Goal: Information Seeking & Learning: Learn about a topic

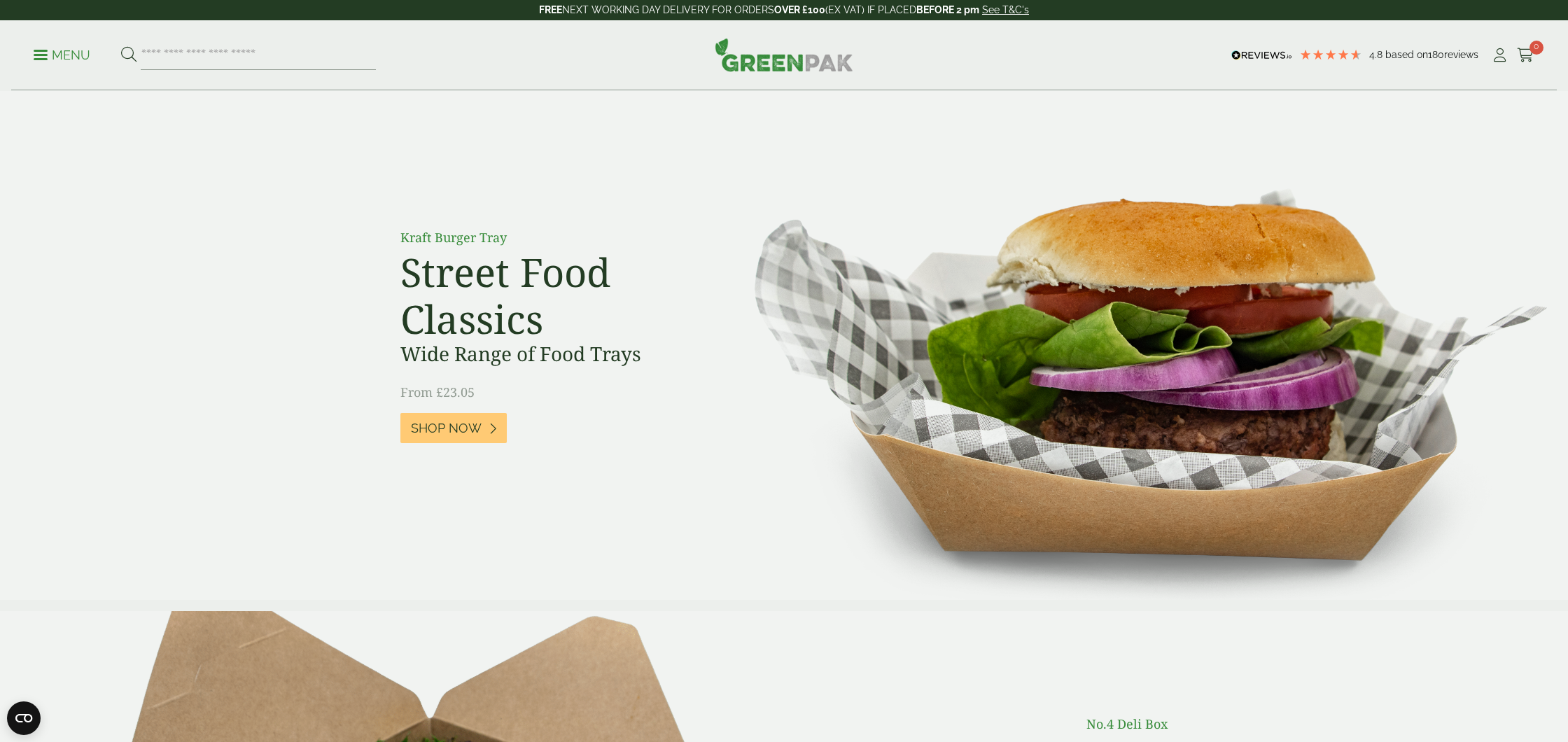
click at [42, 54] on span at bounding box center [41, 54] width 14 height 2
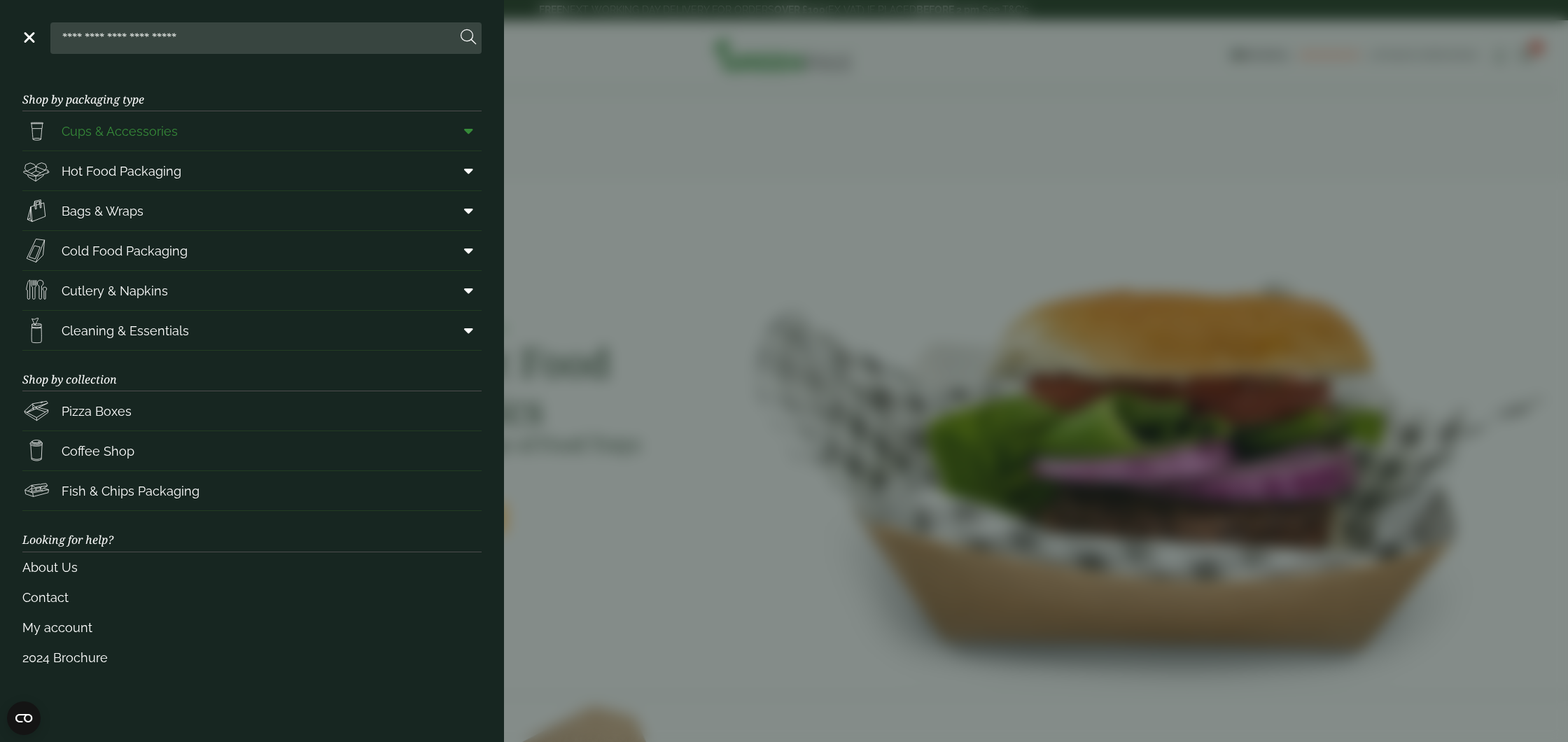
click at [197, 133] on link "Cups & Accessories" at bounding box center [252, 130] width 460 height 39
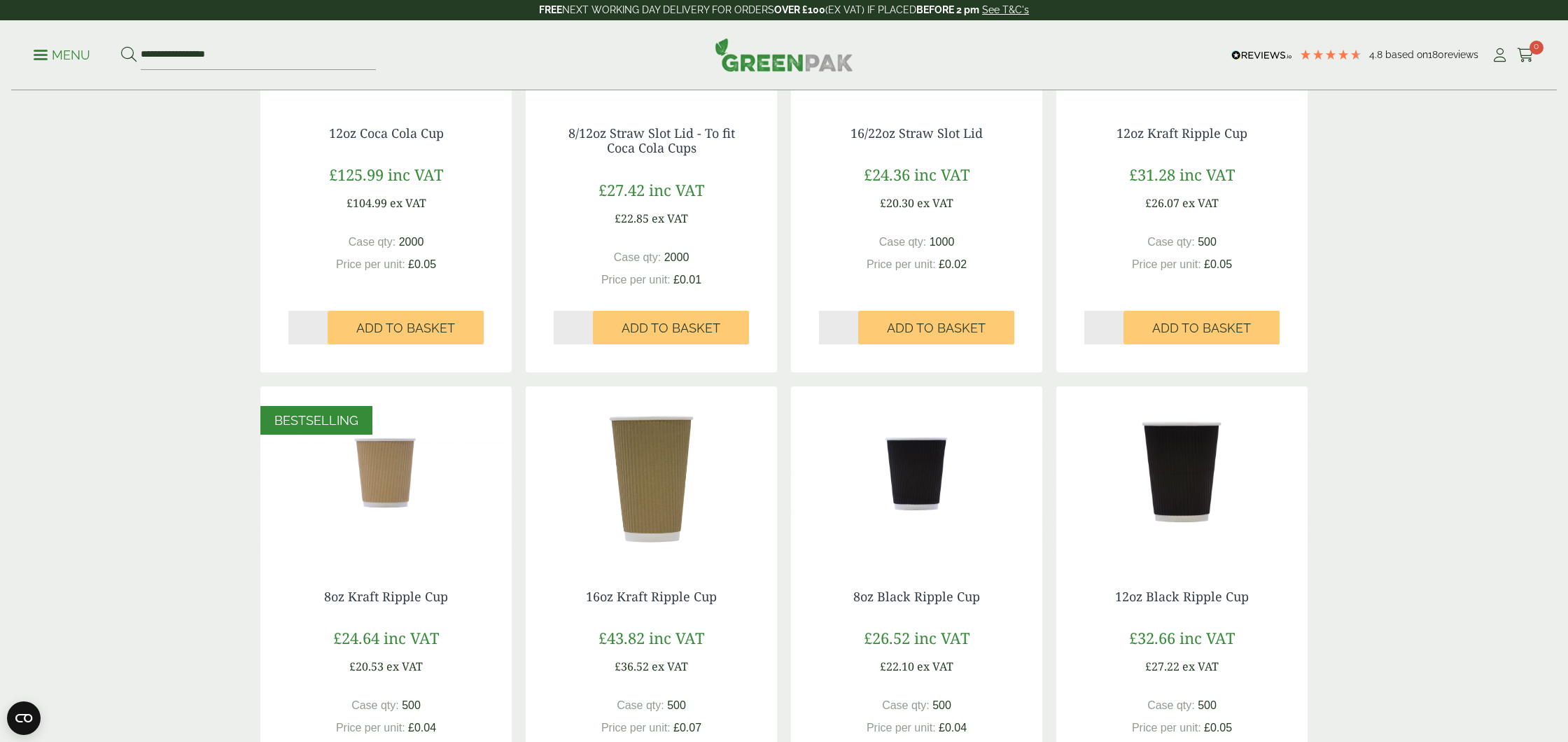
scroll to position [508, 0]
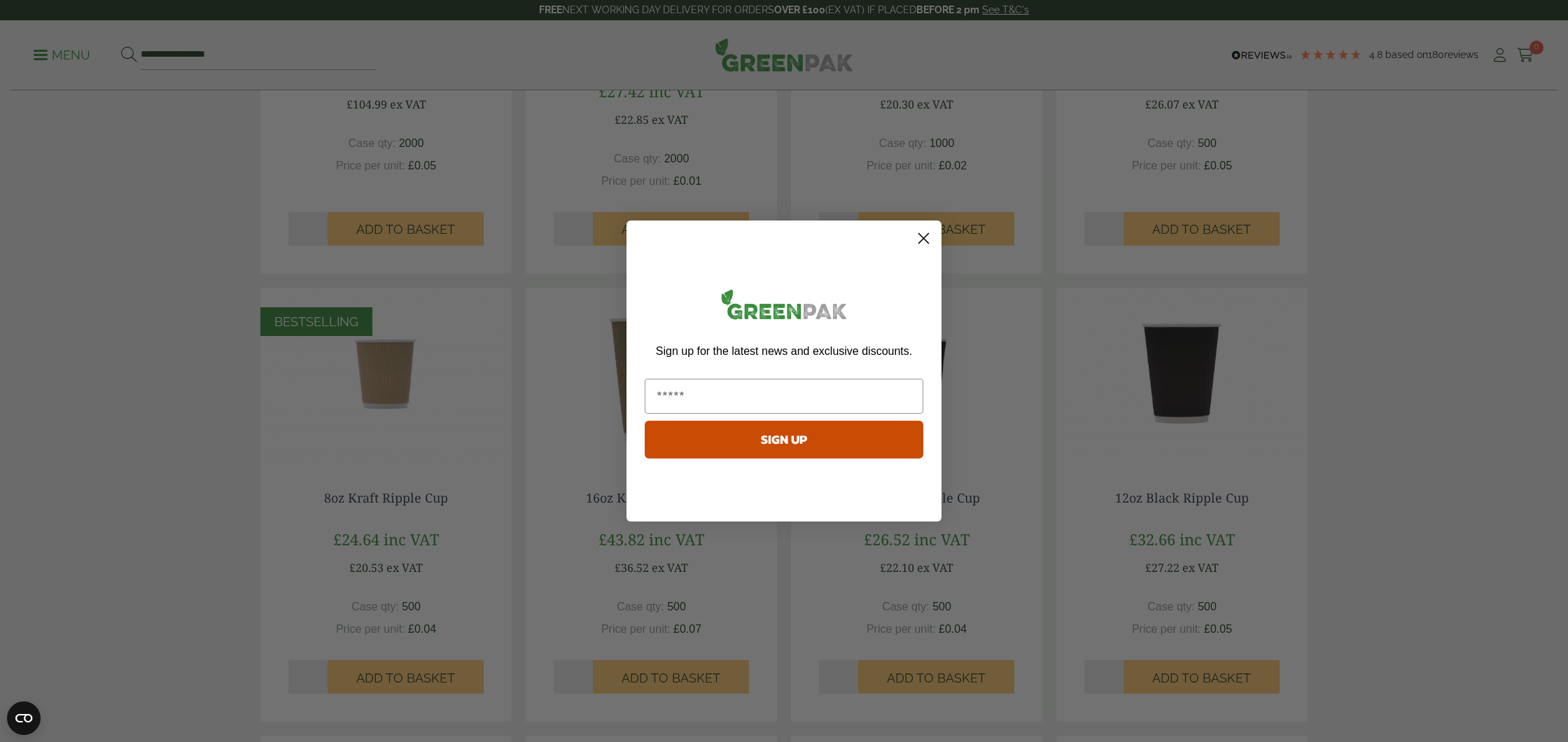
click at [929, 232] on circle "Close dialog" at bounding box center [923, 238] width 23 height 23
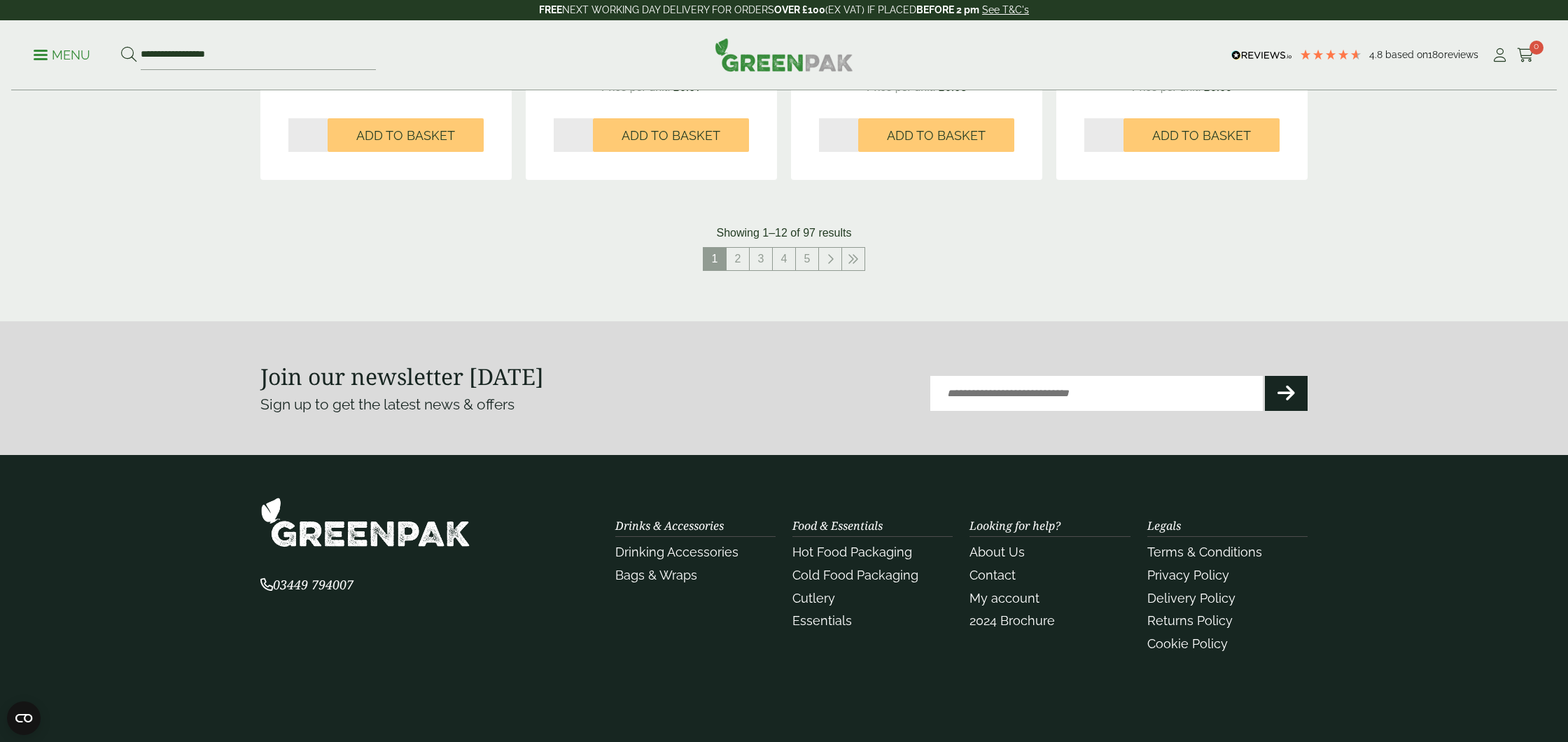
scroll to position [1537, 0]
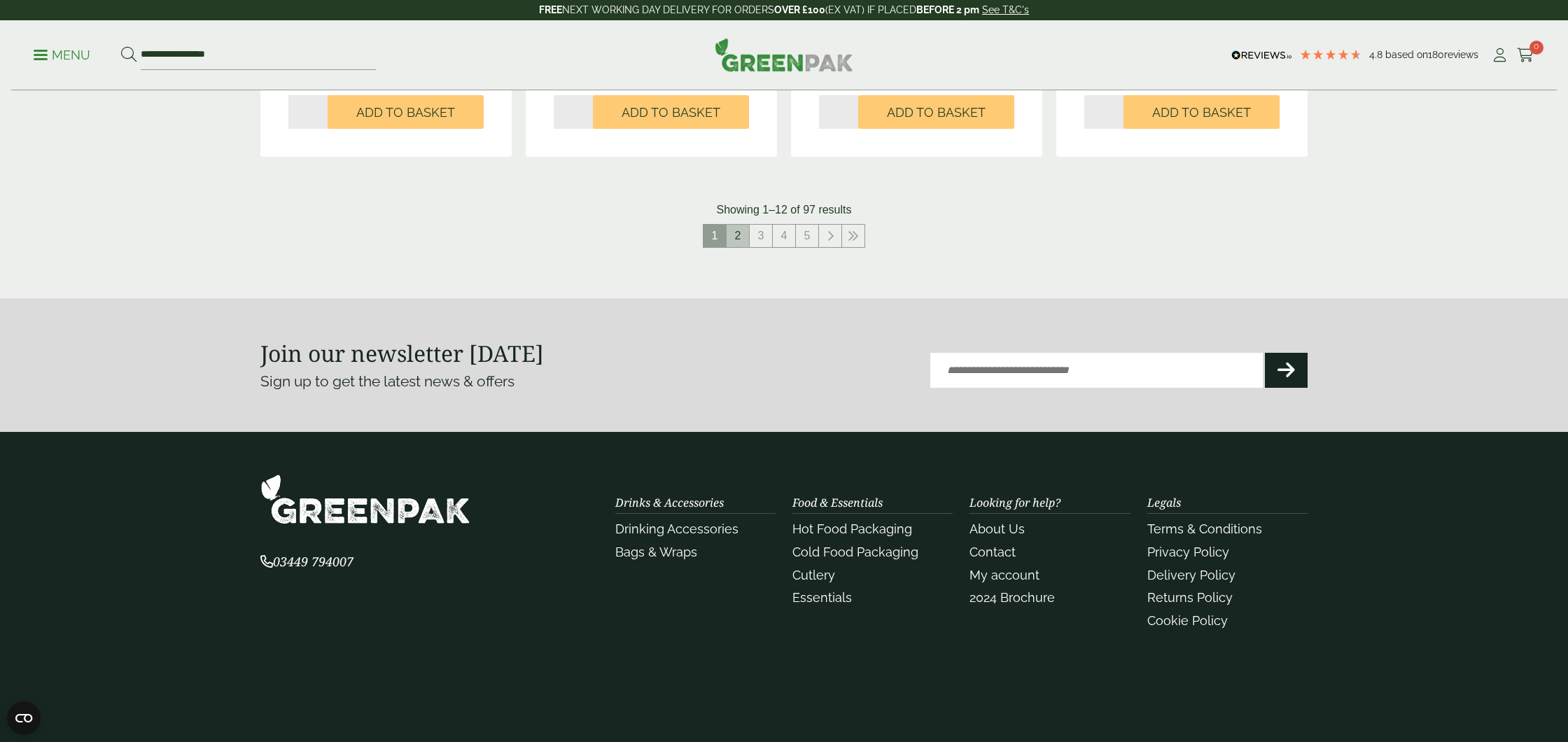
click at [734, 237] on link "2" at bounding box center [738, 236] width 22 height 22
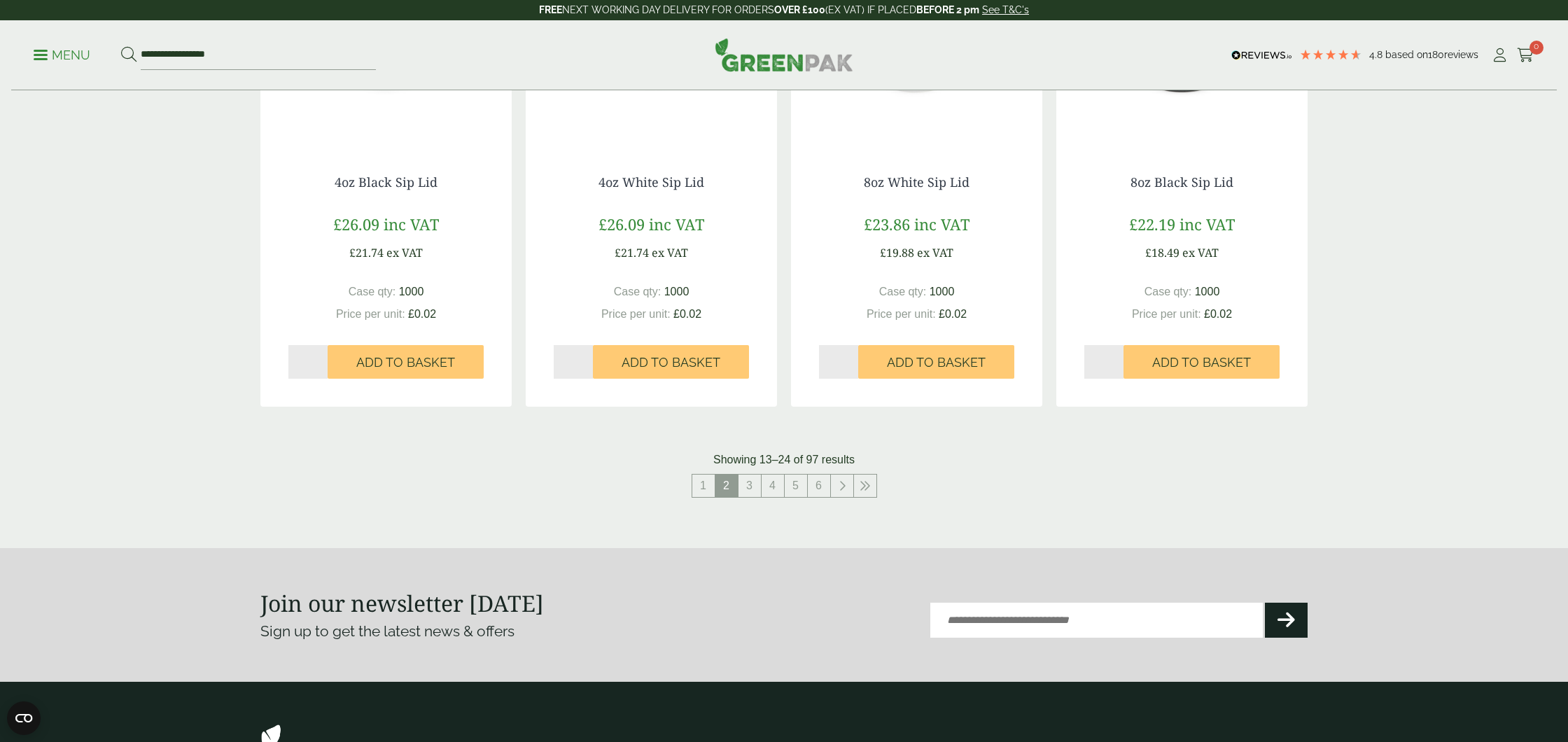
scroll to position [1290, 0]
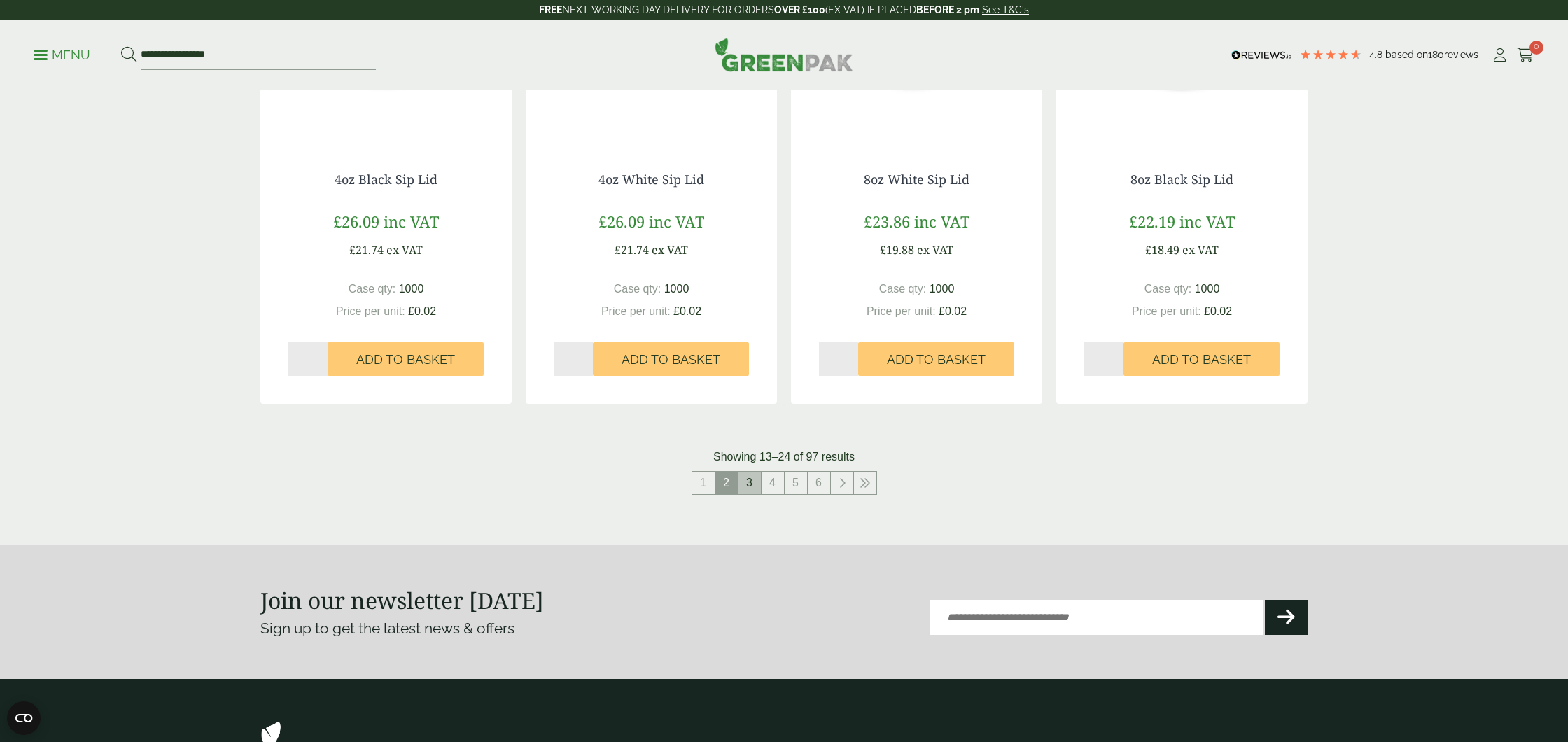
click at [751, 487] on link "3" at bounding box center [750, 483] width 22 height 22
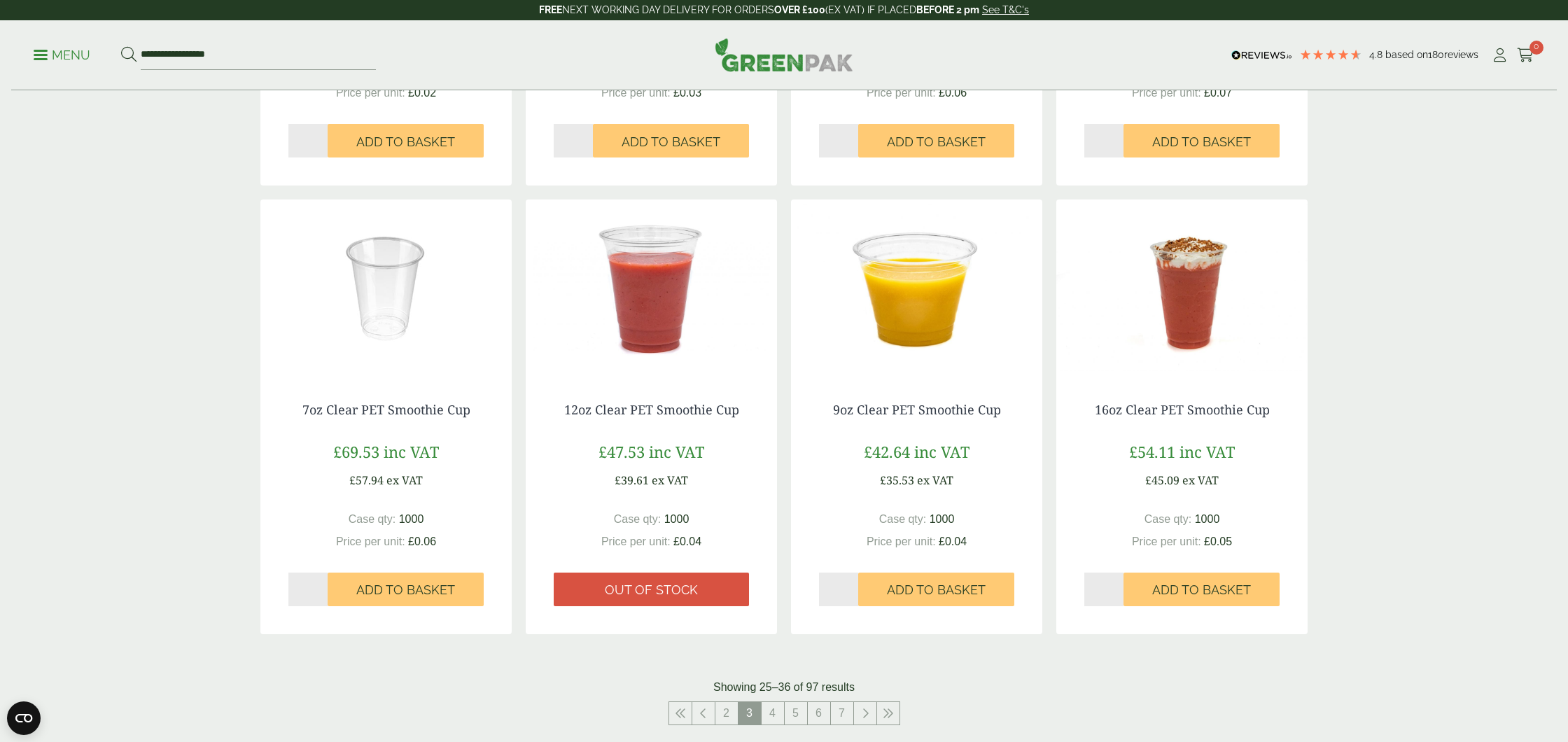
scroll to position [1048, 0]
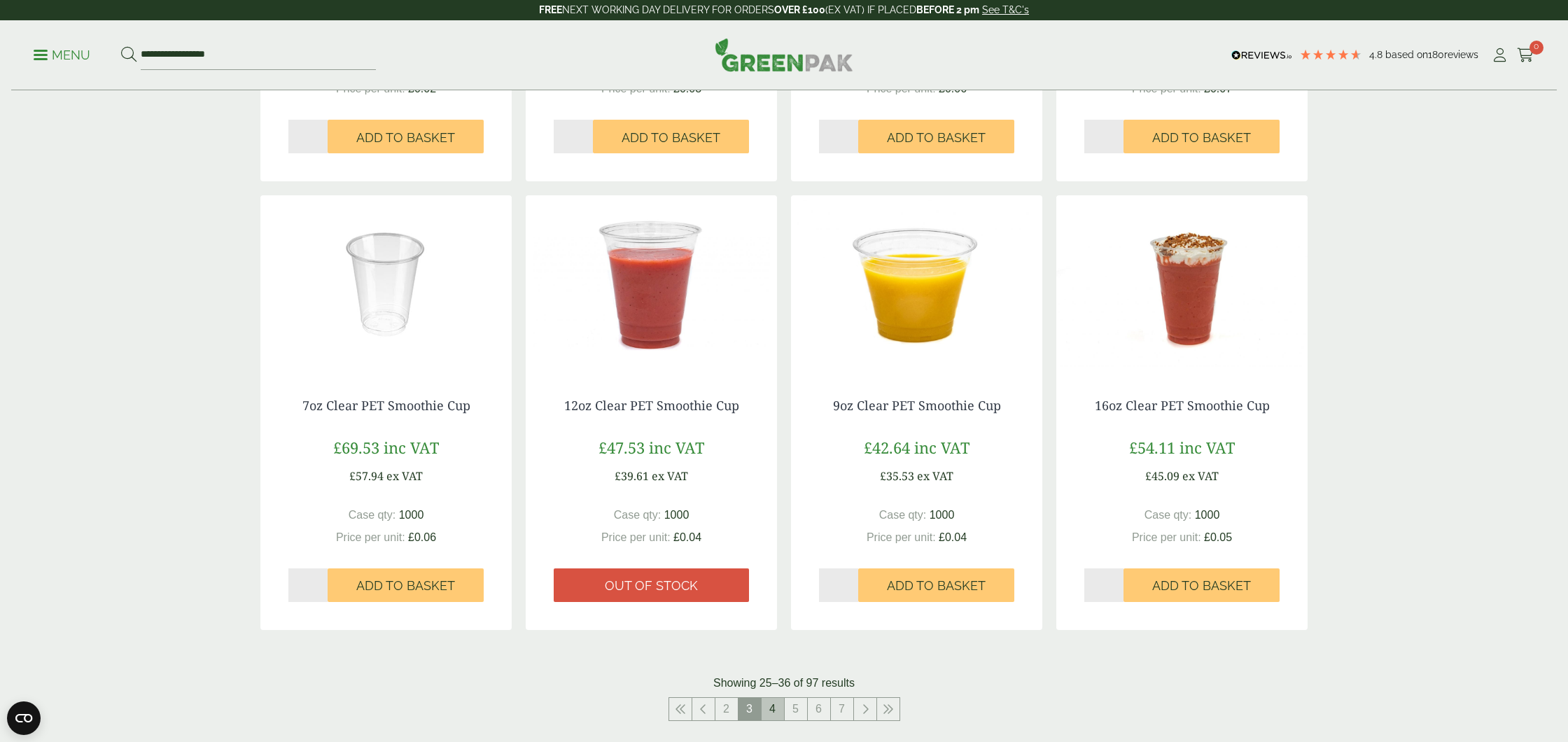
click at [775, 708] on link "4" at bounding box center [773, 709] width 22 height 22
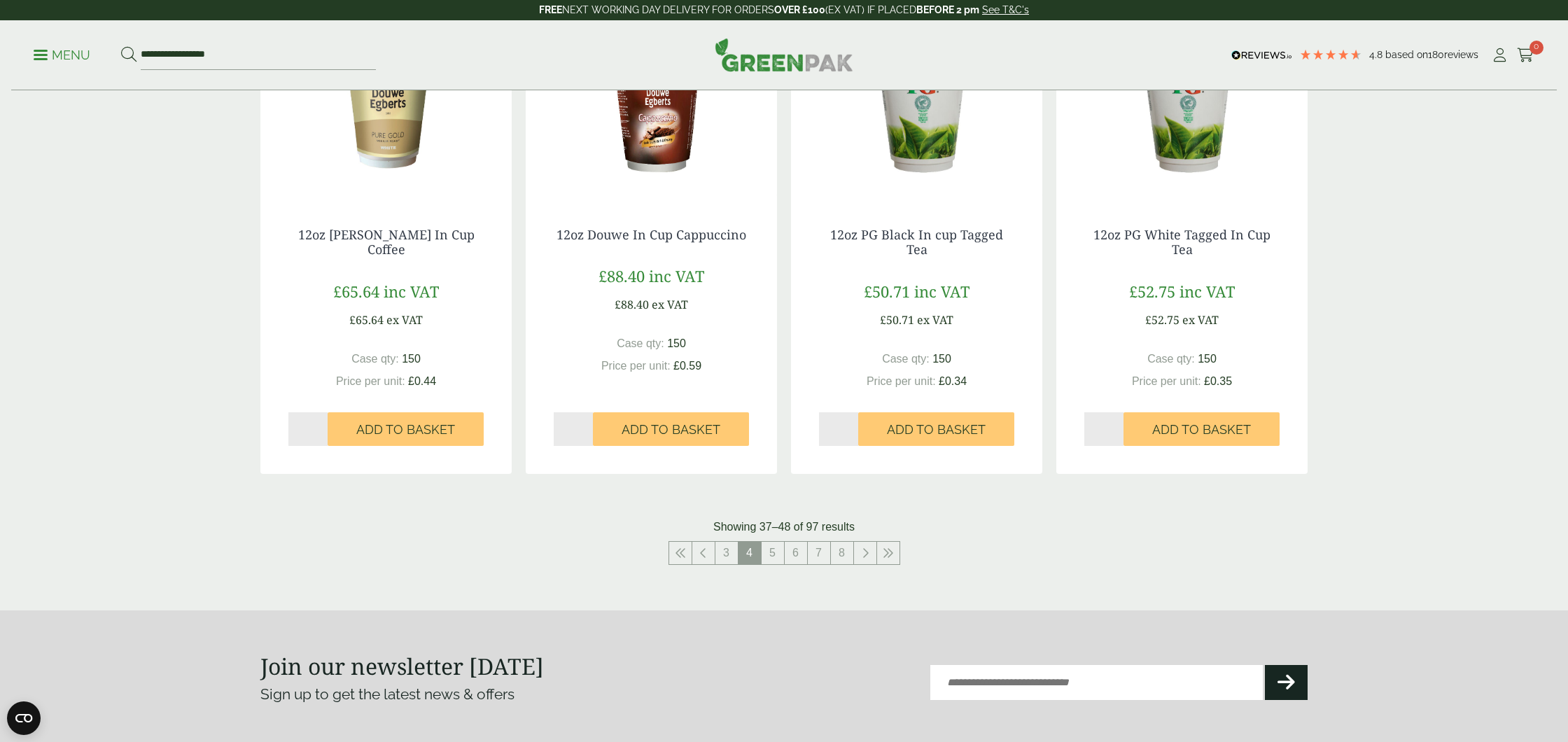
scroll to position [1266, 0]
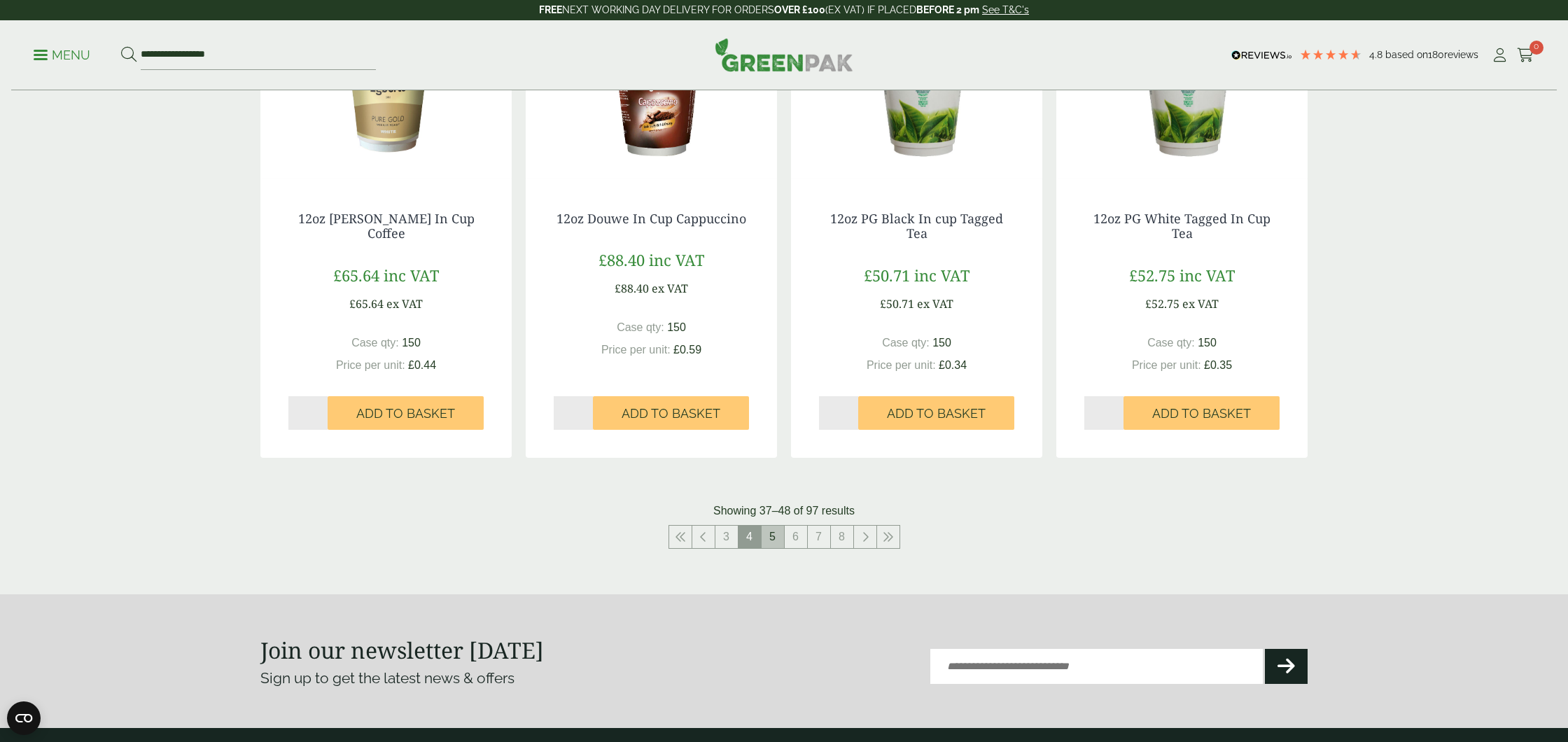
click at [771, 542] on link "5" at bounding box center [773, 537] width 22 height 22
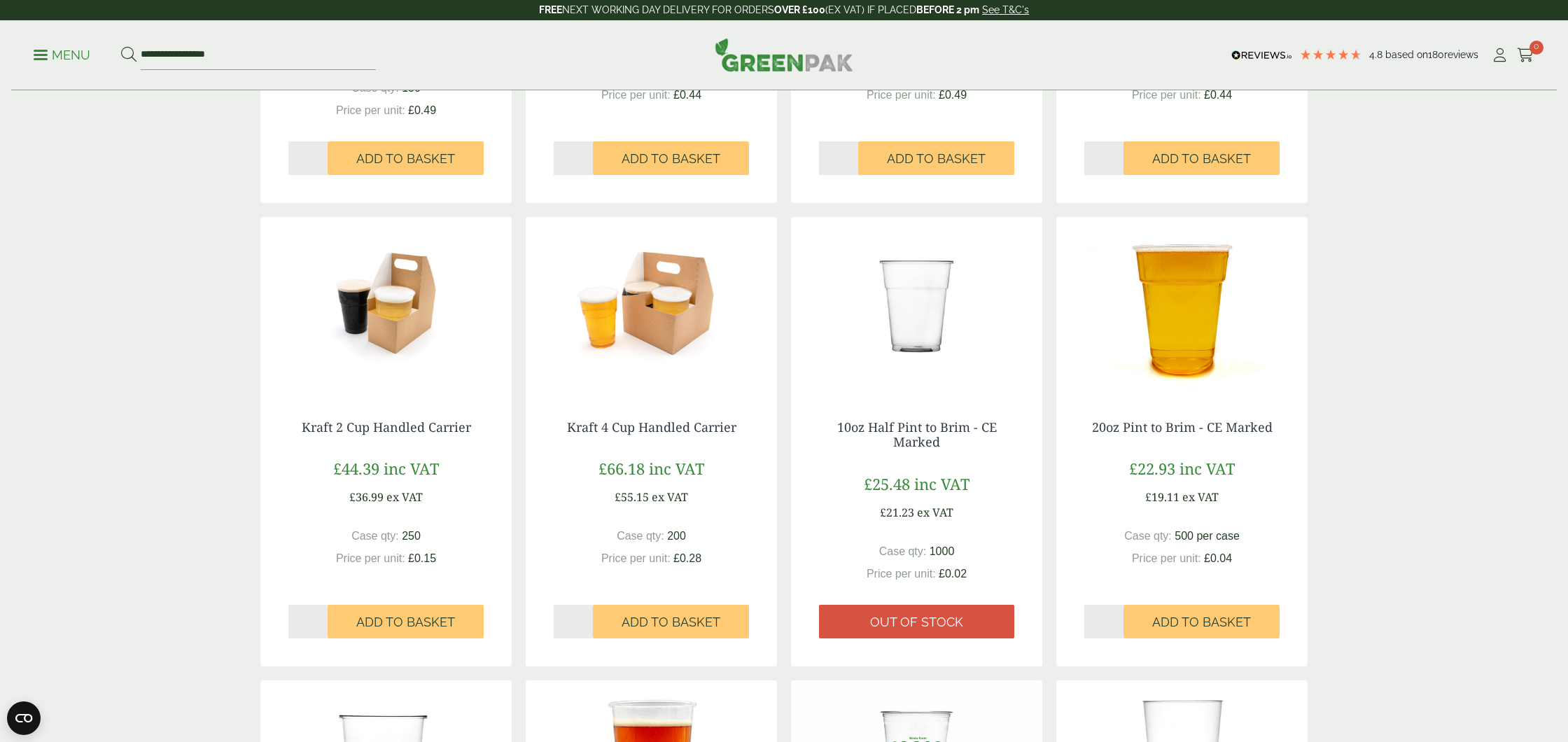
scroll to position [579, 0]
drag, startPoint x: 840, startPoint y: 423, endPoint x: 831, endPoint y: 426, distance: 9.5
click at [824, 410] on div "10oz Half Pint to Brim - CE Marked £25.48 inc VAT £21.23 ex VAT Case qty: 1000 …" at bounding box center [917, 529] width 251 height 274
drag, startPoint x: 828, startPoint y: 429, endPoint x: 994, endPoint y: 457, distance: 168.3
click at [994, 457] on div "10oz Half Pint to Brim - CE Marked £25.48 inc VAT £21.23 ex VAT Case qty: 1000 …" at bounding box center [917, 529] width 251 height 274
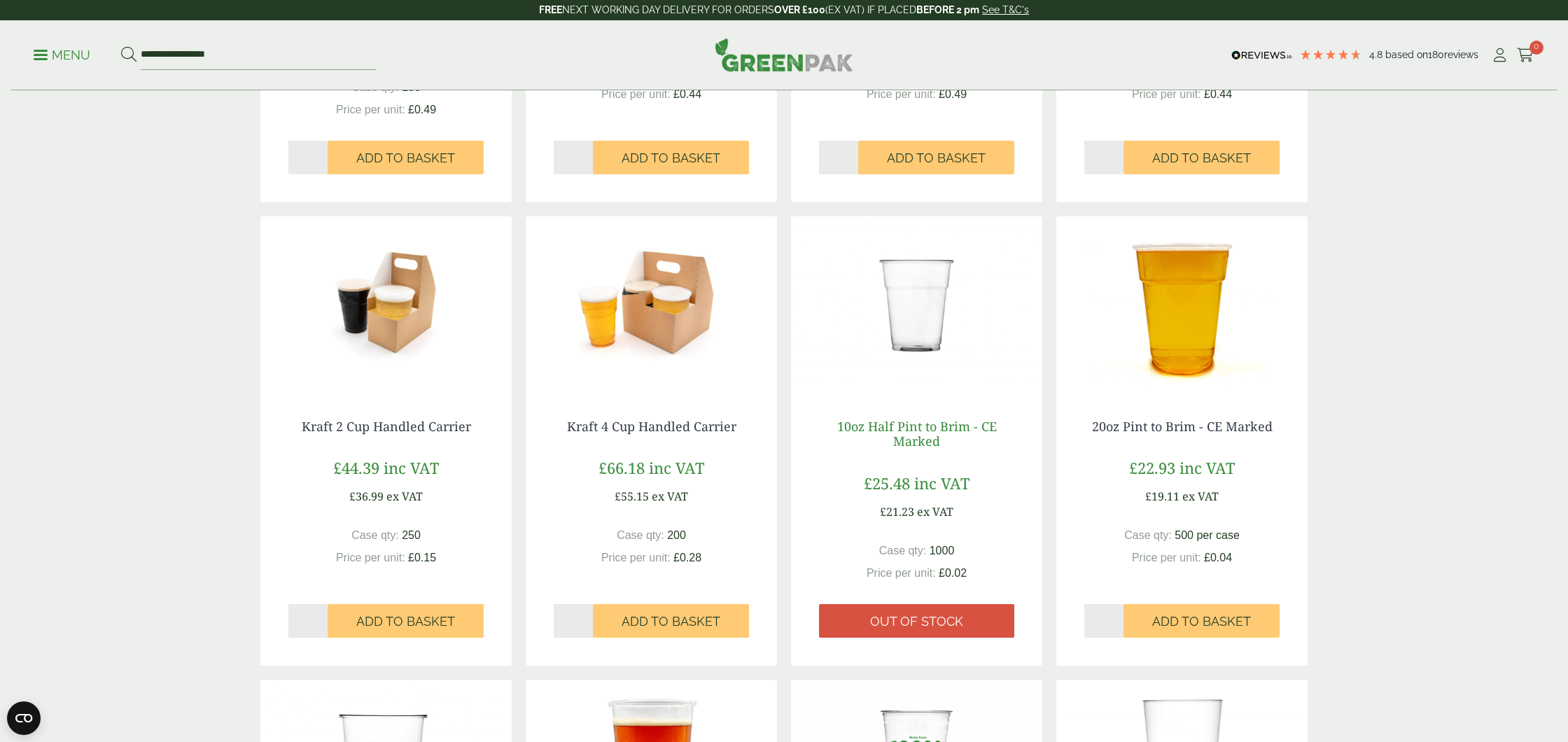
copy div "10oz Half Pint to Brim - CE Marked"
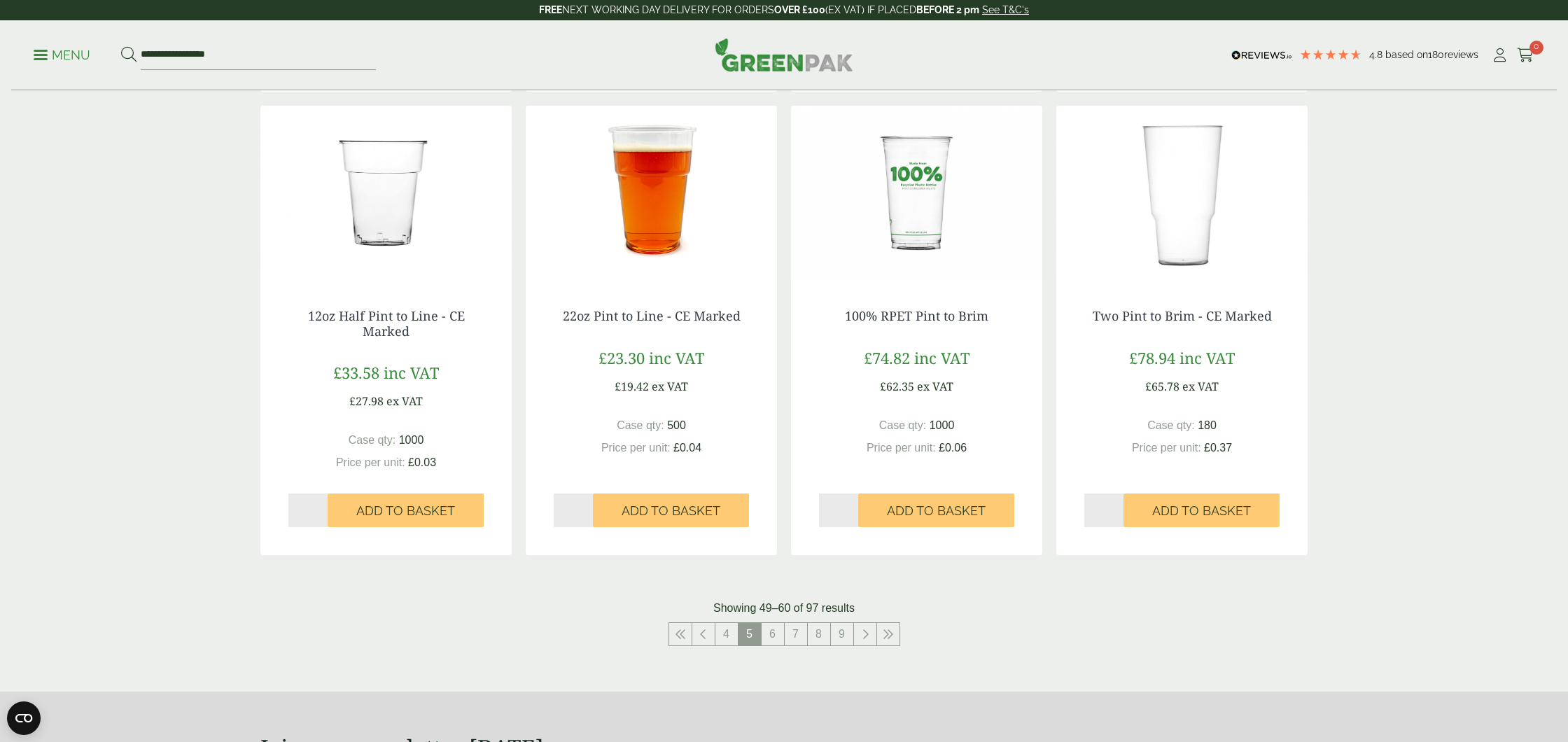
scroll to position [1153, 0]
click at [778, 631] on link "6" at bounding box center [773, 635] width 22 height 22
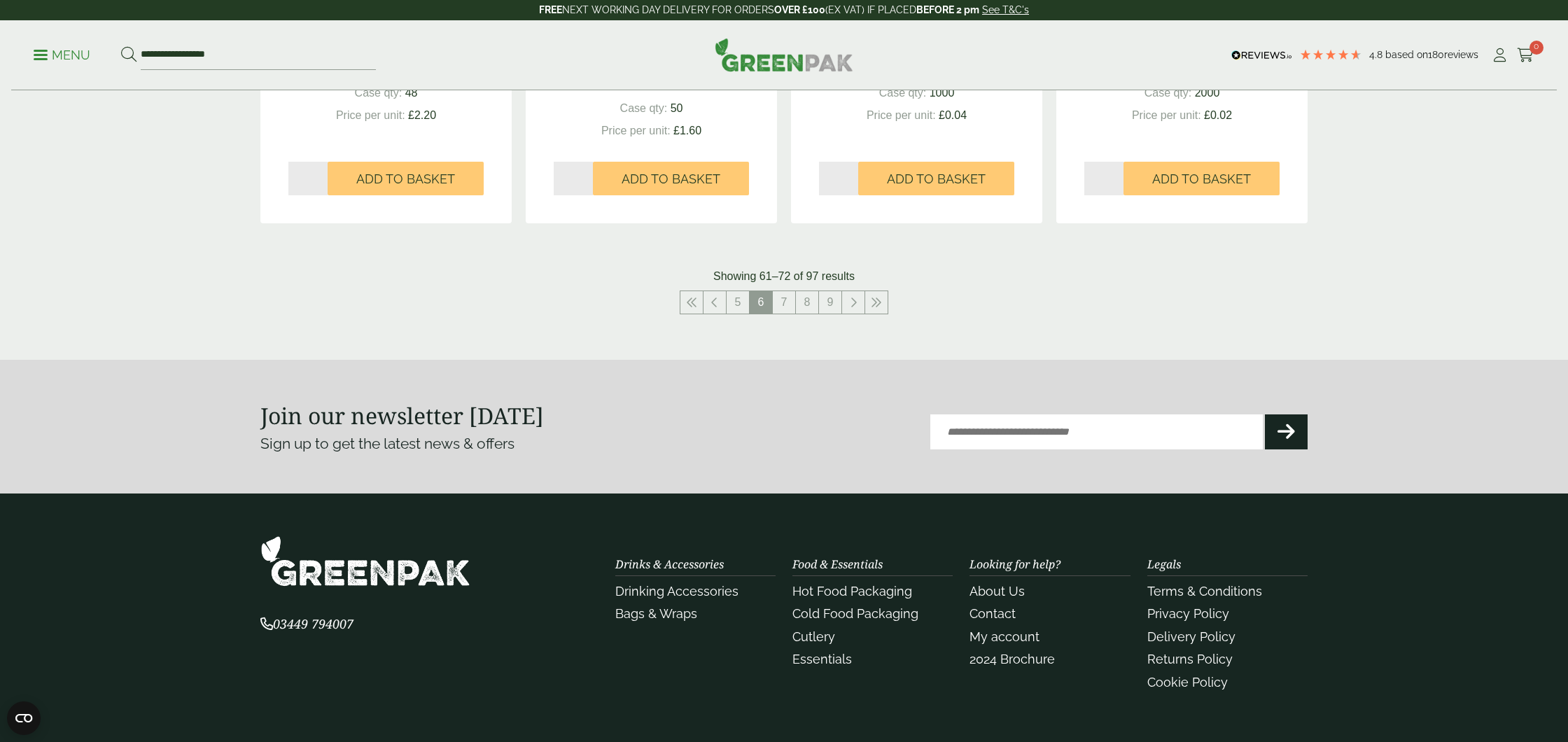
scroll to position [1522, 0]
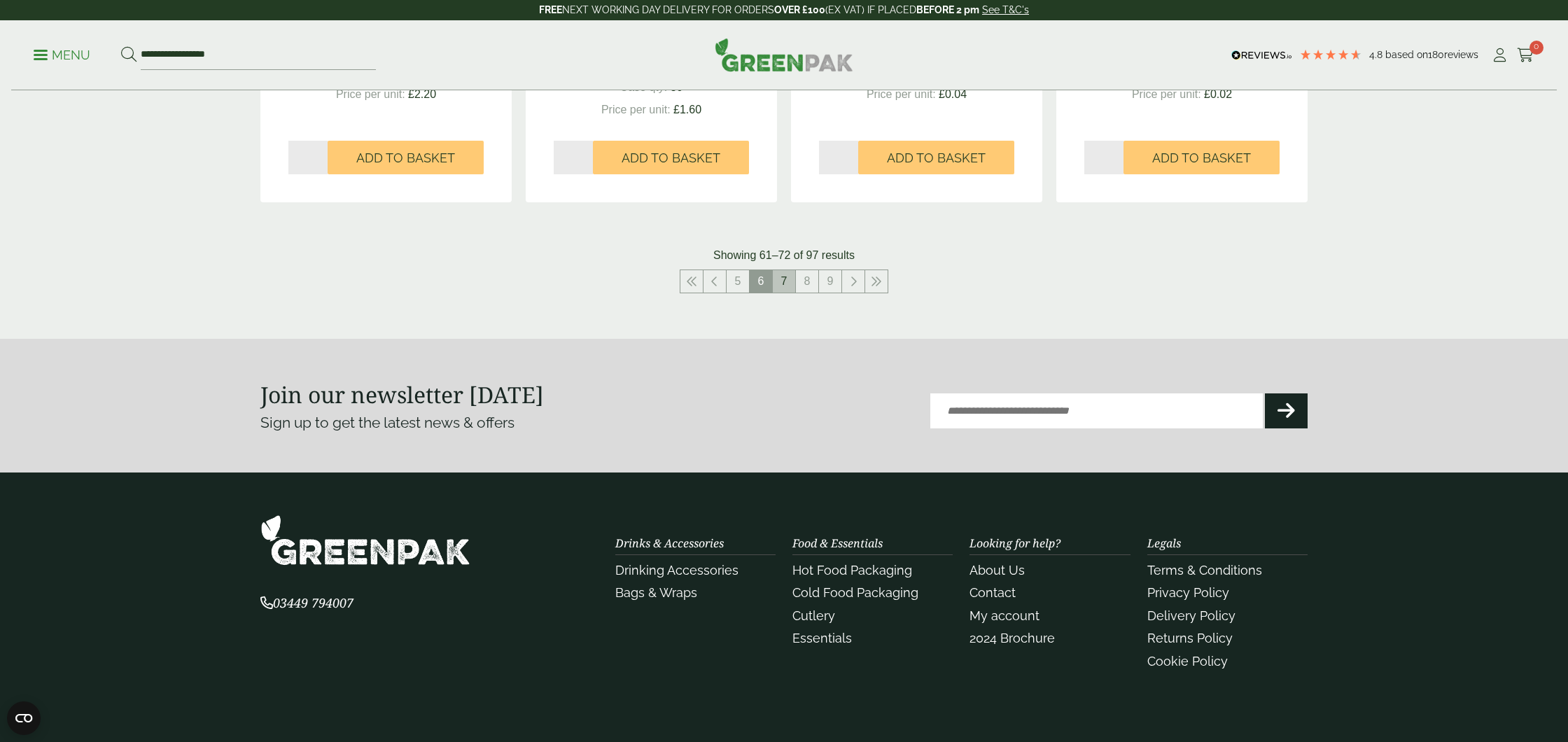
click at [786, 285] on link "7" at bounding box center [784, 281] width 22 height 22
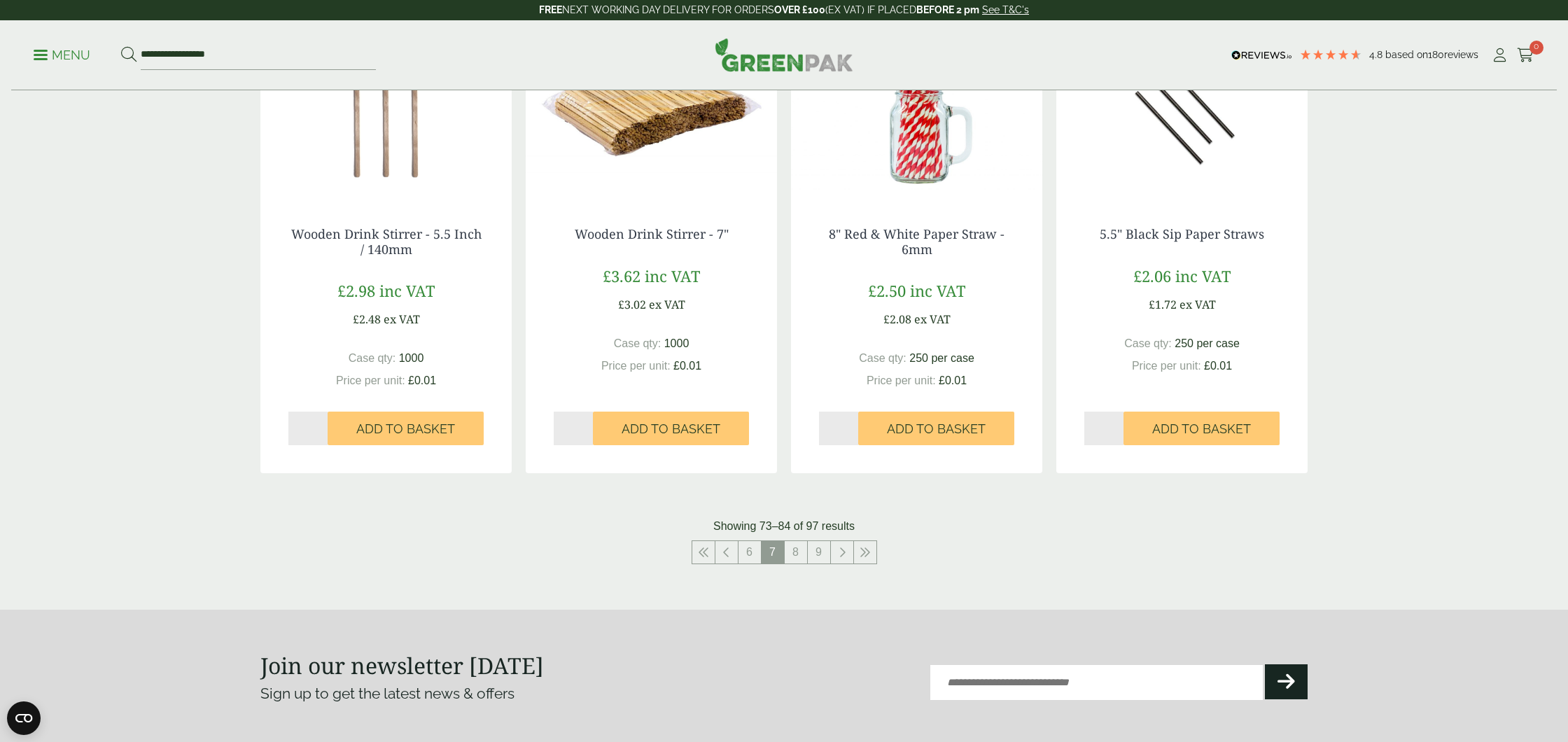
scroll to position [1319, 0]
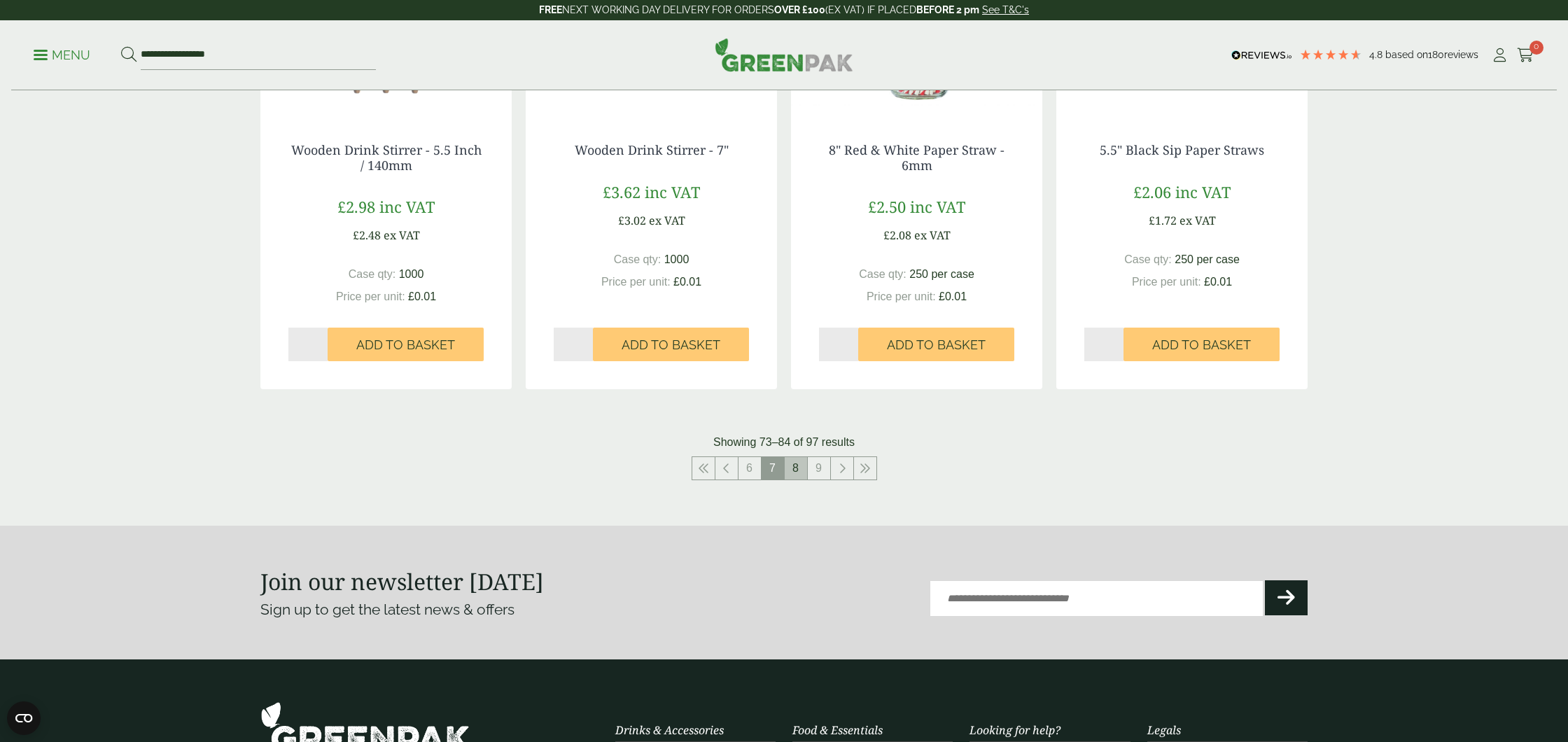
click at [798, 473] on link "8" at bounding box center [796, 469] width 22 height 22
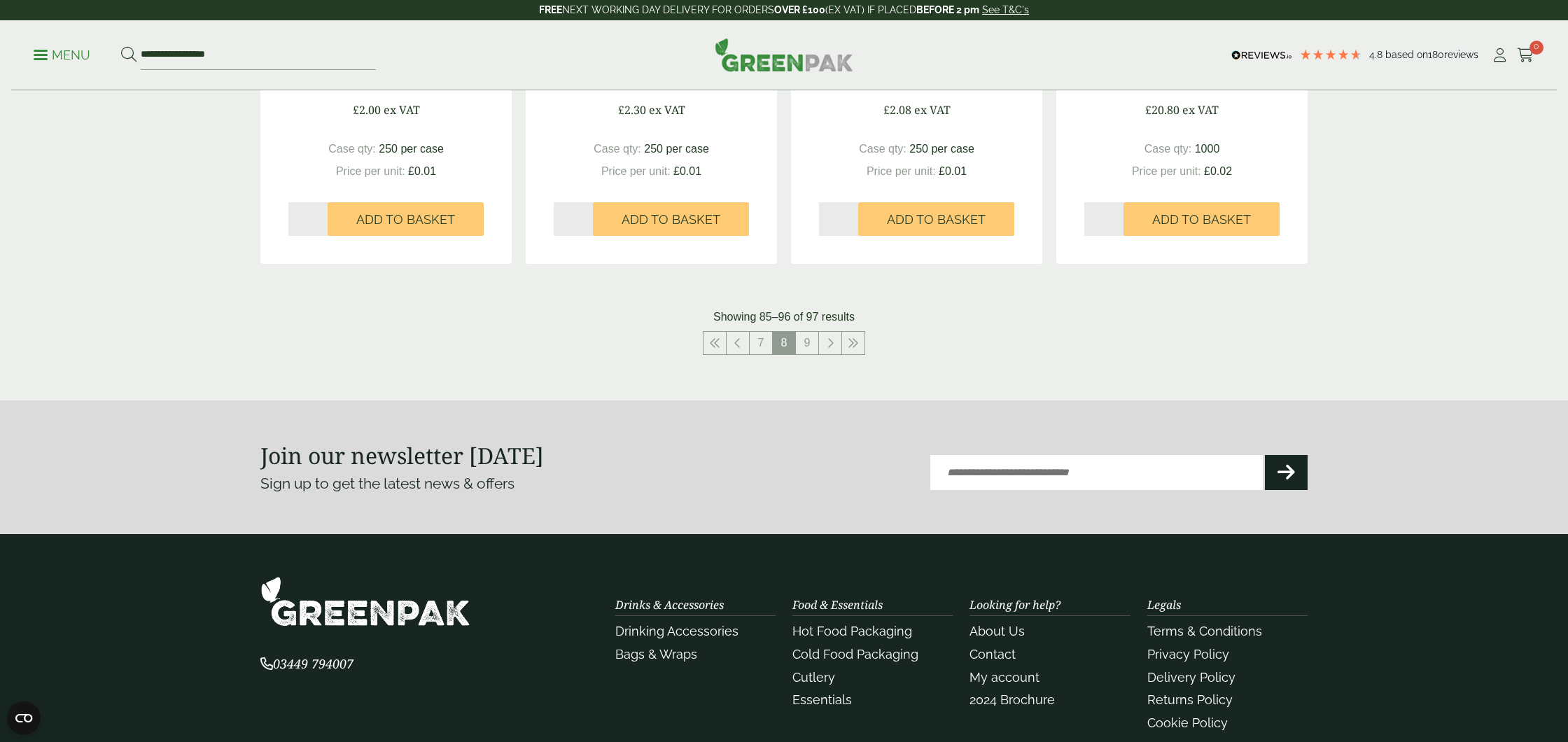
scroll to position [1450, 0]
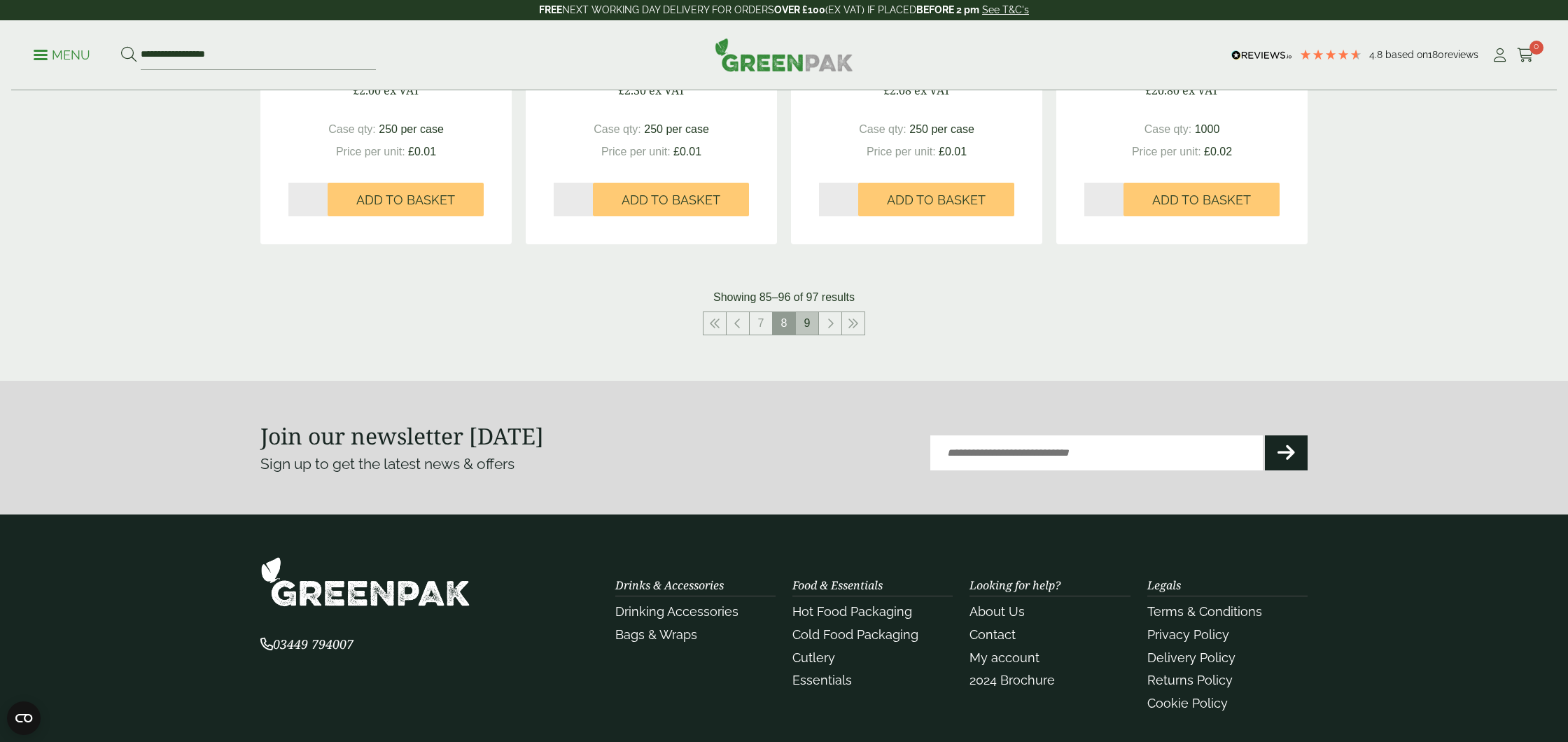
click at [806, 326] on link "9" at bounding box center [807, 324] width 22 height 22
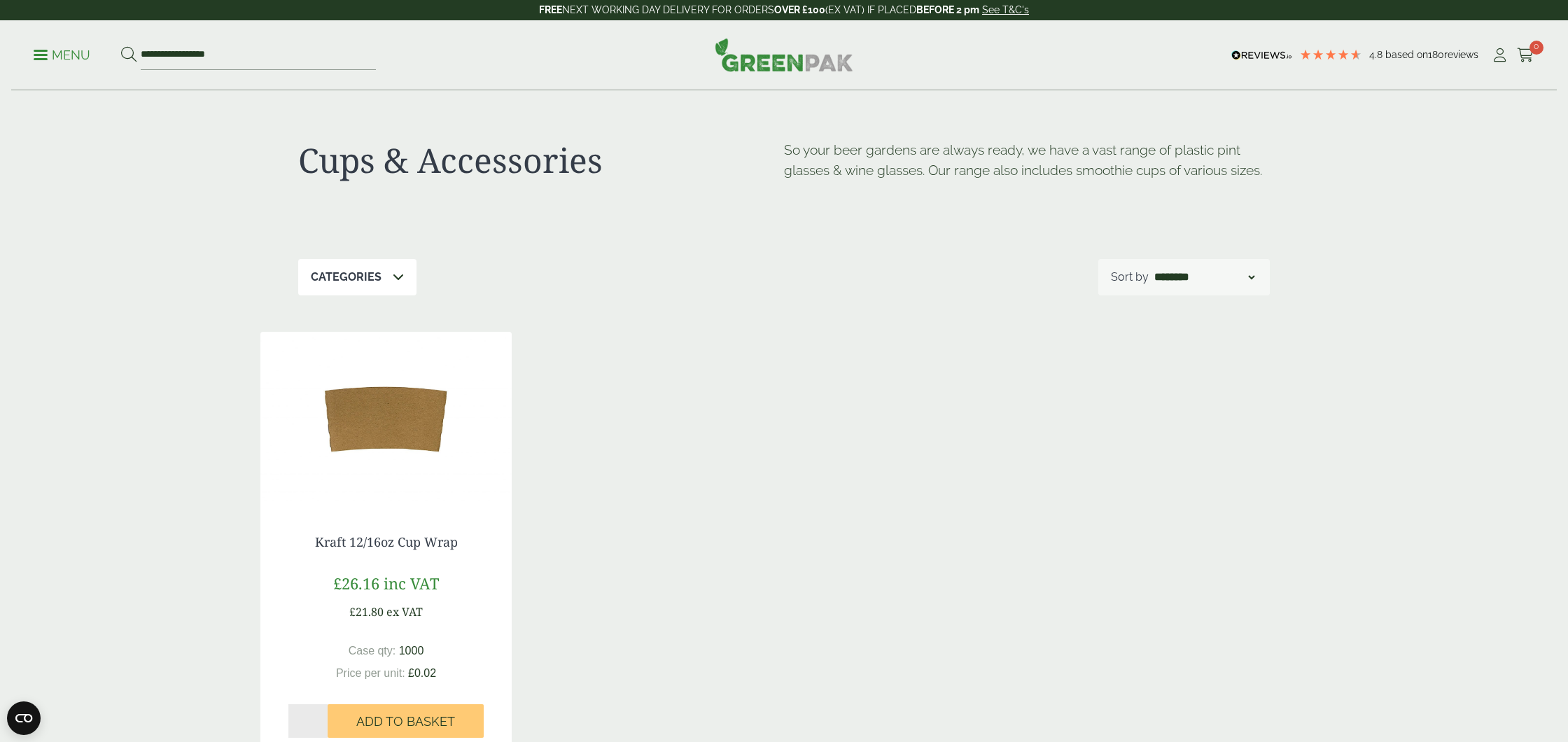
click at [34, 51] on link "Menu" at bounding box center [62, 54] width 57 height 14
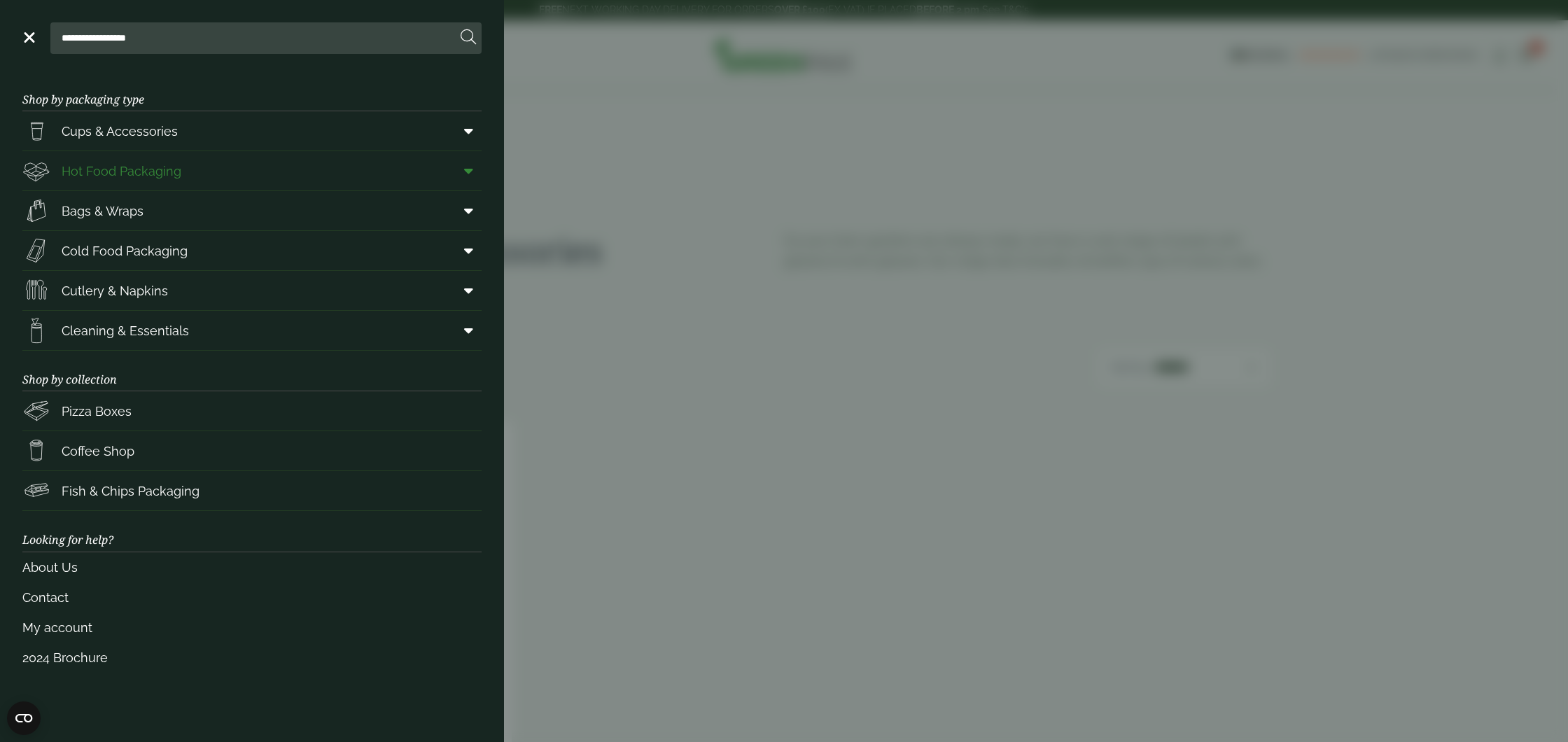
click at [84, 170] on span "Hot Food Packaging" at bounding box center [121, 171] width 120 height 19
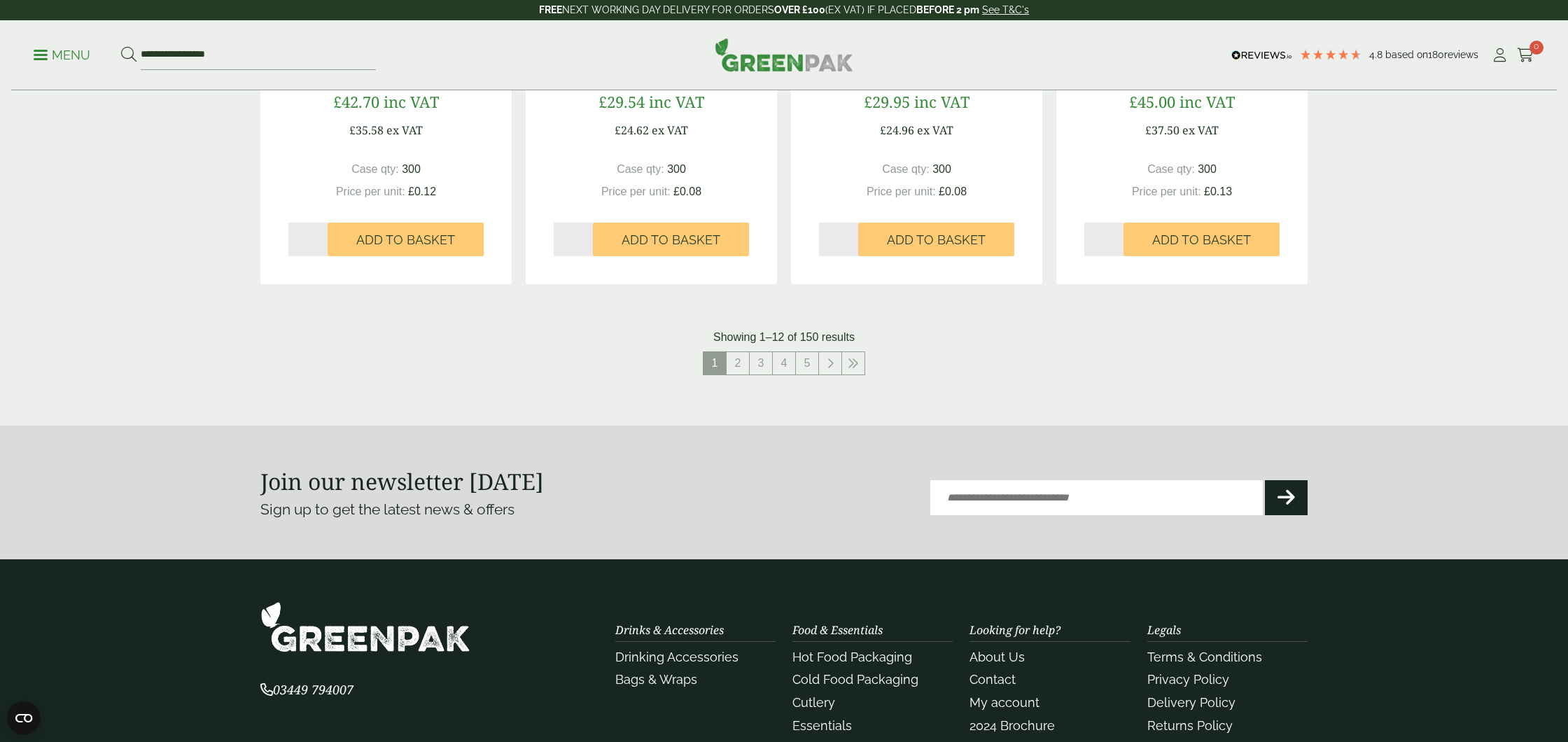
scroll to position [1494, 0]
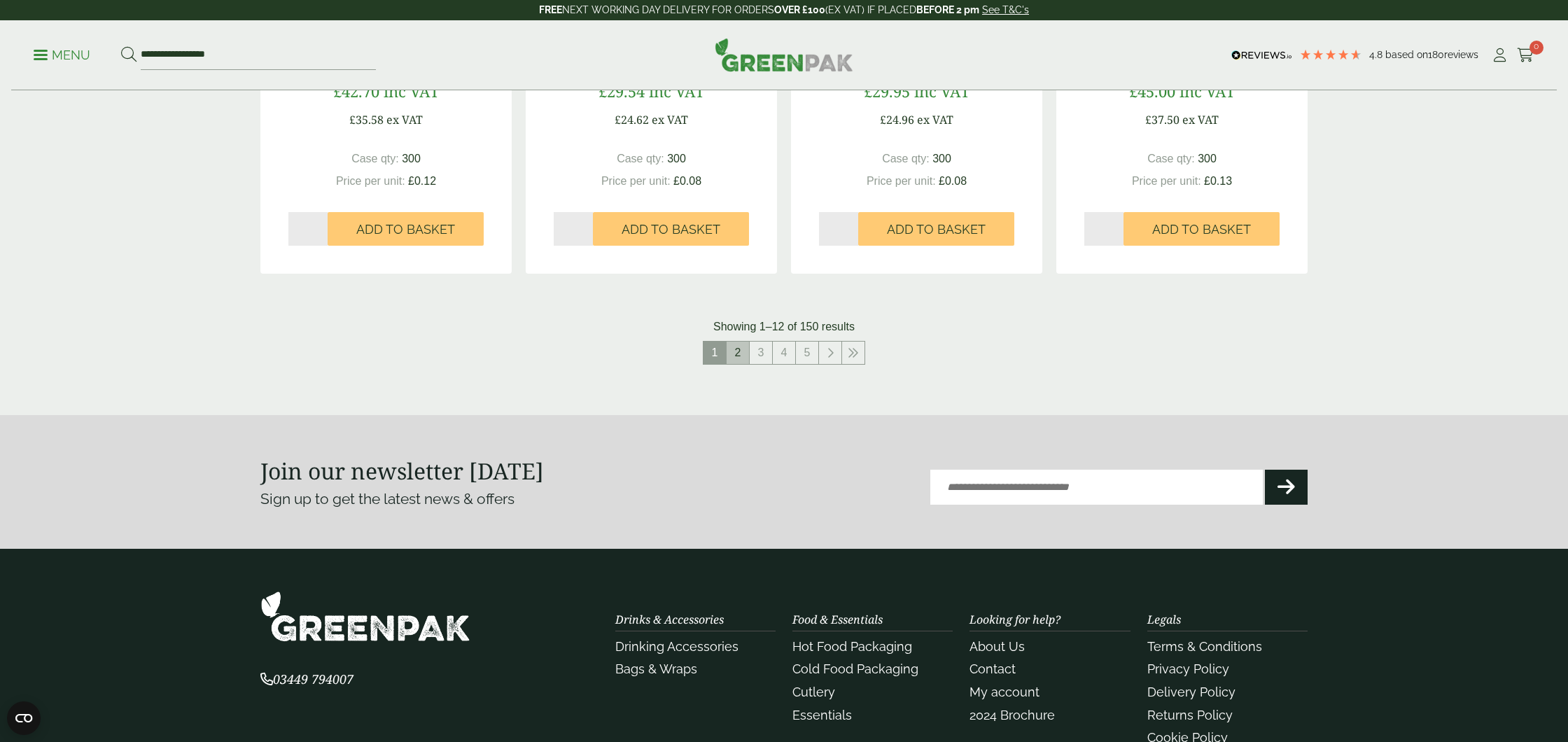
click at [736, 357] on link "2" at bounding box center [738, 353] width 22 height 22
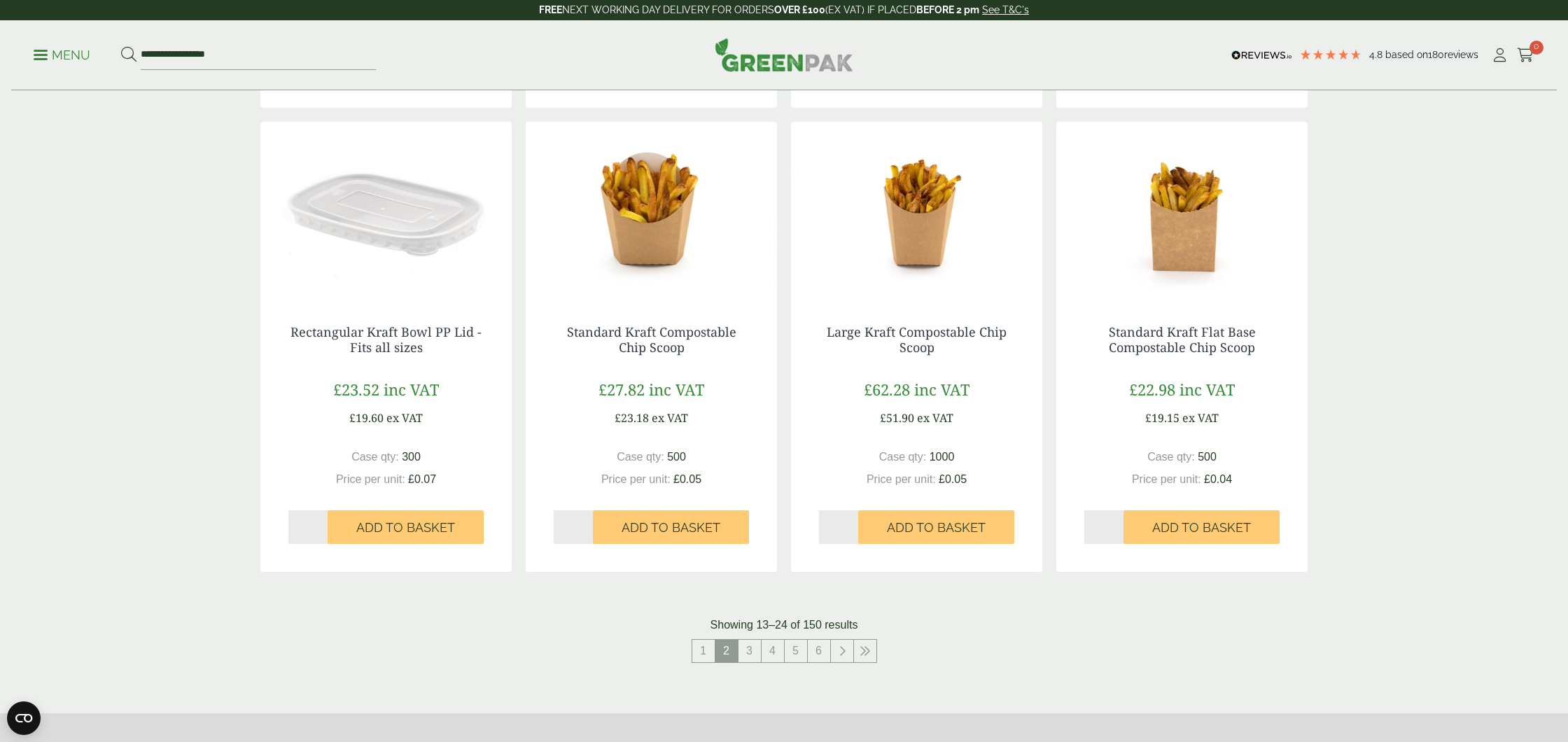
scroll to position [1243, 0]
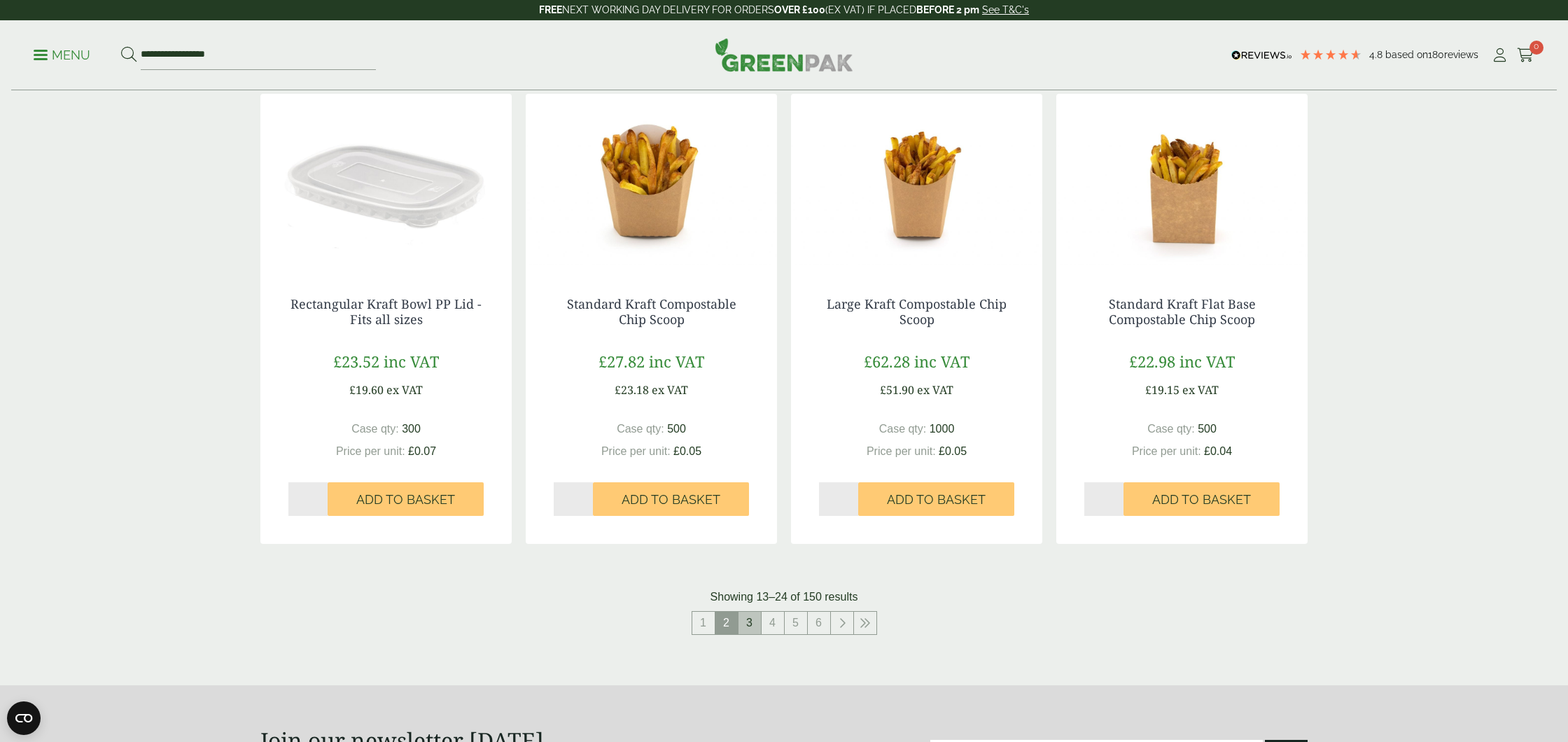
click at [754, 616] on link "3" at bounding box center [750, 623] width 22 height 22
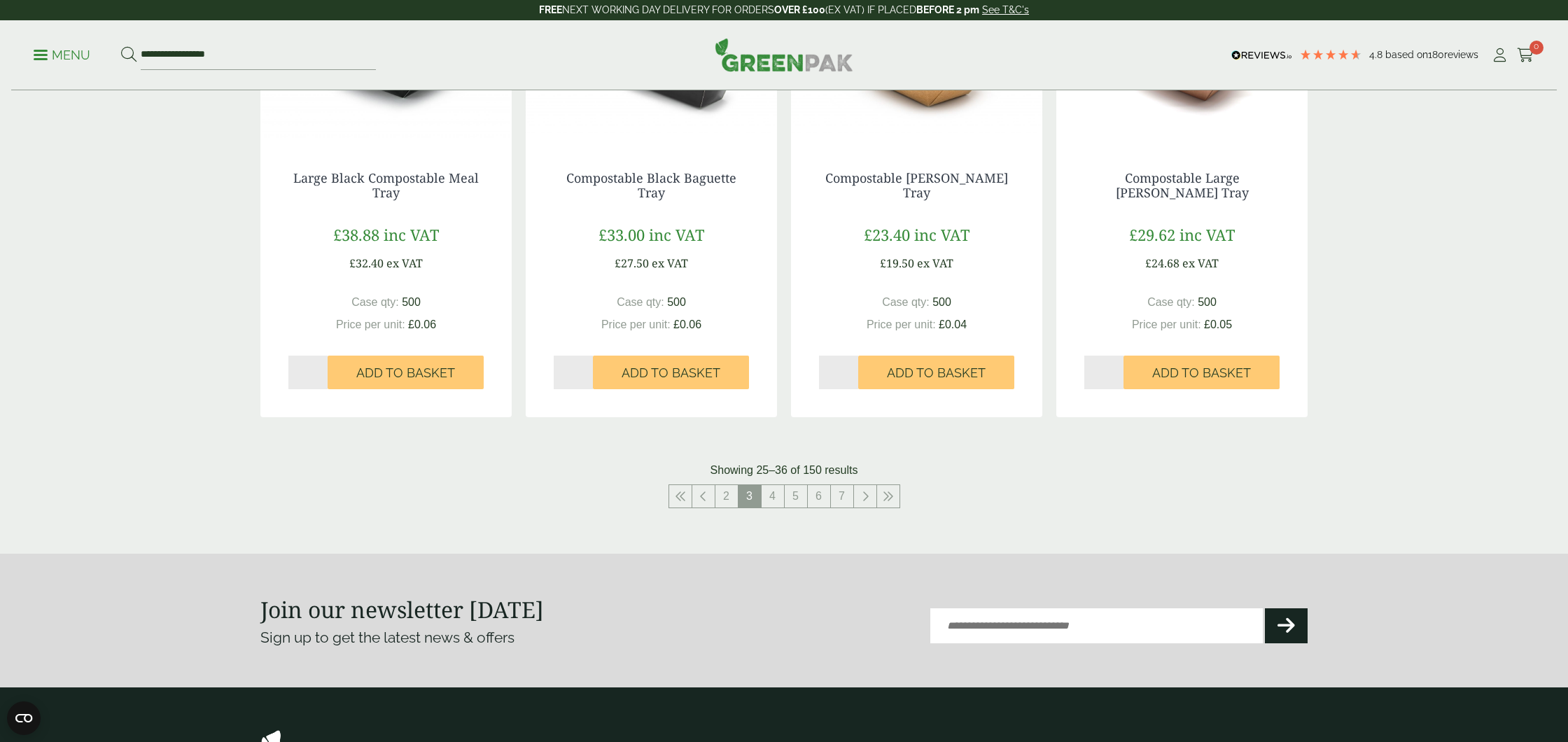
scroll to position [1462, 0]
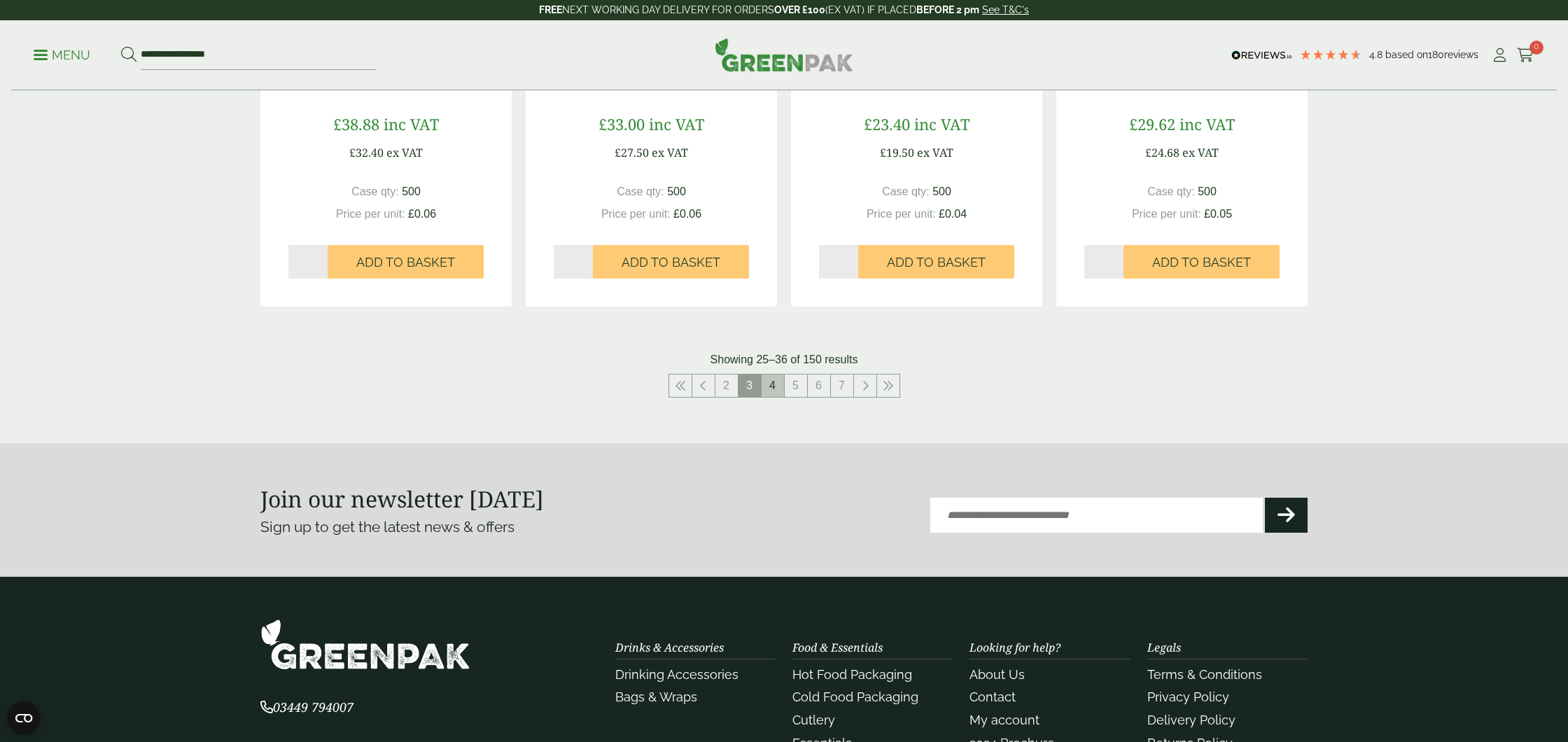
click at [774, 391] on link "4" at bounding box center [773, 386] width 22 height 22
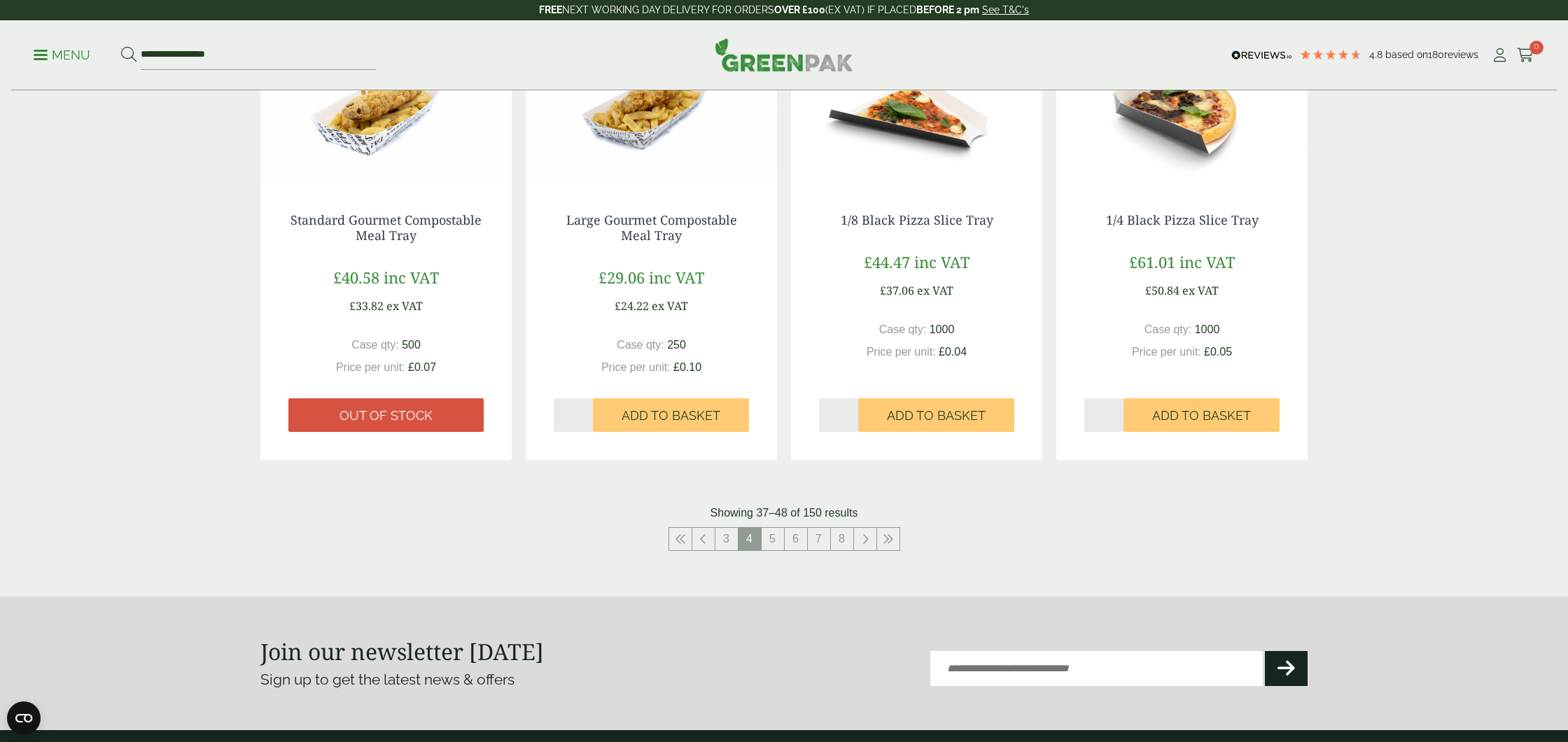
scroll to position [1350, 0]
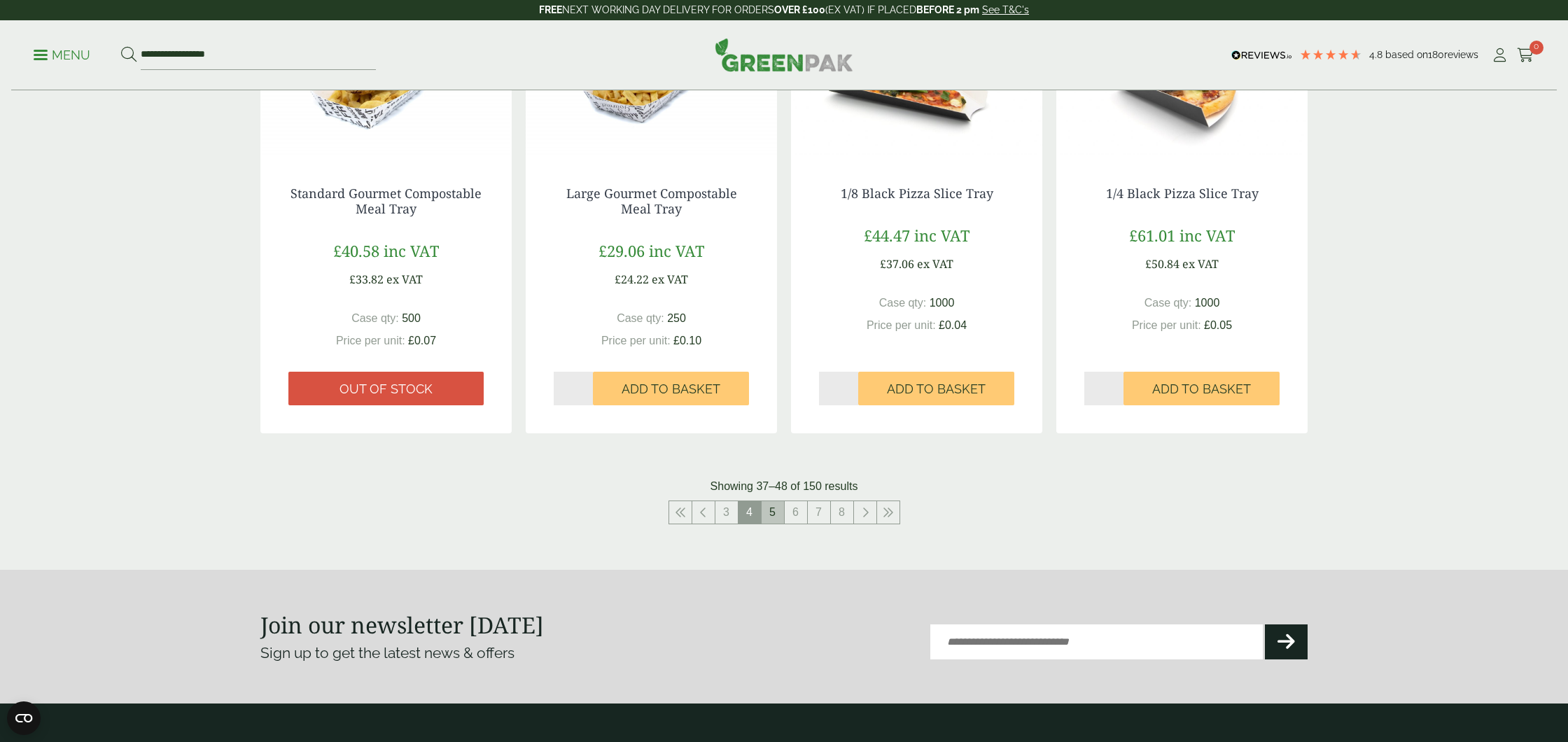
click at [766, 516] on link "5" at bounding box center [773, 513] width 22 height 22
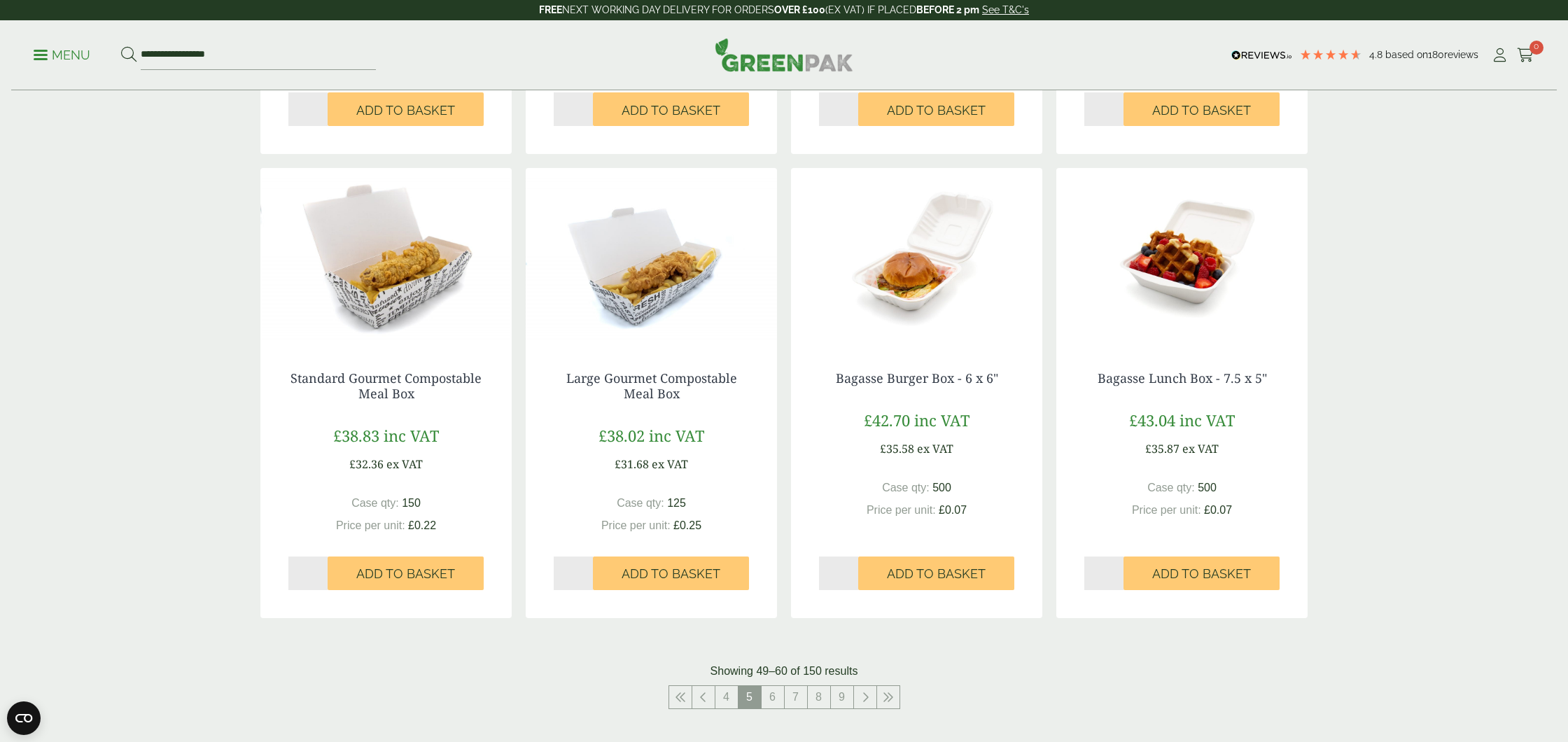
scroll to position [1081, 0]
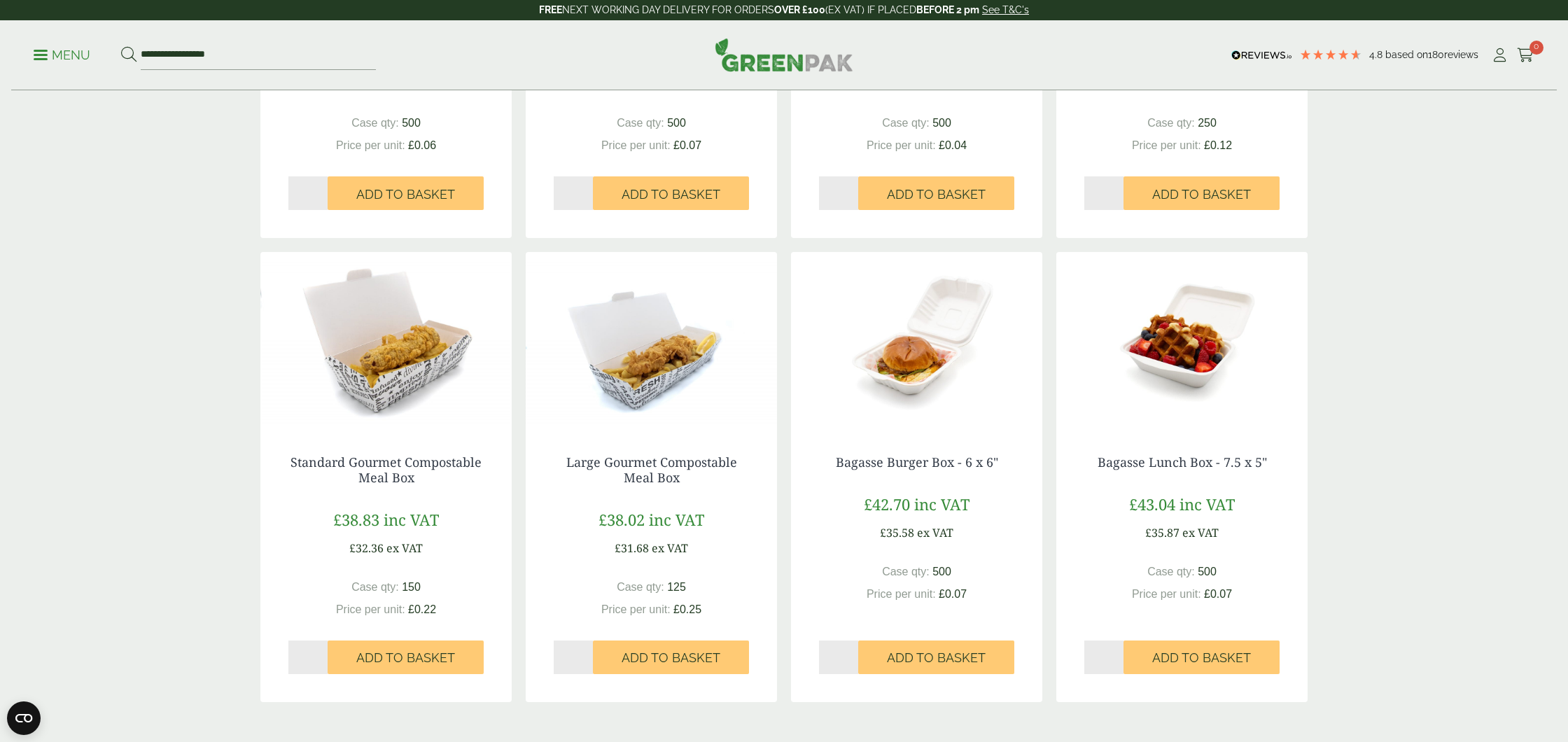
click at [916, 385] on img at bounding box center [917, 339] width 251 height 175
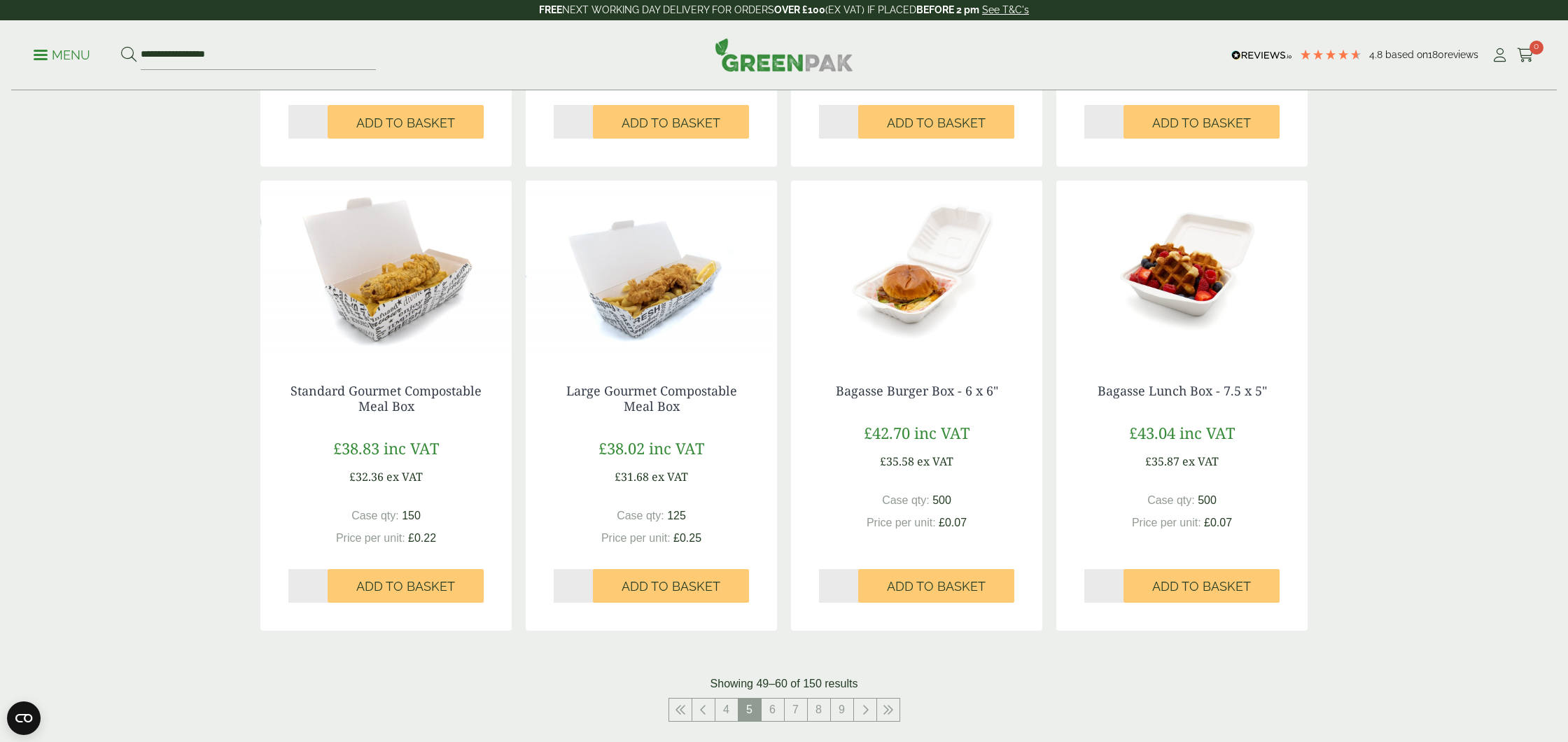
scroll to position [1173, 0]
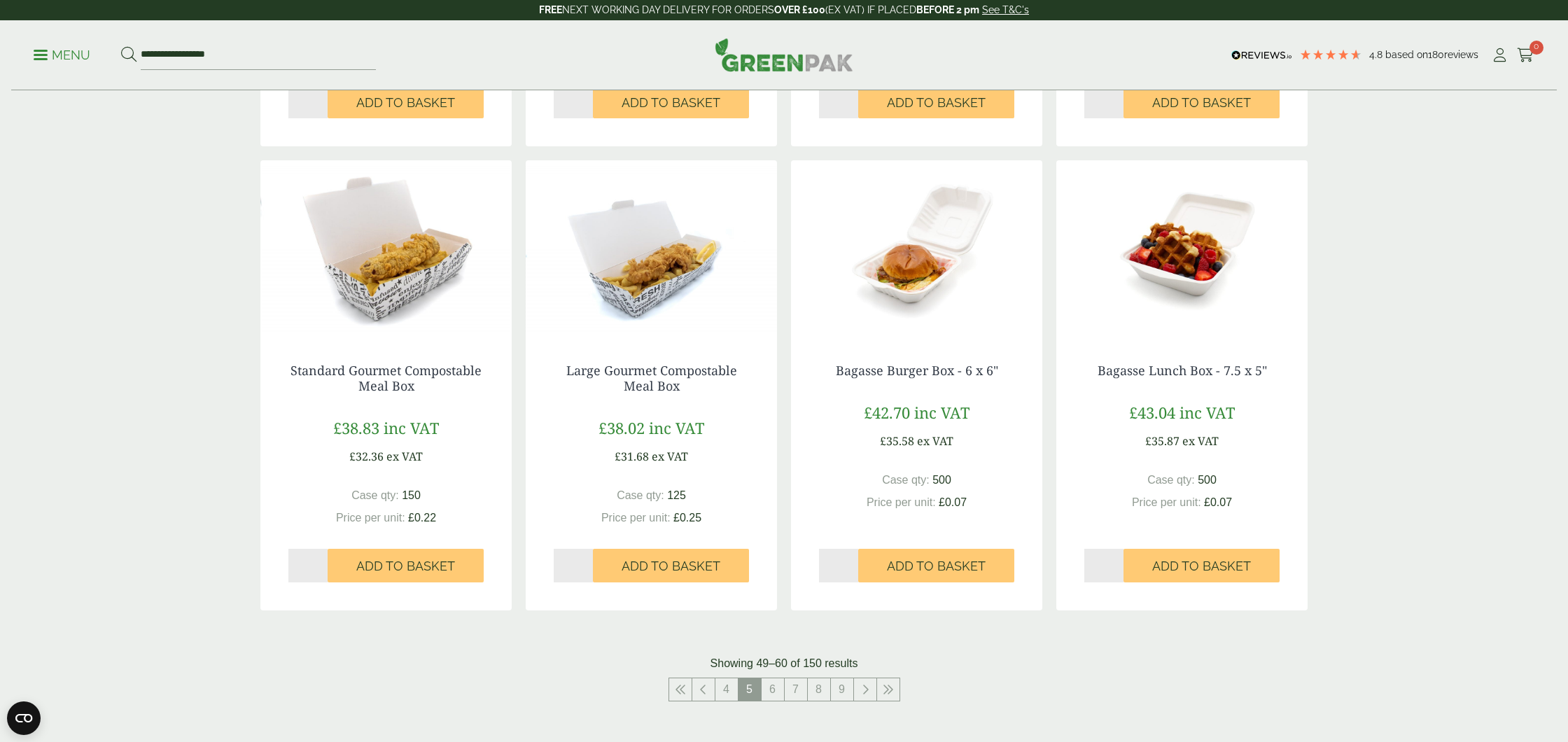
click at [1223, 268] on img at bounding box center [1182, 248] width 251 height 175
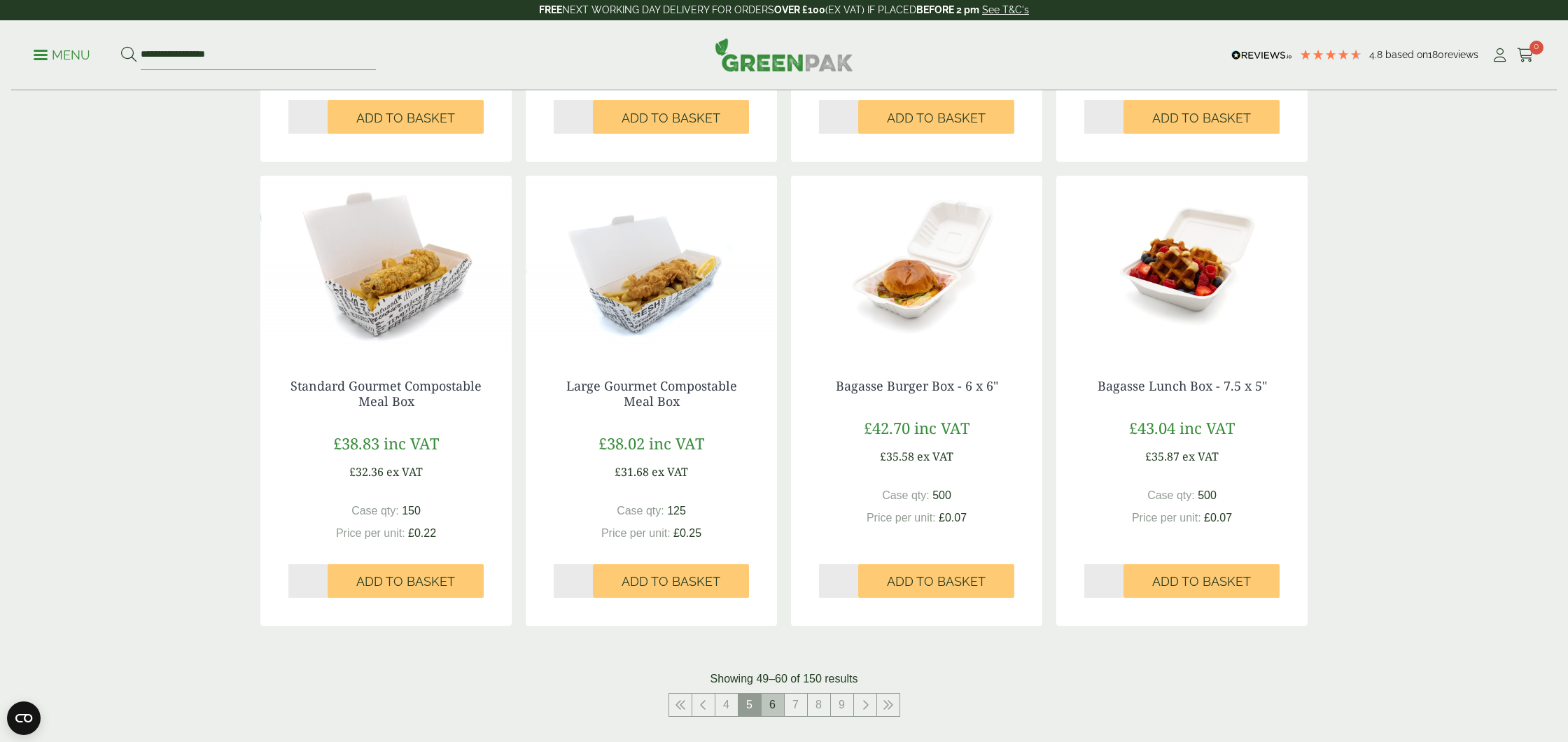
click at [774, 705] on link "6" at bounding box center [773, 705] width 22 height 22
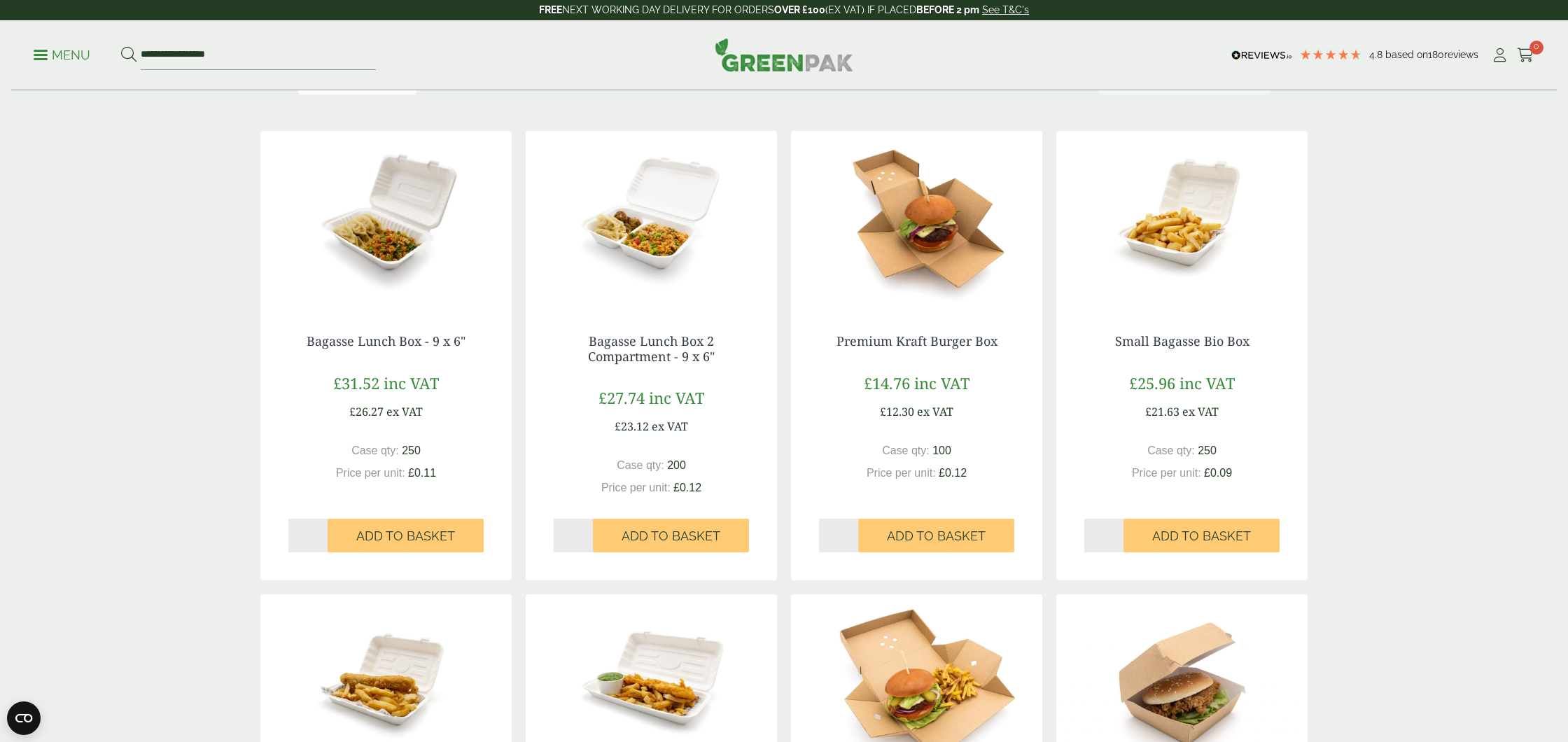
scroll to position [122, 0]
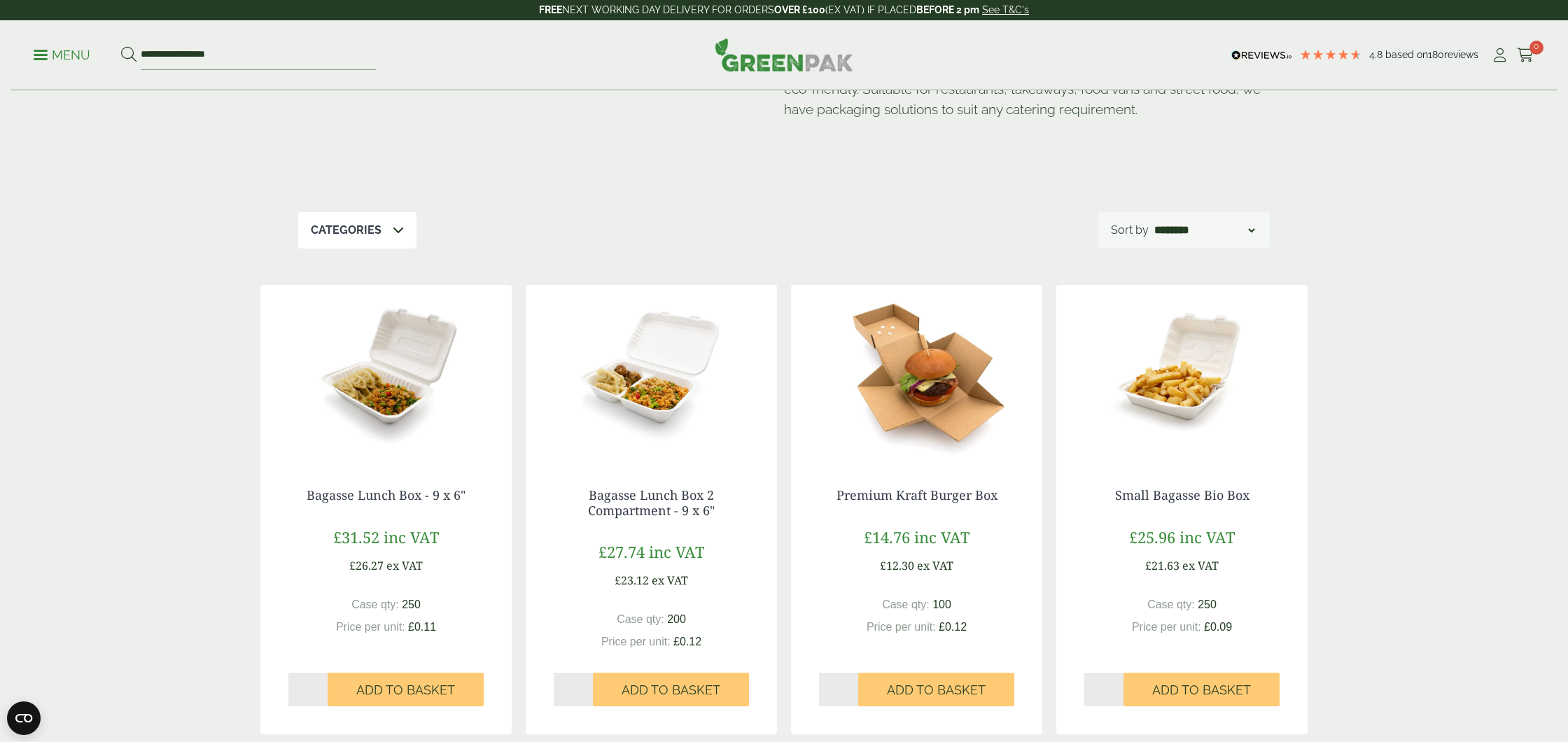
click at [413, 359] on img at bounding box center [386, 372] width 251 height 175
click at [646, 393] on img at bounding box center [651, 372] width 251 height 175
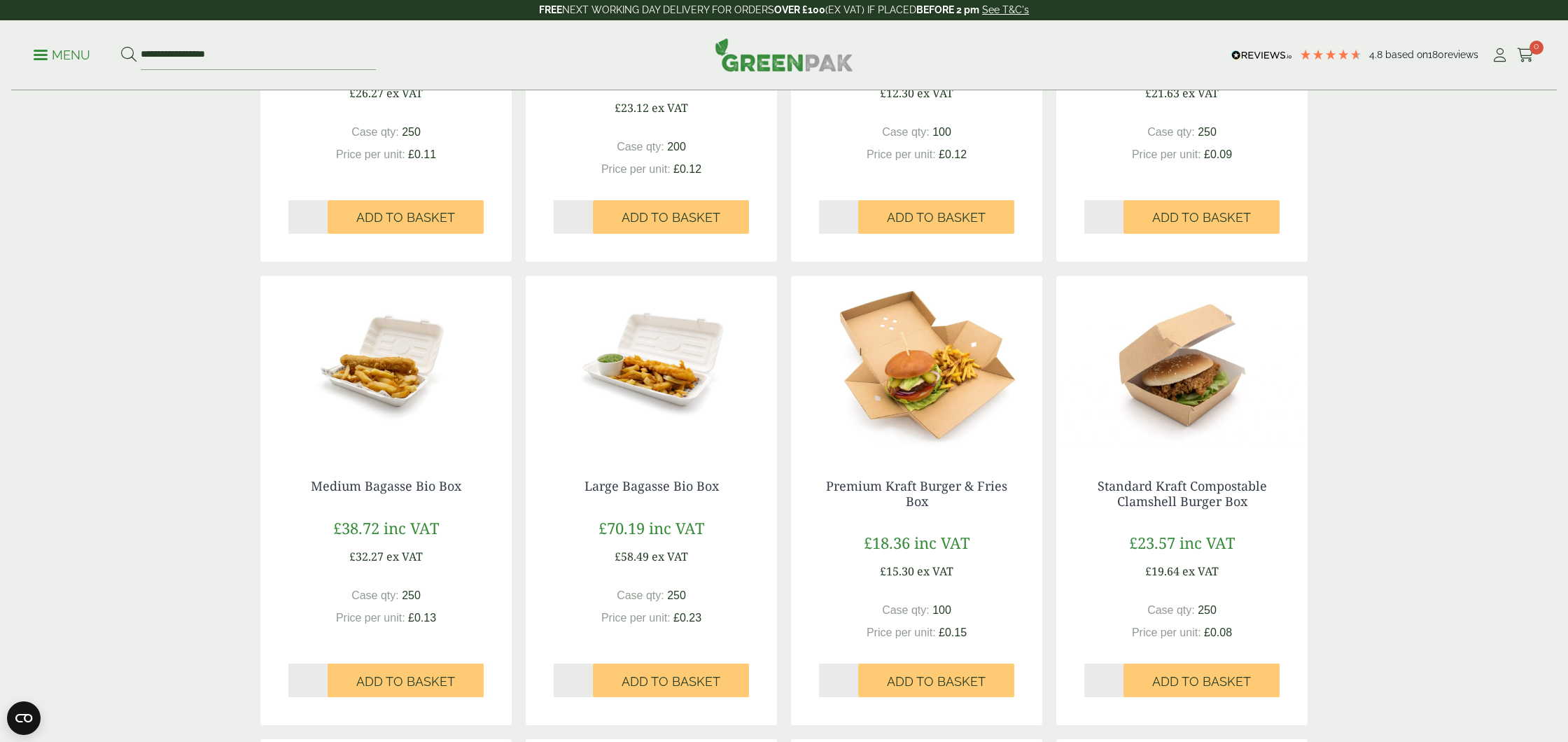
scroll to position [595, 0]
click at [663, 352] on img at bounding box center [651, 362] width 251 height 175
click at [1186, 372] on img at bounding box center [1182, 362] width 251 height 175
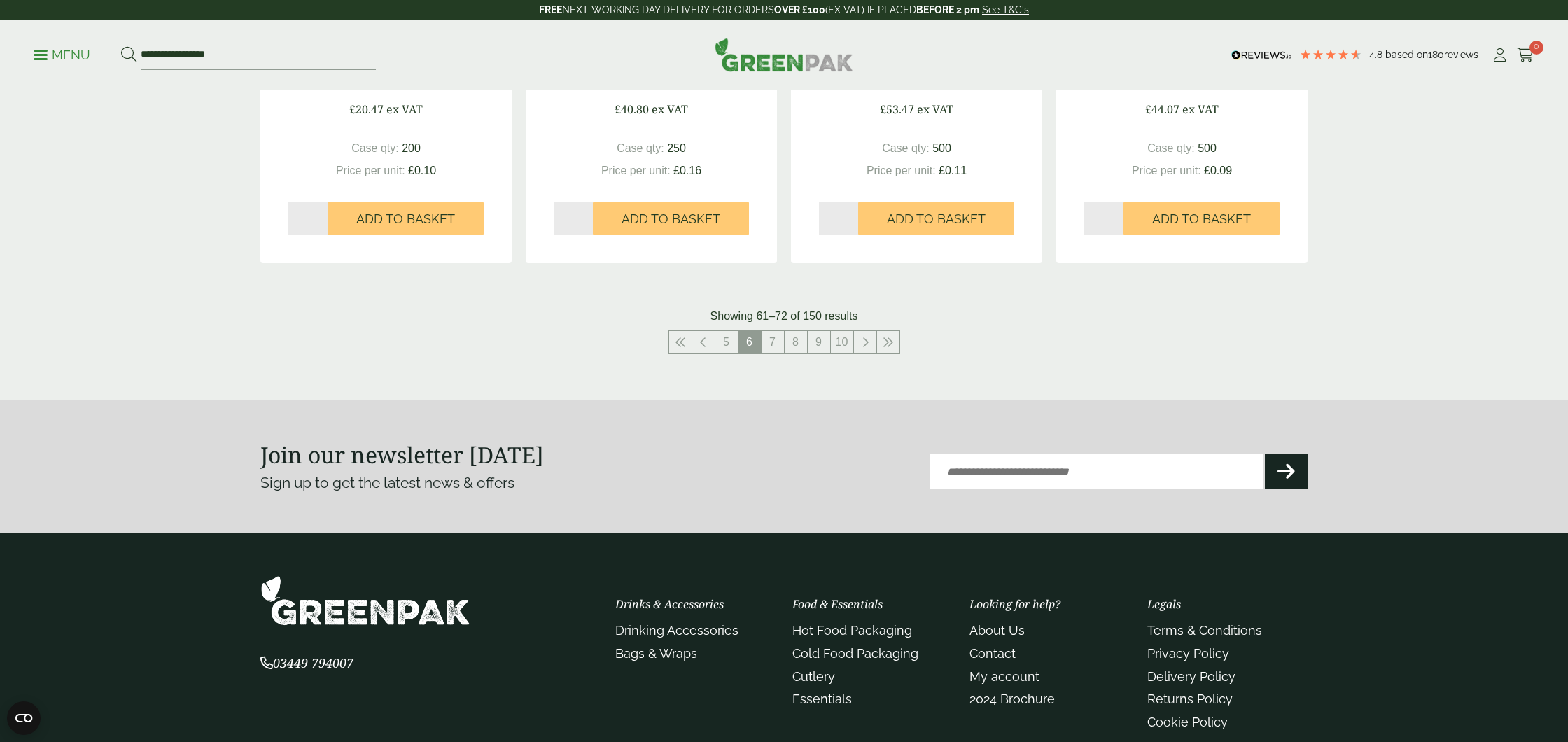
scroll to position [1574, 0]
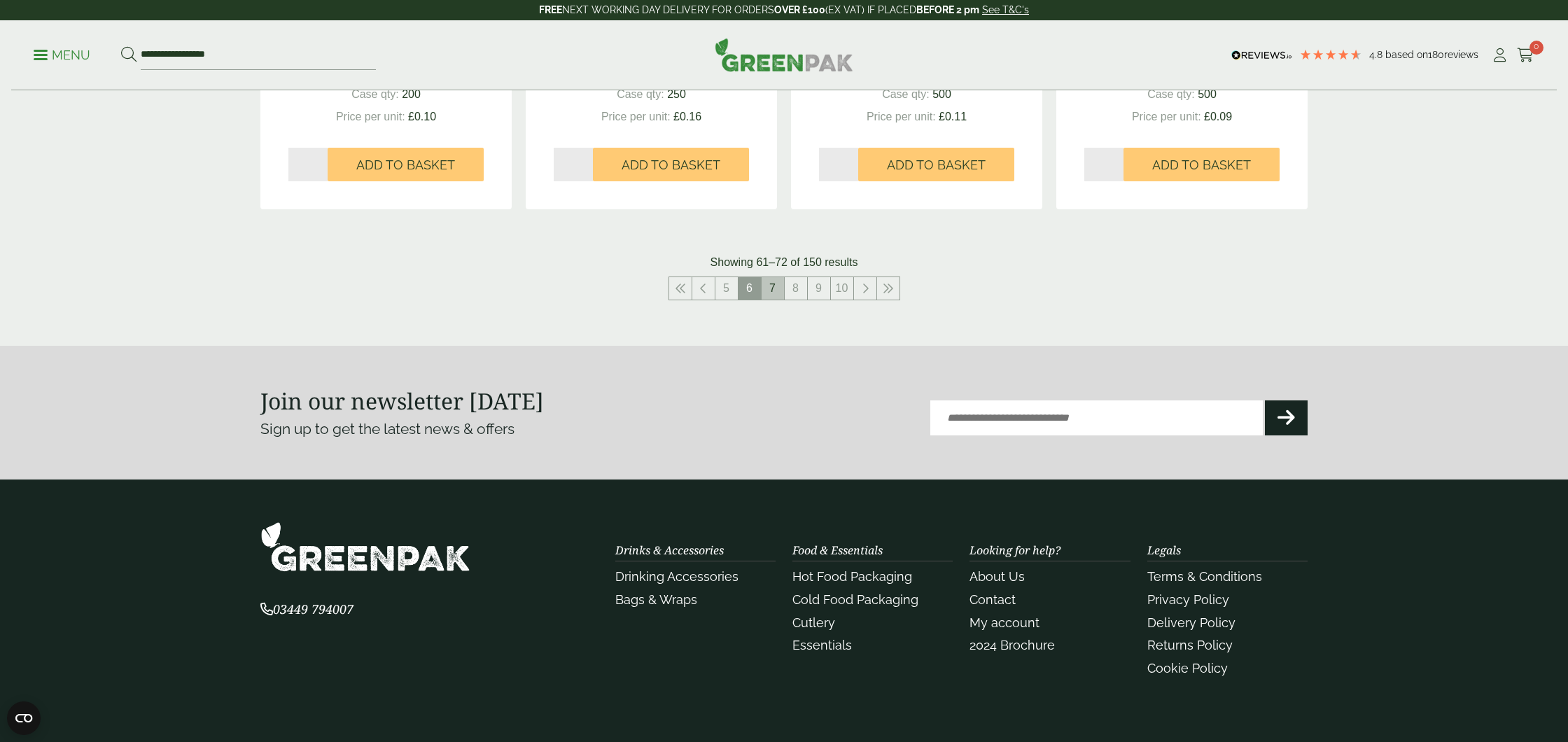
click at [776, 293] on link "7" at bounding box center [773, 289] width 22 height 22
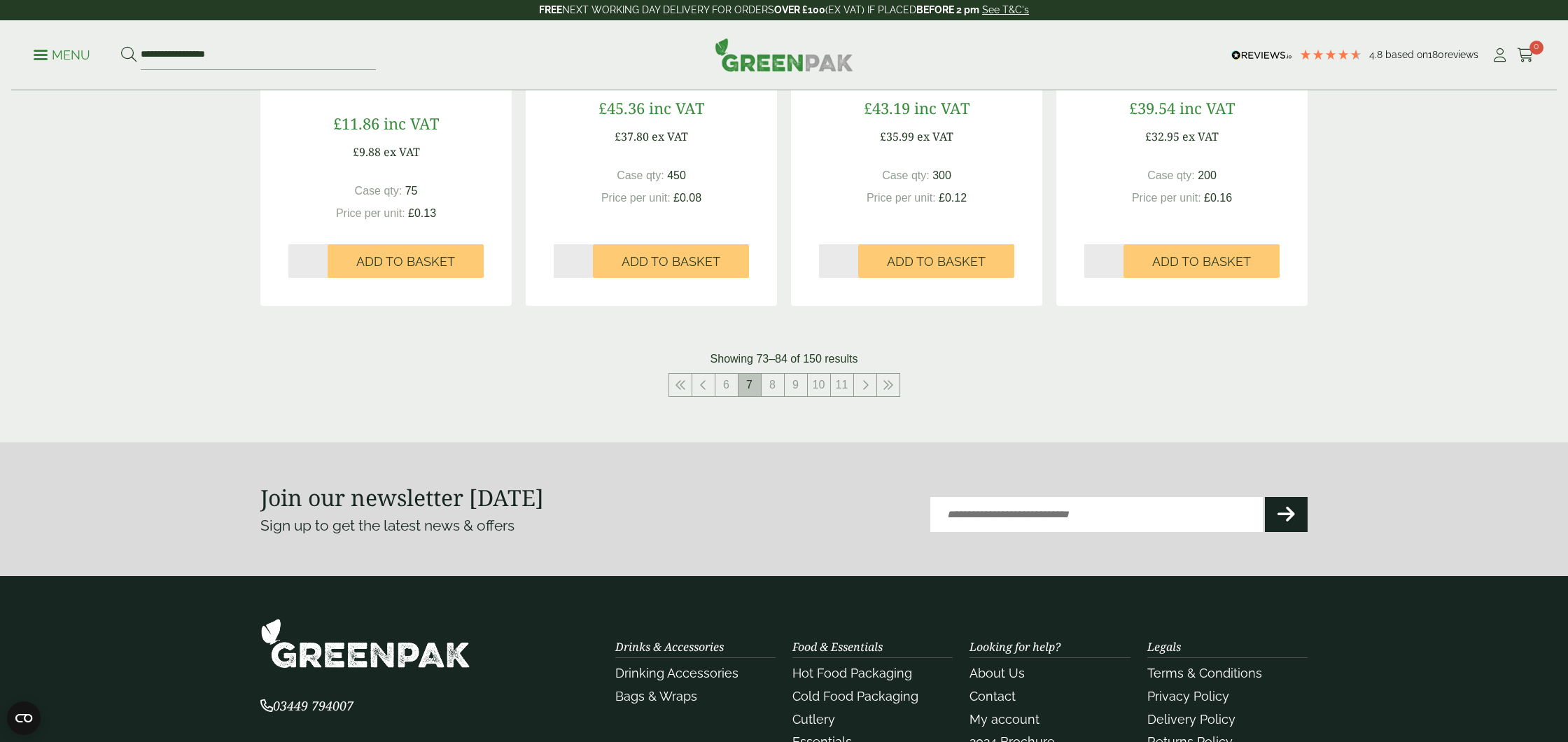
scroll to position [1483, 0]
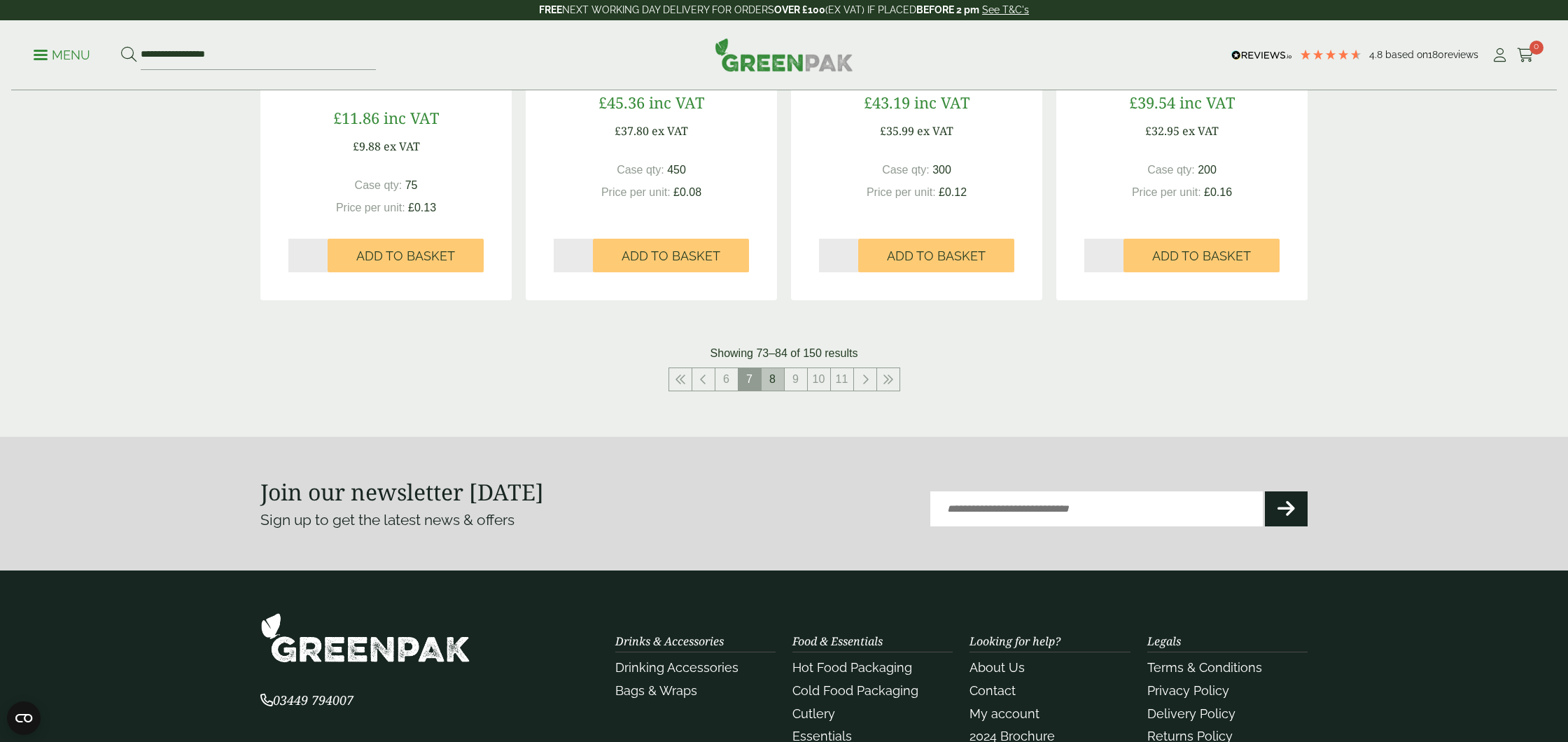
click at [775, 381] on link "8" at bounding box center [773, 380] width 22 height 22
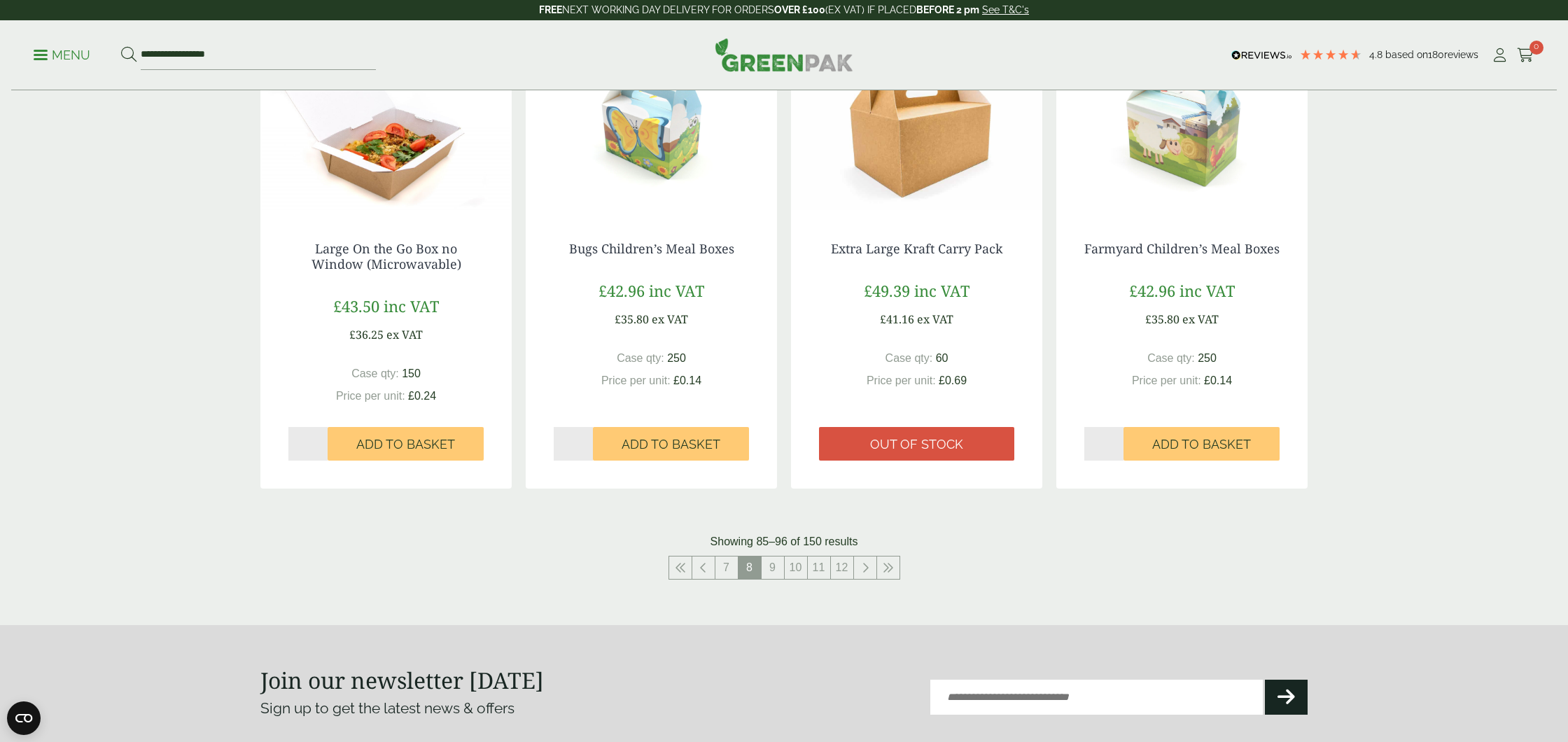
scroll to position [1303, 0]
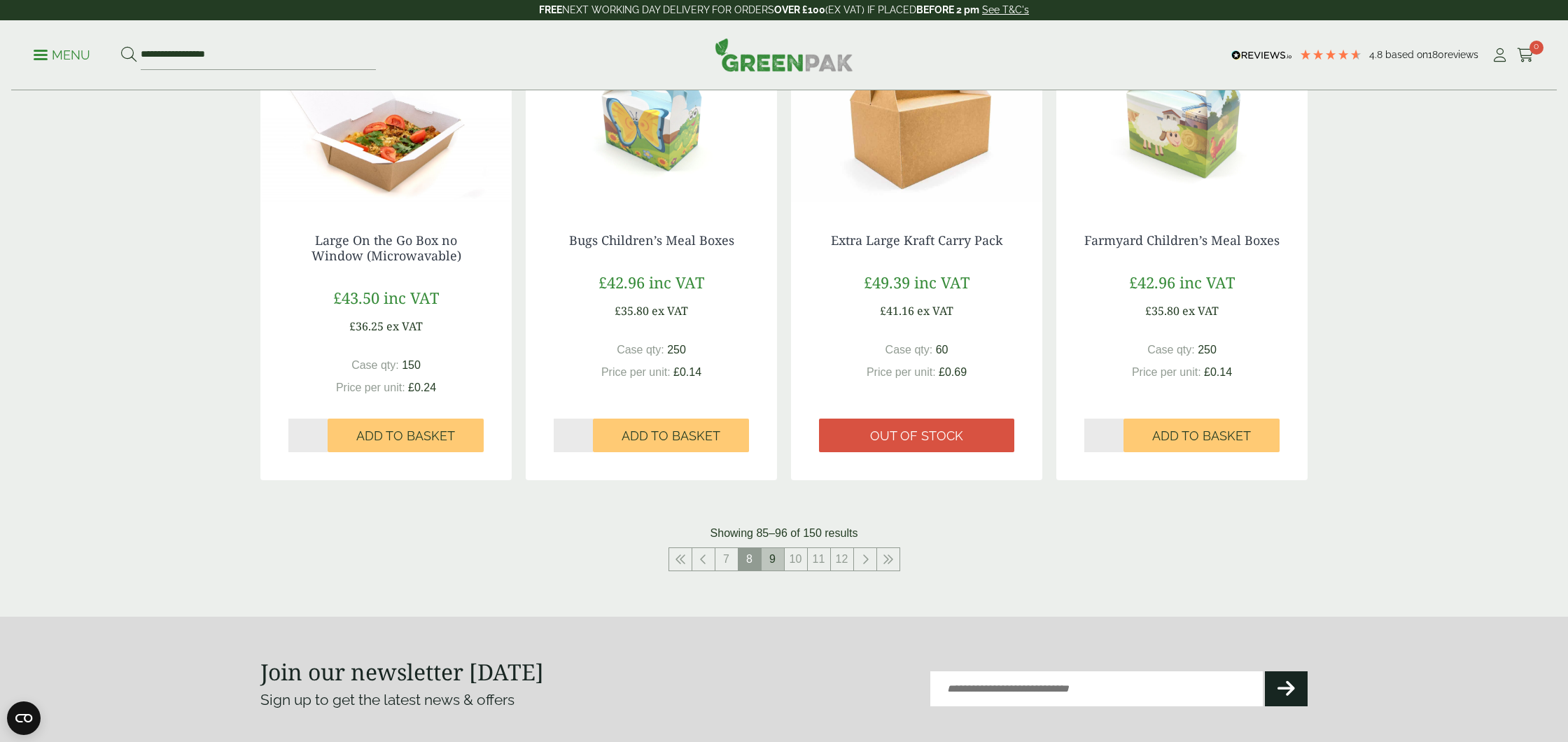
click at [770, 555] on link "9" at bounding box center [773, 560] width 22 height 22
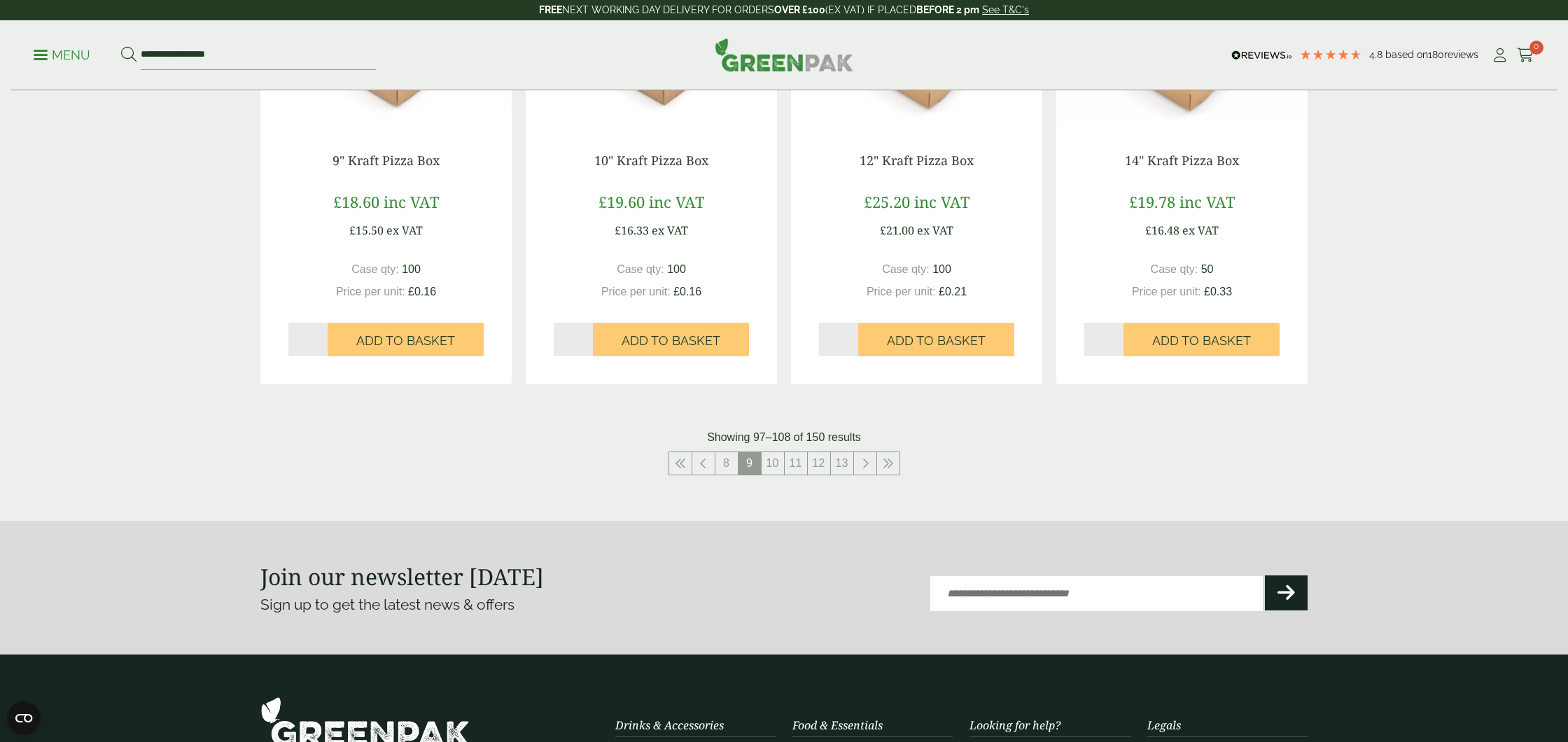
scroll to position [1367, 0]
click at [768, 463] on link "10" at bounding box center [773, 465] width 22 height 22
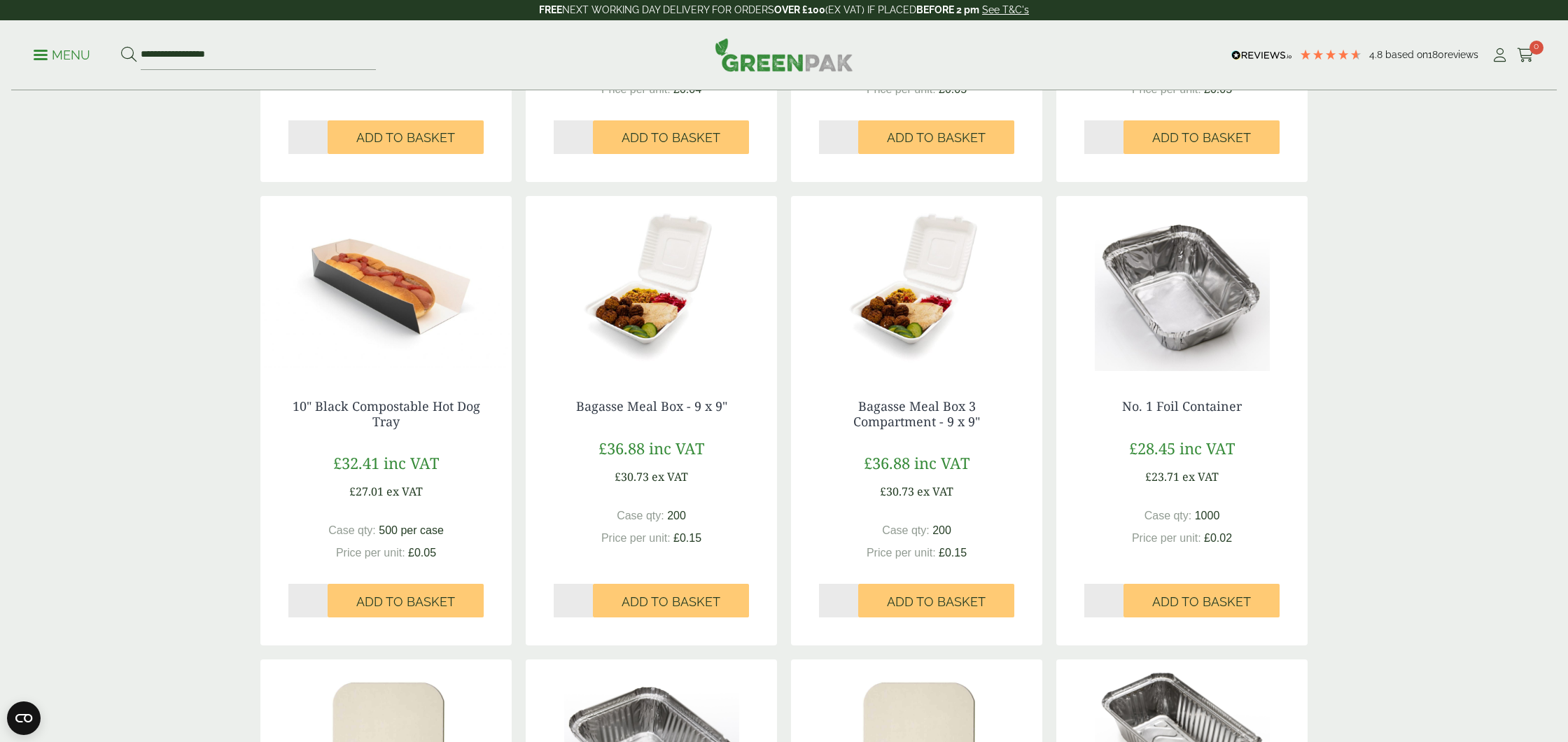
scroll to position [675, 0]
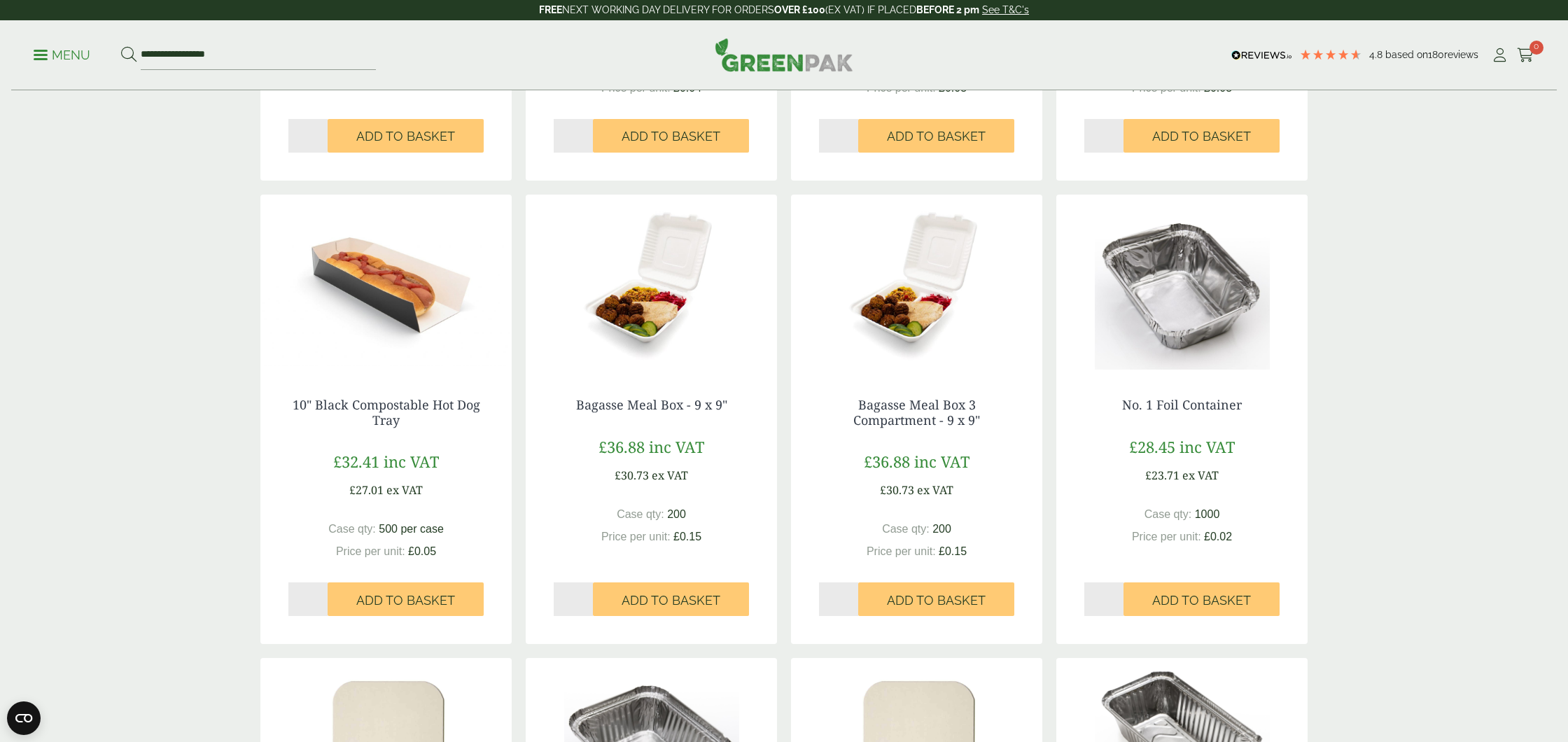
click at [659, 292] on img at bounding box center [651, 281] width 251 height 175
click at [1168, 290] on img at bounding box center [1182, 281] width 251 height 175
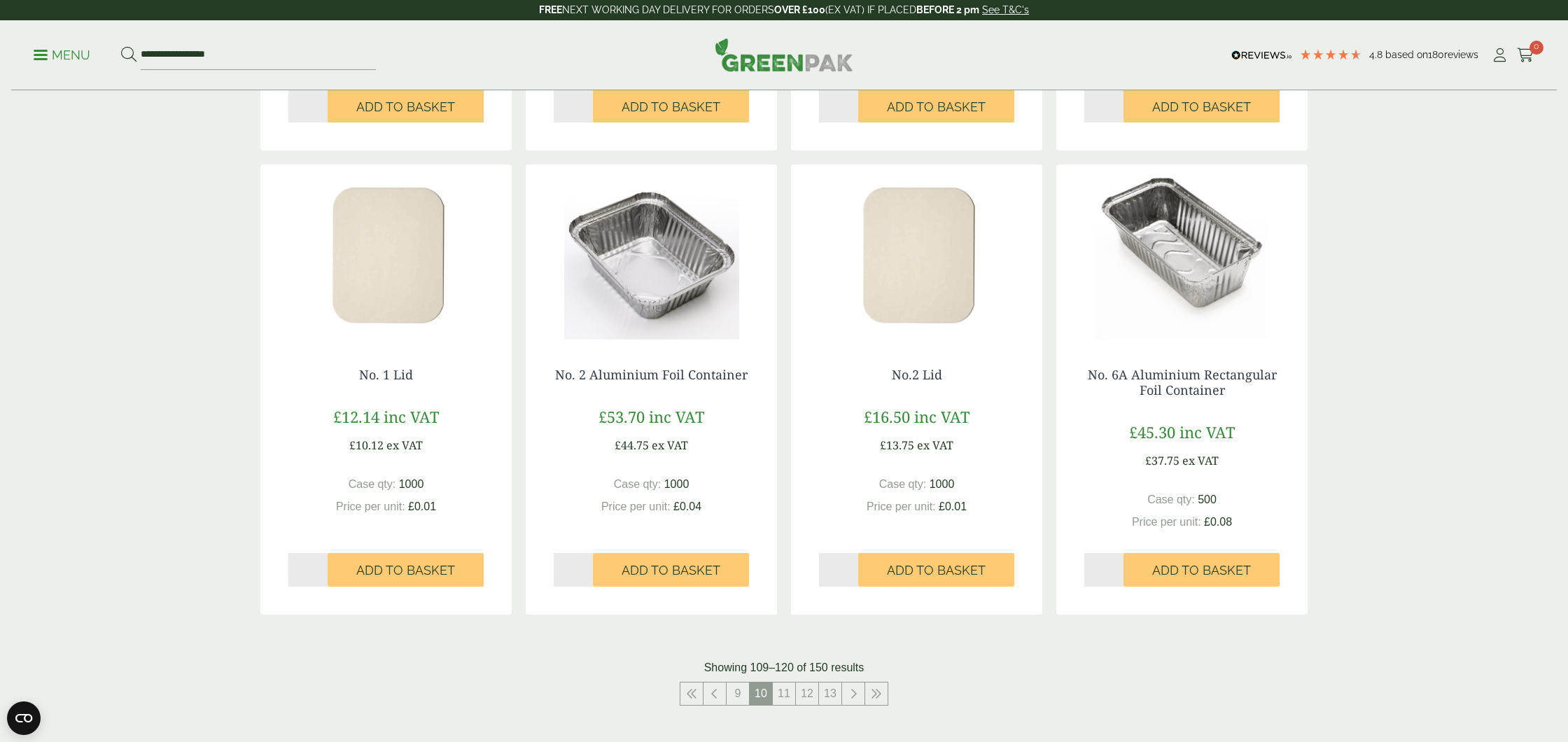
scroll to position [1185, 0]
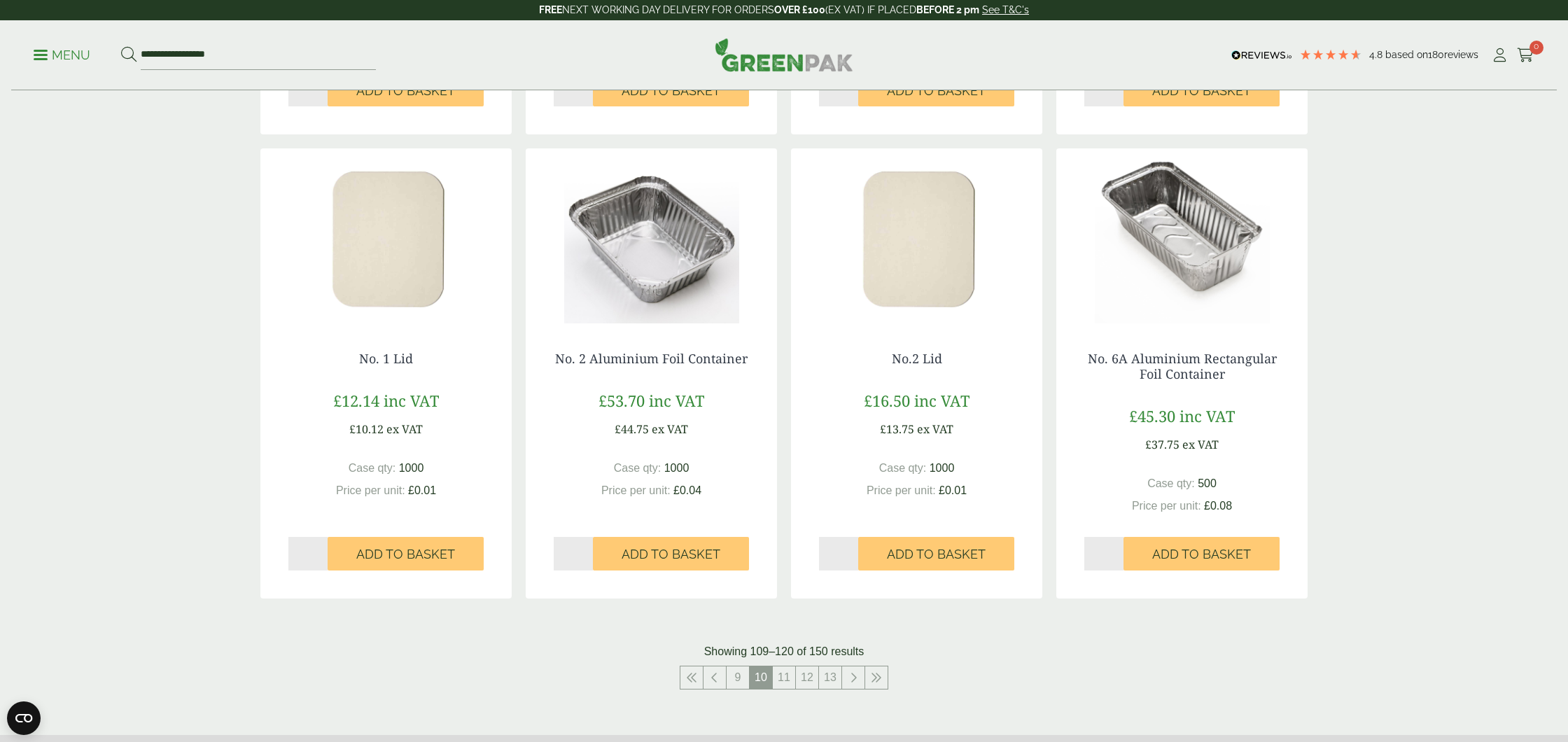
click at [669, 262] on img at bounding box center [651, 236] width 251 height 175
click at [923, 277] on img at bounding box center [917, 236] width 251 height 175
click at [1159, 237] on img at bounding box center [1182, 236] width 251 height 175
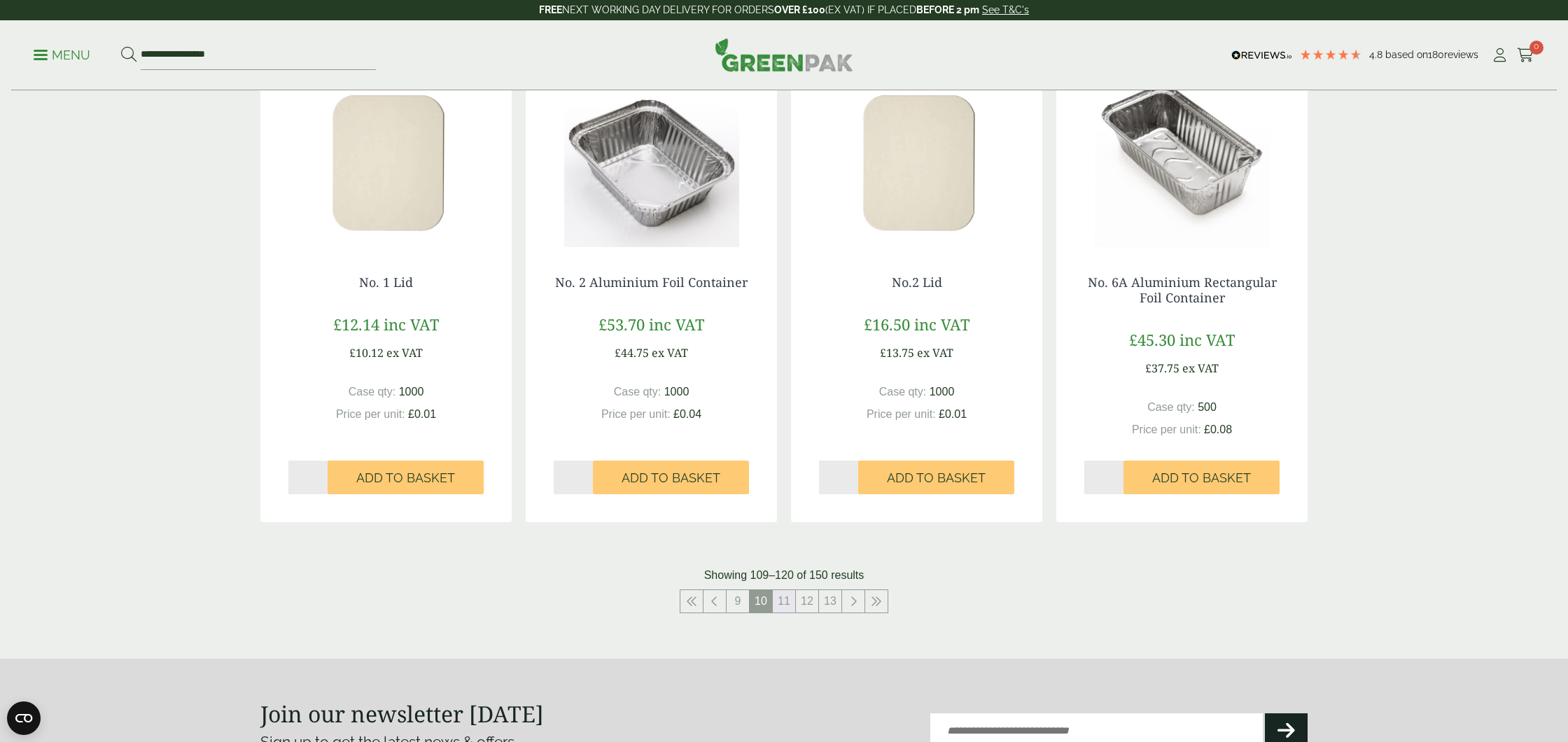
scroll to position [1363, 0]
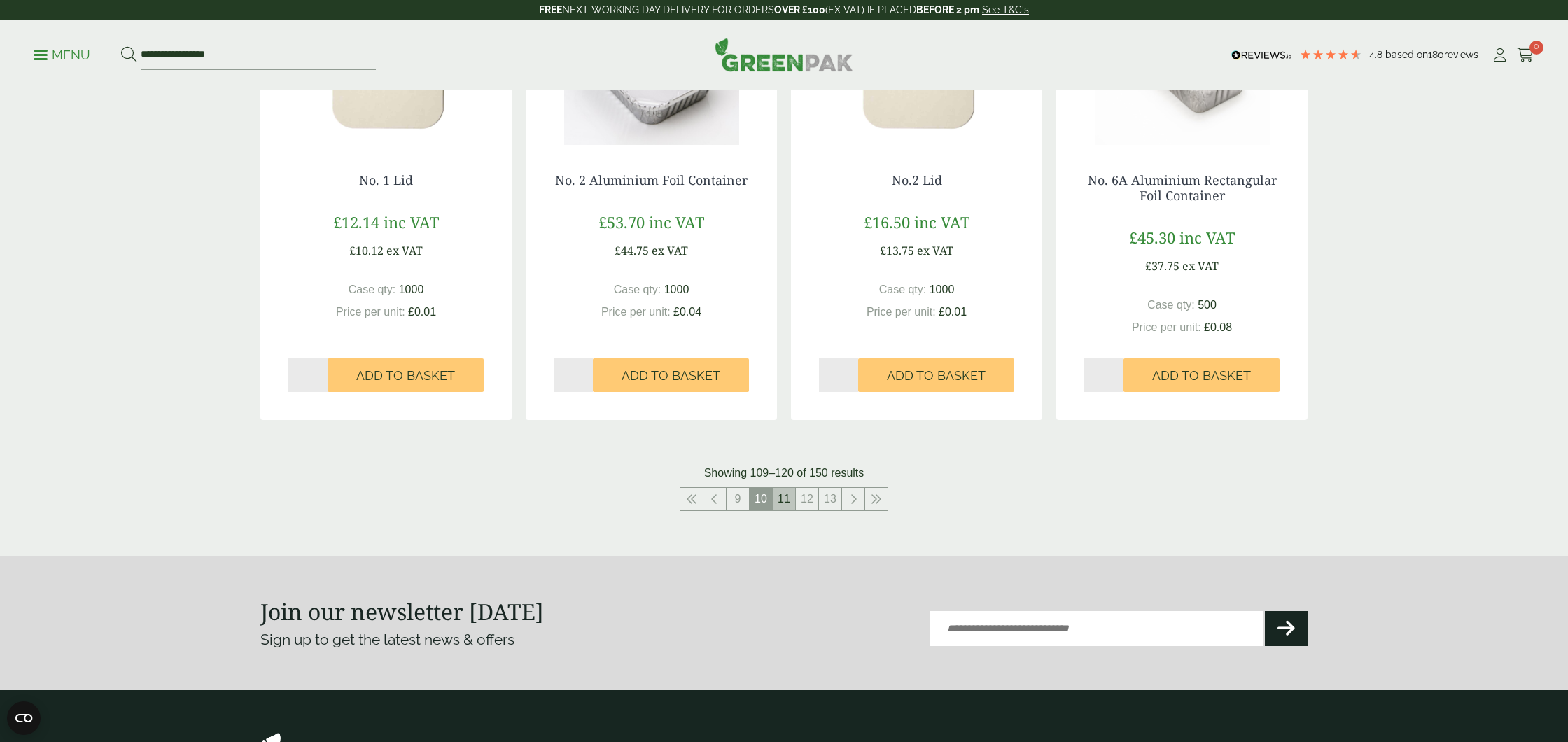
click at [786, 501] on link "11" at bounding box center [784, 499] width 22 height 22
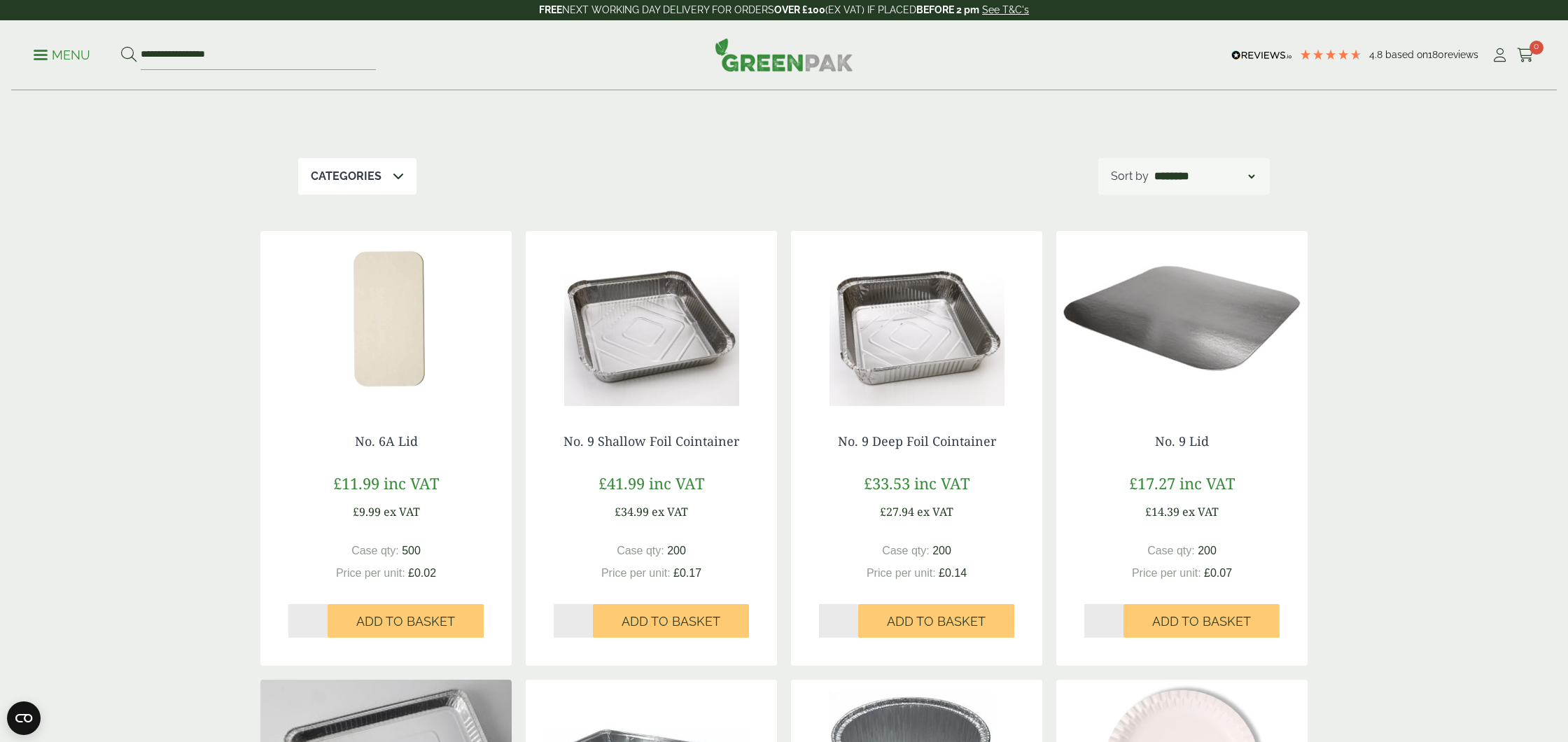
scroll to position [167, 0]
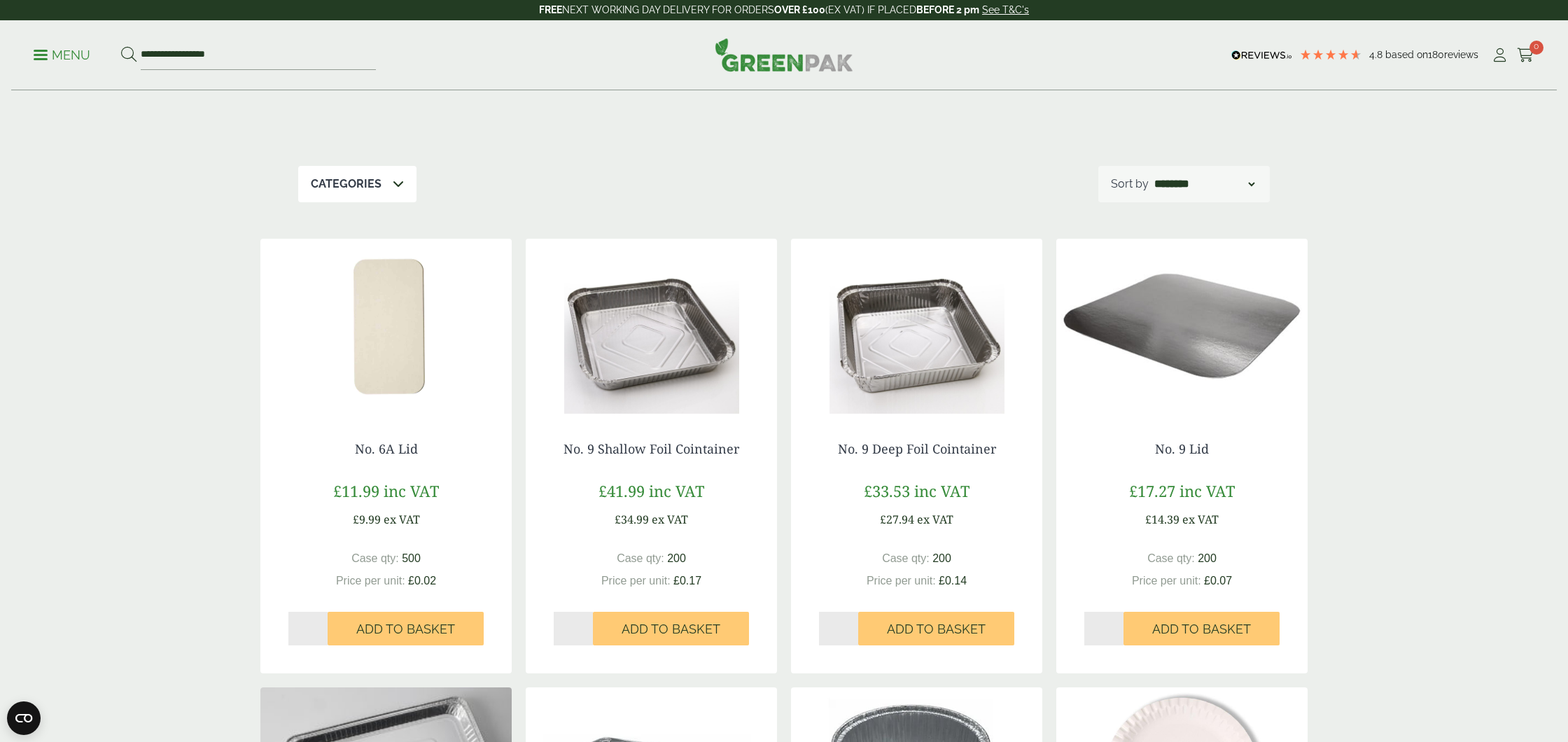
click at [395, 328] on img at bounding box center [386, 326] width 251 height 175
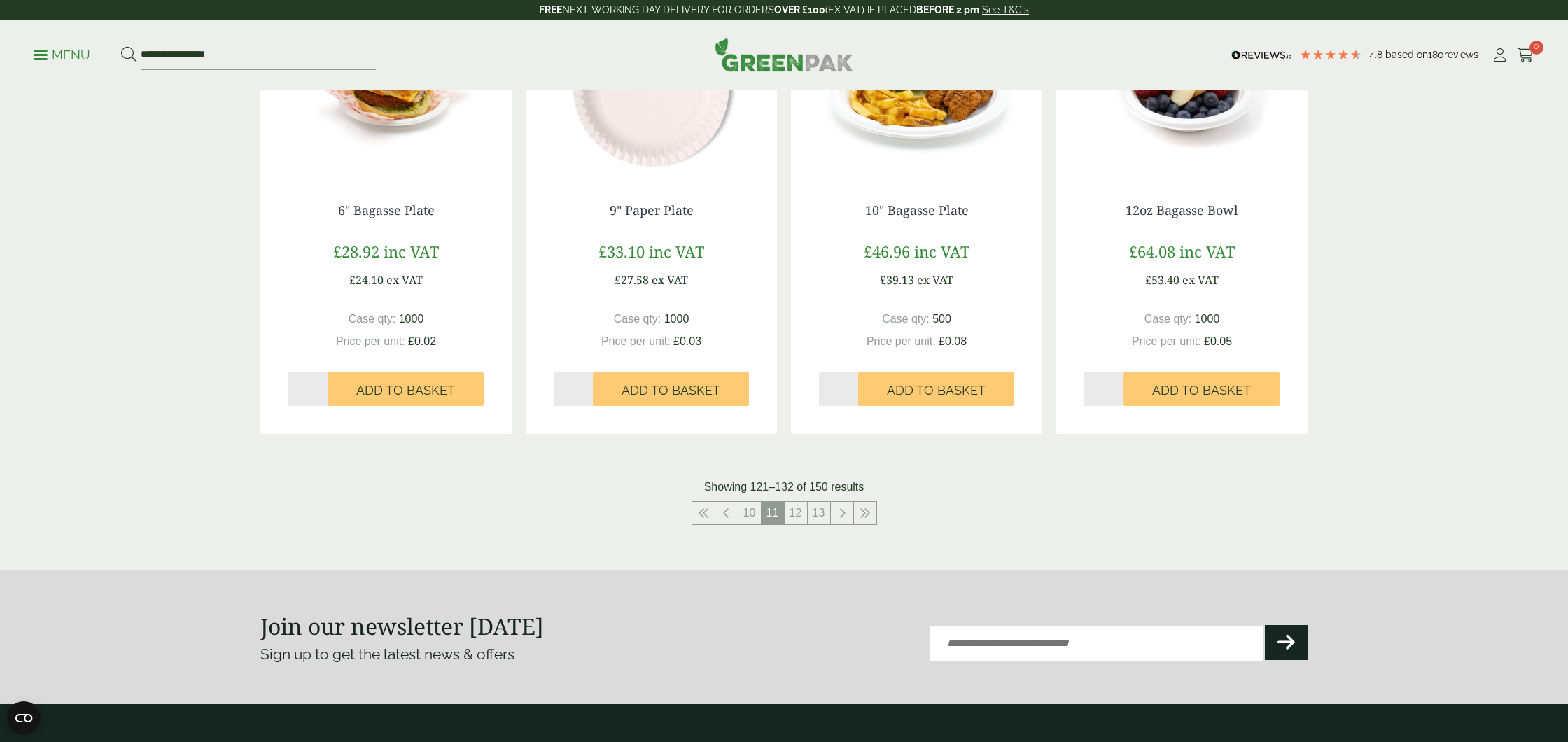
scroll to position [1337, 0]
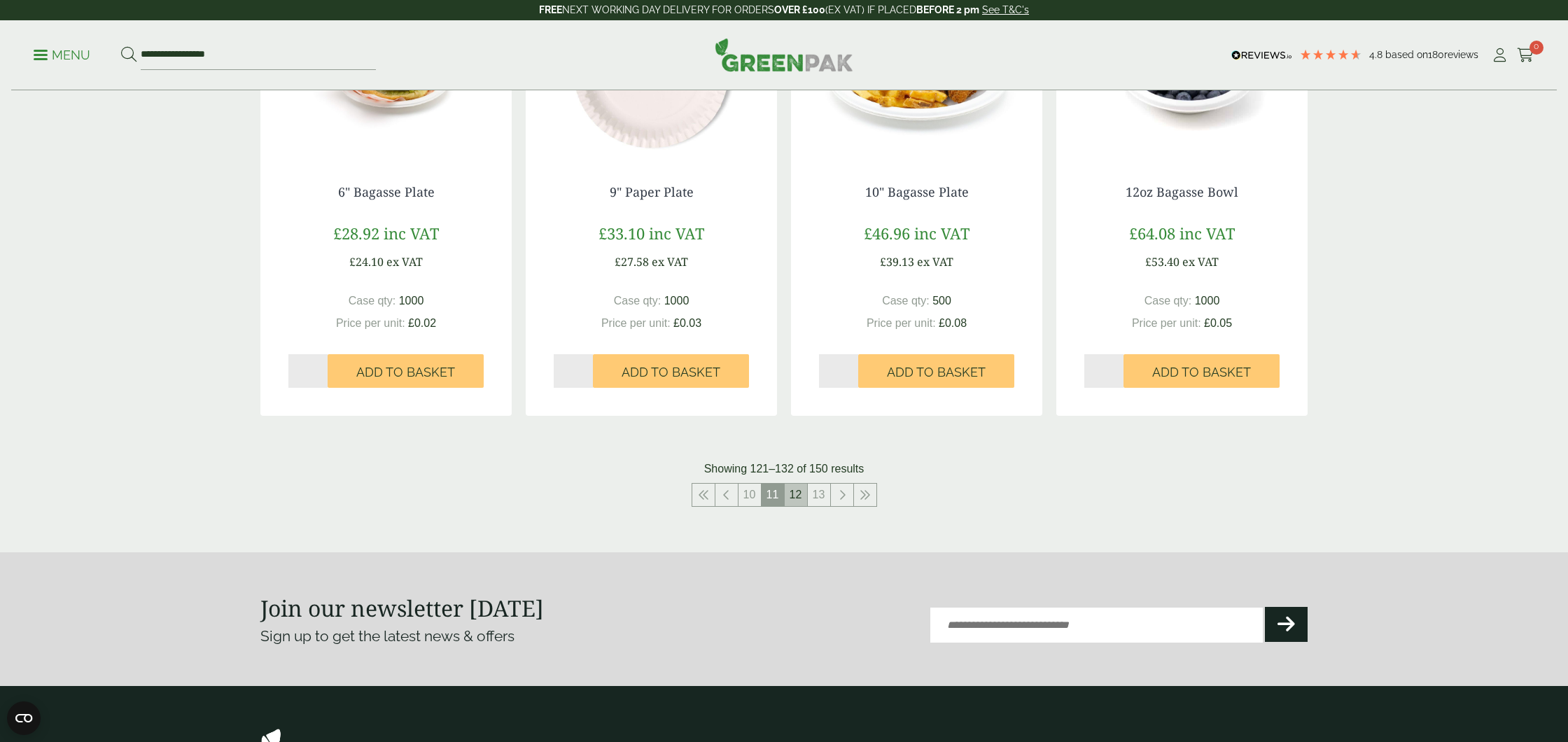
click at [801, 496] on link "12" at bounding box center [796, 495] width 22 height 22
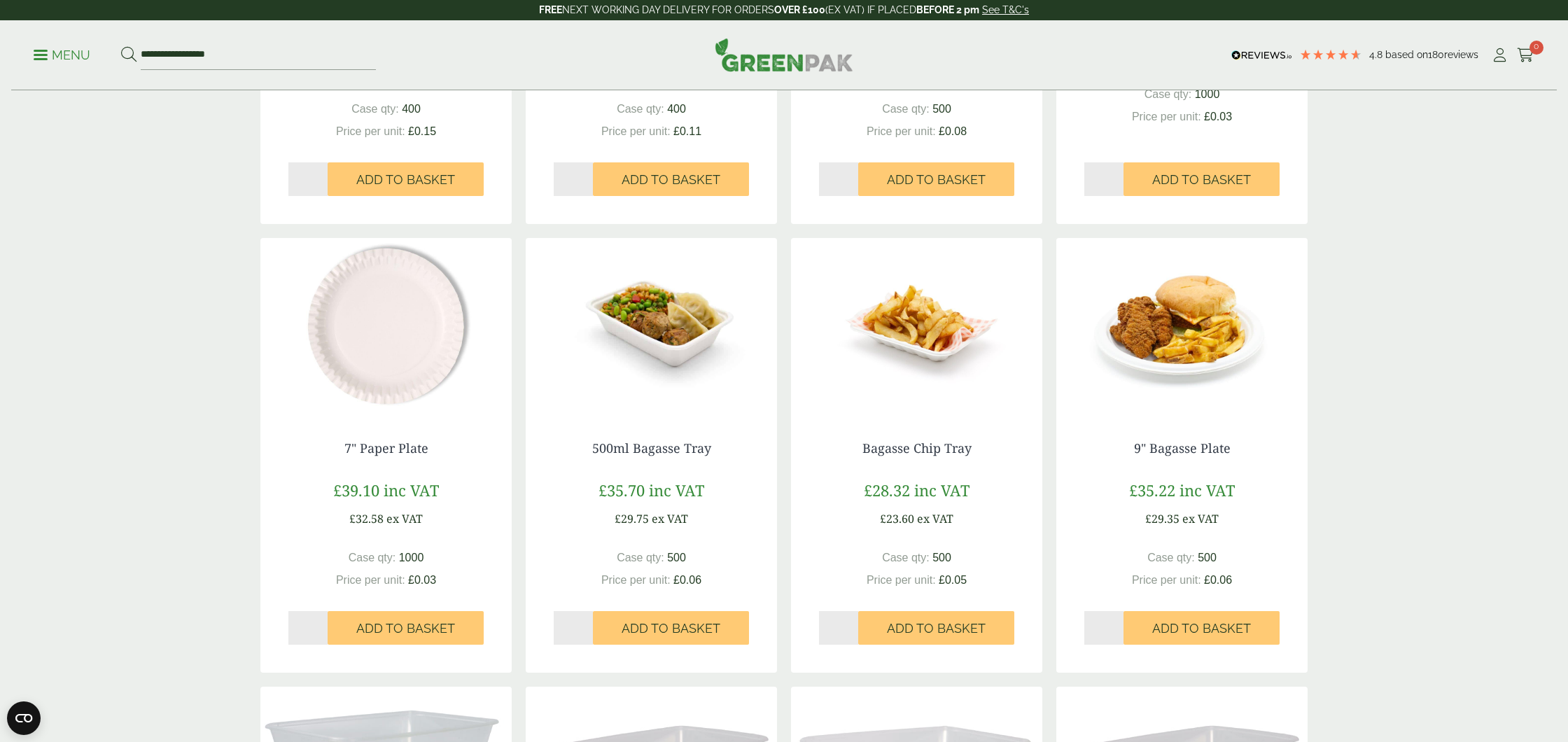
scroll to position [614, 0]
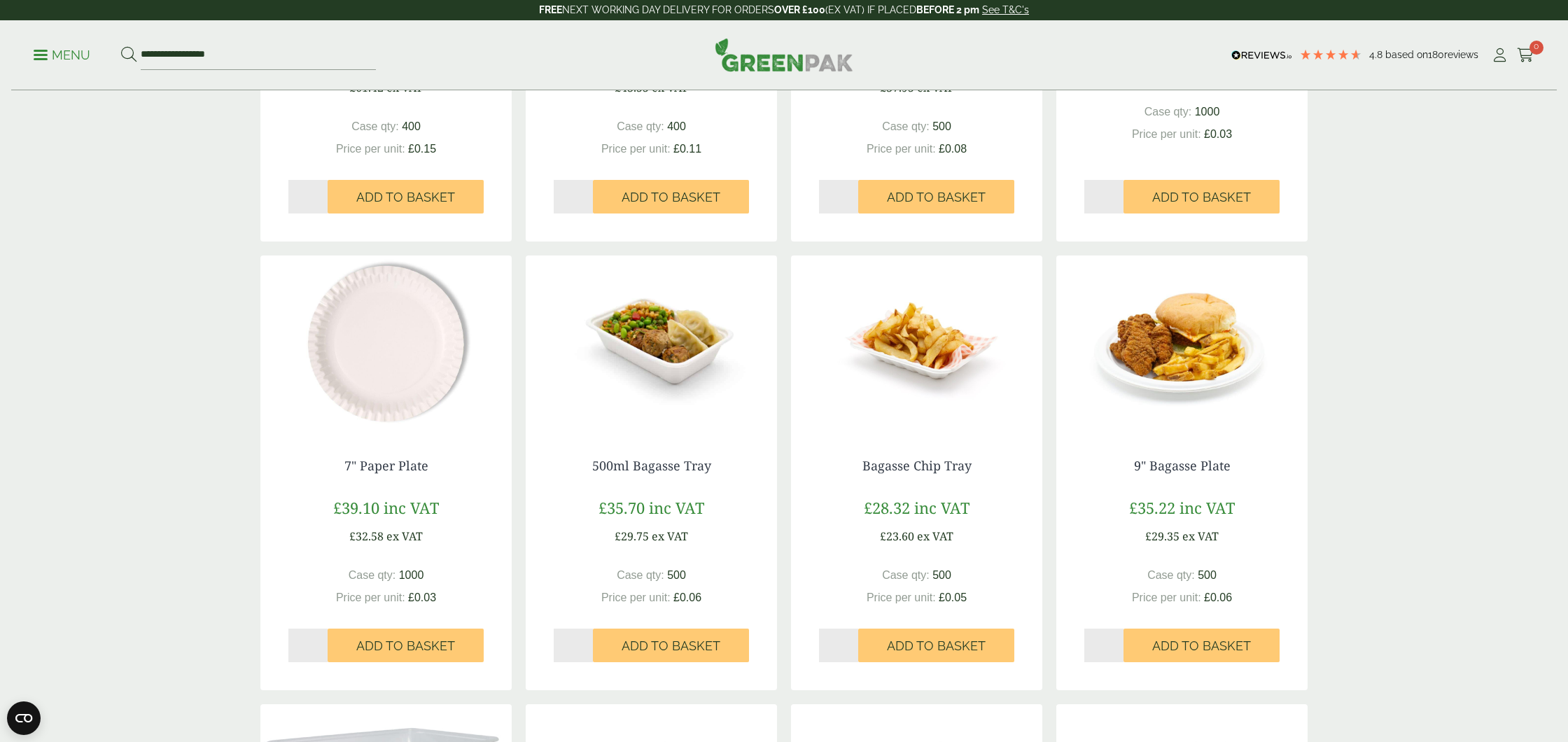
click at [676, 345] on img at bounding box center [651, 343] width 251 height 175
click at [930, 361] on img at bounding box center [917, 343] width 251 height 175
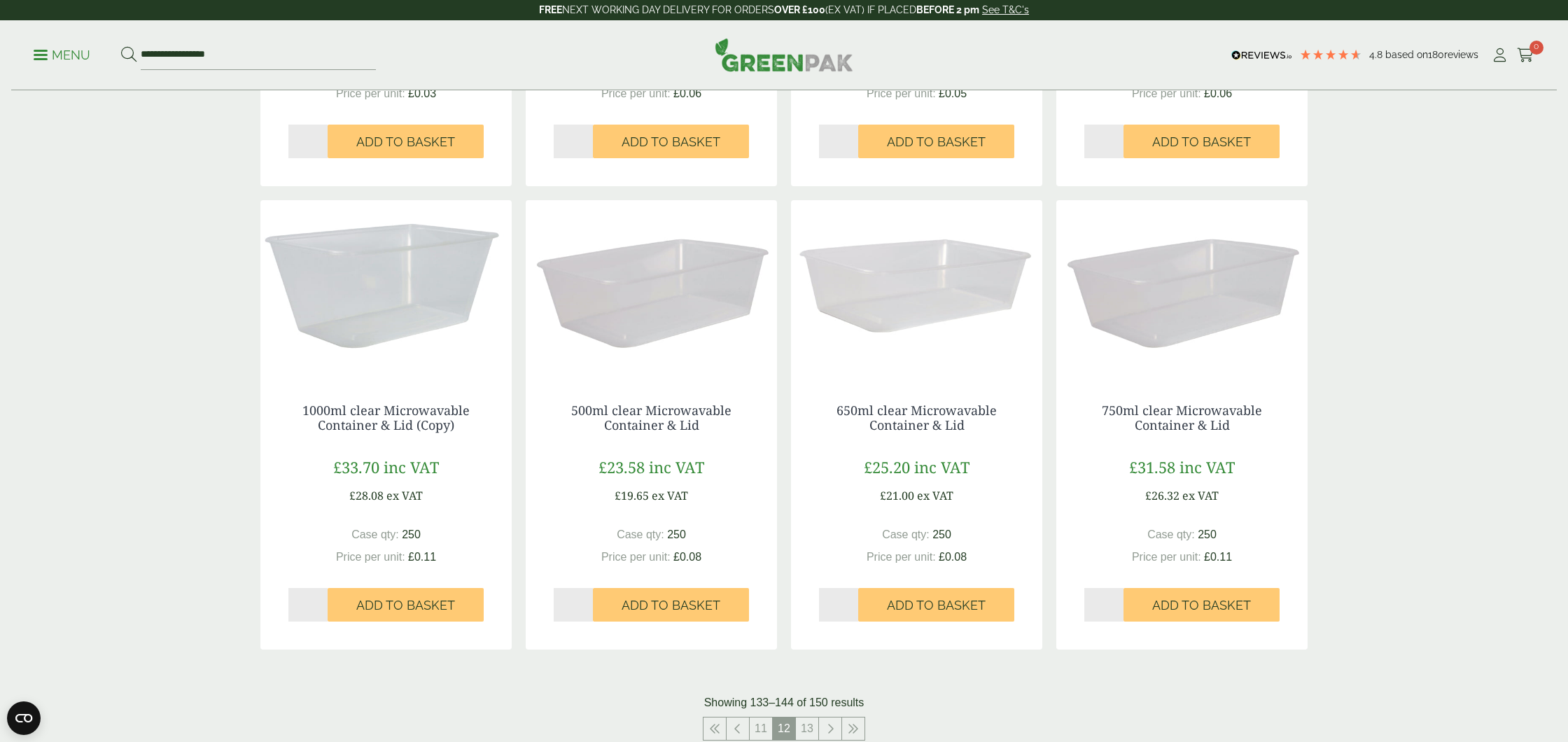
scroll to position [1115, 0]
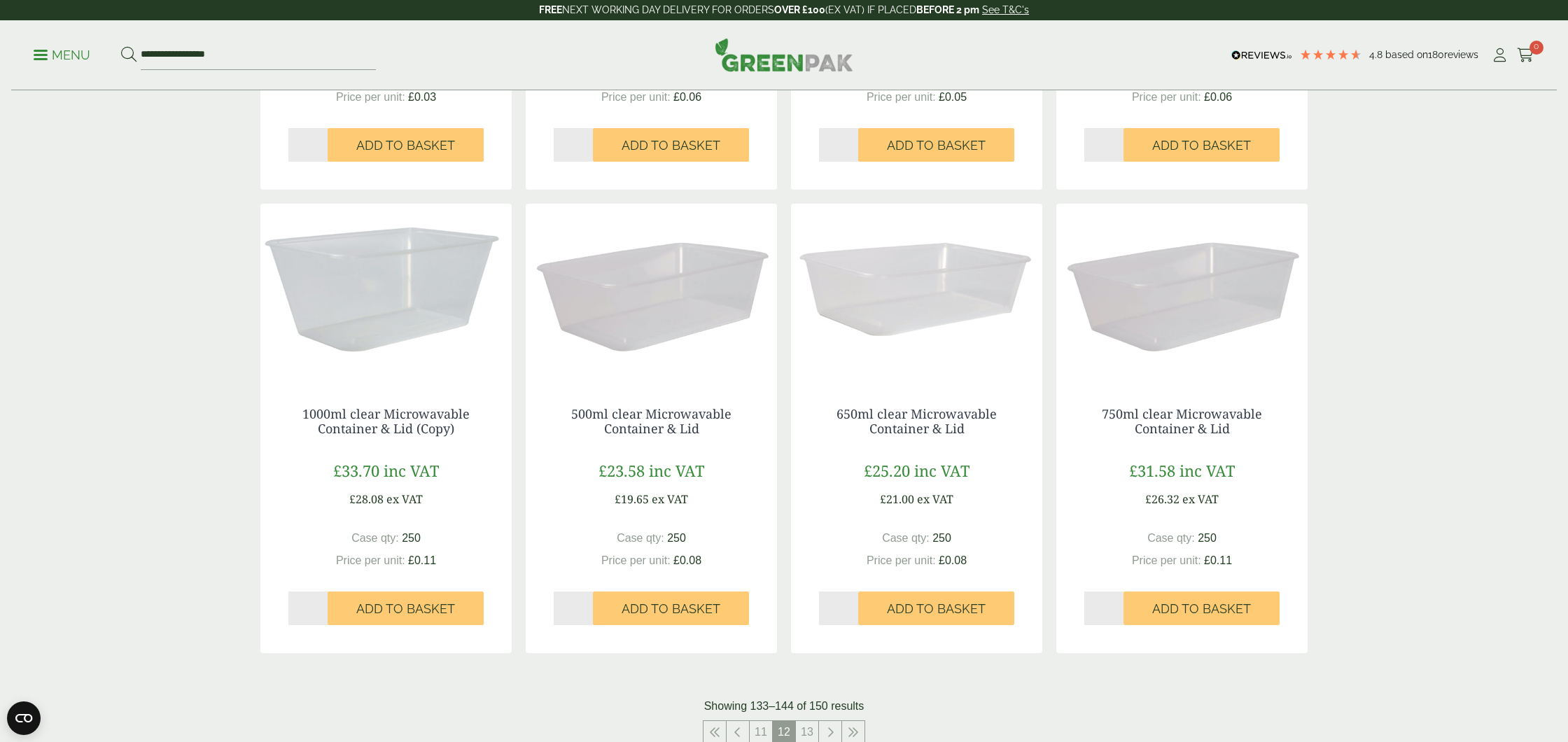
click at [925, 300] on img at bounding box center [917, 291] width 251 height 175
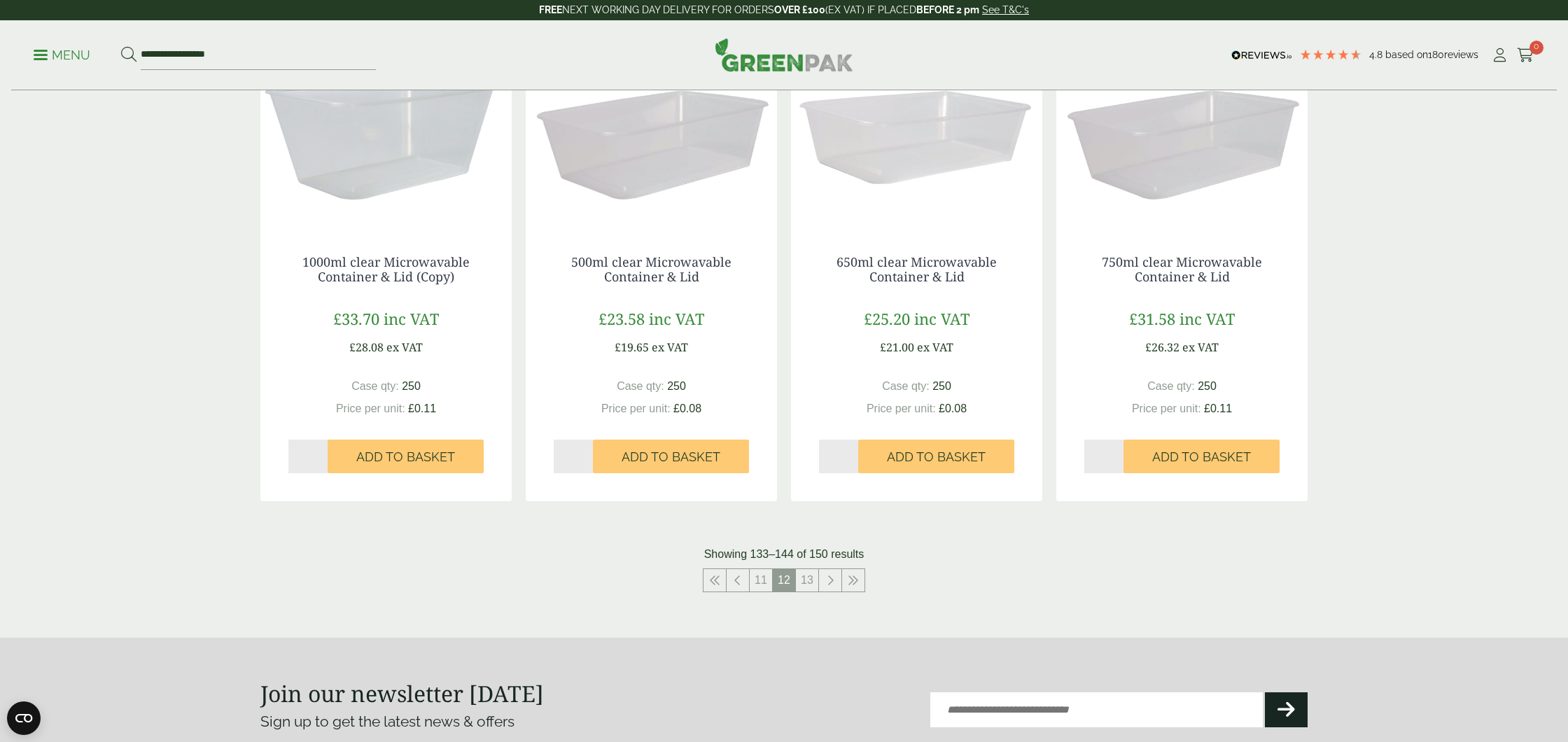
scroll to position [1281, 0]
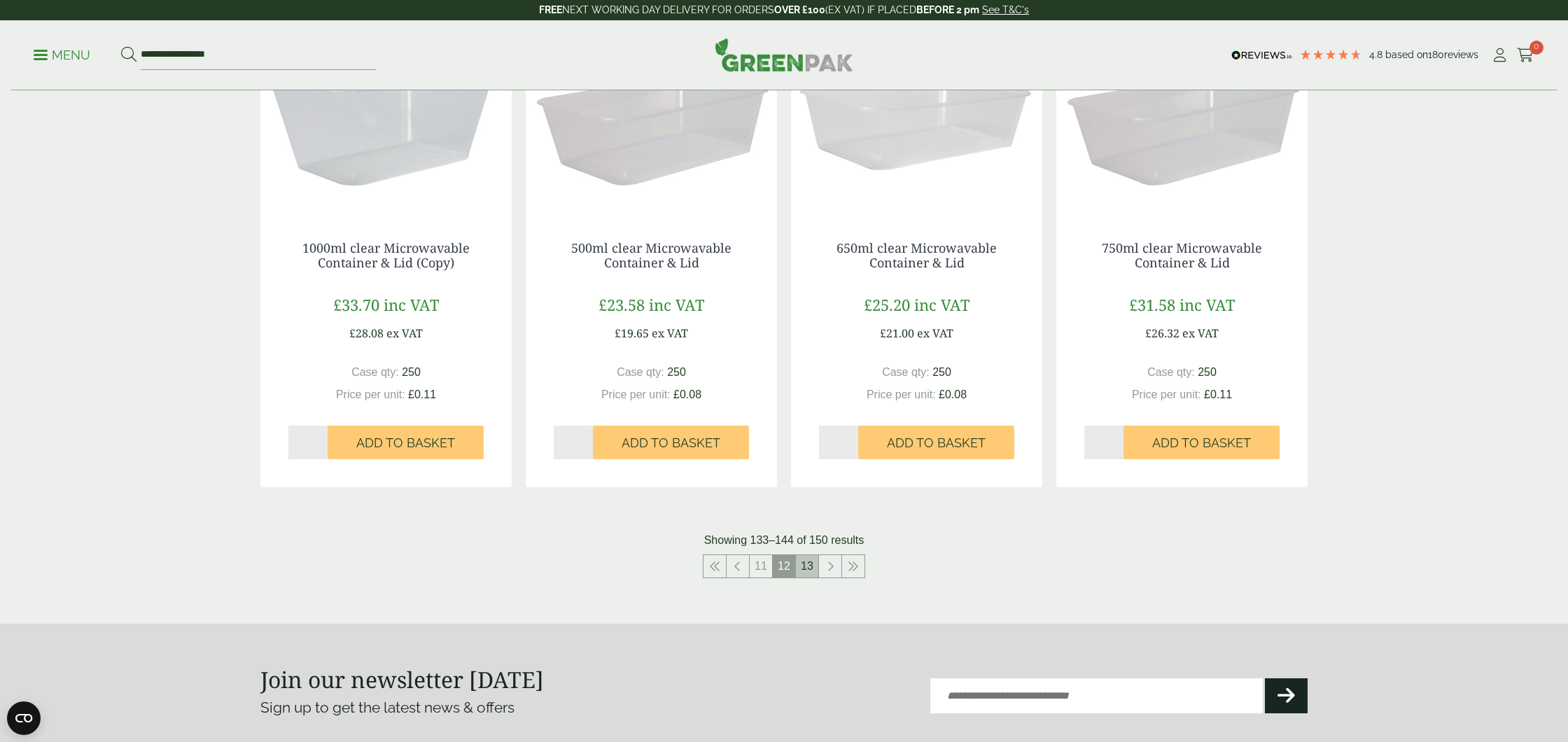
click at [803, 568] on link "13" at bounding box center [807, 567] width 22 height 22
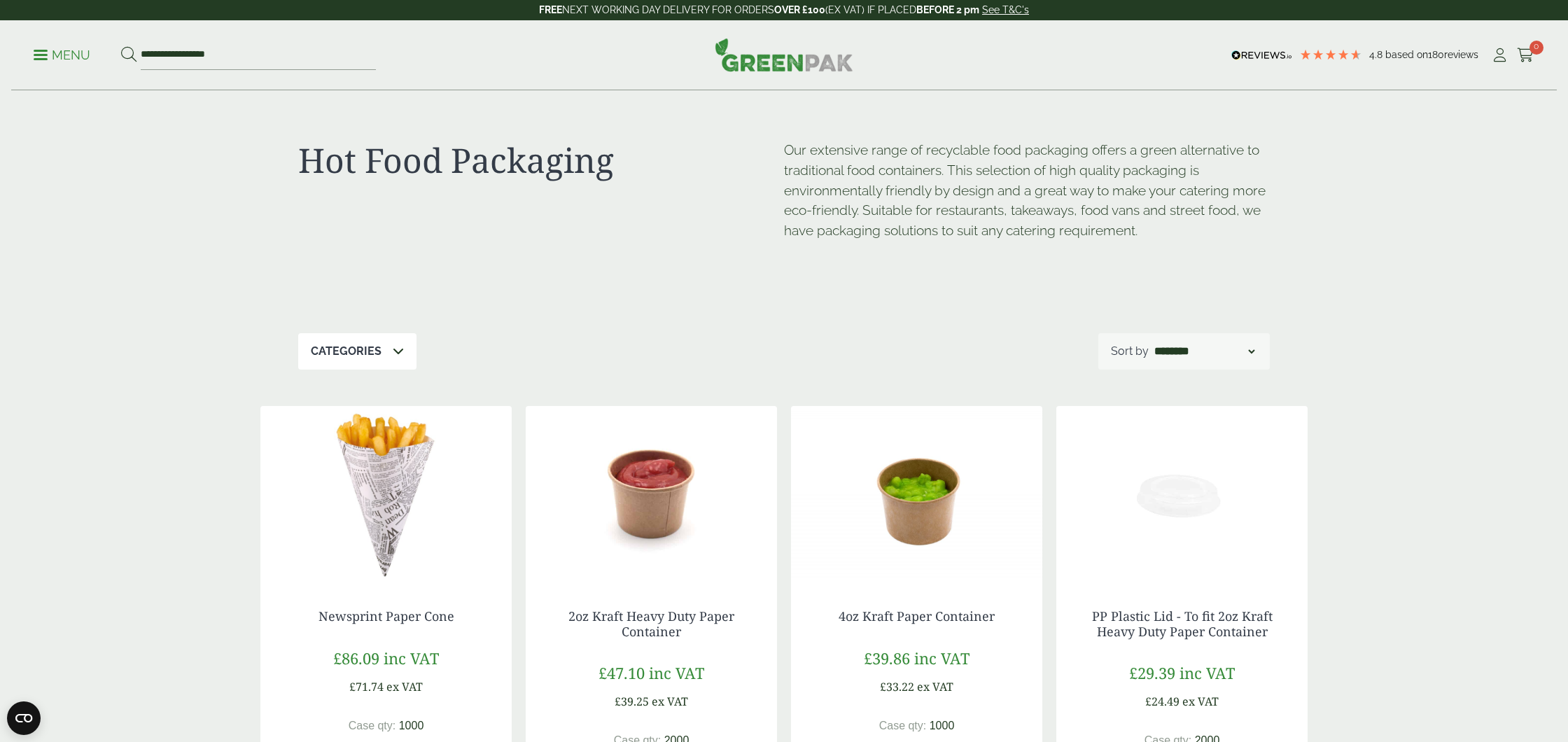
click at [38, 50] on link "Menu" at bounding box center [62, 54] width 57 height 14
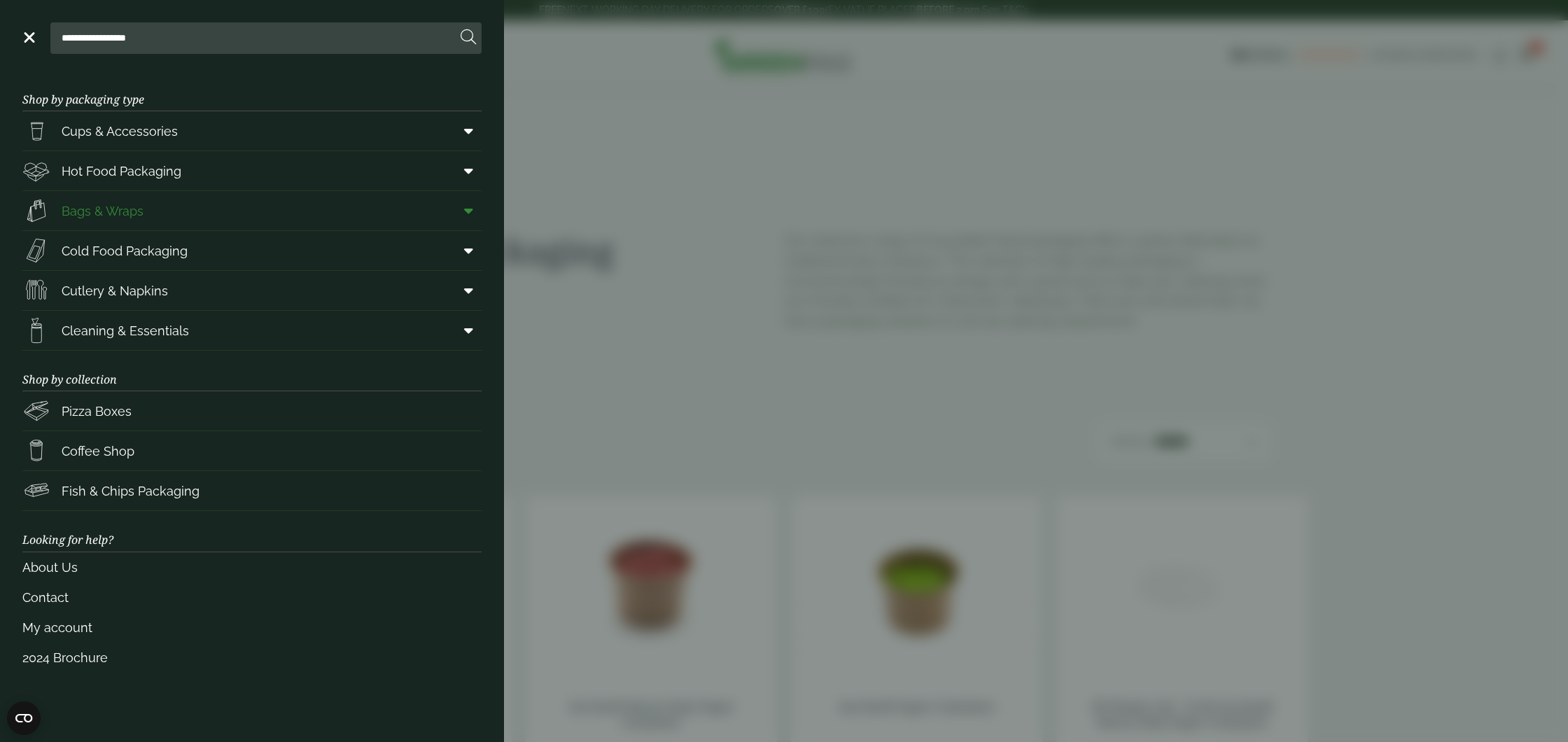
click at [99, 207] on span "Bags & Wraps" at bounding box center [102, 211] width 82 height 19
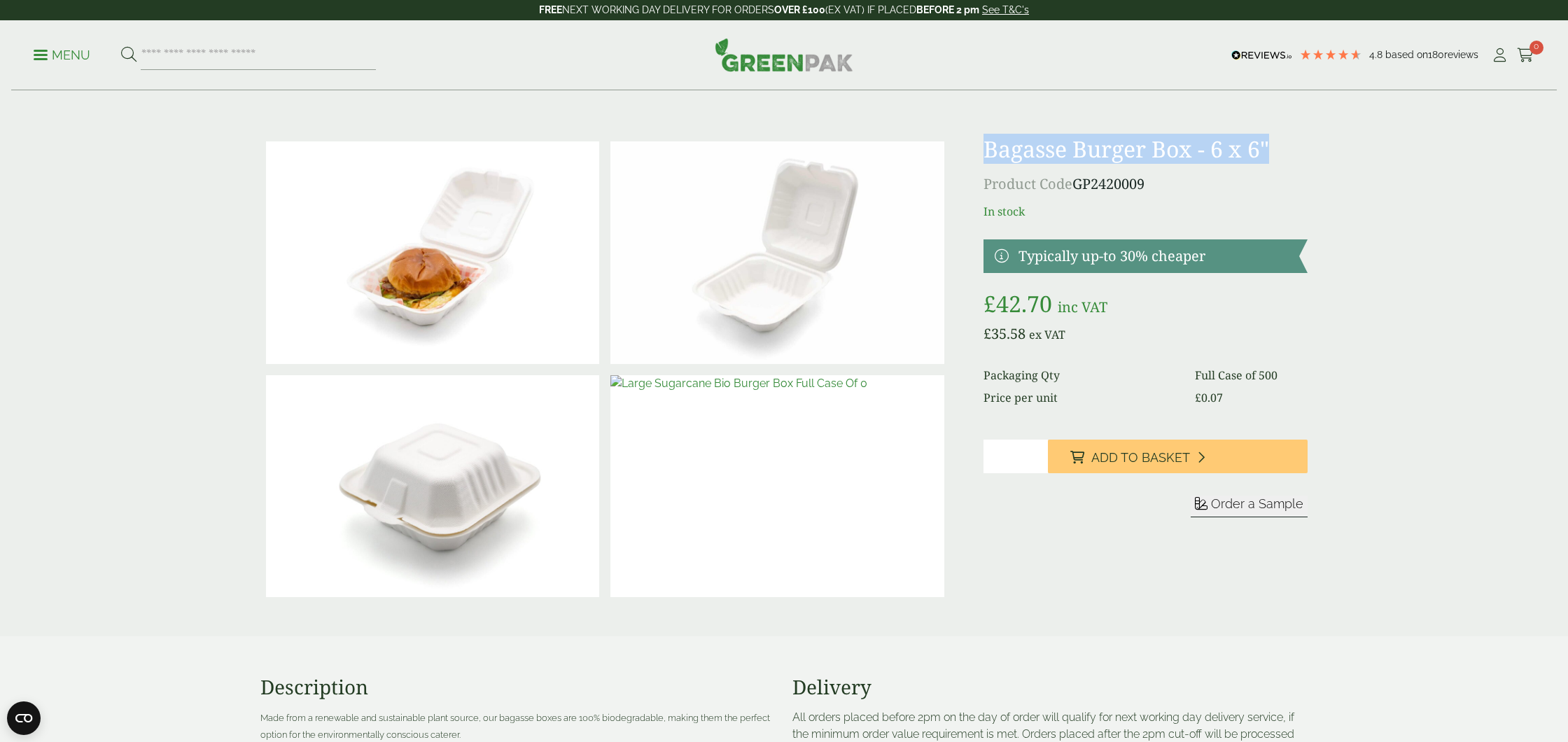
drag, startPoint x: 984, startPoint y: 148, endPoint x: 1274, endPoint y: 146, distance: 290.0
click at [1274, 146] on h1 "Bagasse Burger Box - 6 x 6"" at bounding box center [1145, 149] width 324 height 26
copy h1 "Bagasse Burger Box - 6 x 6""
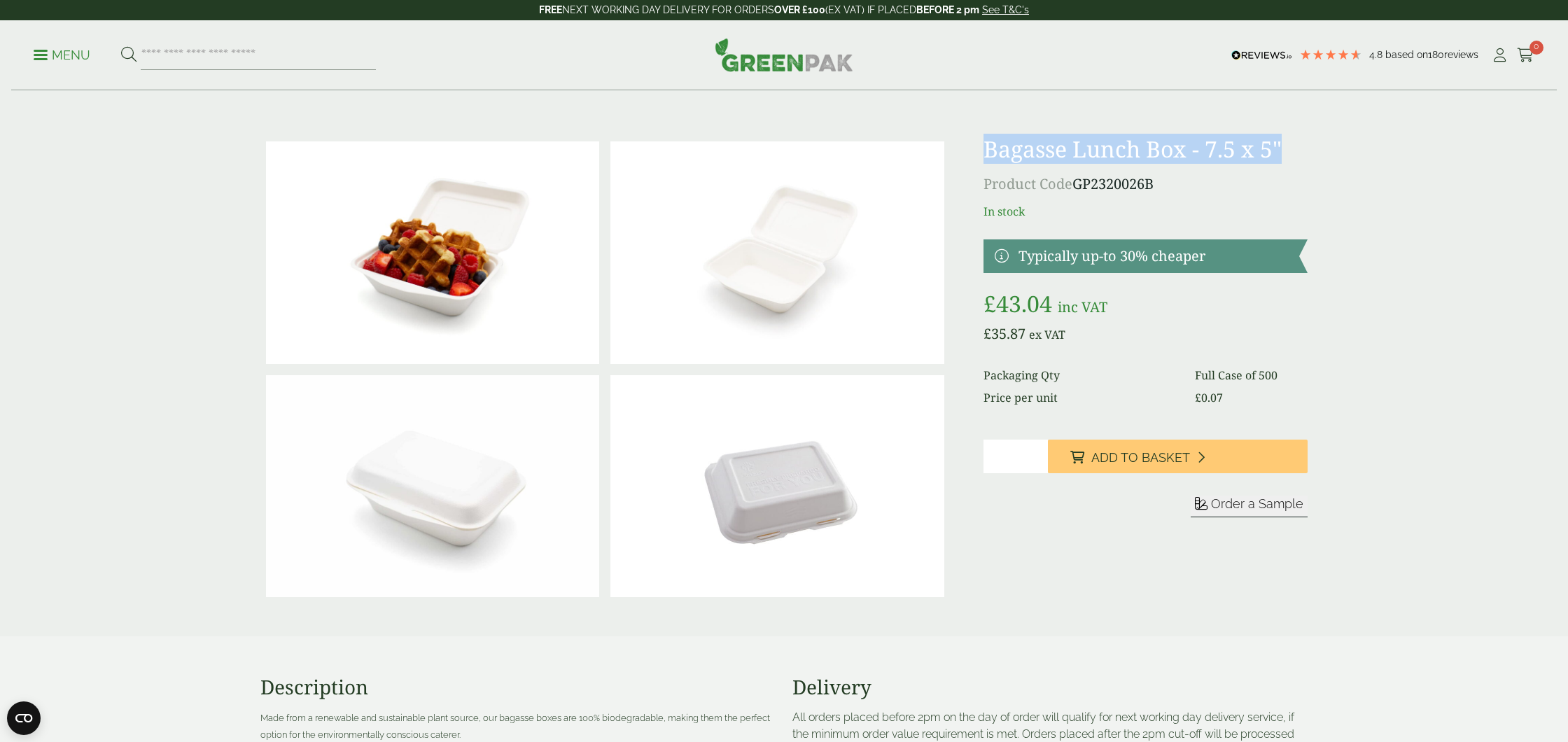
drag, startPoint x: 986, startPoint y: 148, endPoint x: 1287, endPoint y: 148, distance: 301.0
click at [1287, 148] on h1 "Bagasse Lunch Box - 7.5 x 5"" at bounding box center [1145, 149] width 324 height 26
copy h1 "Bagasse Lunch Box - 7.5 x 5""
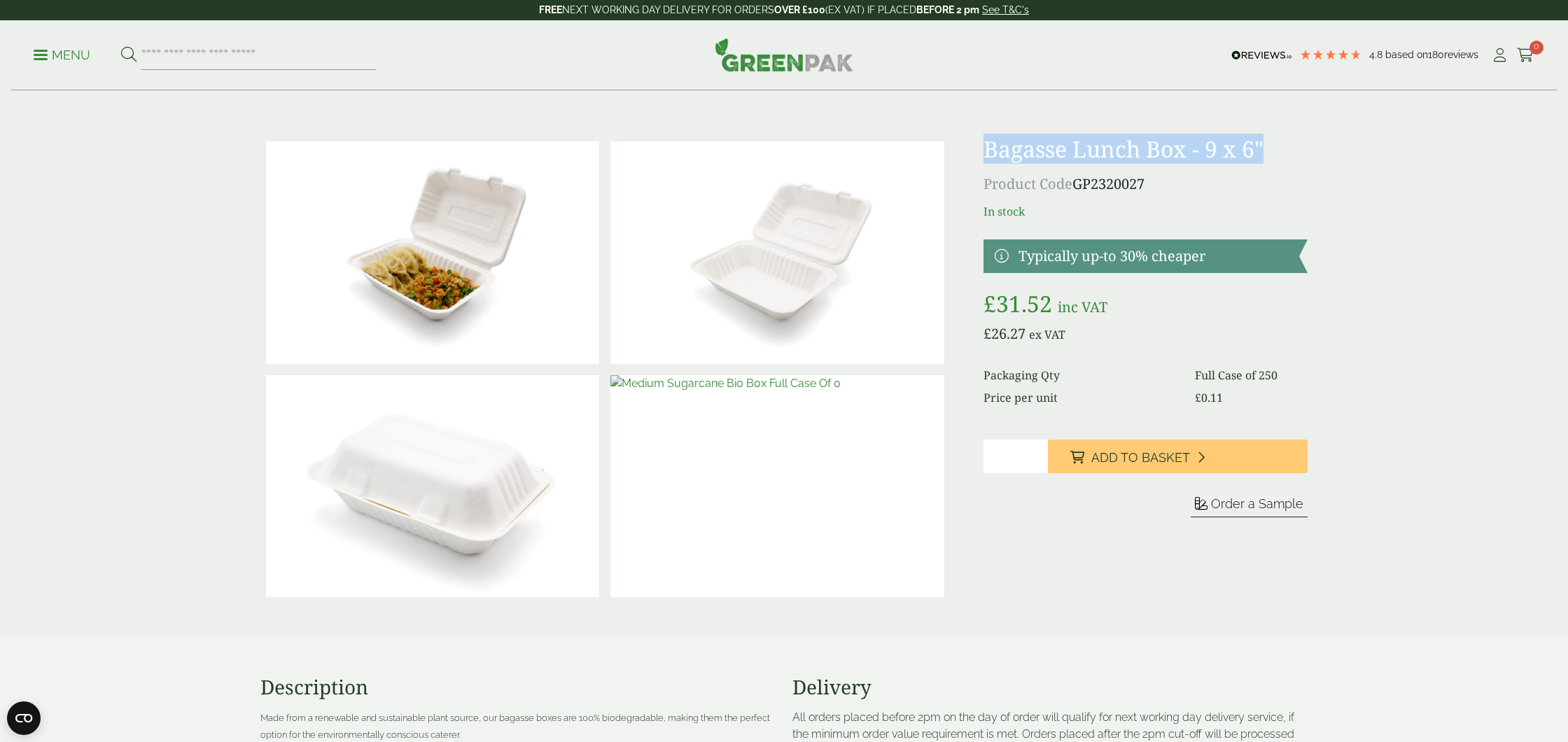
drag, startPoint x: 986, startPoint y: 146, endPoint x: 1221, endPoint y: 145, distance: 235.0
click at [1265, 138] on h1 "Bagasse Lunch Box - 9 x 6"" at bounding box center [1145, 149] width 324 height 26
copy h1 "Bagasse Lunch Box - 9 x 6""
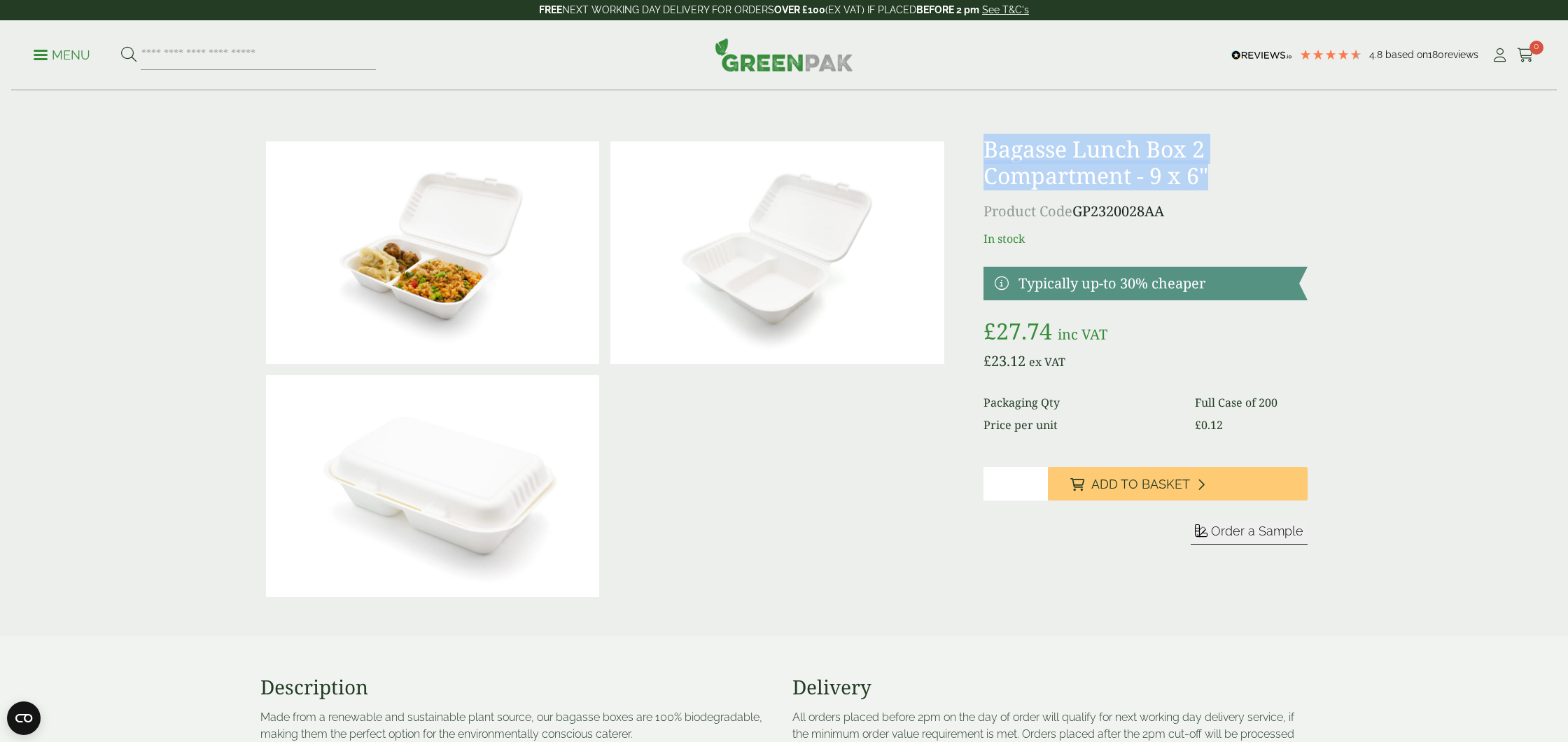
drag, startPoint x: 985, startPoint y: 148, endPoint x: 1195, endPoint y: 193, distance: 214.8
click at [1195, 193] on div "Bagasse Lunch Box 2 Compartment - 9 x 6" Product Code GP2320028AA In stock Typi…" at bounding box center [1145, 369] width 324 height 467
copy div "Bagasse Lunch Box 2 Compartment - 9 x 6""
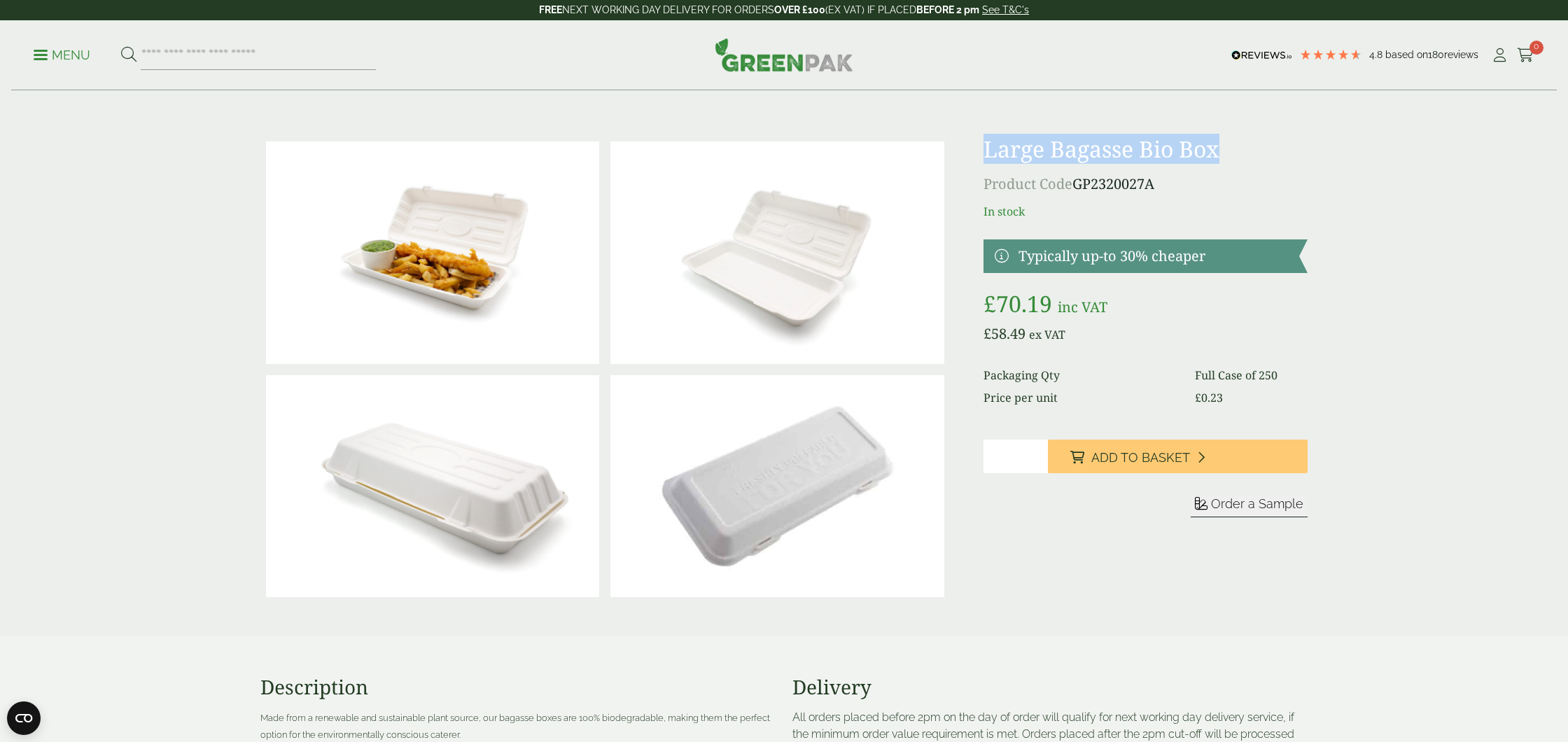
drag, startPoint x: 984, startPoint y: 150, endPoint x: 1219, endPoint y: 150, distance: 235.0
click at [1219, 150] on h1 "Large Bagasse Bio Box" at bounding box center [1145, 149] width 324 height 26
copy h1 "Large Bagasse Bio Box"
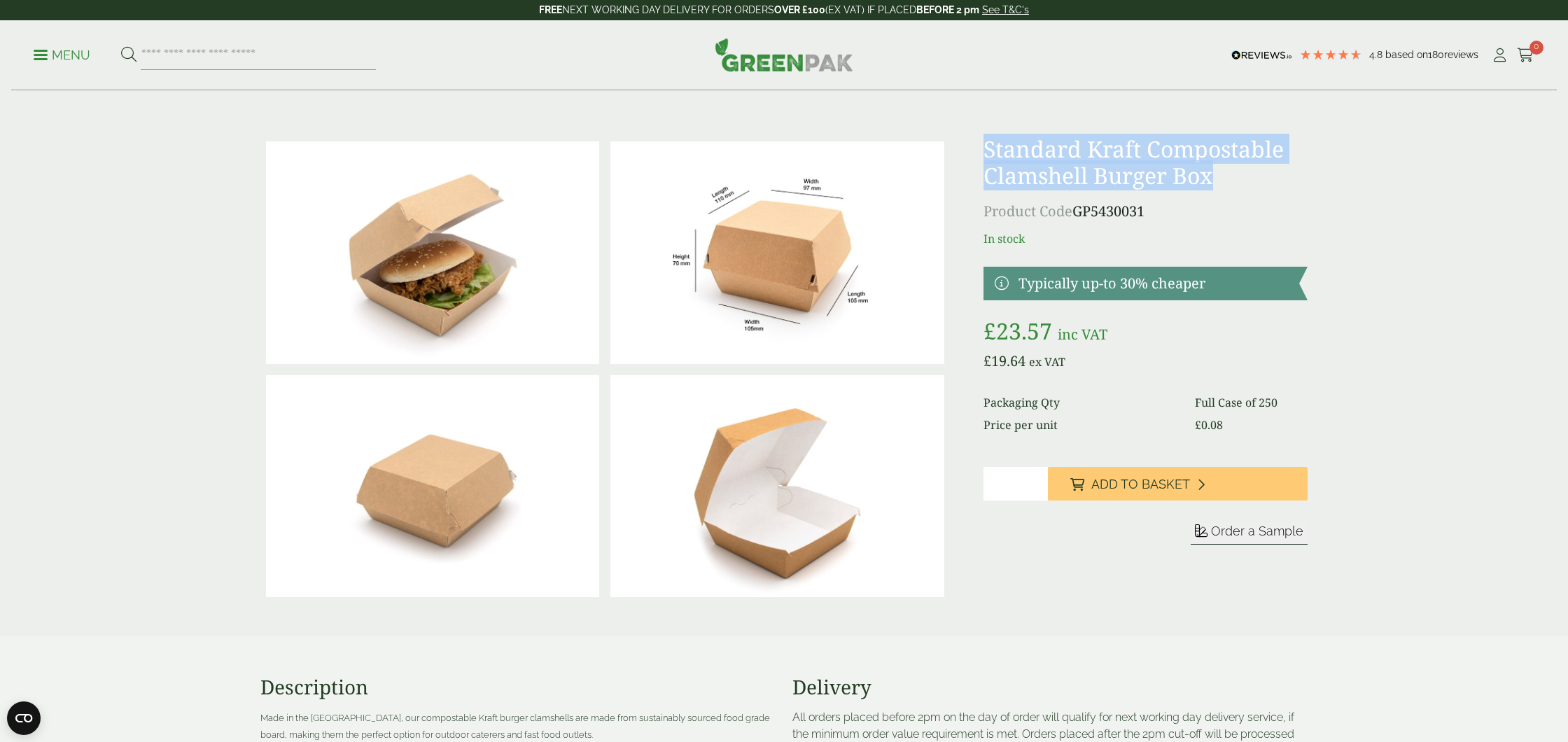
drag, startPoint x: 984, startPoint y: 147, endPoint x: 1175, endPoint y: 175, distance: 193.0
click at [1215, 187] on h1 "Standard Kraft Compostable Clamshell Burger Box" at bounding box center [1145, 162] width 324 height 54
copy h1 "Standard Kraft Compostable Clamshell Burger Box"
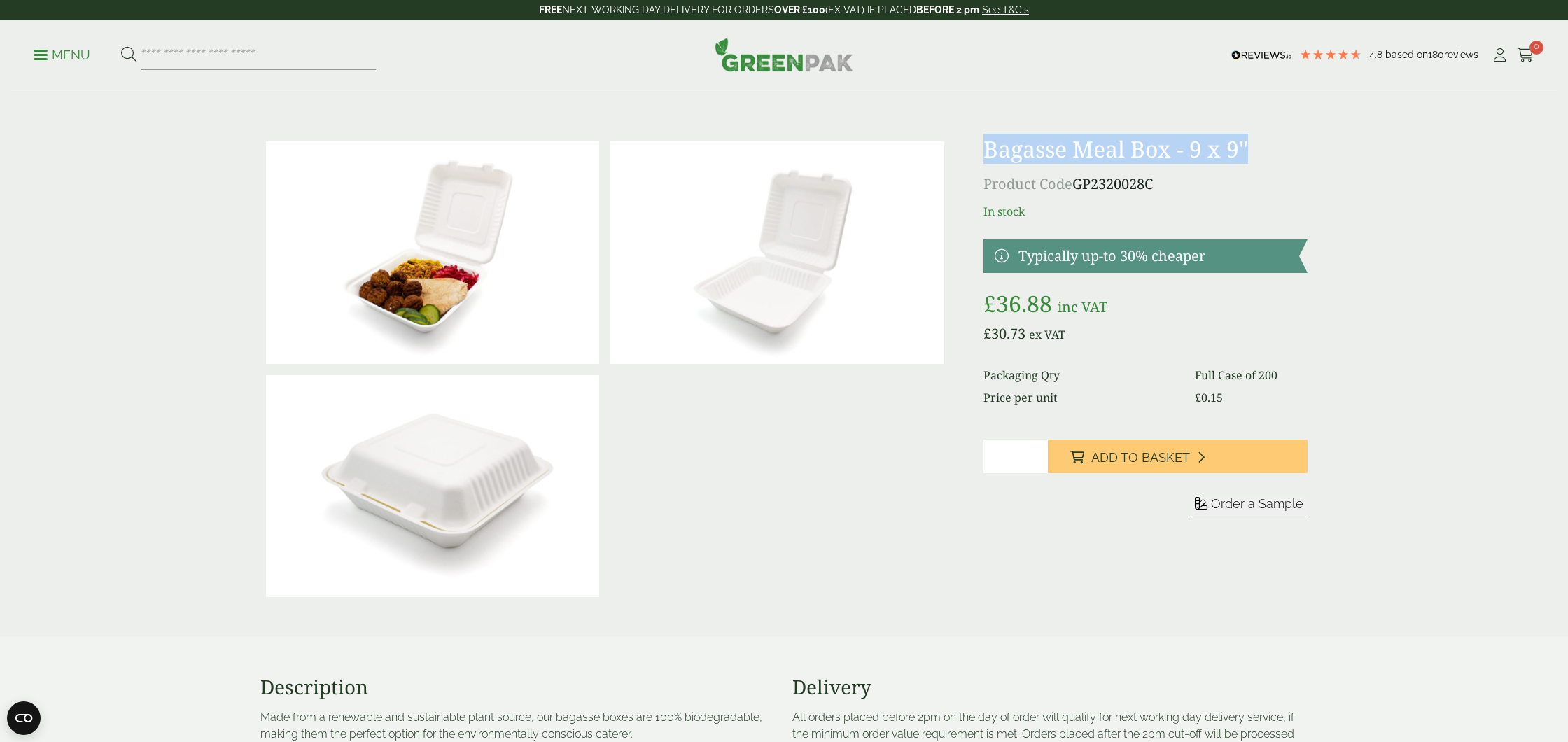
drag, startPoint x: 985, startPoint y: 150, endPoint x: 1248, endPoint y: 147, distance: 263.0
click at [1253, 147] on h1 "Bagasse Meal Box - 9 x 9"" at bounding box center [1145, 149] width 324 height 26
copy h1 "Bagasse Meal Box - 9 x 9""
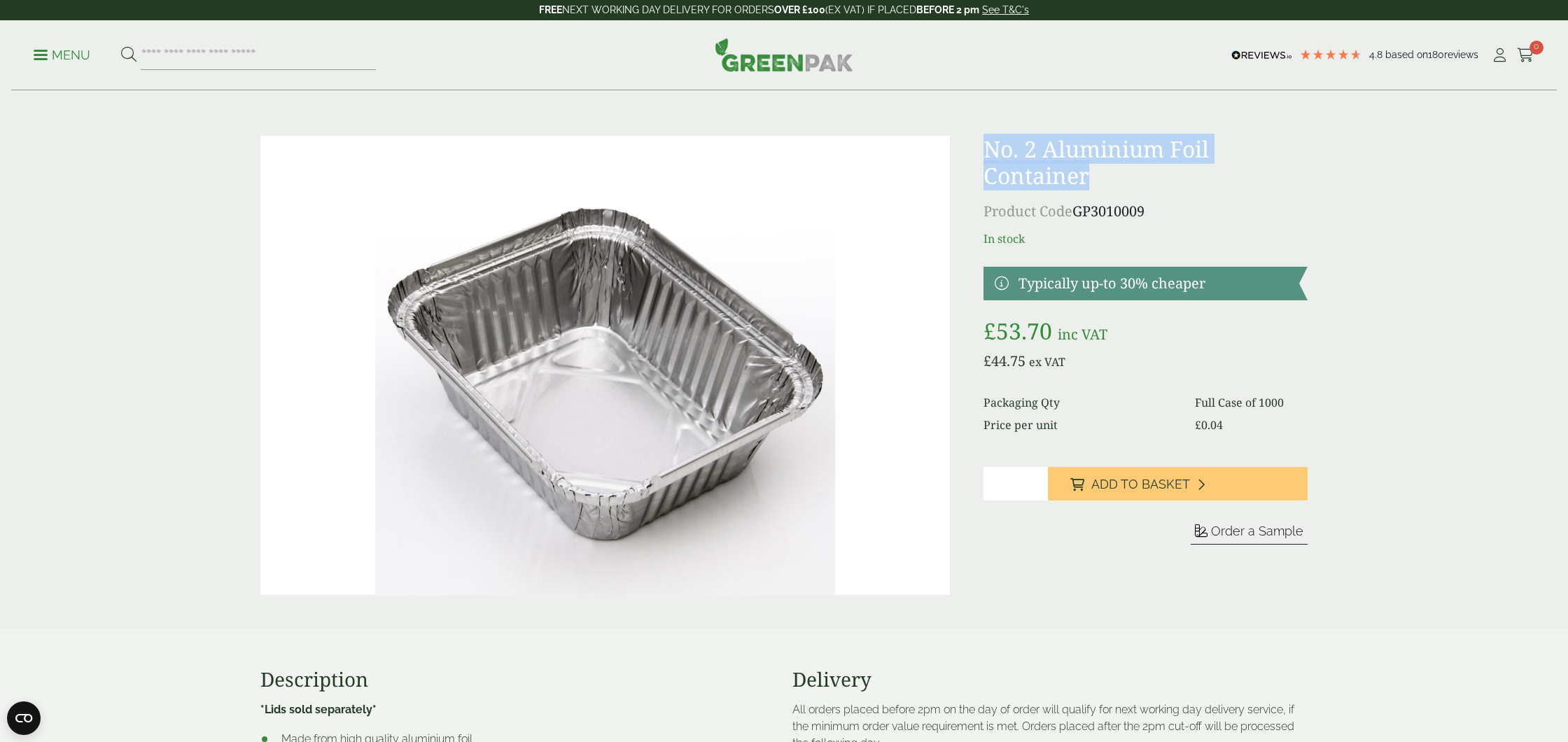
drag, startPoint x: 984, startPoint y: 153, endPoint x: 1094, endPoint y: 181, distance: 113.5
click at [1095, 181] on h1 "No. 2 Aluminium Foil Container" at bounding box center [1145, 162] width 324 height 54
copy h1 "No. 2 Aluminium Foil Container"
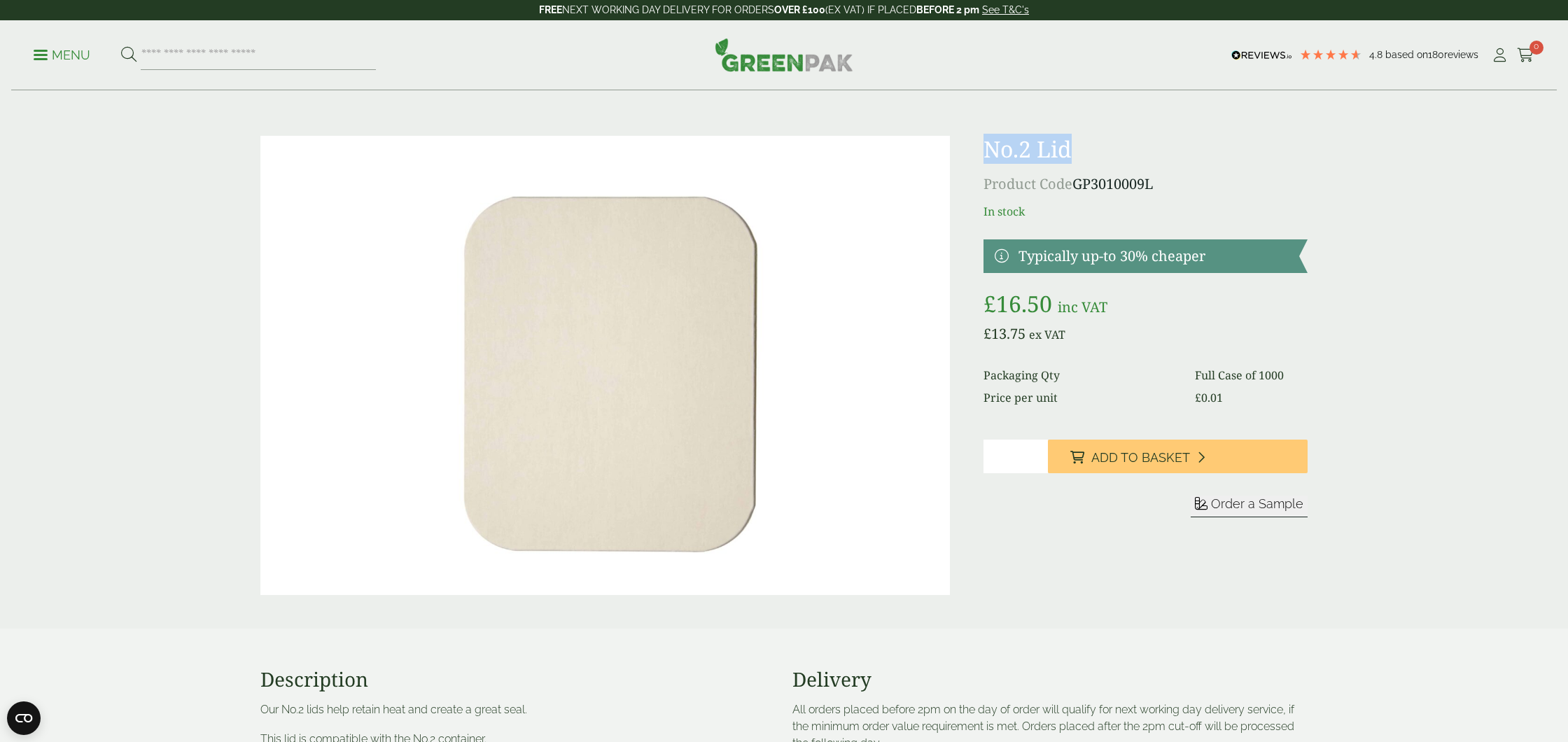
drag, startPoint x: 987, startPoint y: 144, endPoint x: 1054, endPoint y: 150, distance: 67.3
click at [1072, 150] on h1 "No.2 Lid" at bounding box center [1145, 149] width 324 height 26
copy h1 "No.2 Lid"
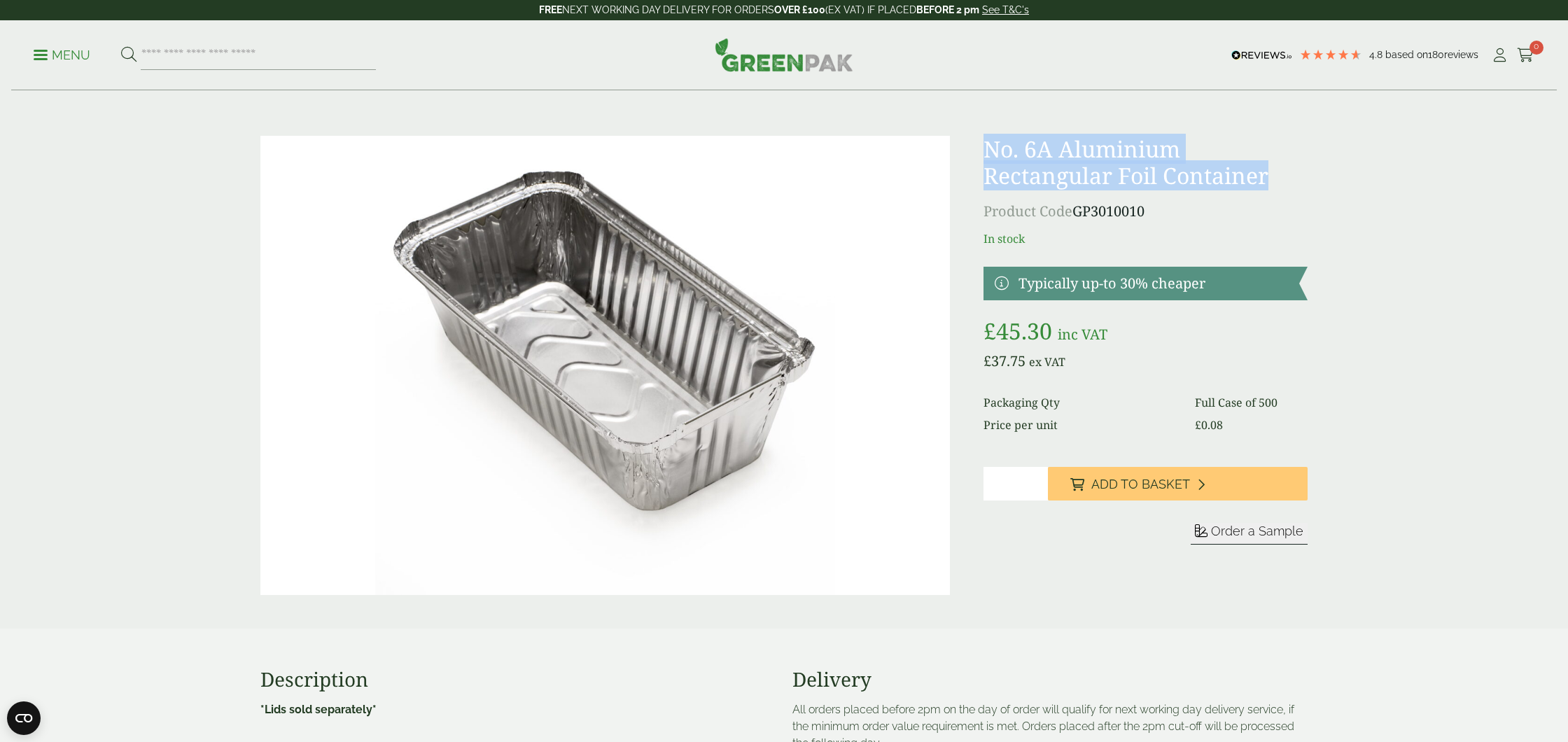
drag, startPoint x: 984, startPoint y: 149, endPoint x: 1270, endPoint y: 166, distance: 286.5
click at [1270, 166] on h1 "No. 6A Aluminium Rectangular Foil Container" at bounding box center [1145, 162] width 324 height 54
copy h1 "No. 6A Aluminium Rectangular Foil Container"
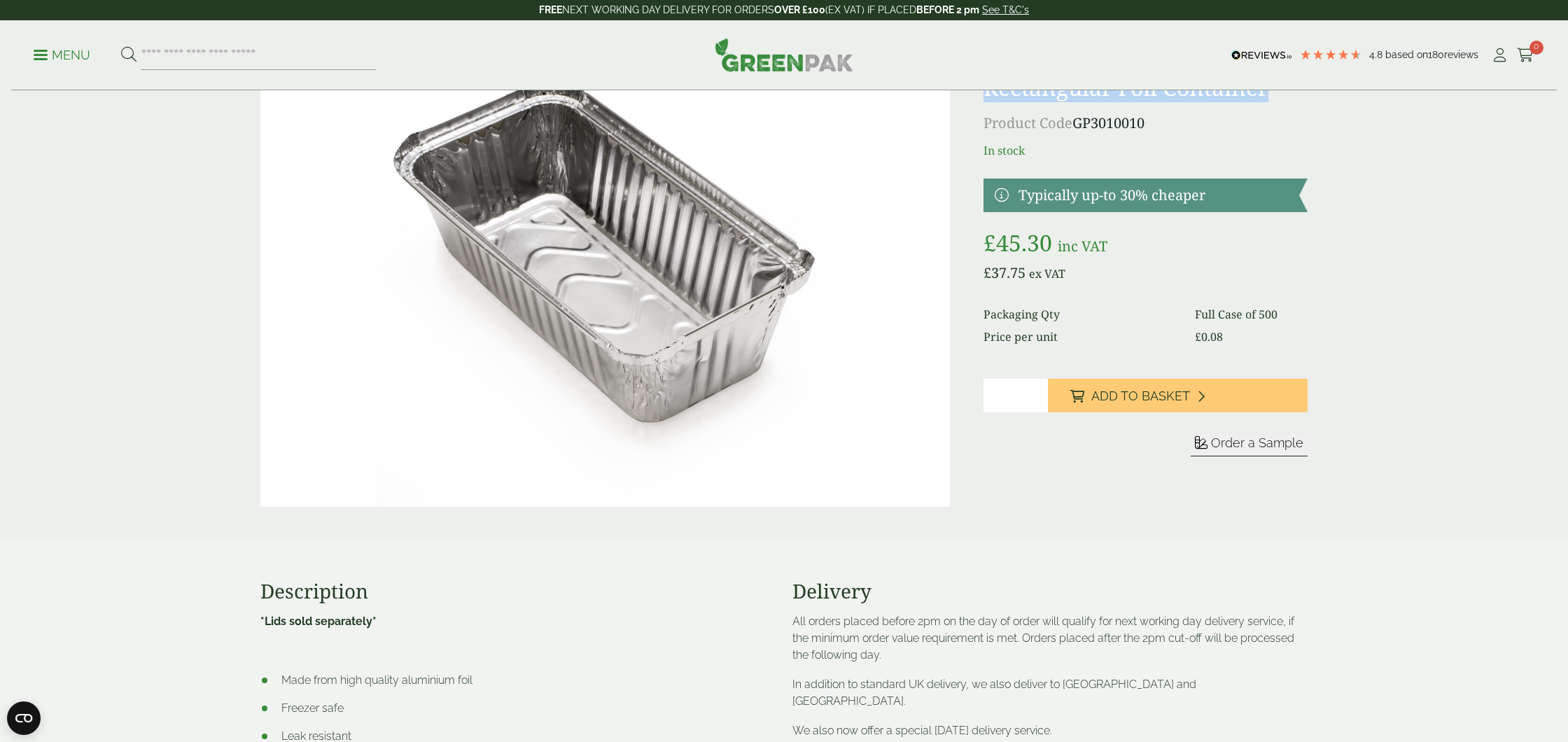
scroll to position [98, 0]
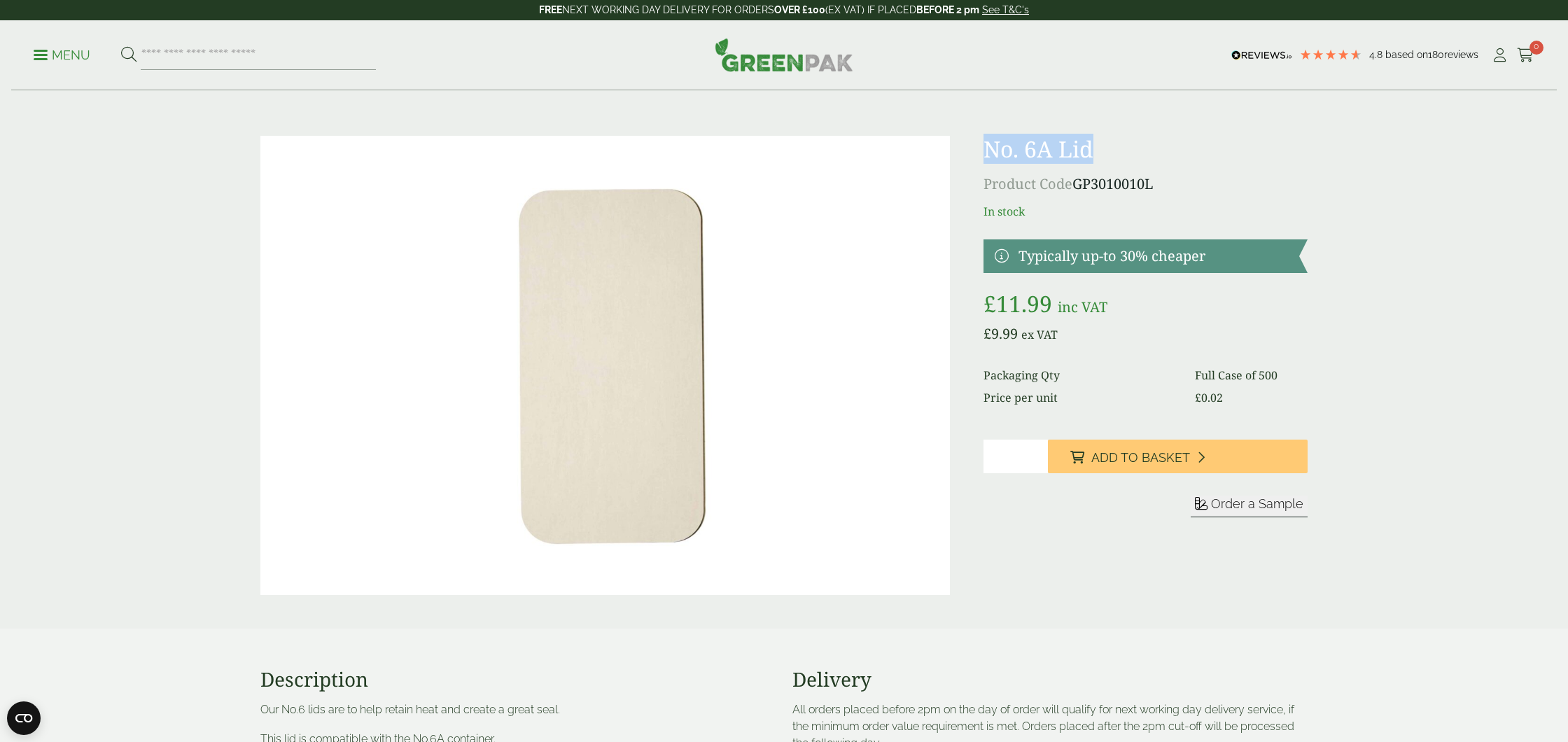
drag, startPoint x: 986, startPoint y: 150, endPoint x: 1089, endPoint y: 153, distance: 103.0
click at [1089, 153] on h1 "No. 6A Lid" at bounding box center [1145, 149] width 324 height 26
copy h1 "No. 6A Lid"
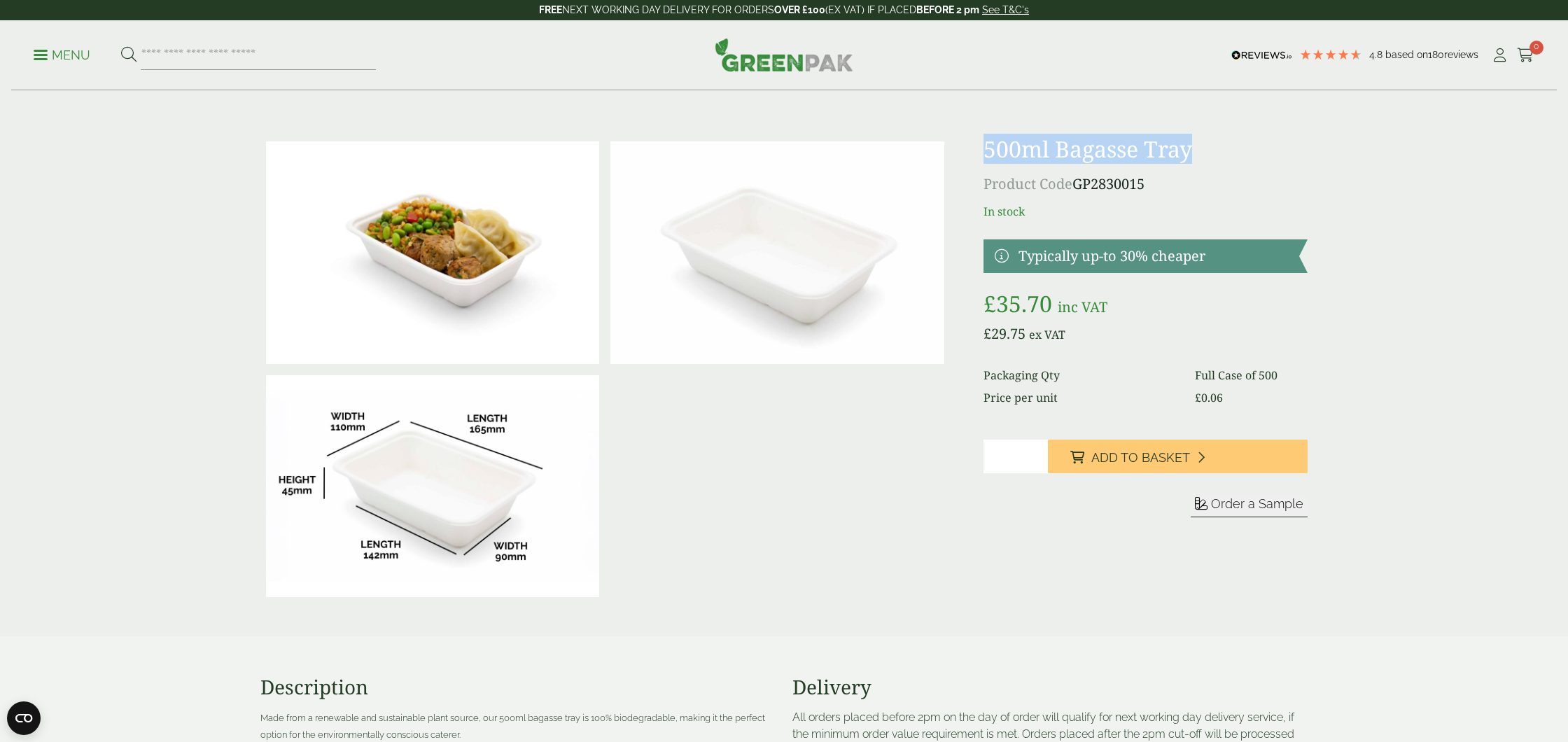
drag, startPoint x: 981, startPoint y: 146, endPoint x: 1194, endPoint y: 154, distance: 213.2
click at [1194, 154] on div "£" at bounding box center [783, 369] width 1064 height 467
copy h1 "500ml Bagasse Tray"
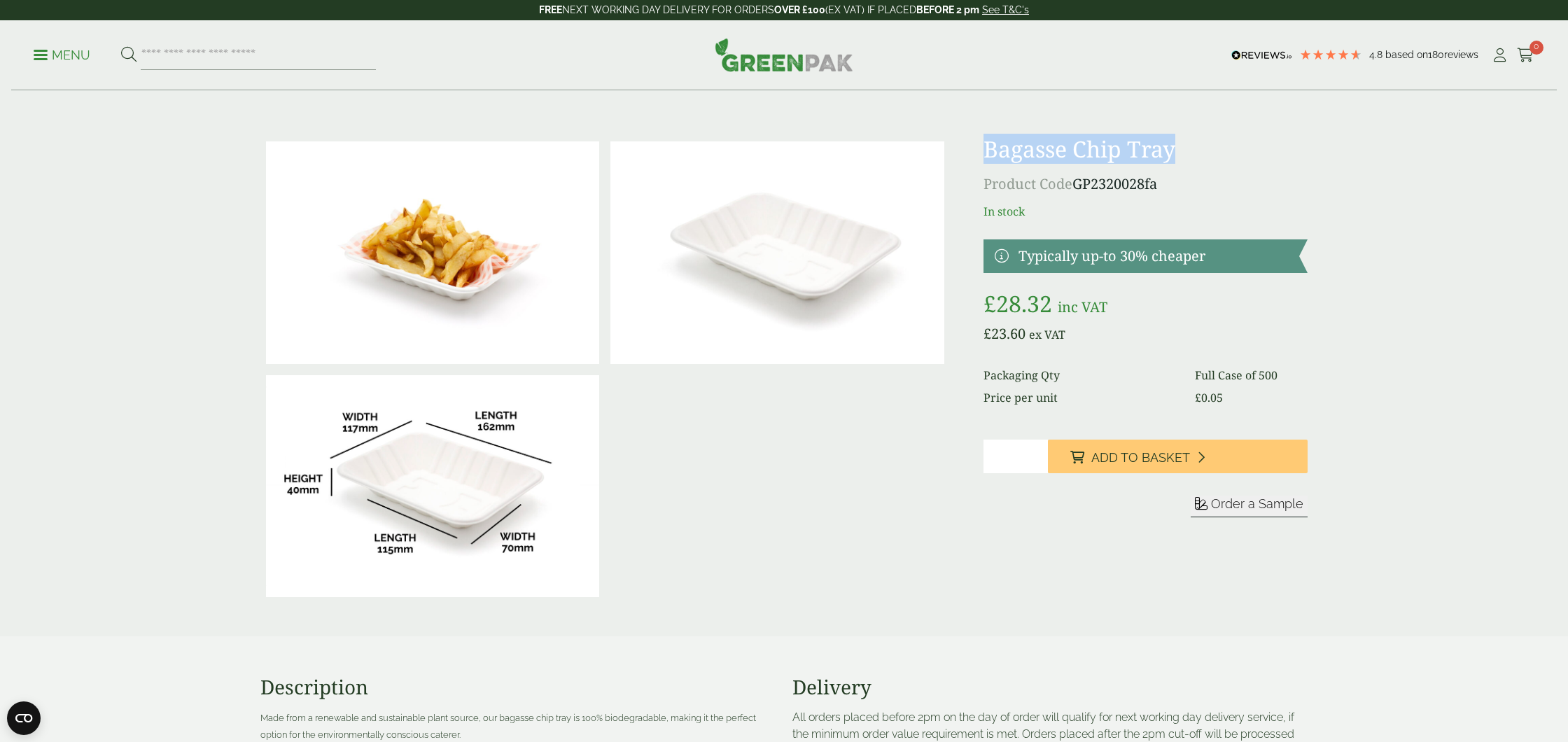
drag, startPoint x: 986, startPoint y: 150, endPoint x: 1176, endPoint y: 147, distance: 190.0
click at [1176, 147] on h1 "Bagasse Chip Tray" at bounding box center [1145, 149] width 324 height 26
copy h1 "Bagasse Chip Tray"
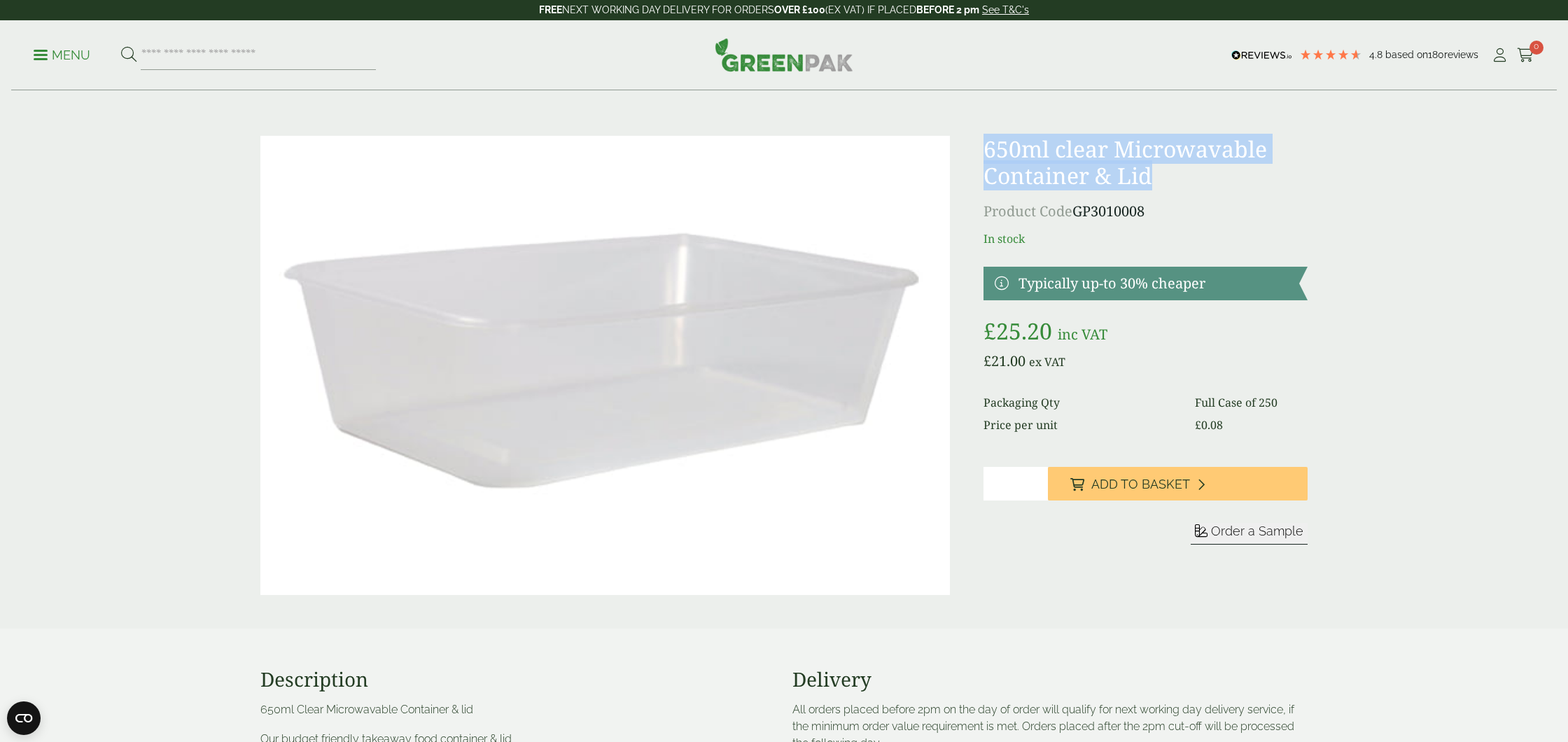
drag, startPoint x: 984, startPoint y: 144, endPoint x: 1104, endPoint y: 173, distance: 123.5
click at [1150, 186] on h1 "650ml clear Microwavable Container & Lid" at bounding box center [1145, 162] width 324 height 54
copy h1 "650ml clear Microwavable Container & Lid"
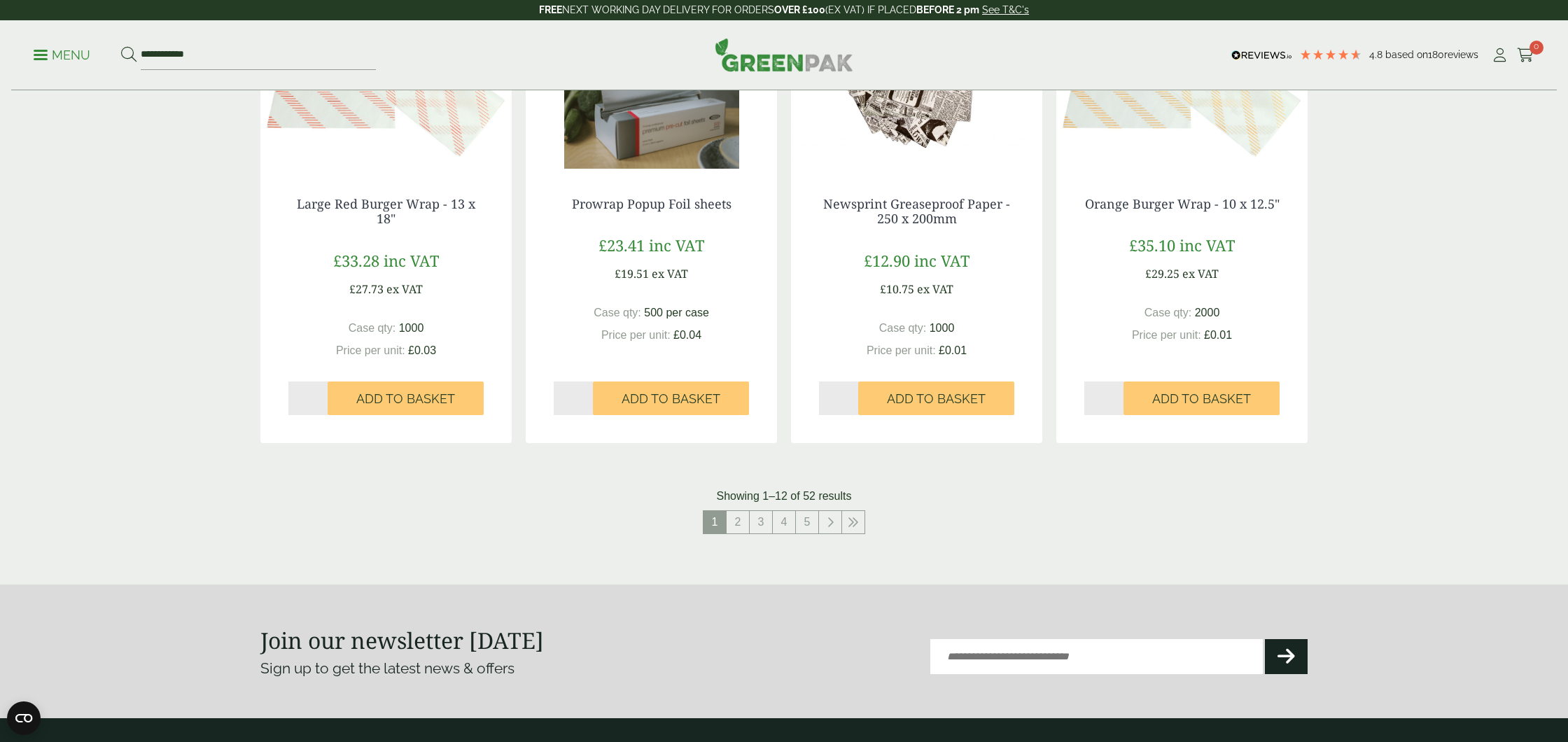
scroll to position [1288, 0]
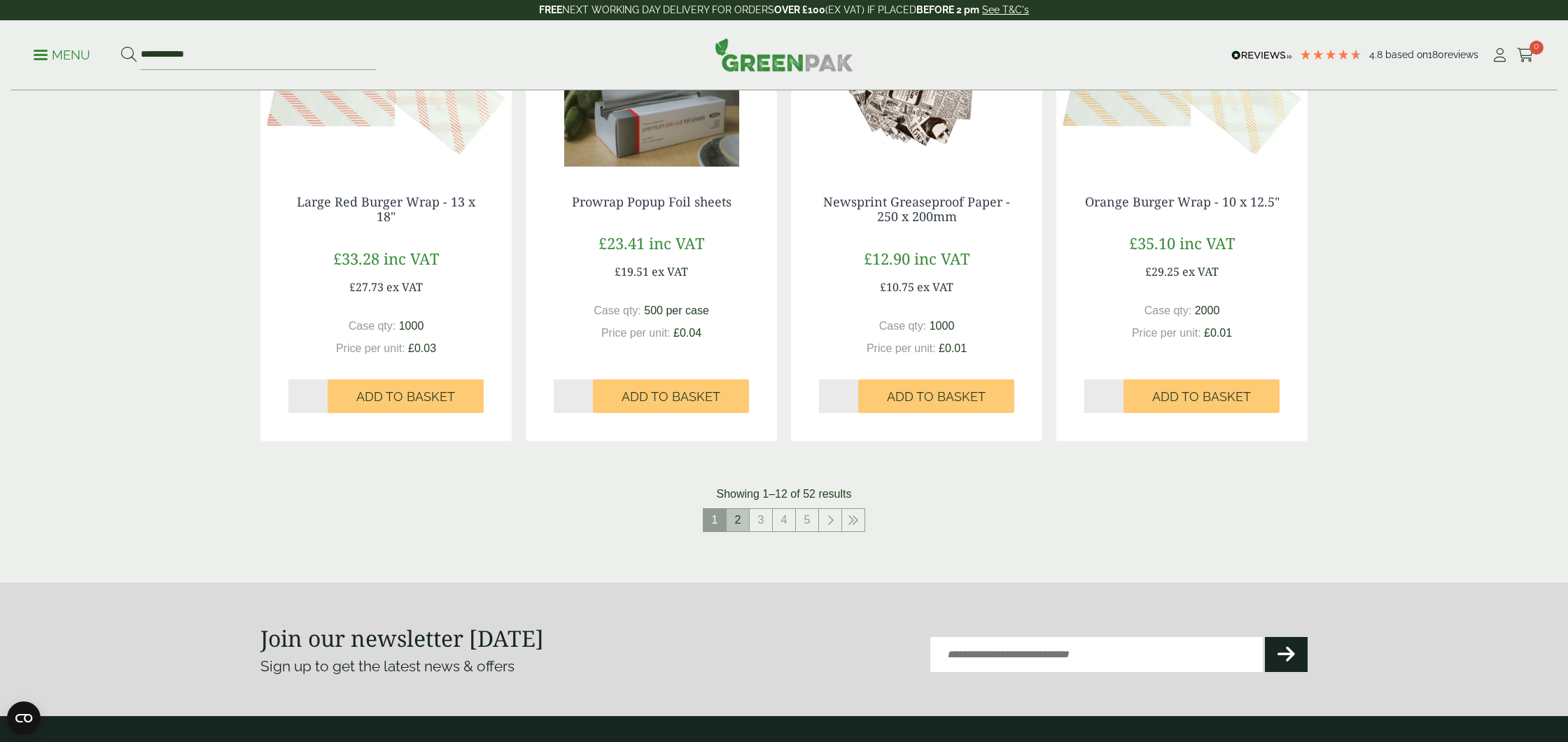
click at [738, 517] on link "2" at bounding box center [738, 521] width 22 height 22
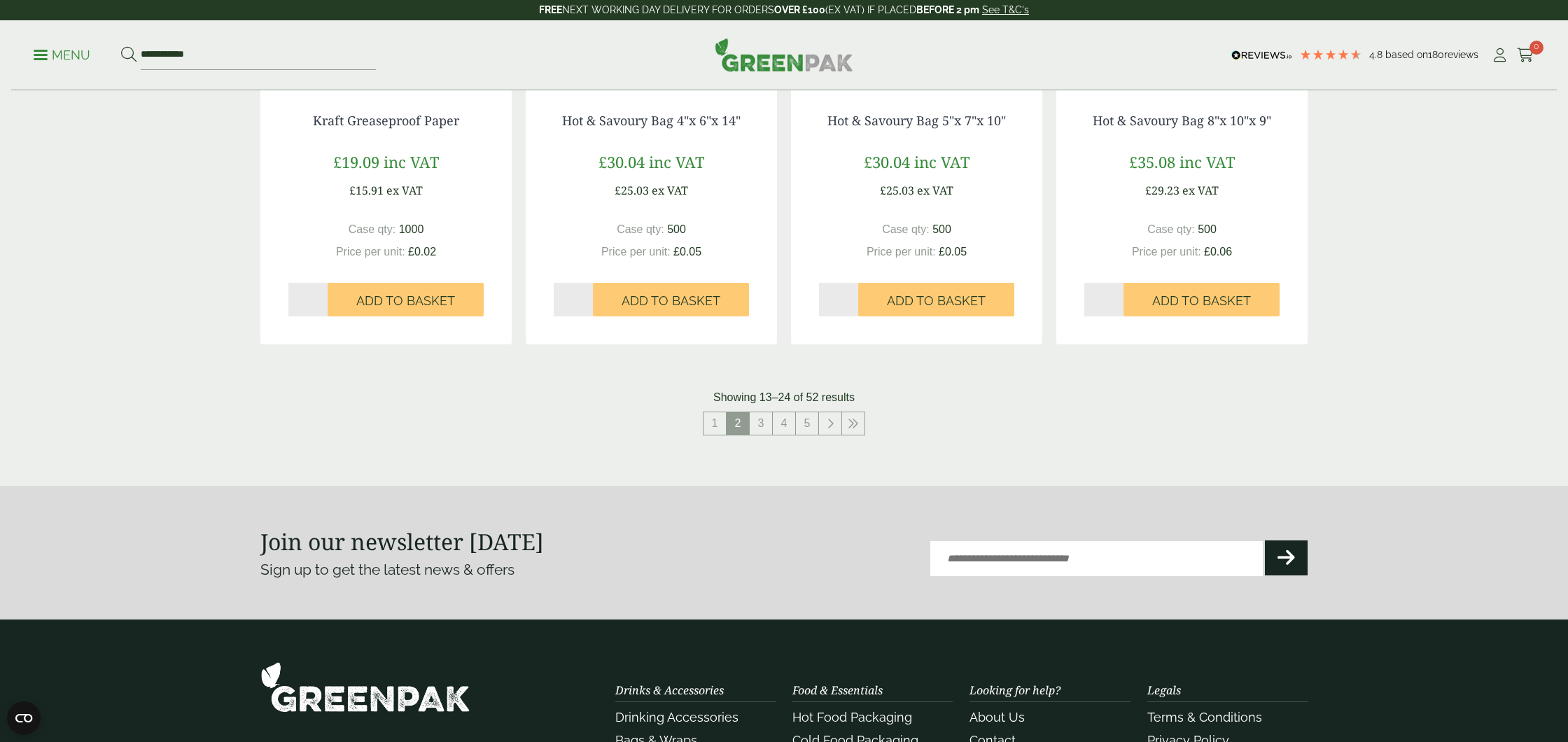
scroll to position [1371, 0]
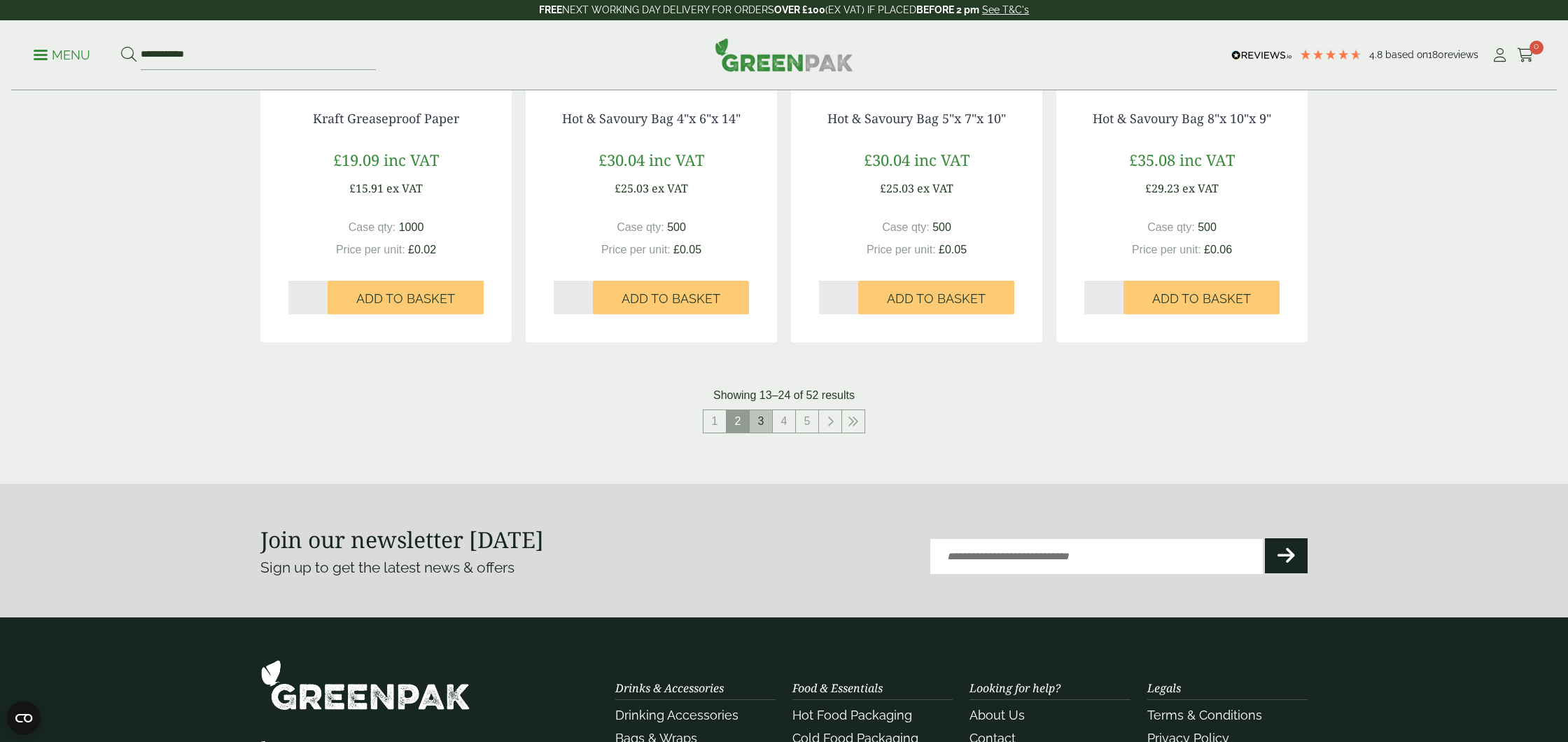
click at [762, 425] on link "3" at bounding box center [761, 421] width 22 height 22
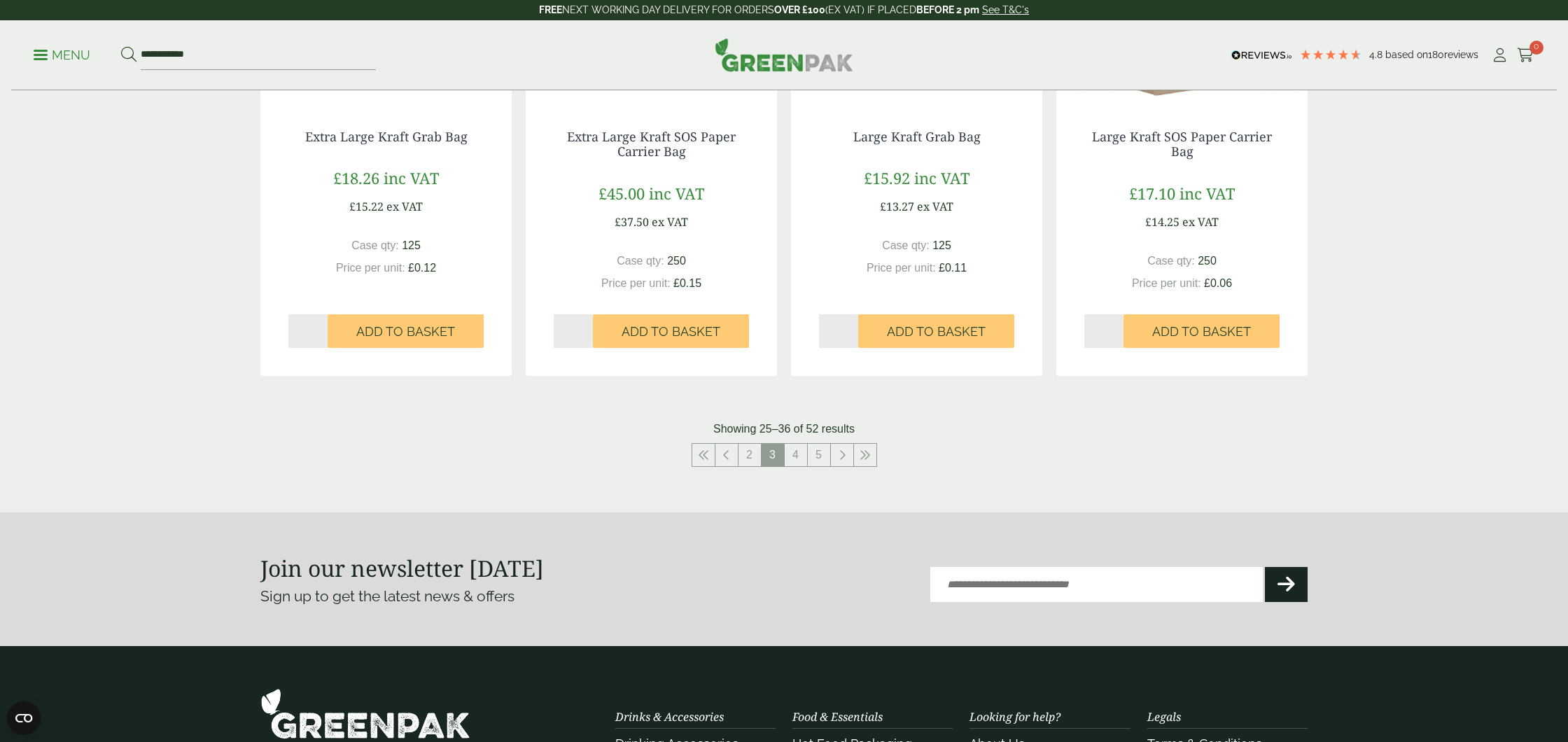
scroll to position [1412, 0]
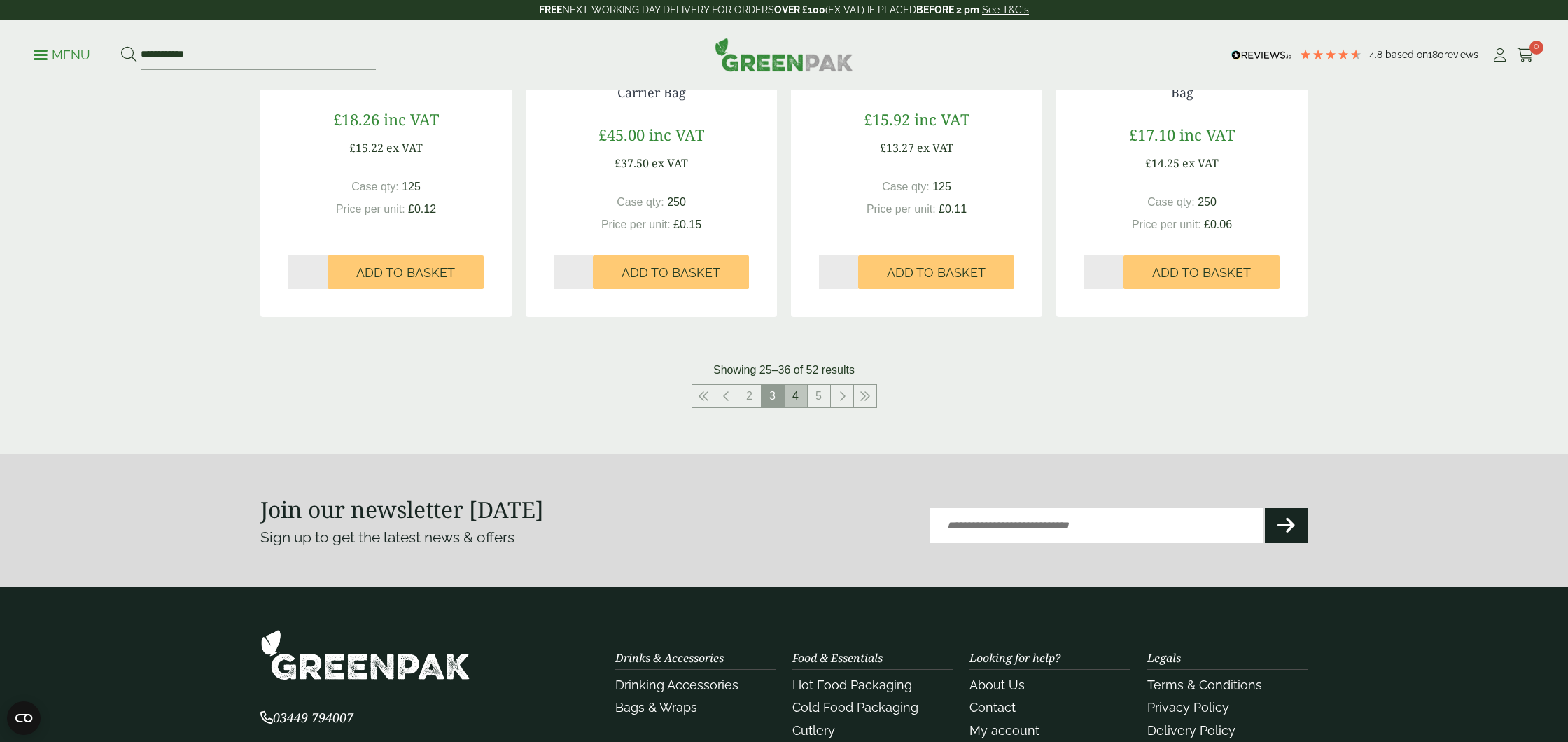
click at [793, 401] on link "4" at bounding box center [796, 397] width 22 height 22
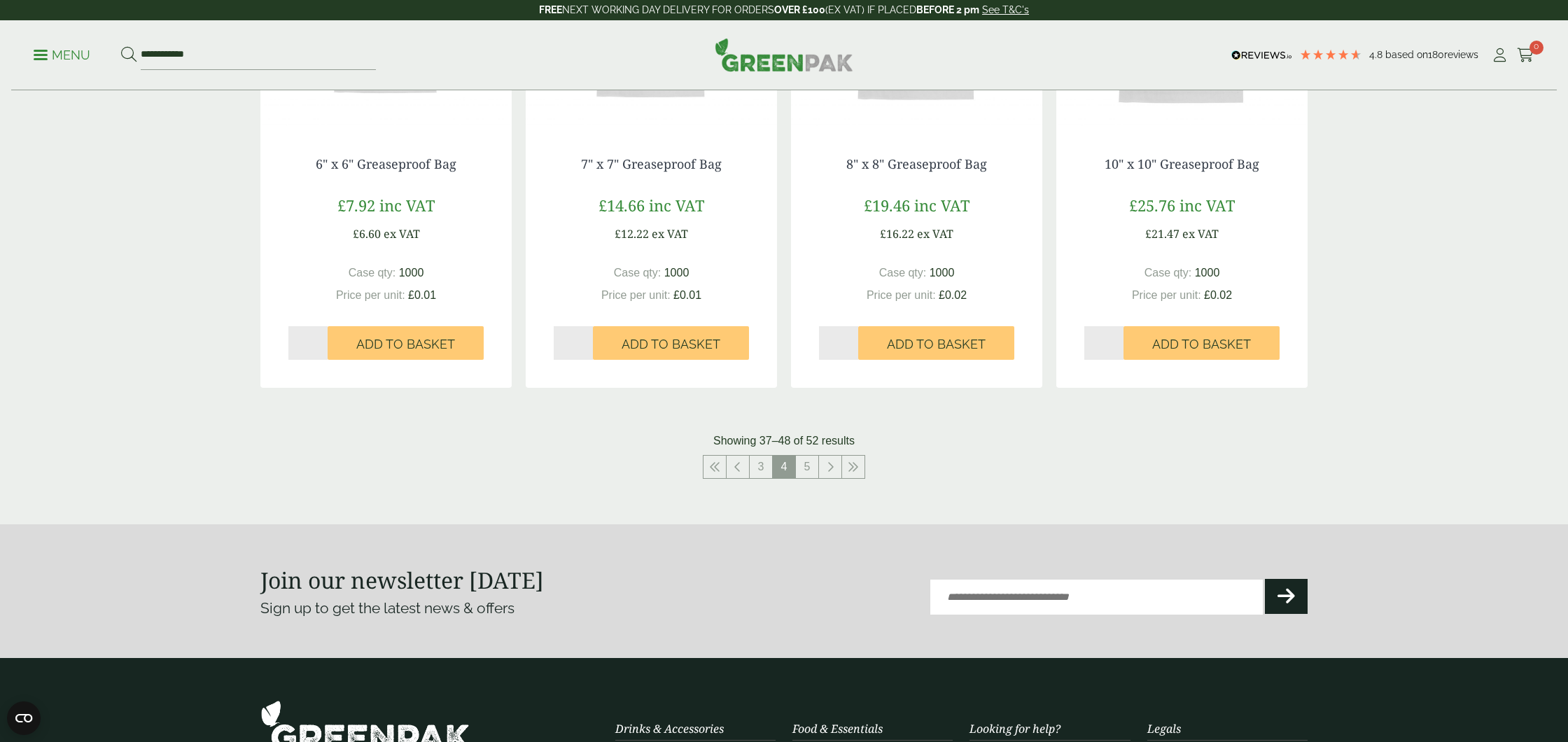
scroll to position [1372, 0]
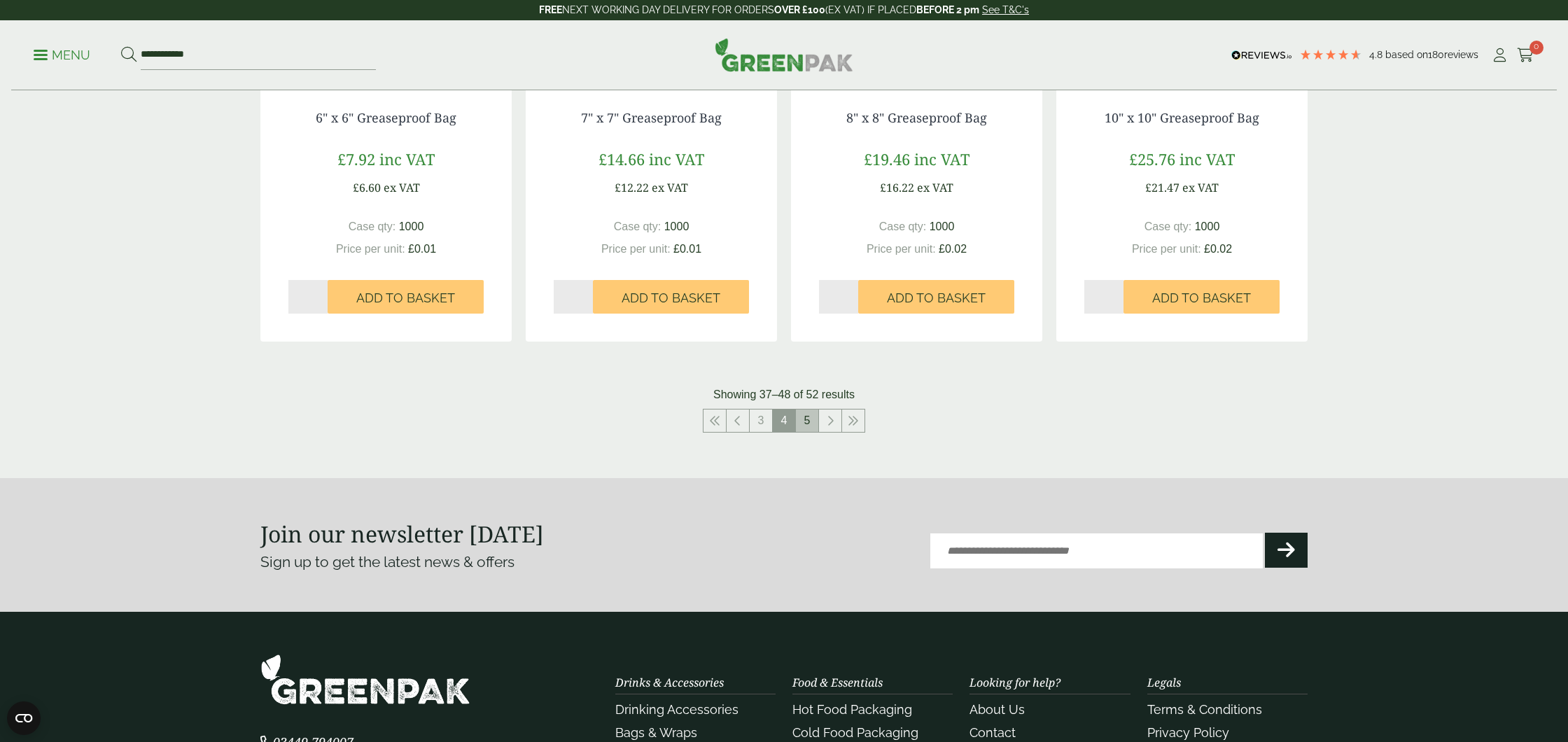
click at [804, 425] on link "5" at bounding box center [807, 421] width 22 height 22
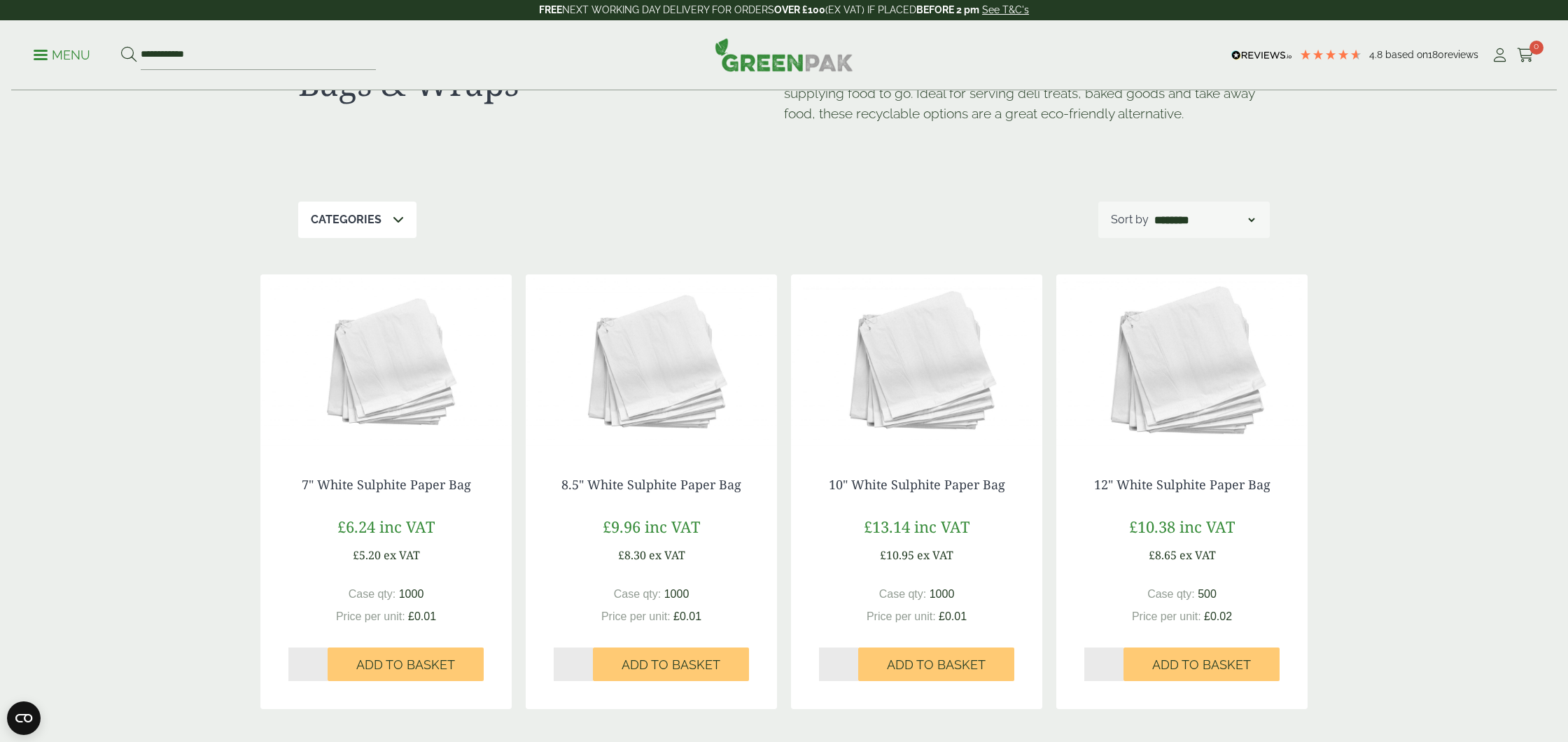
click at [37, 50] on link "Menu" at bounding box center [62, 54] width 57 height 14
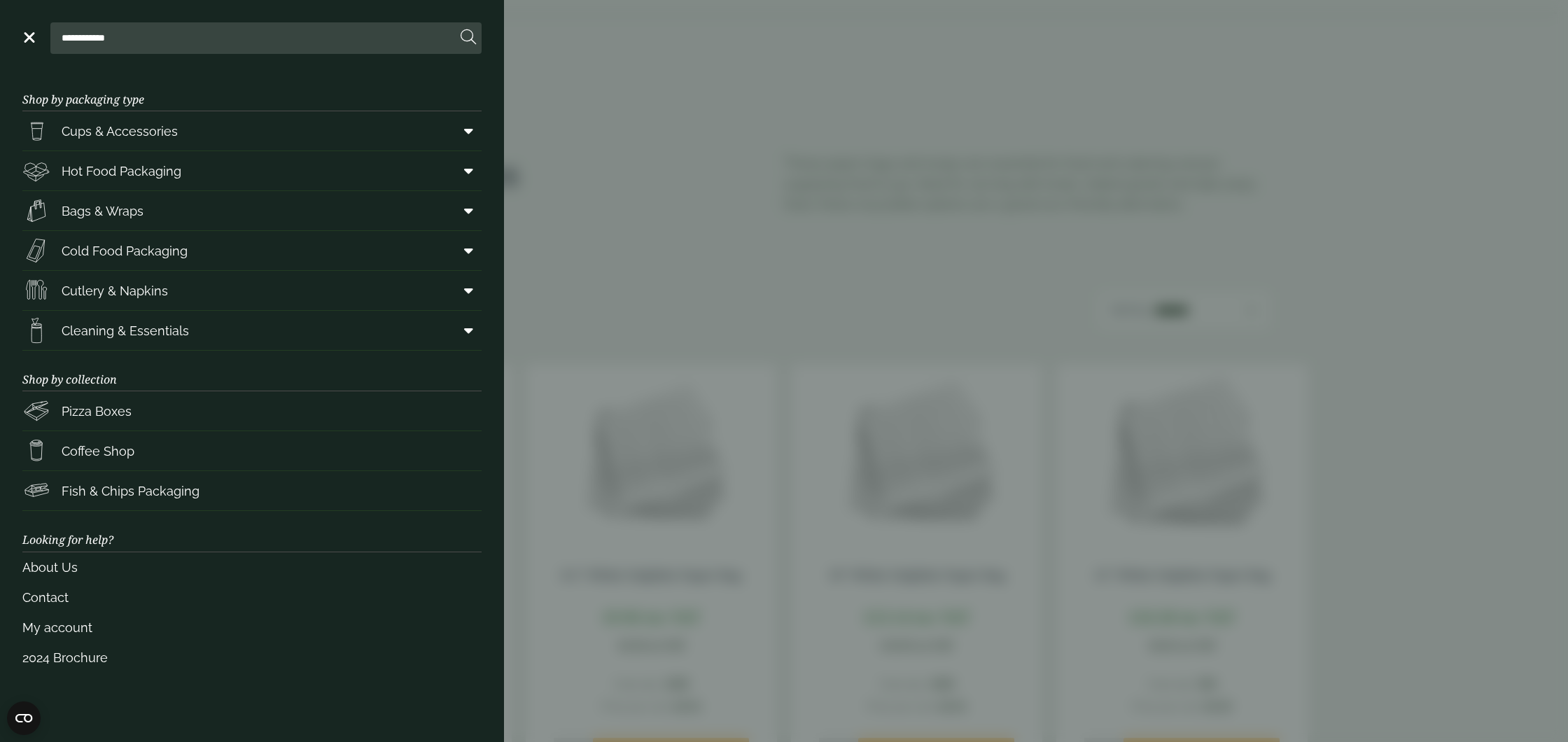
scroll to position [78, 0]
click at [110, 250] on span "Cold Food Packaging" at bounding box center [125, 251] width 126 height 19
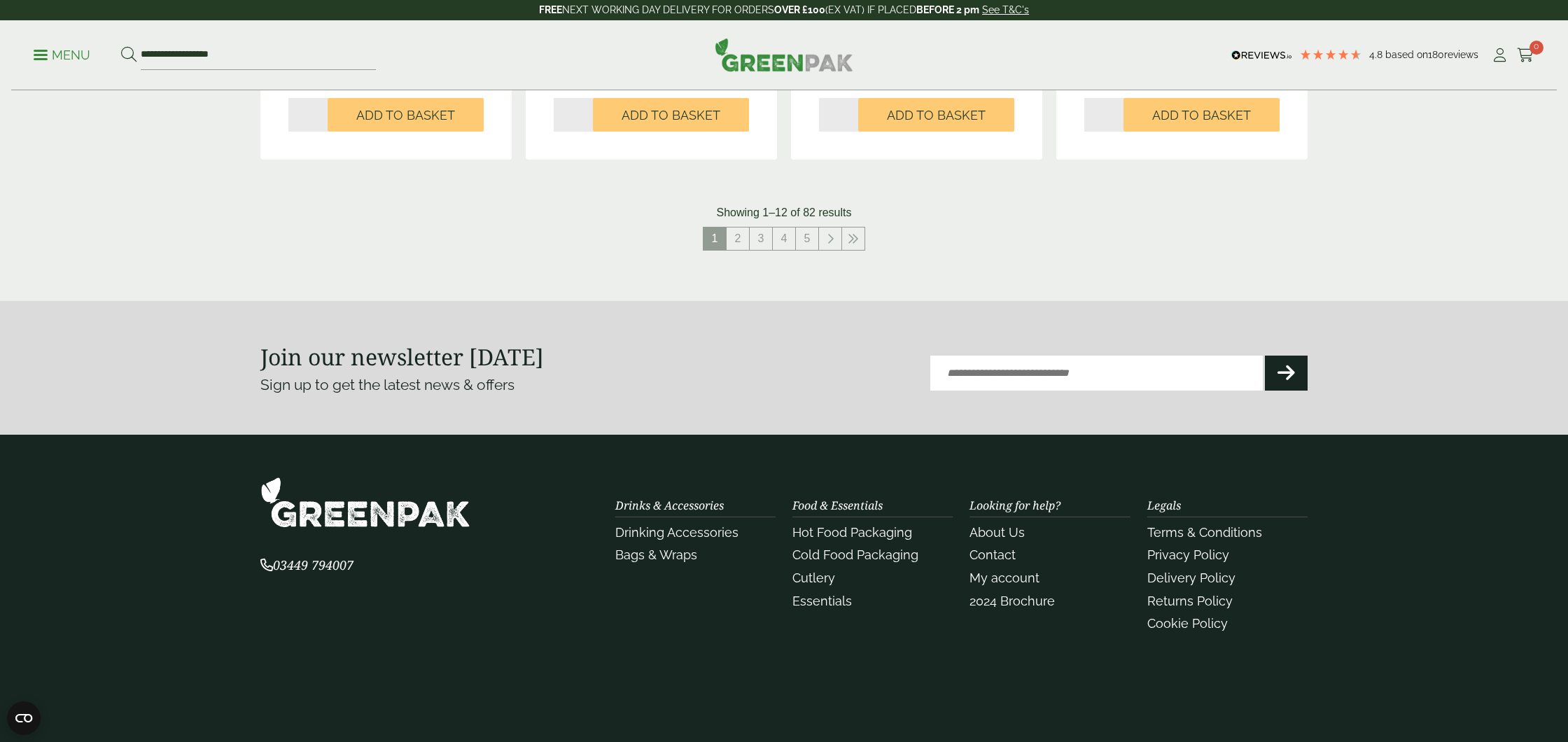
scroll to position [1598, 0]
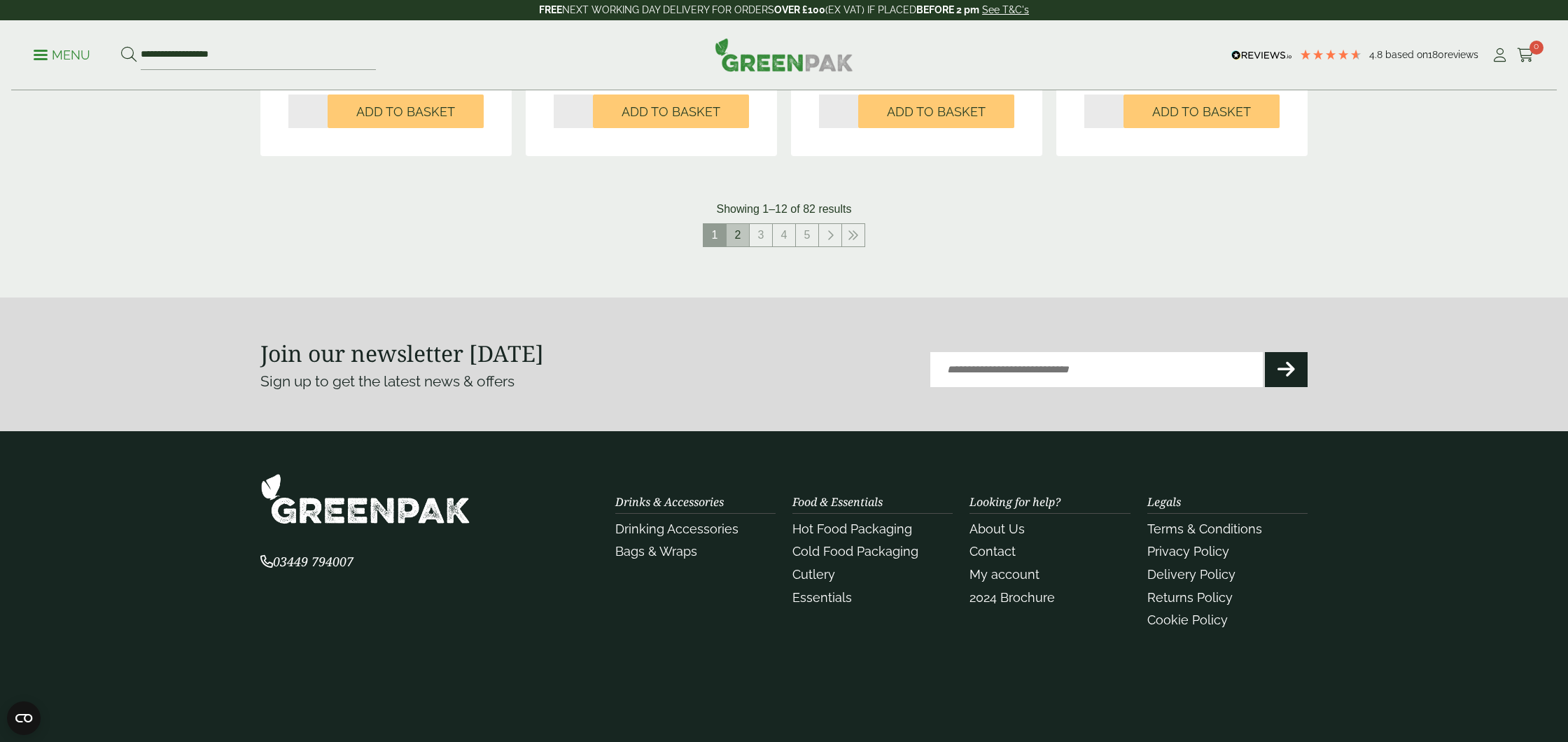
click at [741, 239] on link "2" at bounding box center [738, 235] width 22 height 22
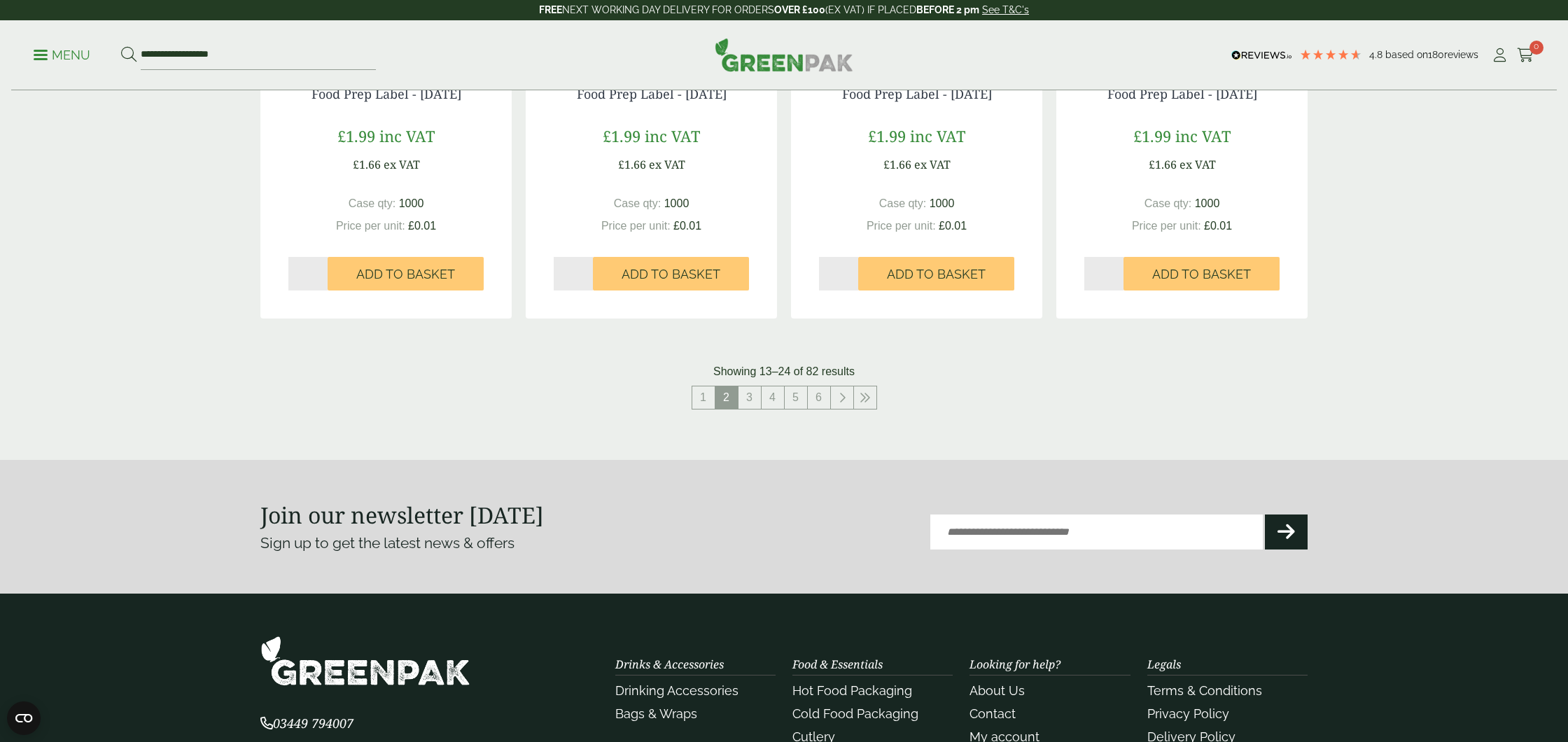
scroll to position [1592, 0]
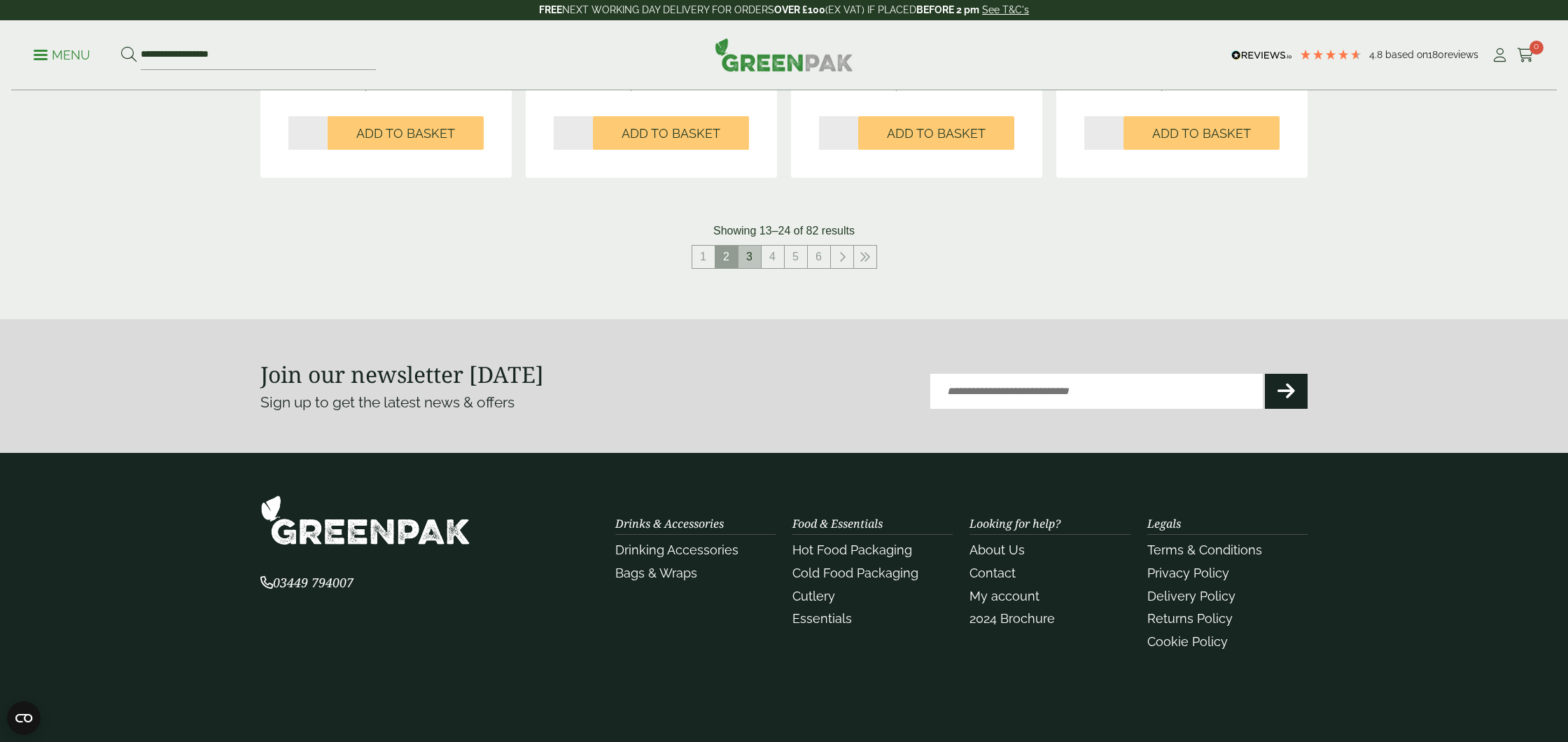
click at [748, 253] on link "3" at bounding box center [750, 257] width 22 height 22
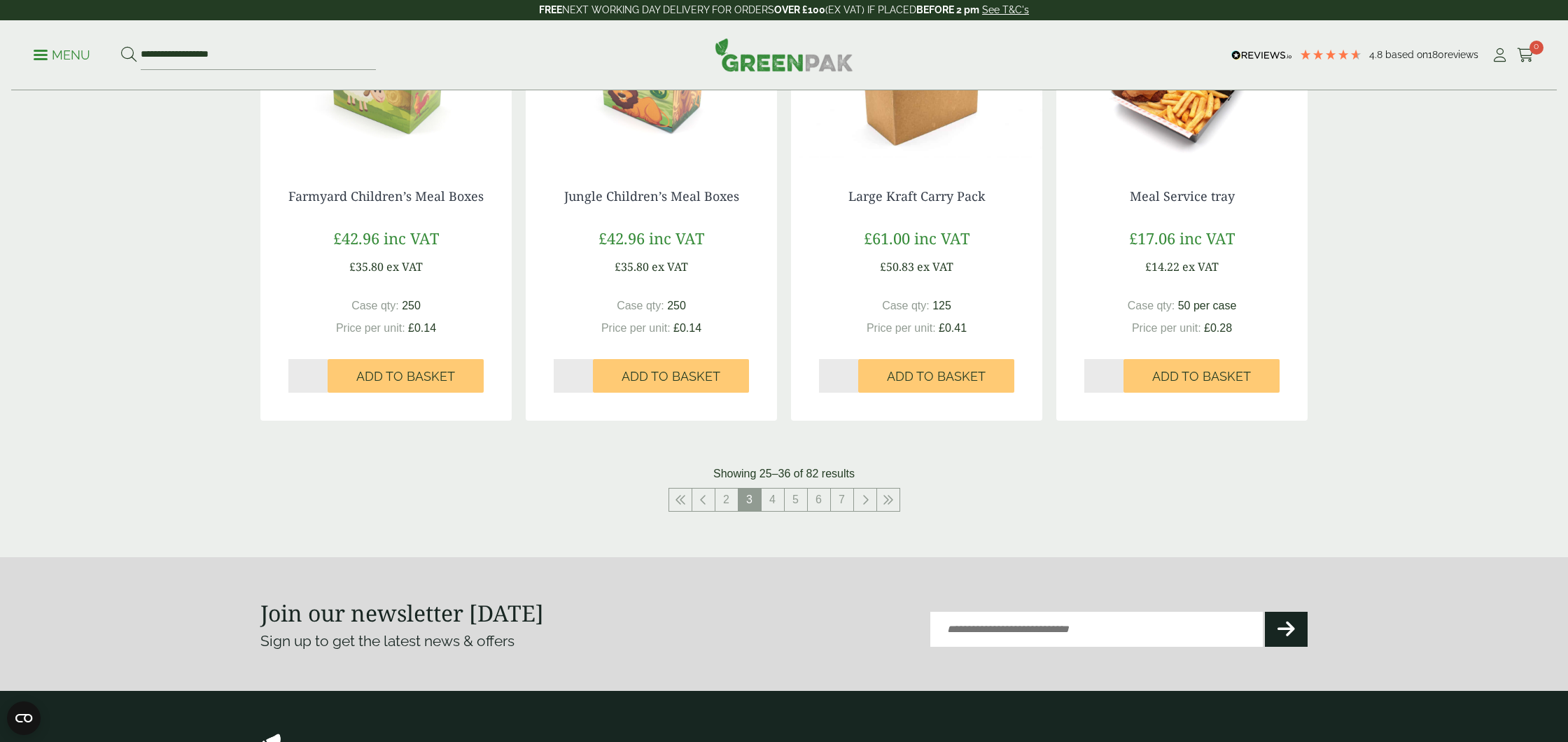
scroll to position [1307, 0]
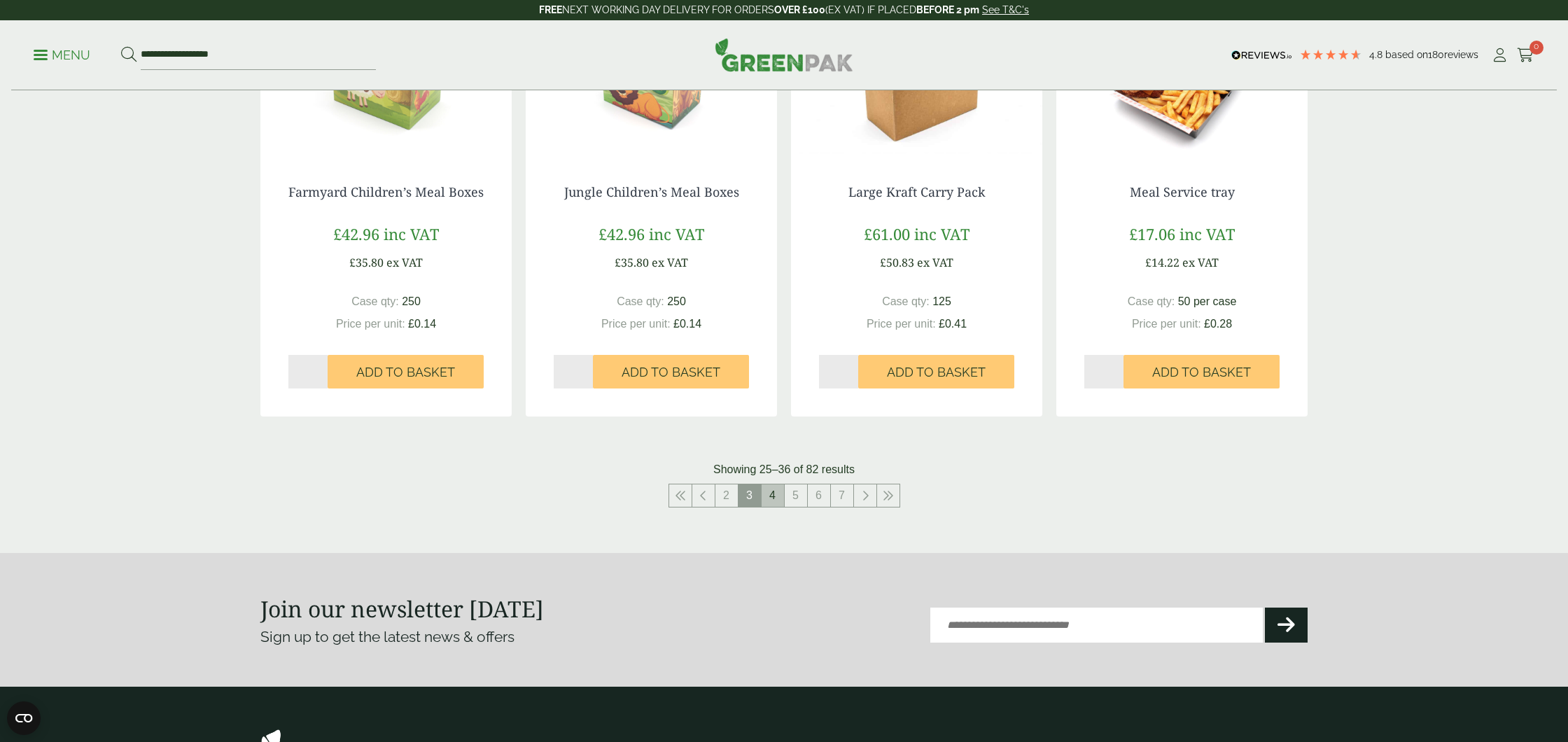
click at [775, 502] on link "4" at bounding box center [773, 496] width 22 height 22
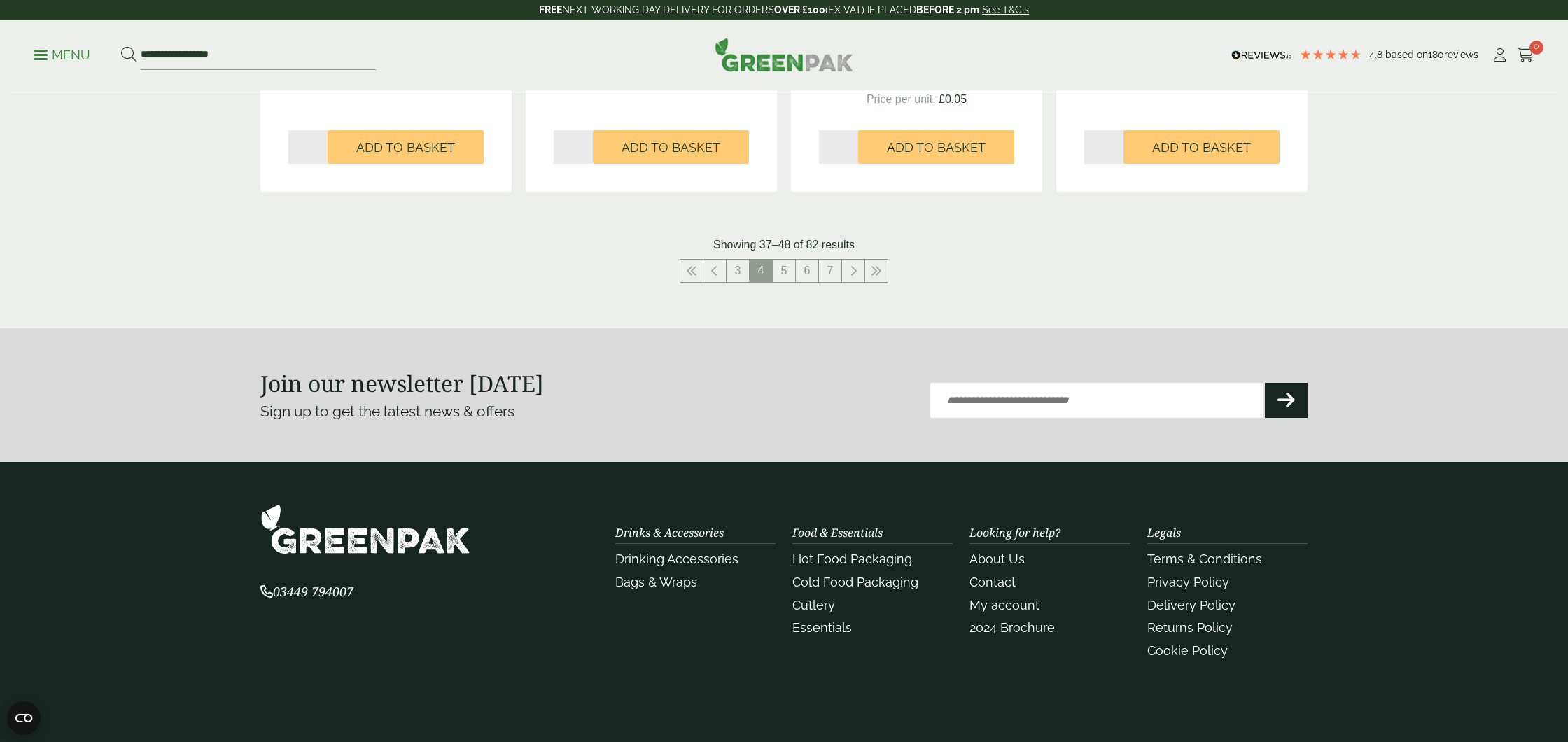
scroll to position [1589, 0]
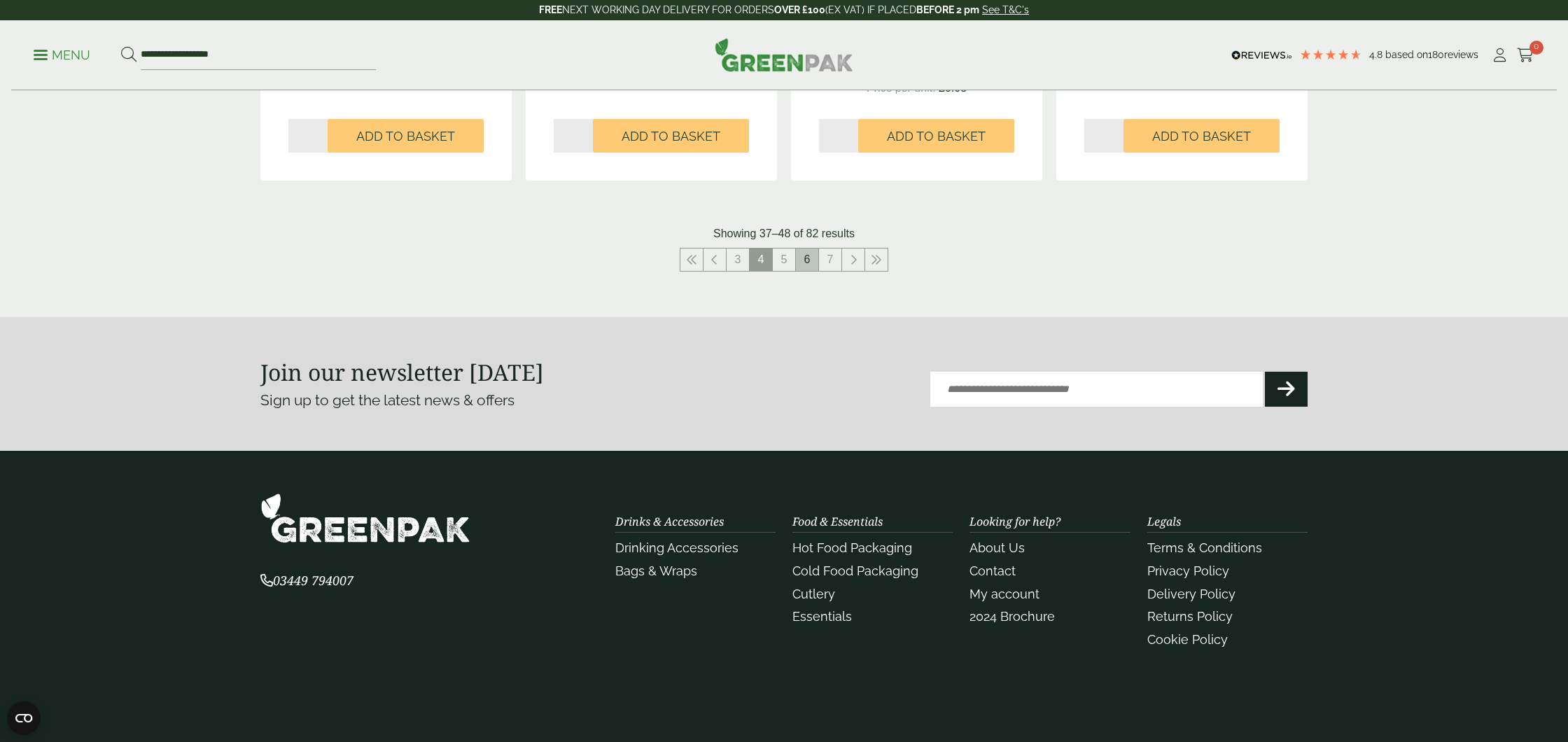
click at [801, 259] on link "6" at bounding box center [807, 260] width 22 height 22
click at [762, 265] on link "5" at bounding box center [761, 260] width 22 height 22
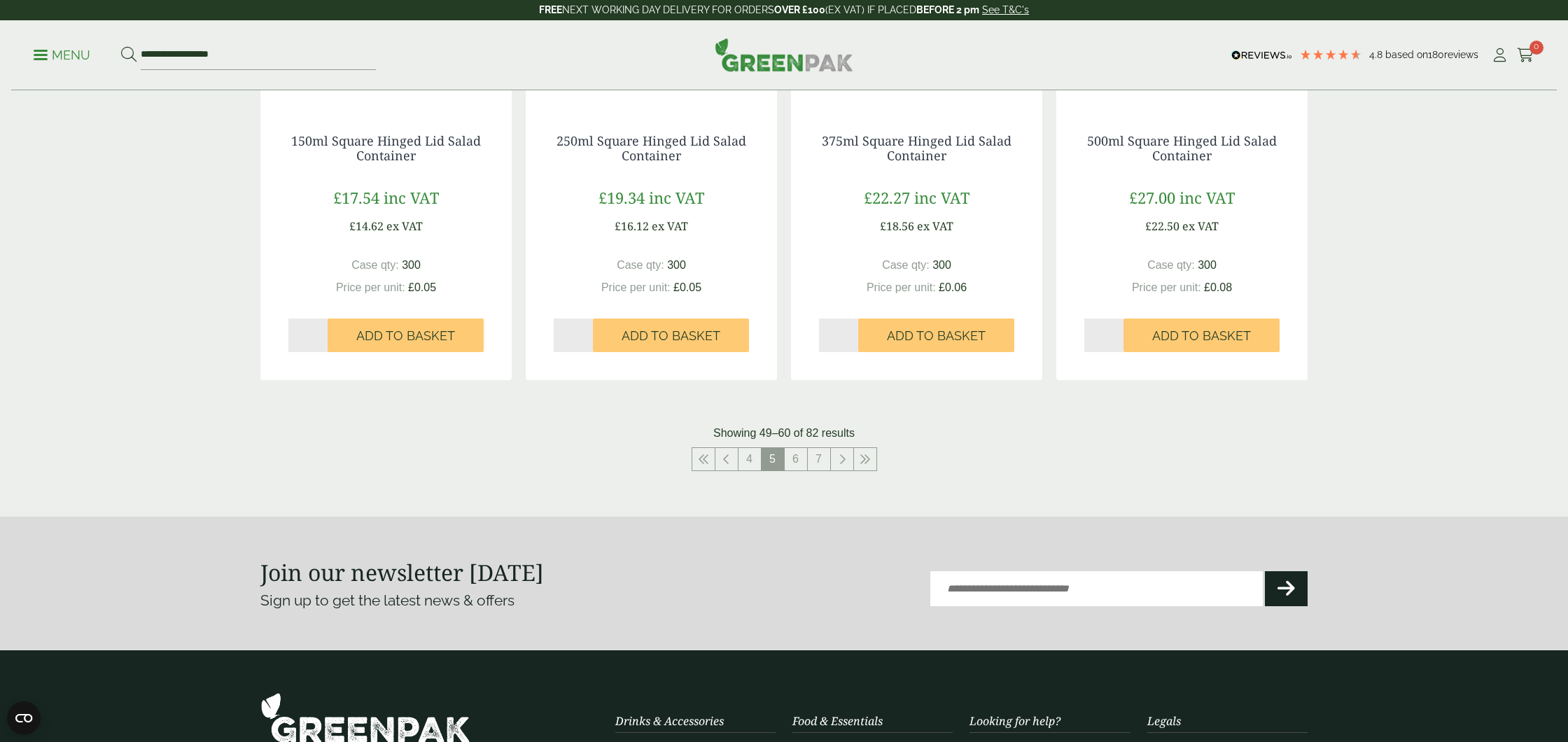
scroll to position [1522, 0]
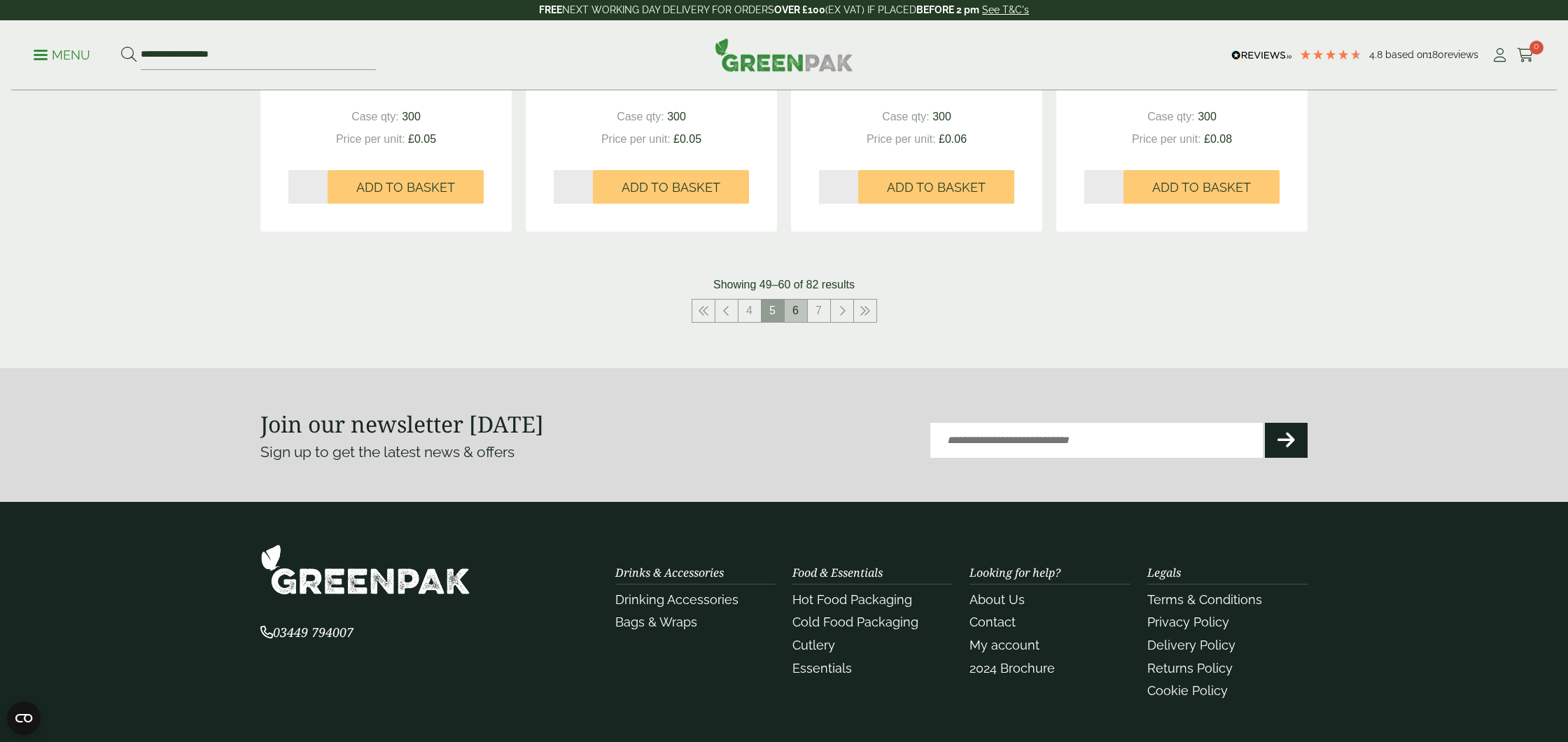
click at [800, 309] on link "6" at bounding box center [796, 311] width 22 height 22
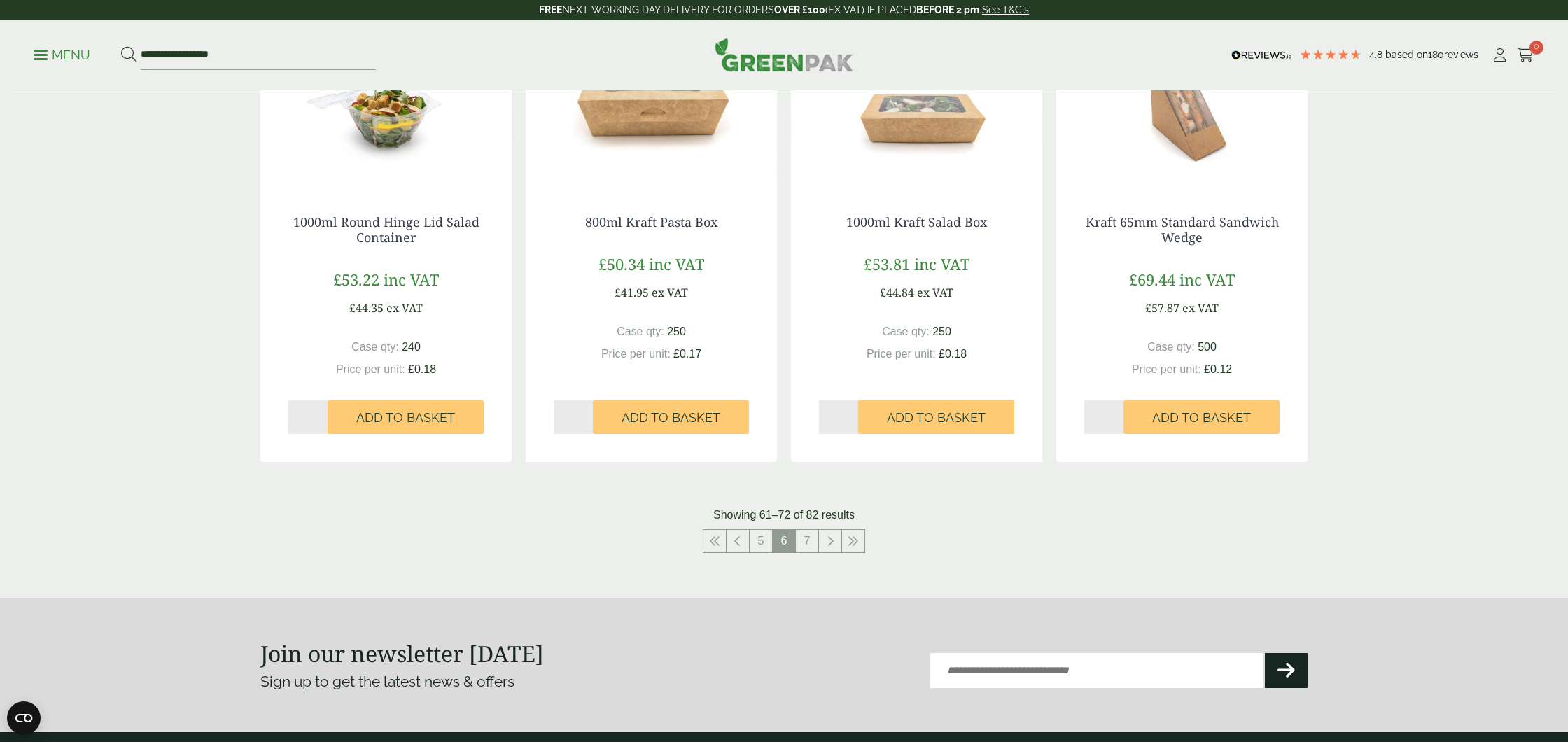
scroll to position [1382, 0]
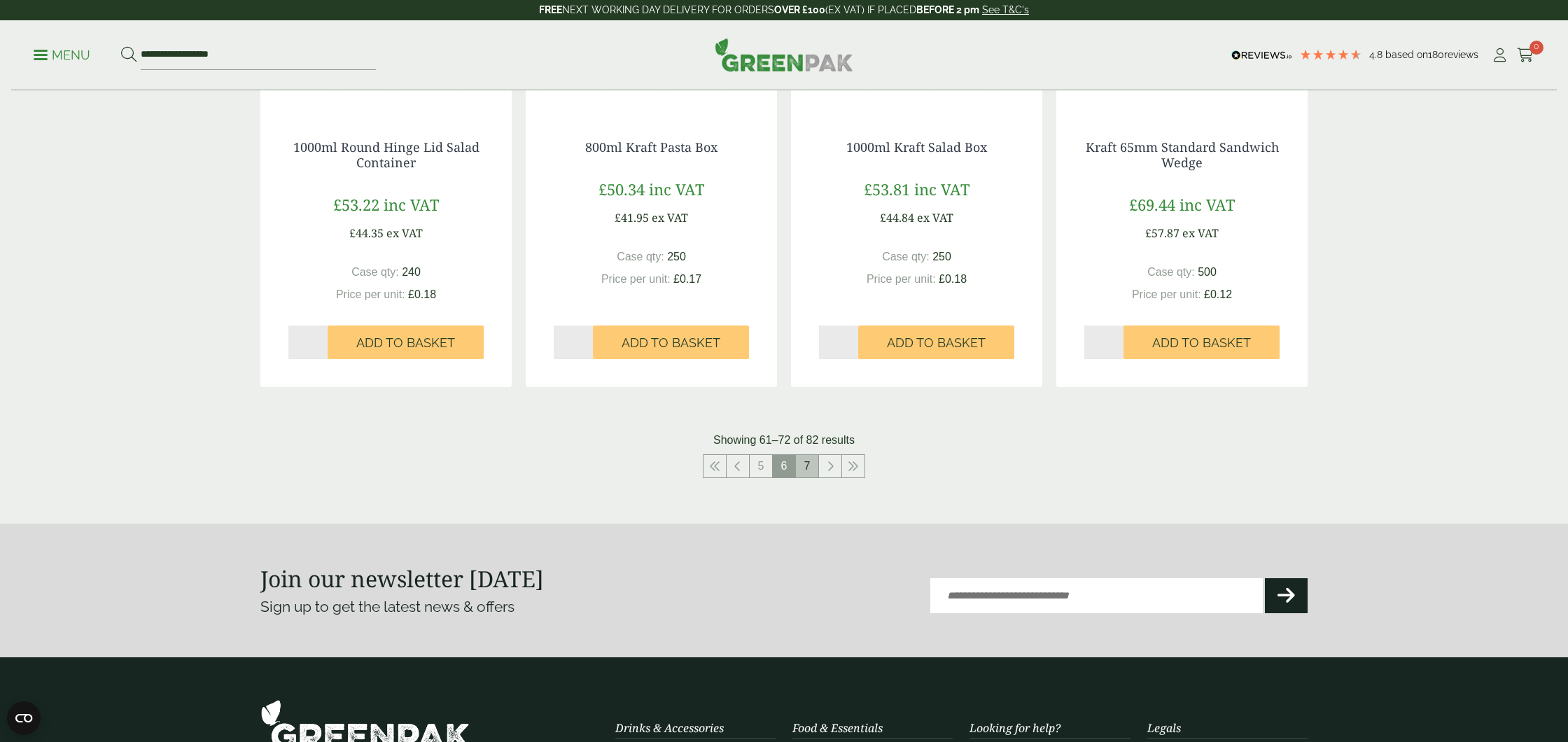
click at [814, 466] on link "7" at bounding box center [807, 466] width 22 height 22
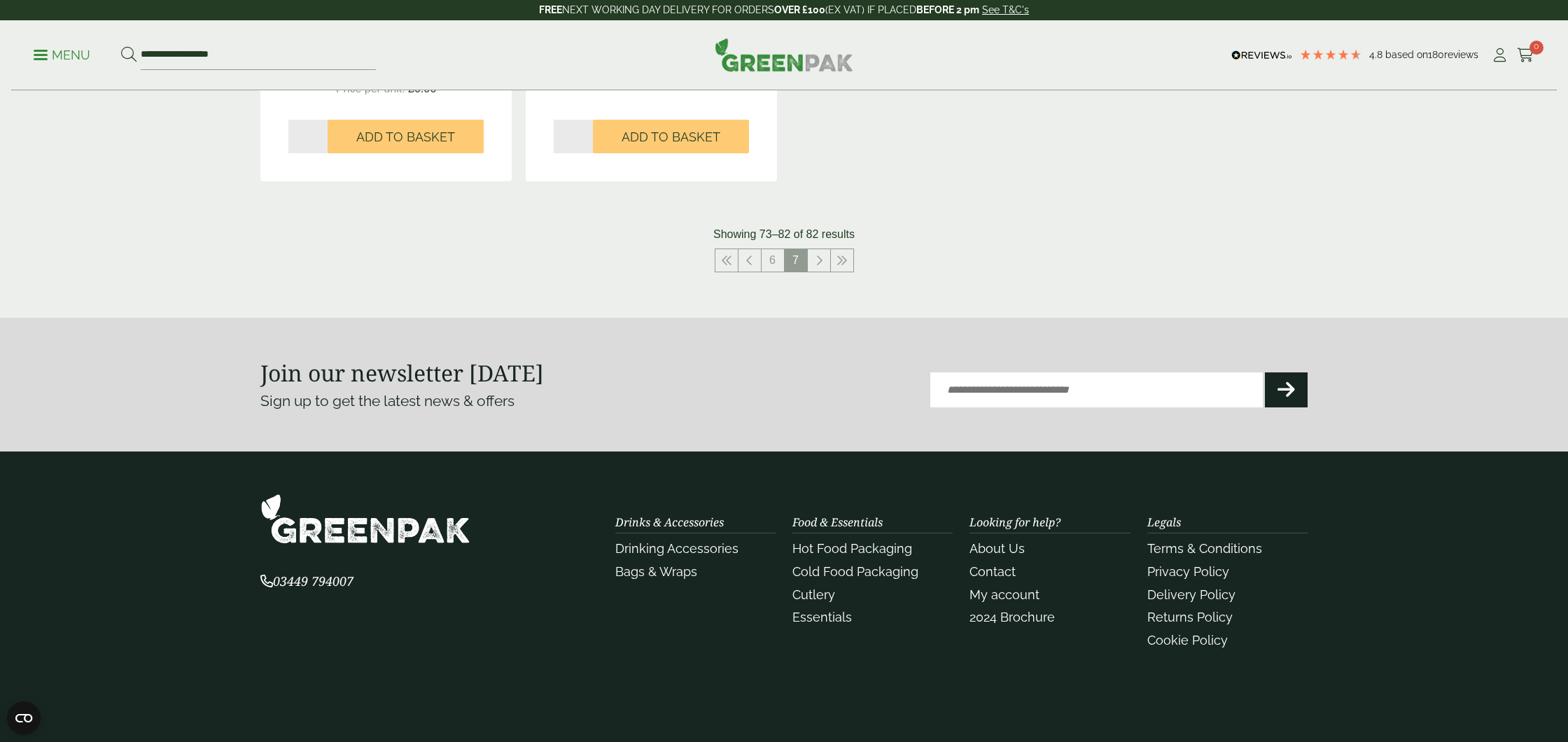
scroll to position [1673, 0]
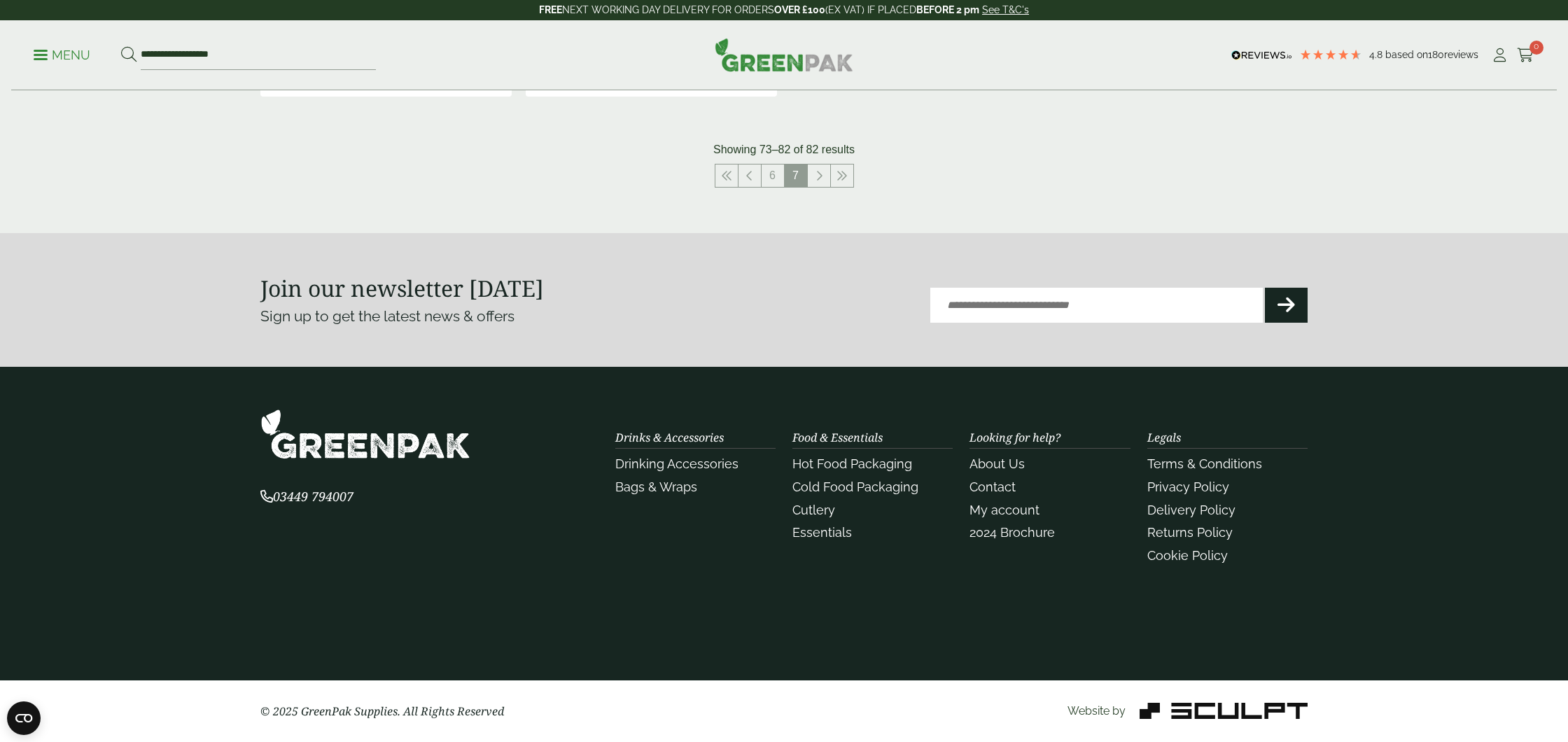
click at [48, 51] on p "Menu" at bounding box center [62, 55] width 57 height 17
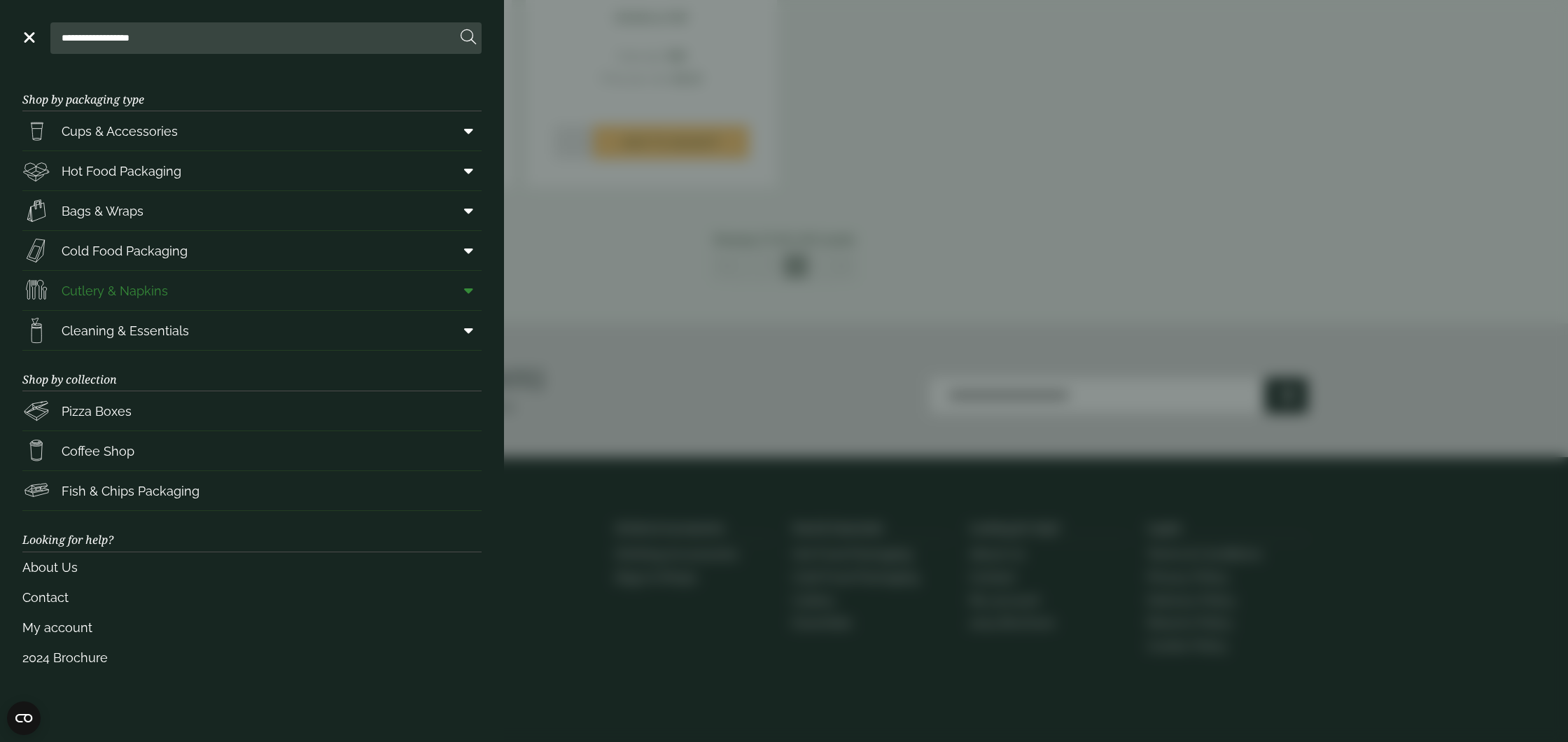
click at [98, 289] on span "Cutlery & Napkins" at bounding box center [114, 291] width 106 height 19
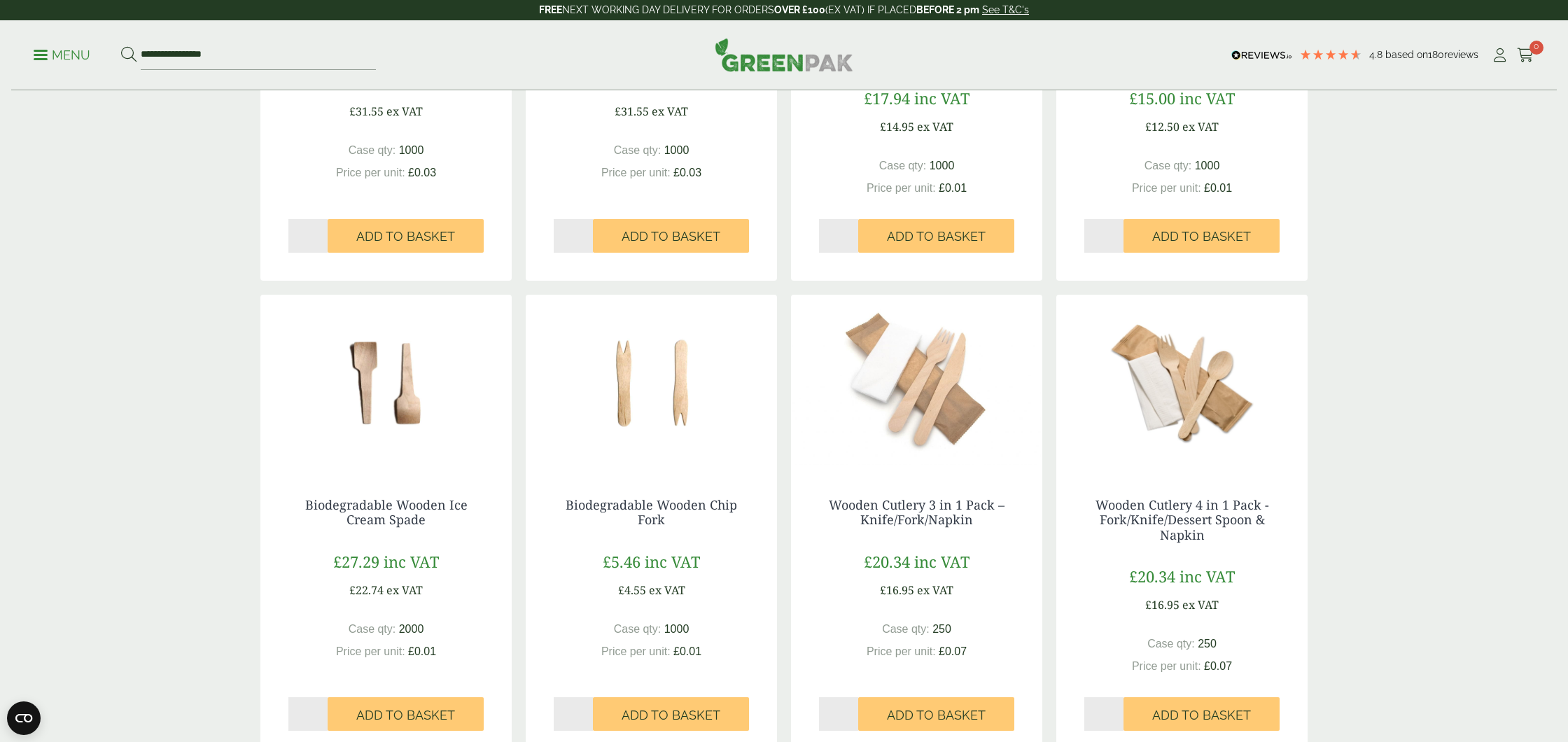
scroll to position [1210, 0]
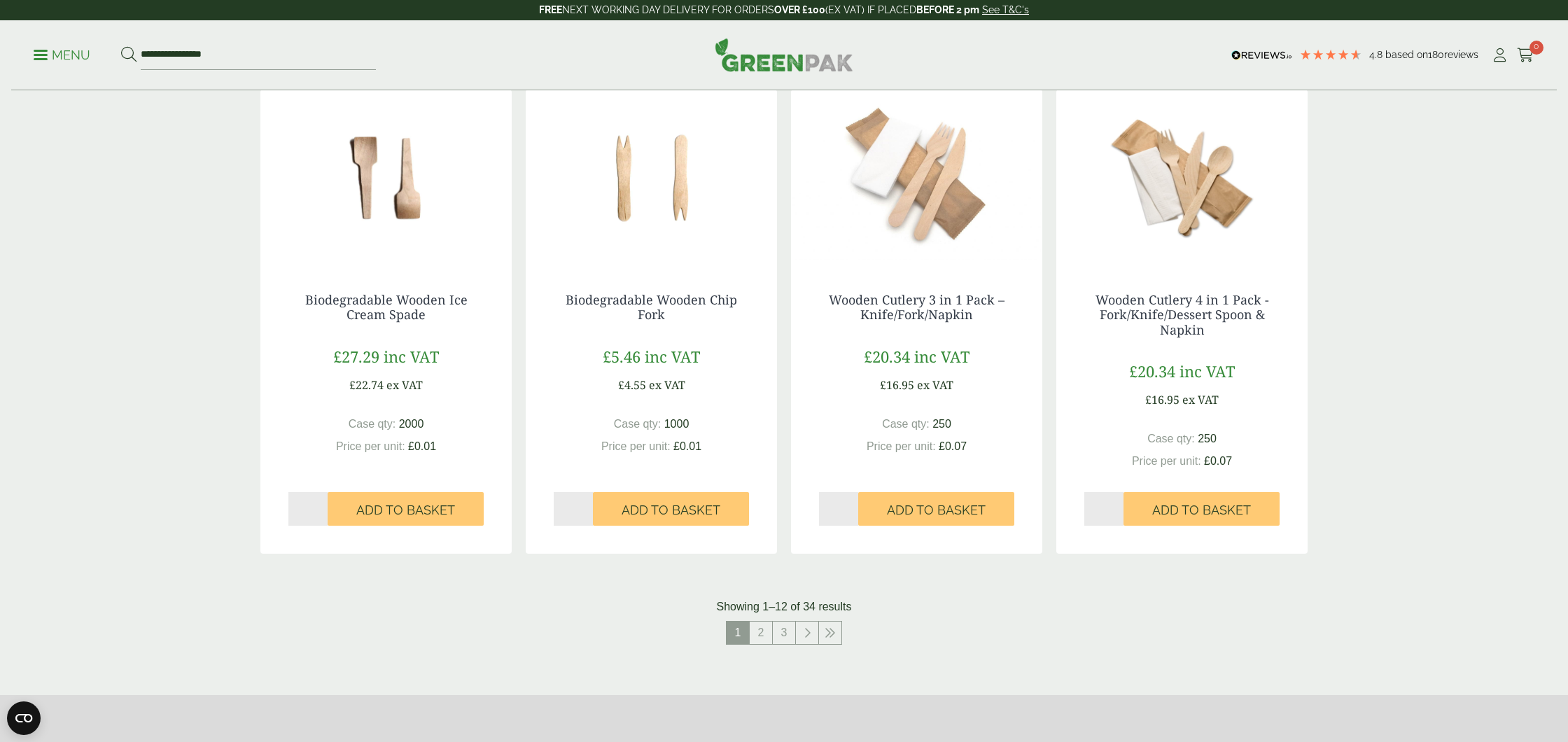
click at [925, 213] on img at bounding box center [917, 177] width 251 height 175
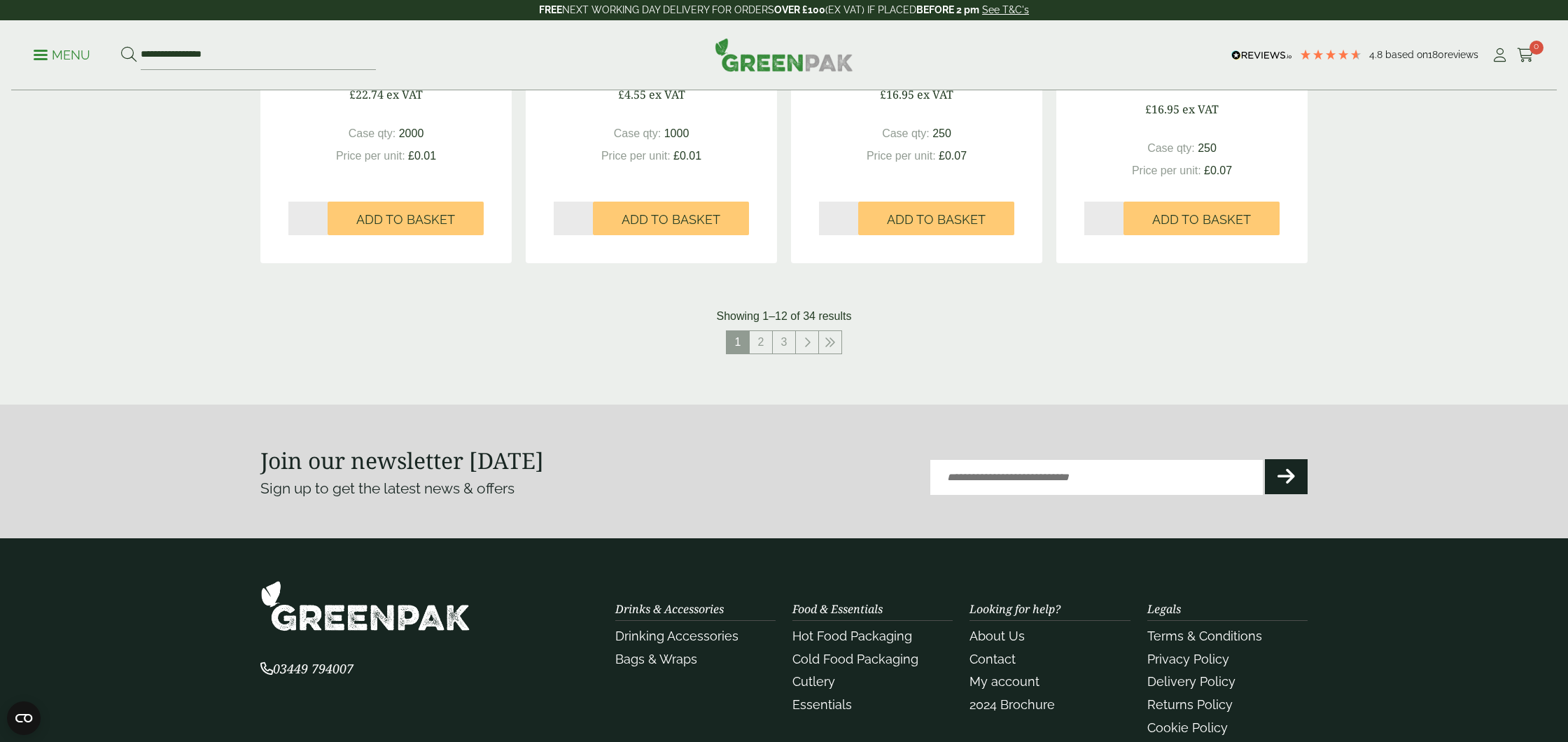
scroll to position [1532, 0]
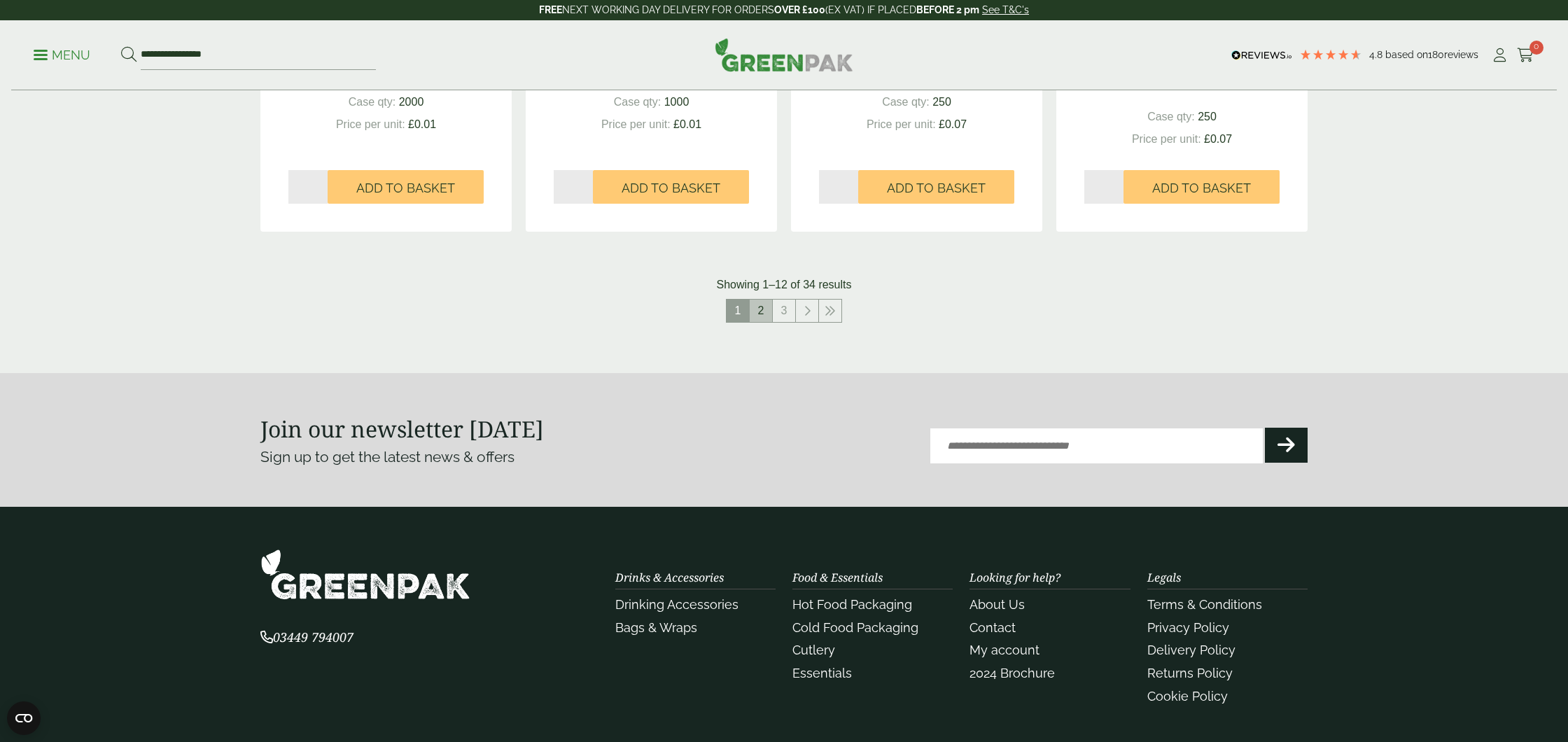
click at [760, 308] on link "2" at bounding box center [761, 311] width 22 height 22
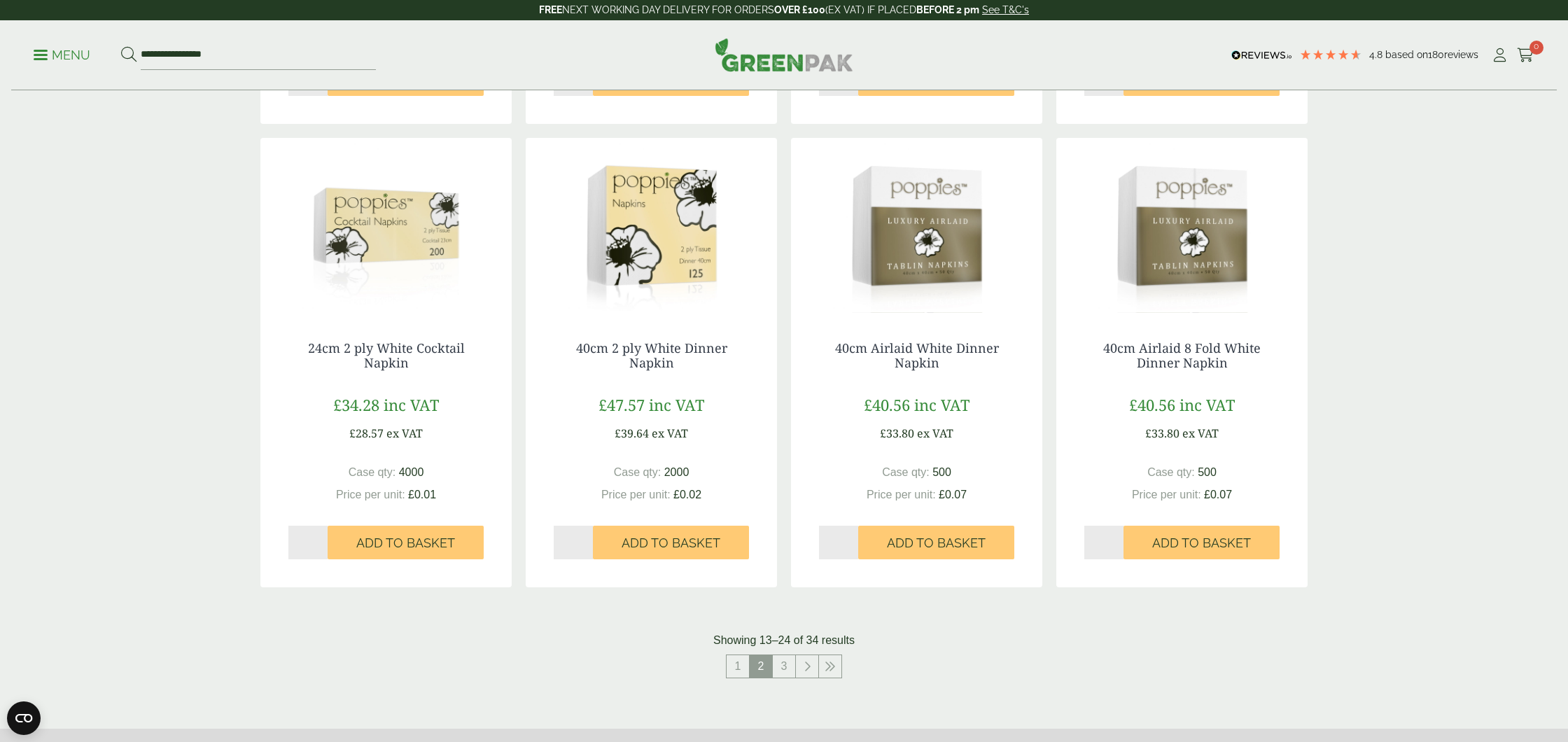
scroll to position [1103, 0]
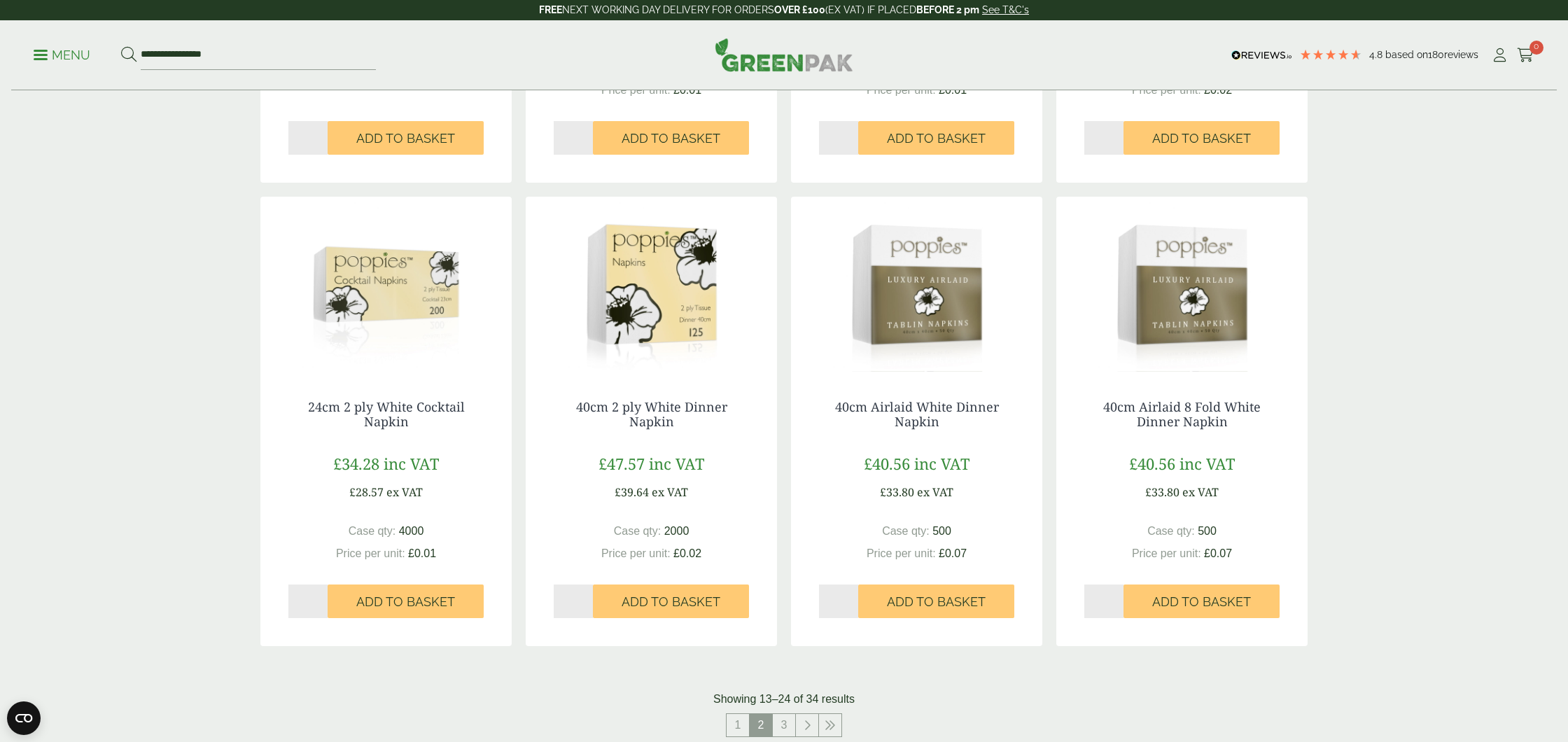
click at [929, 283] on img at bounding box center [917, 284] width 251 height 175
click at [1190, 274] on img at bounding box center [1182, 284] width 251 height 175
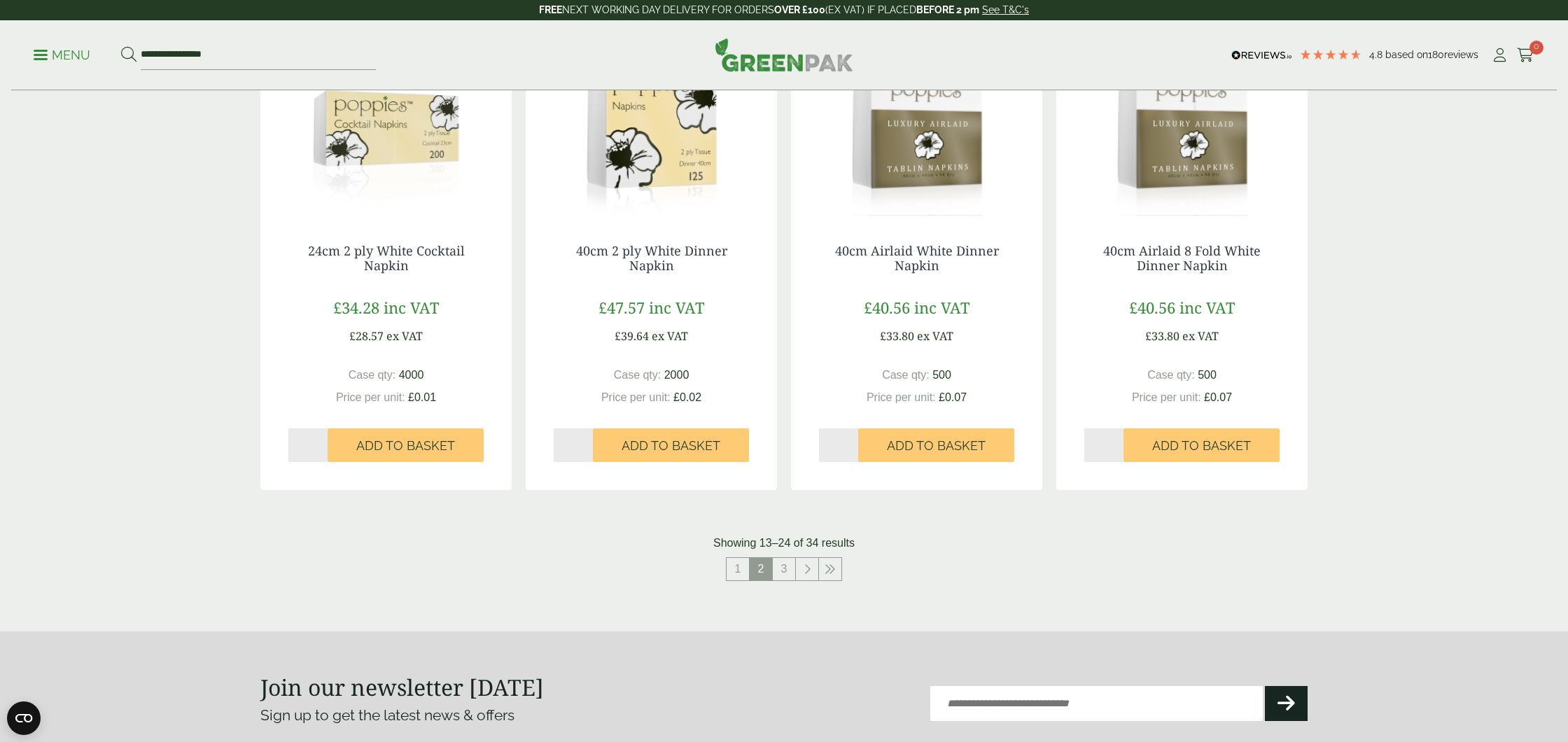
scroll to position [1469, 0]
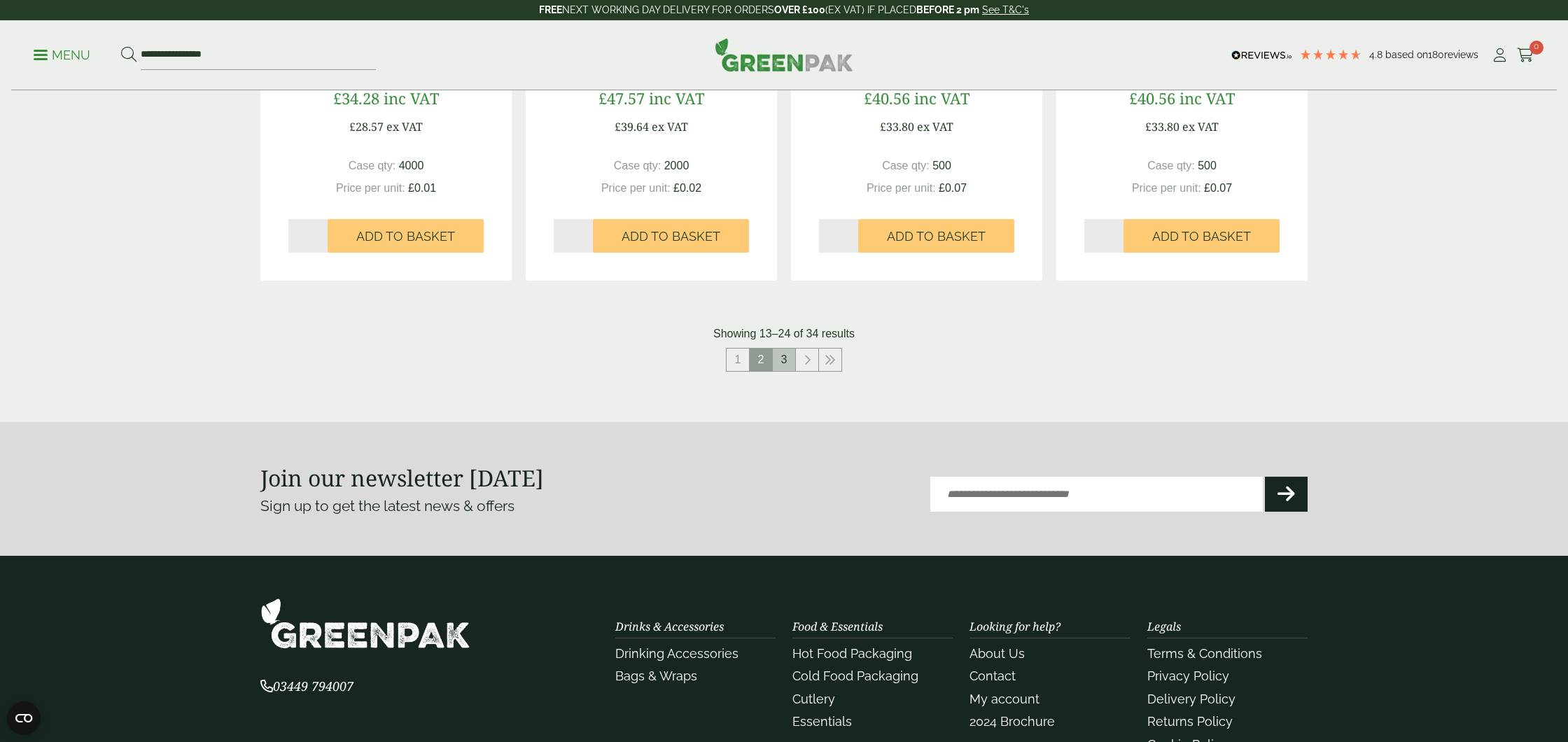
click at [788, 363] on link "3" at bounding box center [784, 360] width 22 height 22
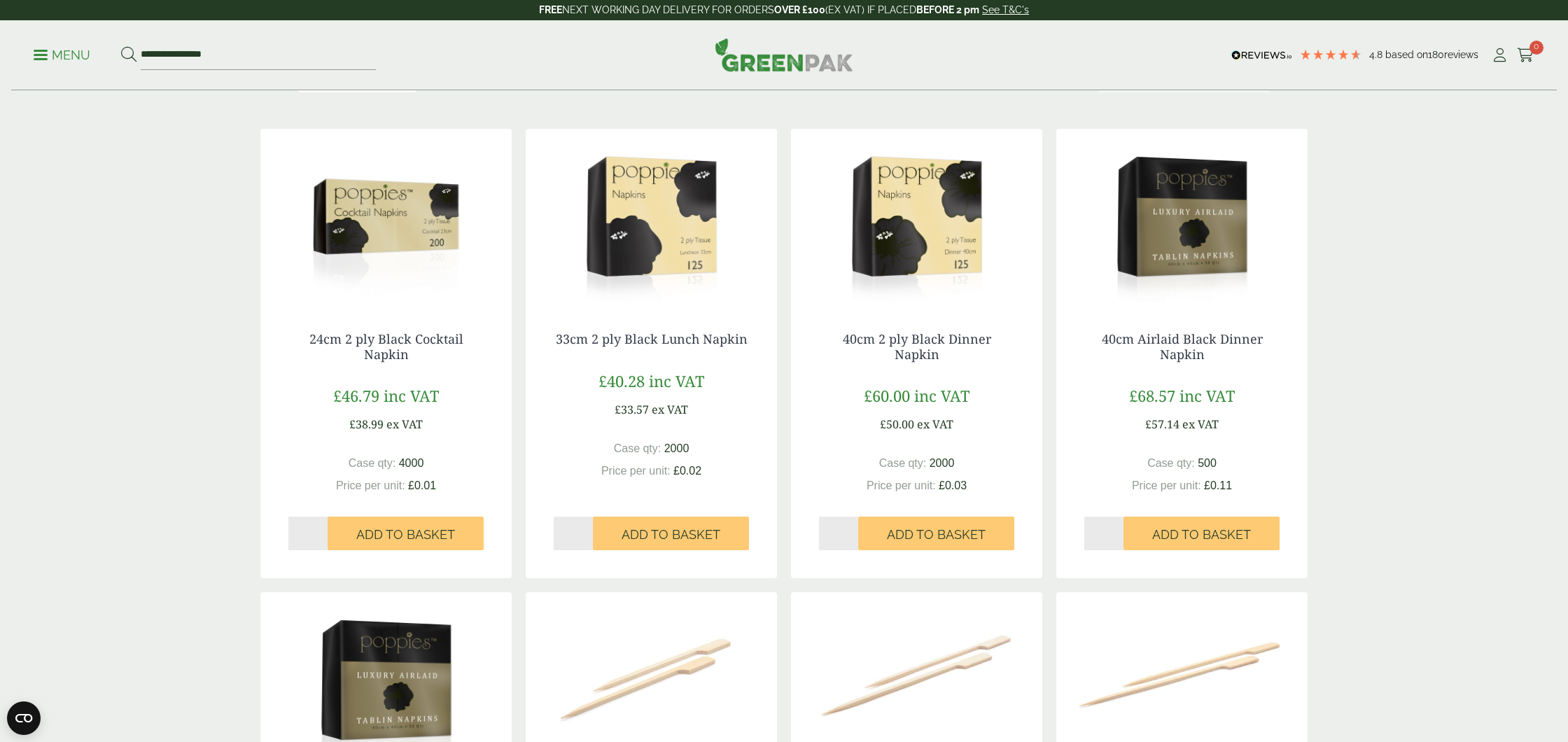
scroll to position [138, 0]
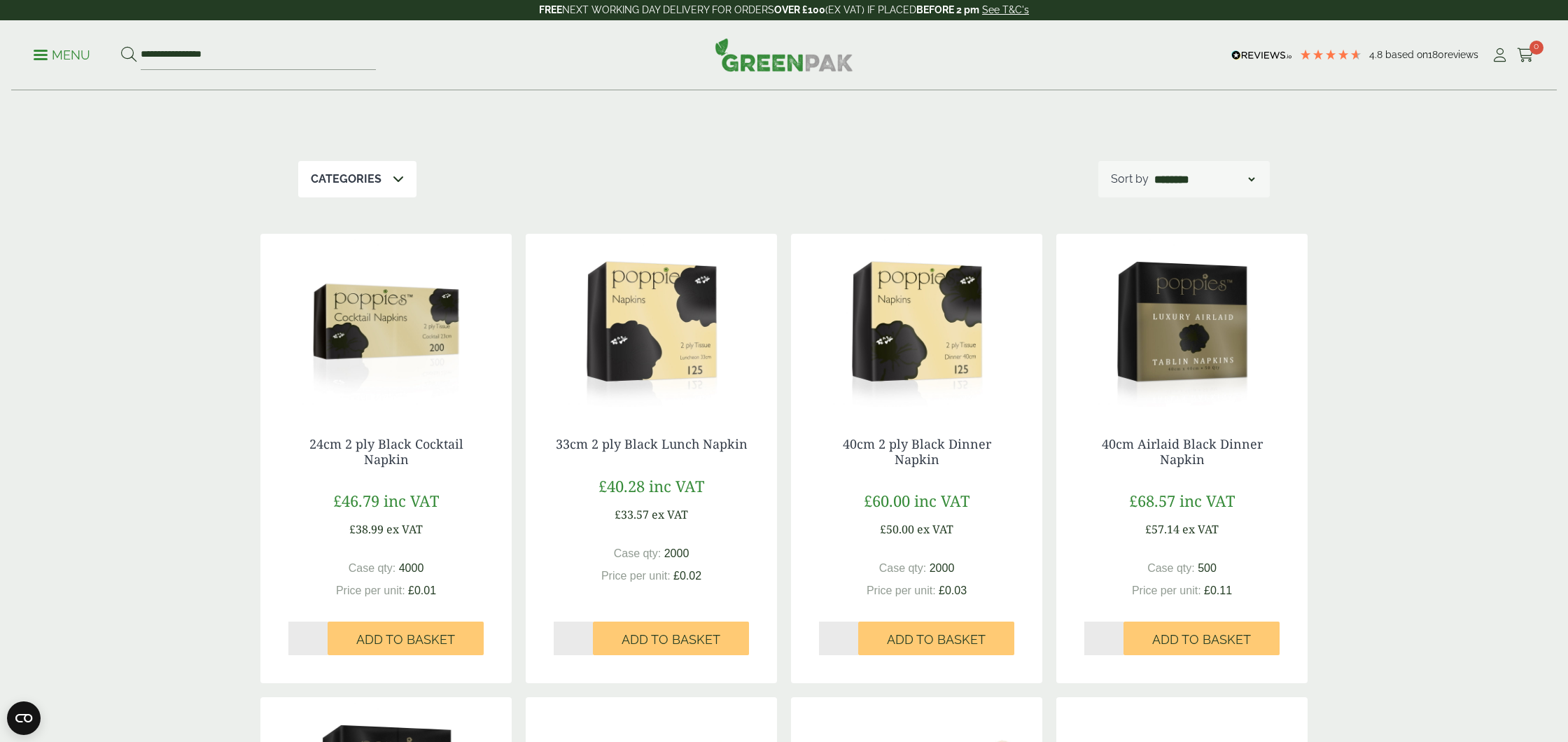
click at [1217, 289] on img at bounding box center [1182, 321] width 251 height 175
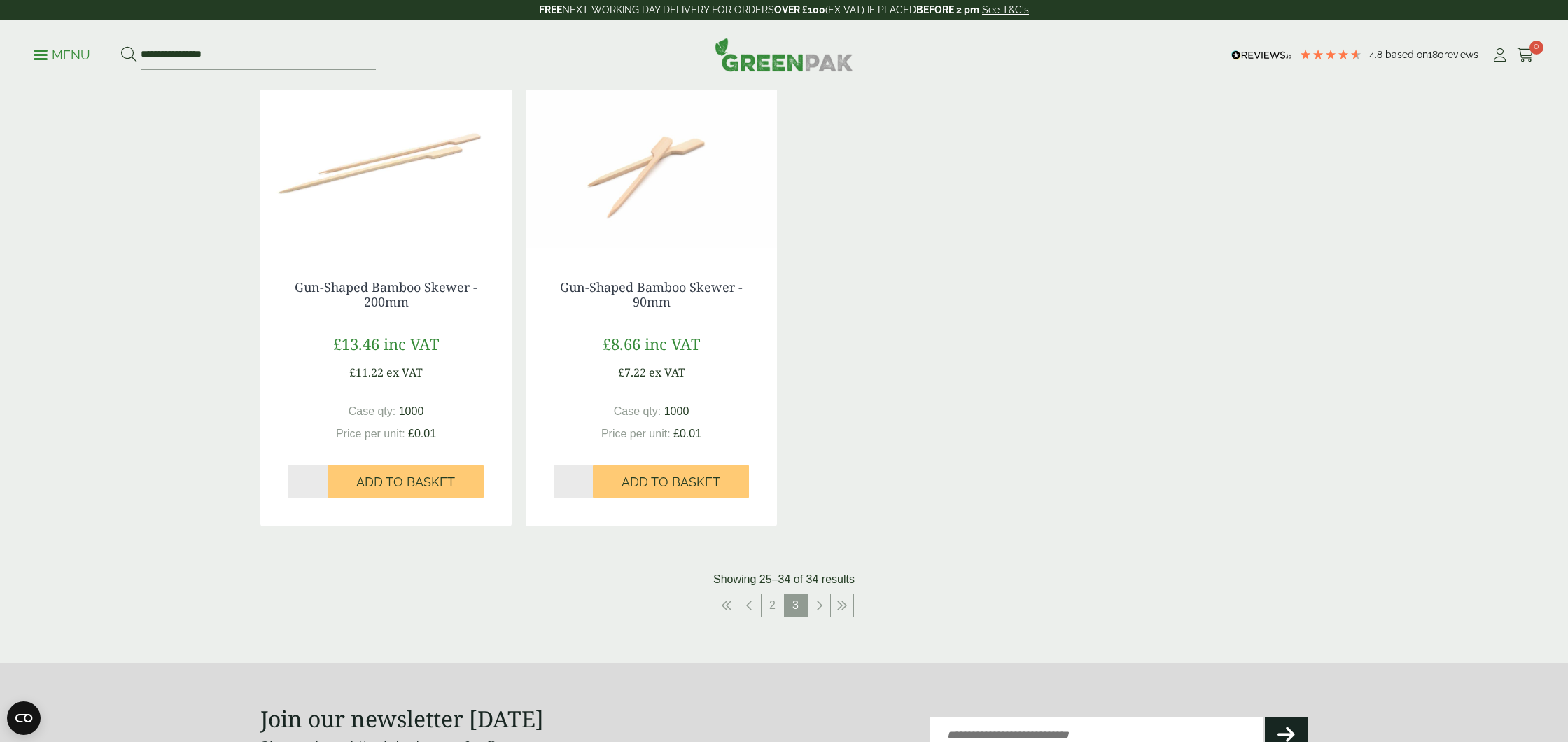
scroll to position [1227, 0]
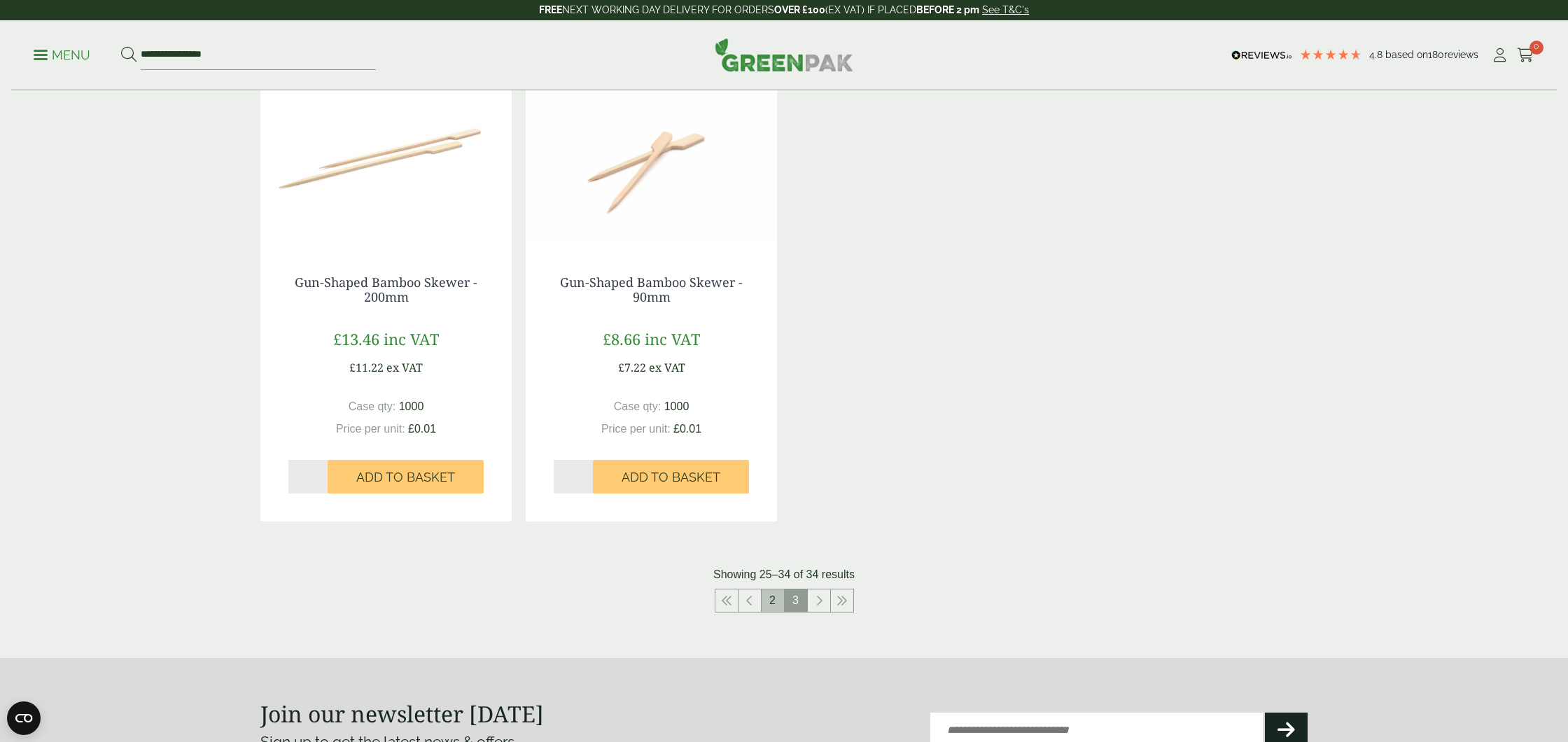
click at [769, 603] on link "2" at bounding box center [773, 600] width 22 height 22
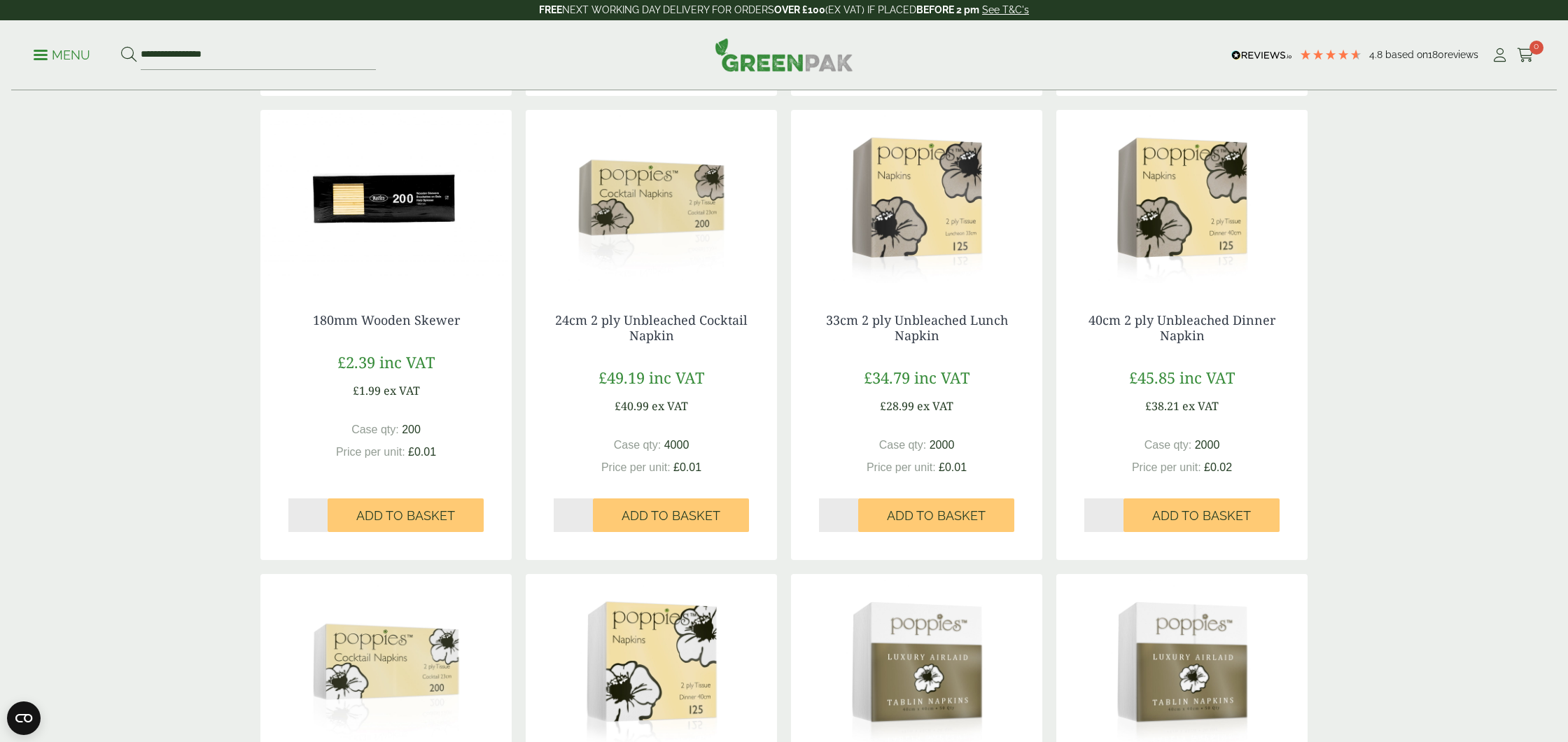
scroll to position [702, 0]
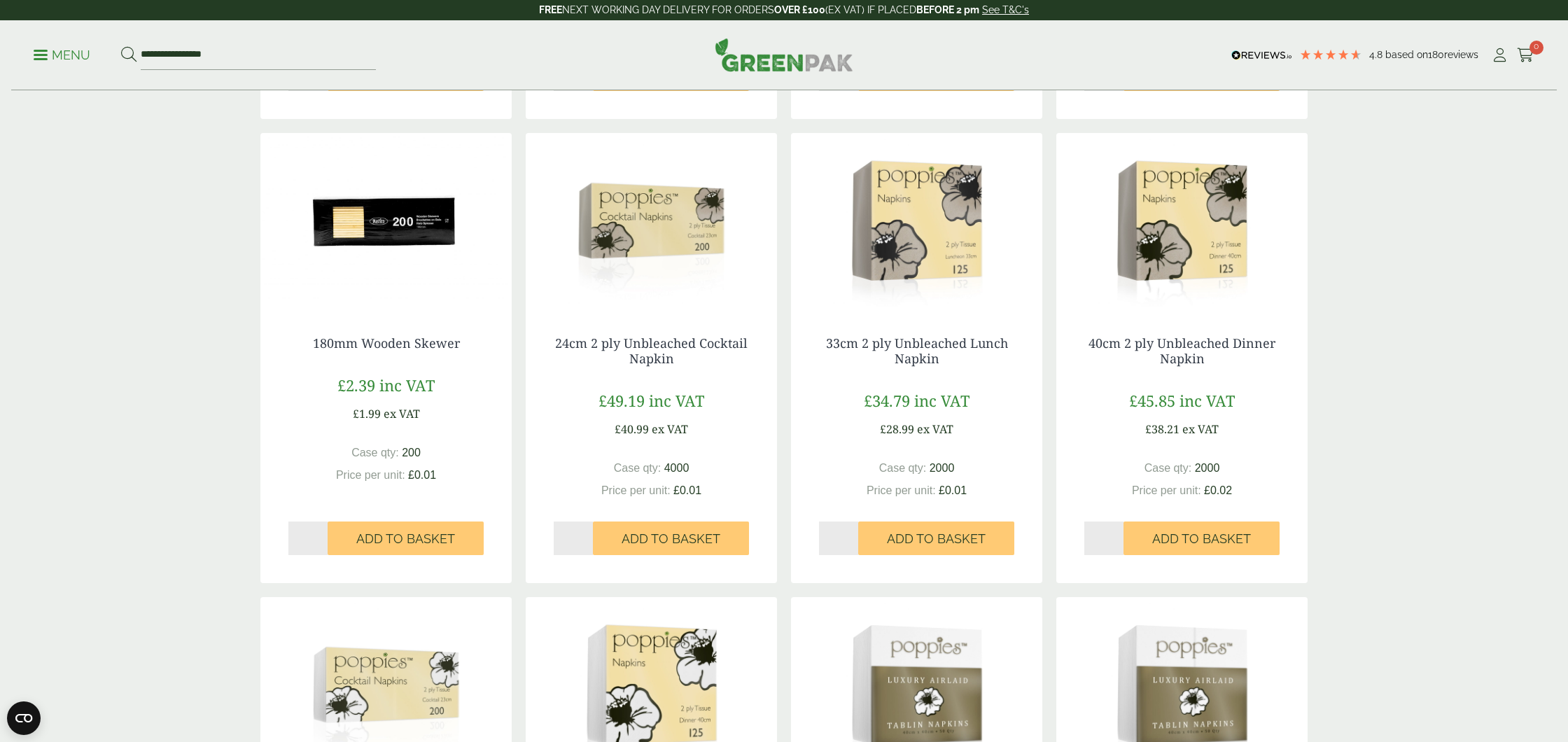
click at [916, 234] on img at bounding box center [917, 220] width 251 height 175
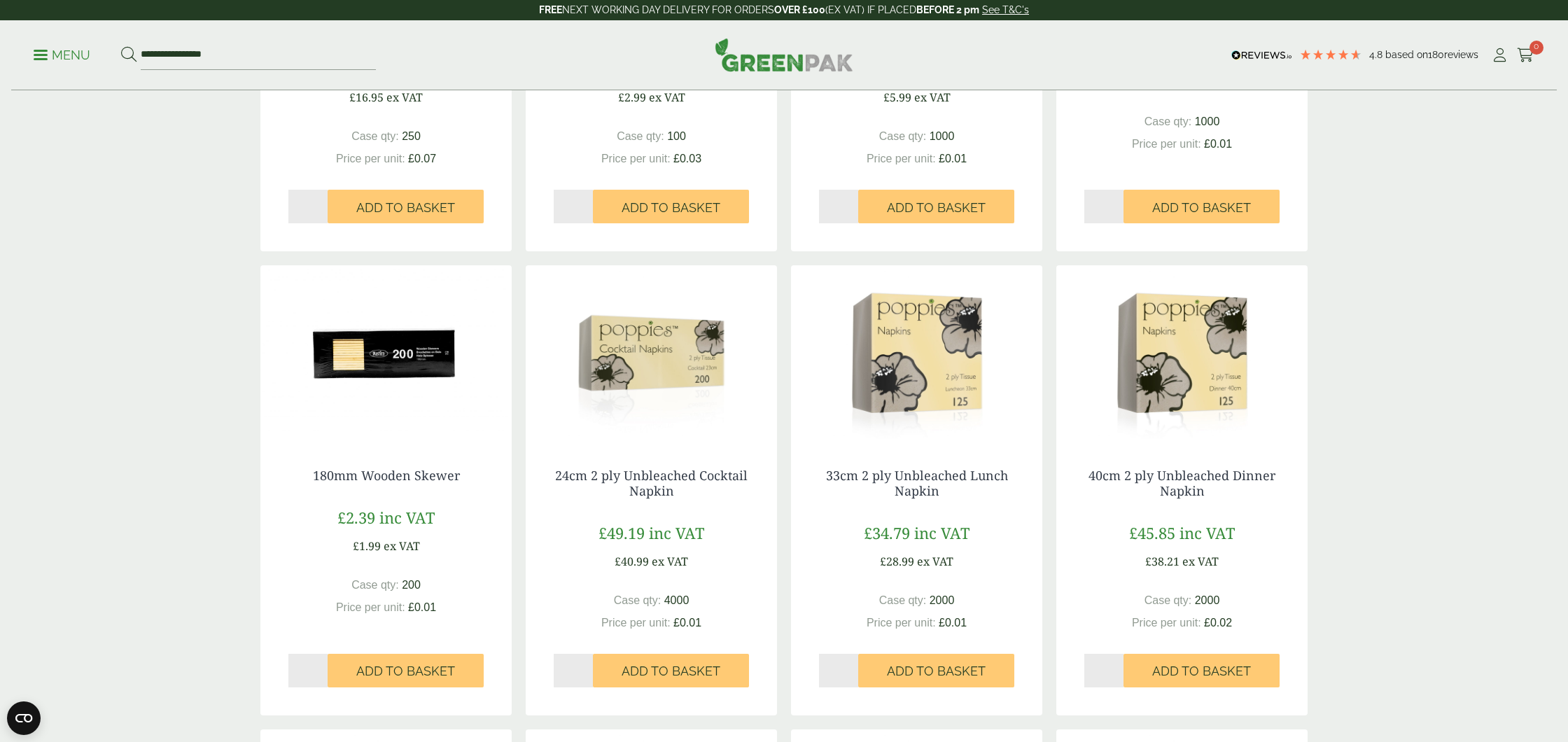
scroll to position [0, 0]
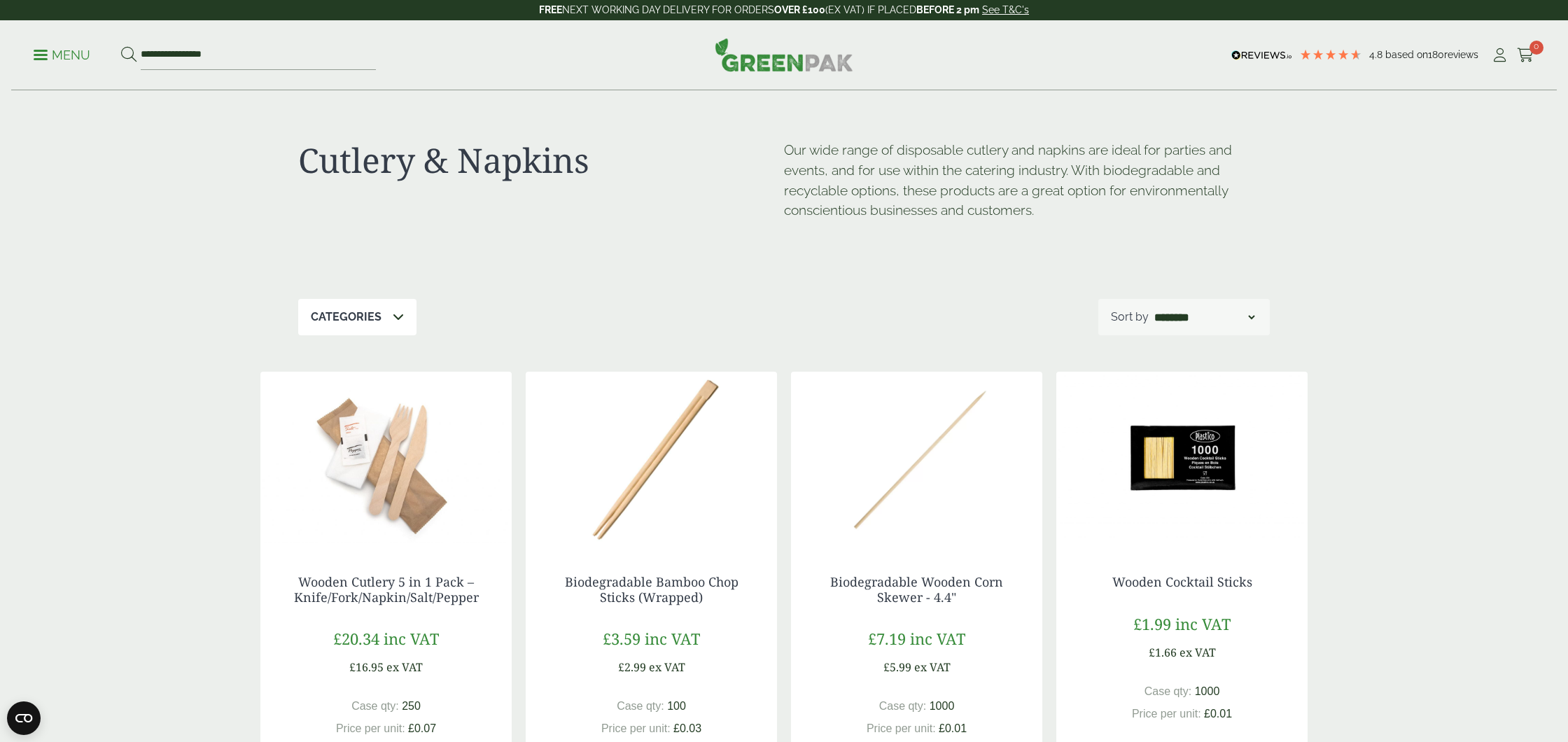
drag, startPoint x: 38, startPoint y: 54, endPoint x: 46, endPoint y: 62, distance: 11.3
click at [39, 54] on span at bounding box center [41, 54] width 14 height 2
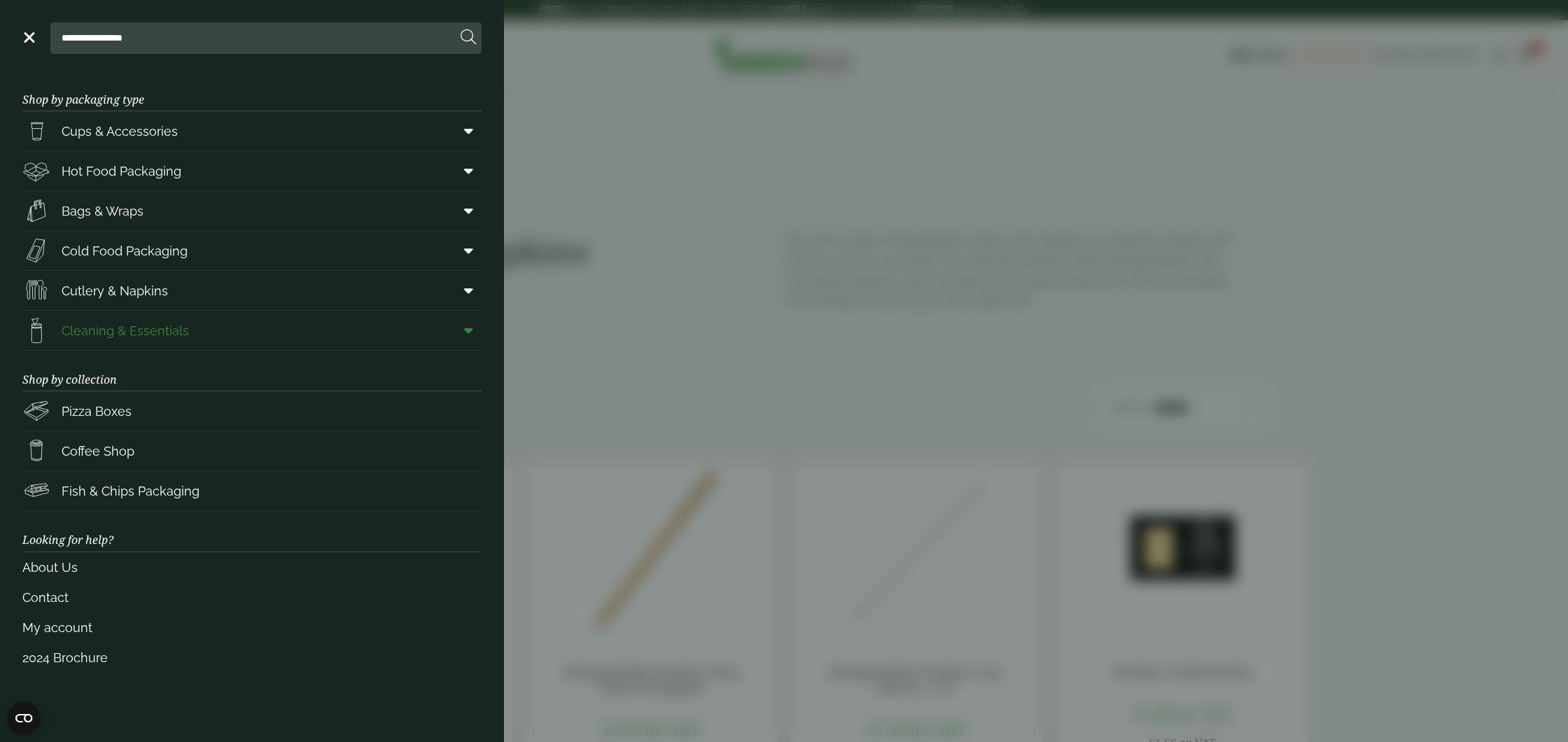
click at [121, 328] on span "Cleaning & Essentials" at bounding box center [125, 331] width 127 height 19
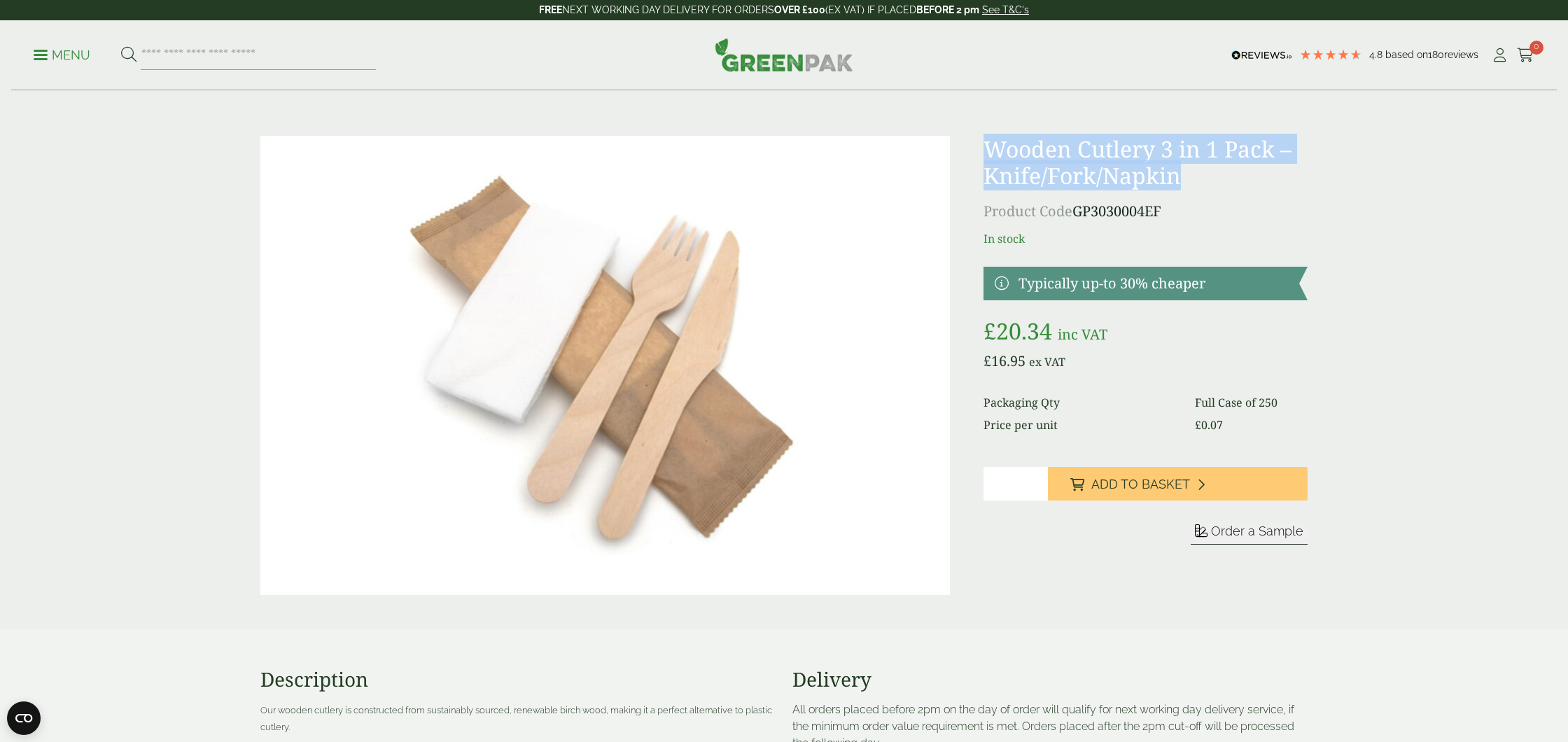
drag, startPoint x: 988, startPoint y: 149, endPoint x: 1196, endPoint y: 180, distance: 210.3
click at [1196, 180] on h1 "Wooden Cutlery 3 in 1 Pack – Knife/Fork/Napkin" at bounding box center [1145, 162] width 324 height 54
copy h1 "Wooden Cutlery 3 in 1 Pack – Knife/Fork/Napkin"
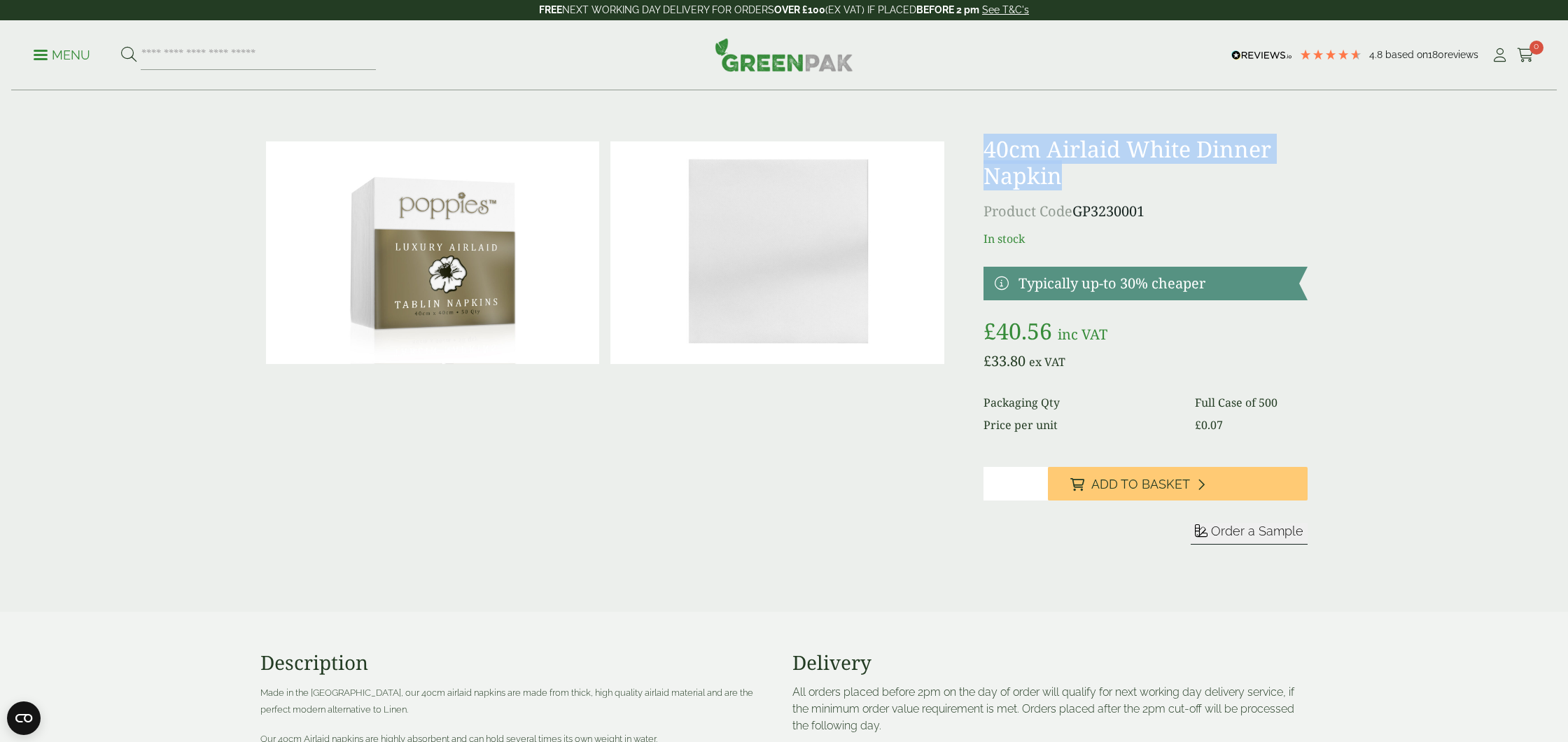
drag, startPoint x: 982, startPoint y: 145, endPoint x: 1068, endPoint y: 191, distance: 97.5
click at [1068, 191] on div "£" at bounding box center [783, 357] width 1064 height 443
copy div "40cm Airlaid White Dinner Napkin"
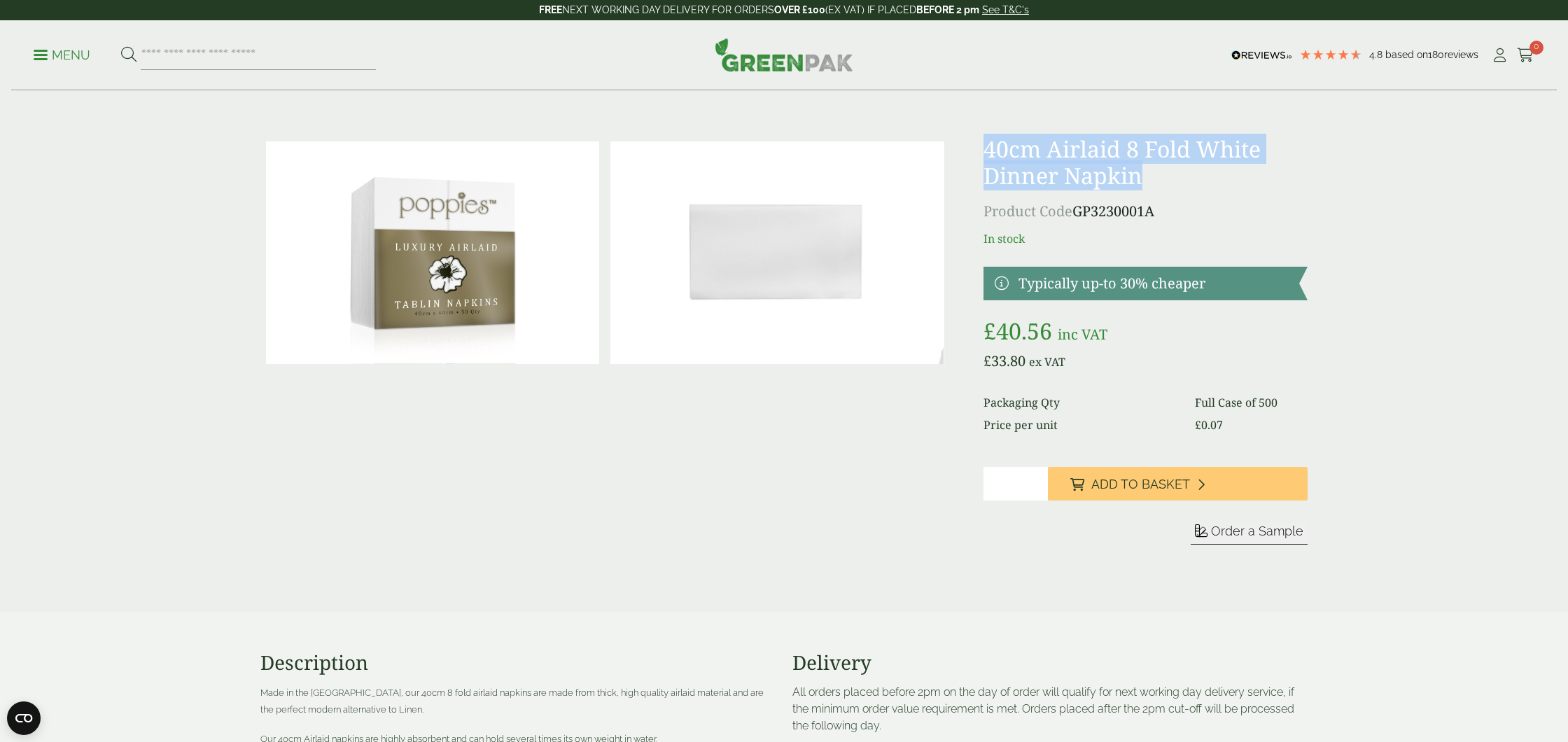
drag, startPoint x: 985, startPoint y: 148, endPoint x: 1159, endPoint y: 179, distance: 176.7
click at [1165, 179] on h1 "40cm Airlaid 8 Fold White Dinner Napkin" at bounding box center [1145, 162] width 324 height 54
copy h1 "40cm Airlaid 8 Fold White Dinner Napkin"
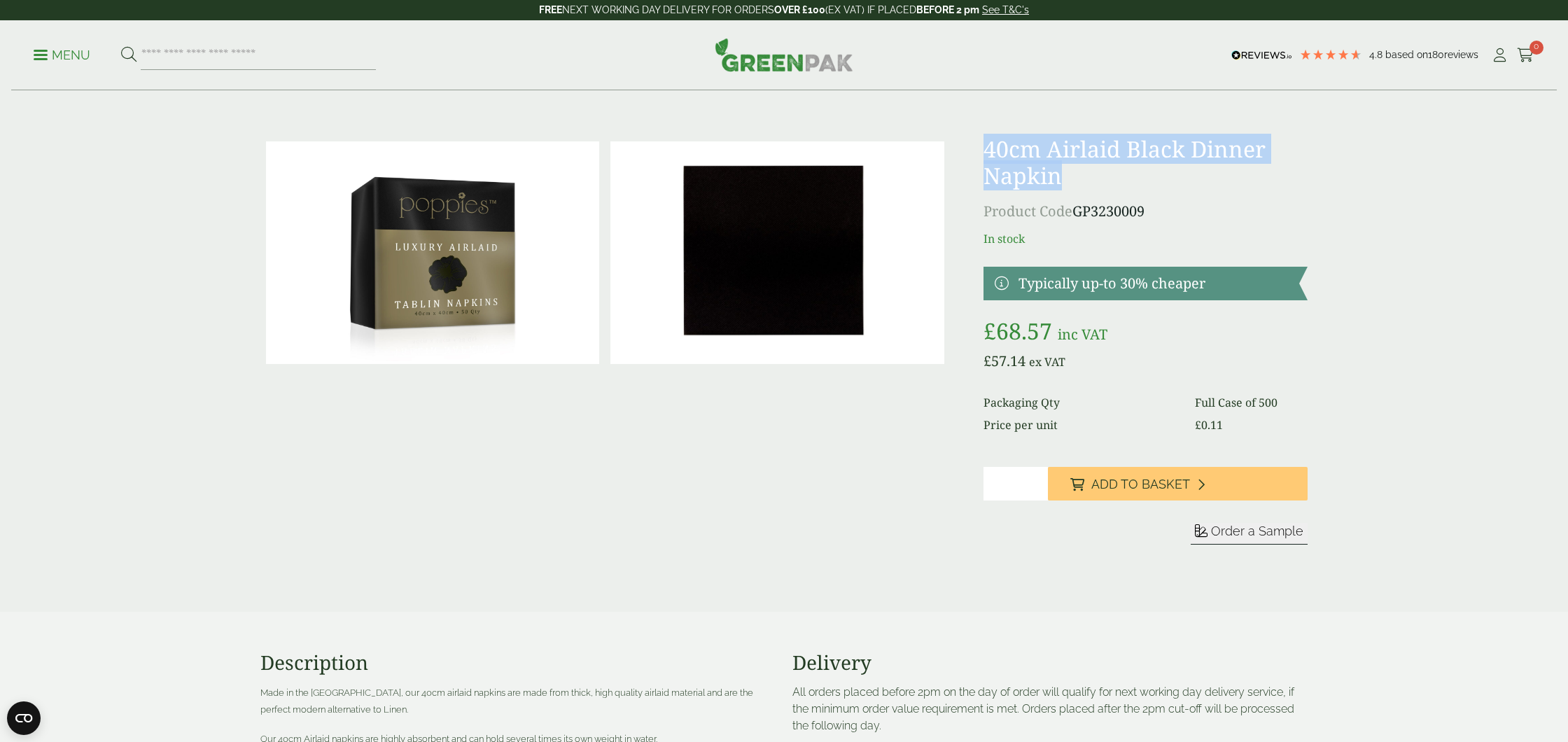
drag, startPoint x: 984, startPoint y: 150, endPoint x: 1077, endPoint y: 178, distance: 97.1
click at [1078, 178] on h1 "40cm Airlaid Black Dinner Napkin" at bounding box center [1145, 162] width 324 height 54
copy h1 "40cm Airlaid Black Dinner Napkin"
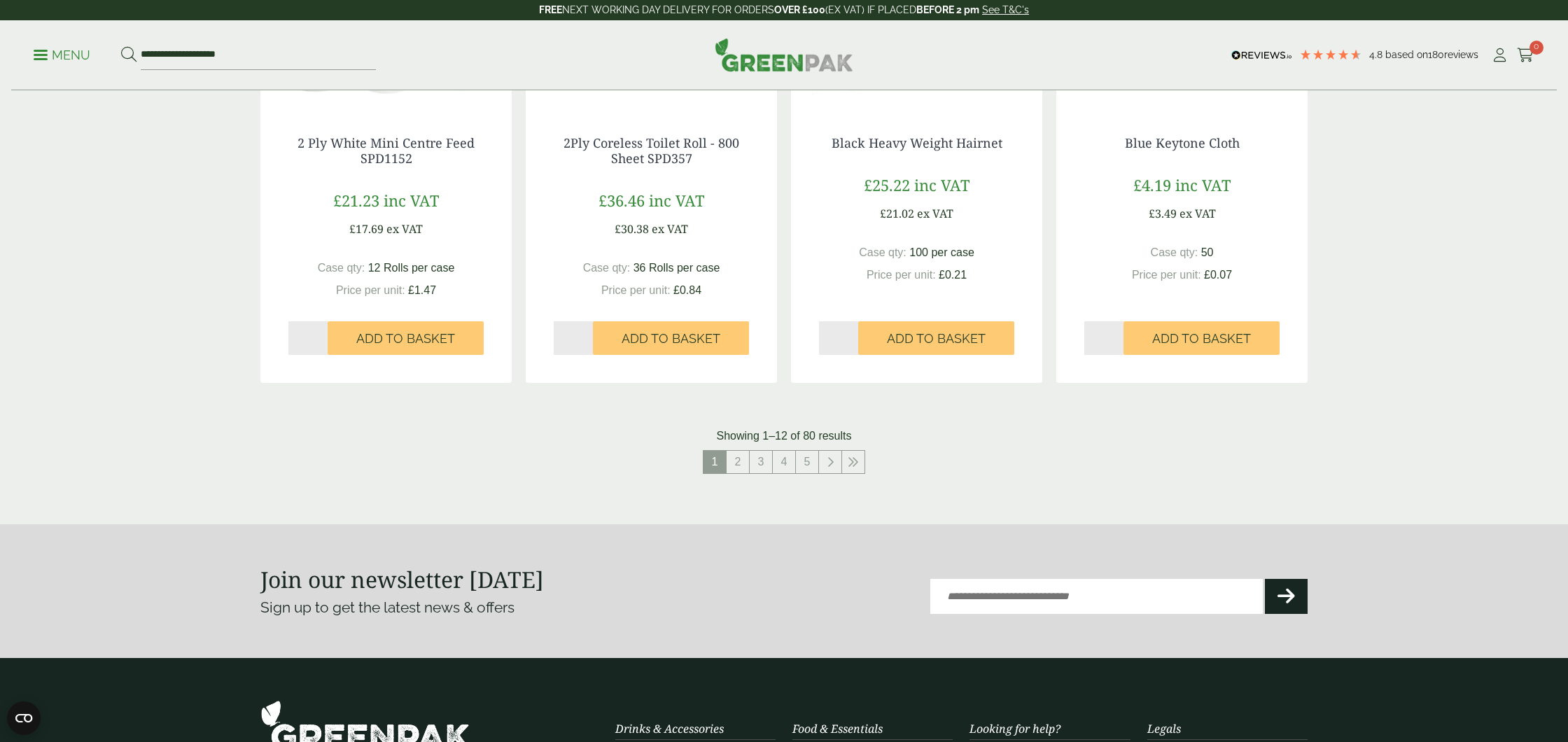
scroll to position [1312, 0]
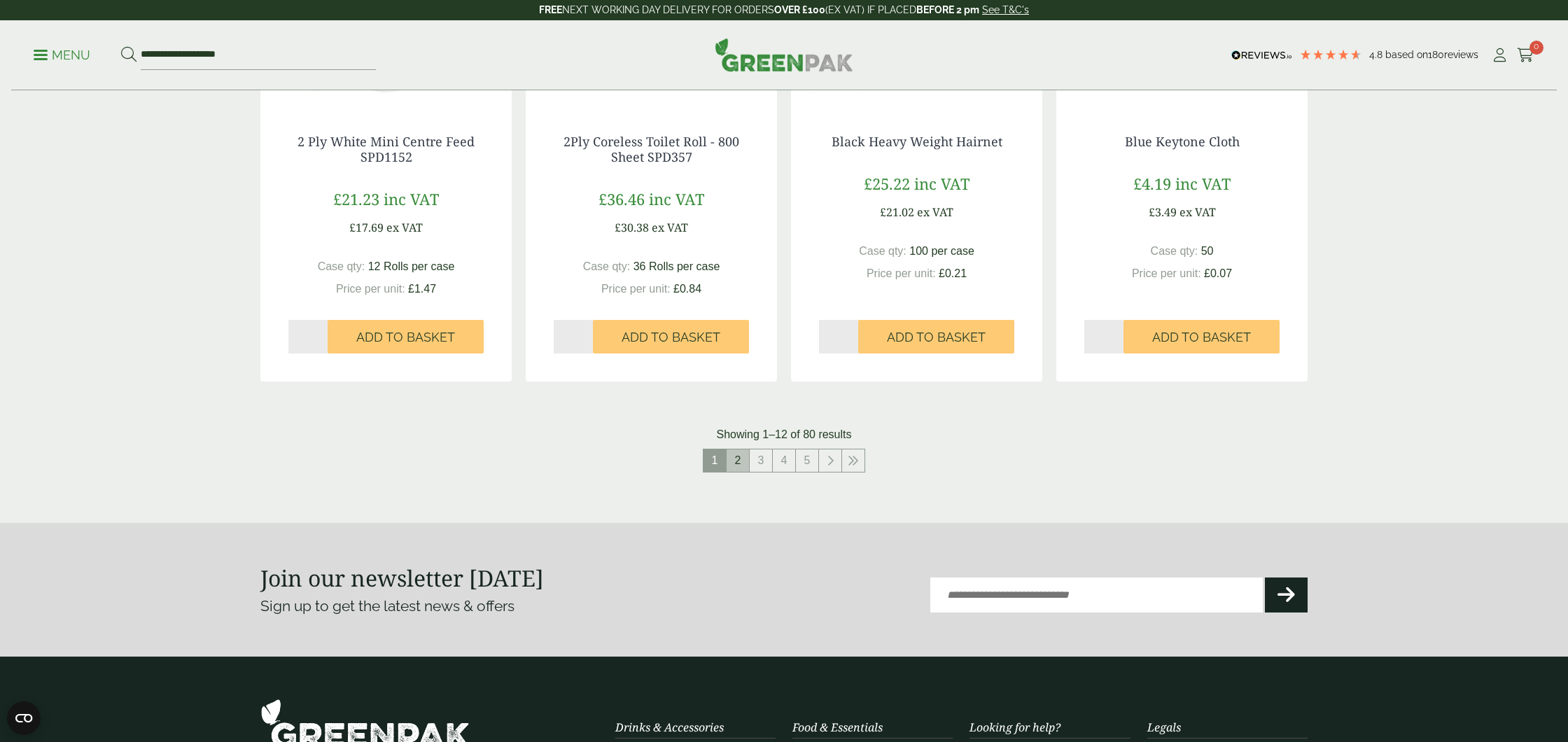
click at [735, 461] on link "2" at bounding box center [738, 461] width 22 height 22
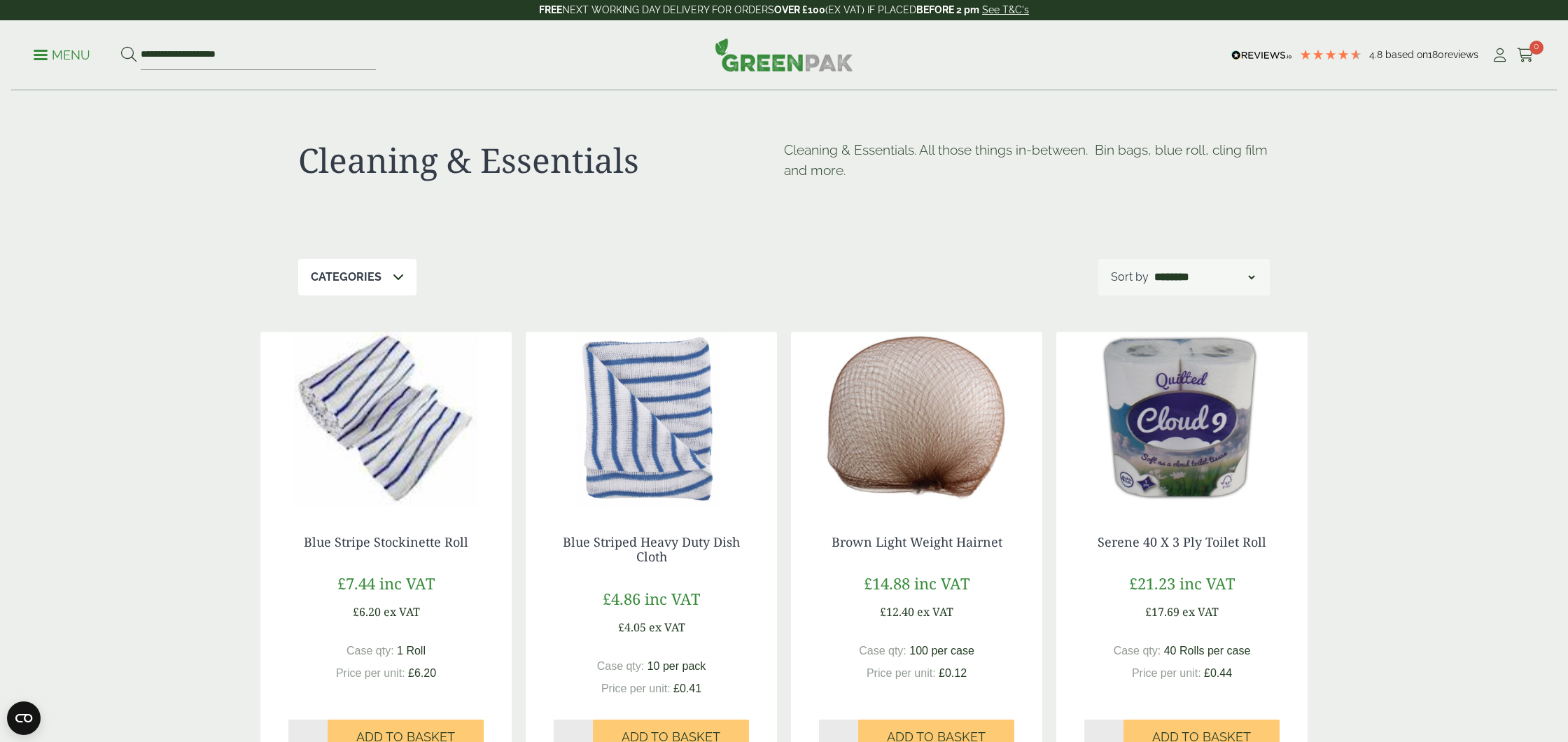
click at [42, 47] on p "Menu" at bounding box center [62, 55] width 57 height 17
